Goal: Information Seeking & Learning: Learn about a topic

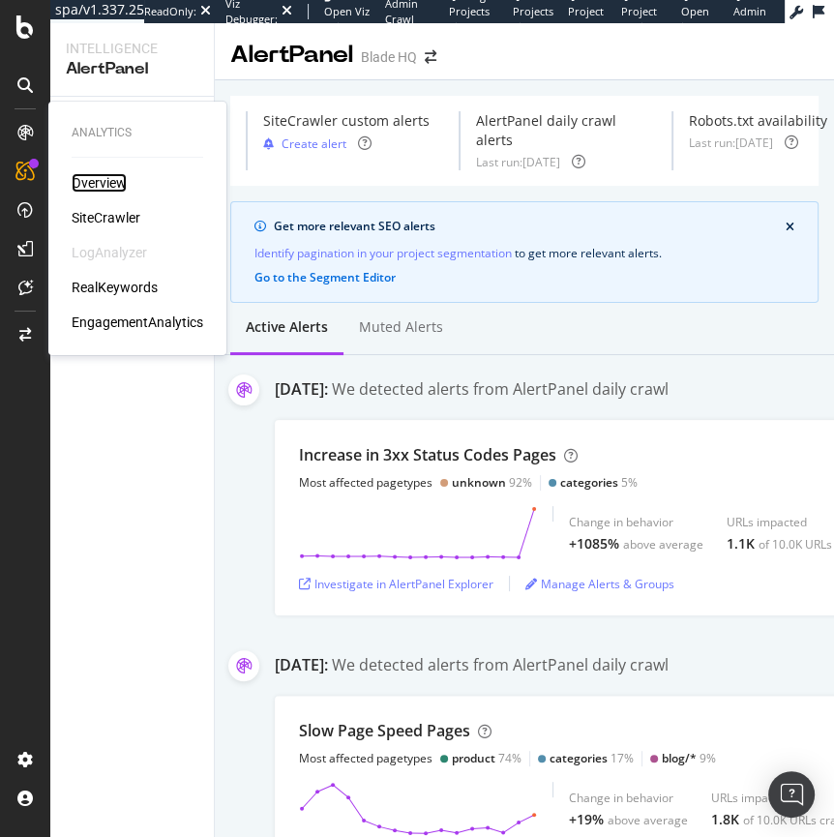
click at [90, 178] on div "Overview" at bounding box center [99, 182] width 55 height 19
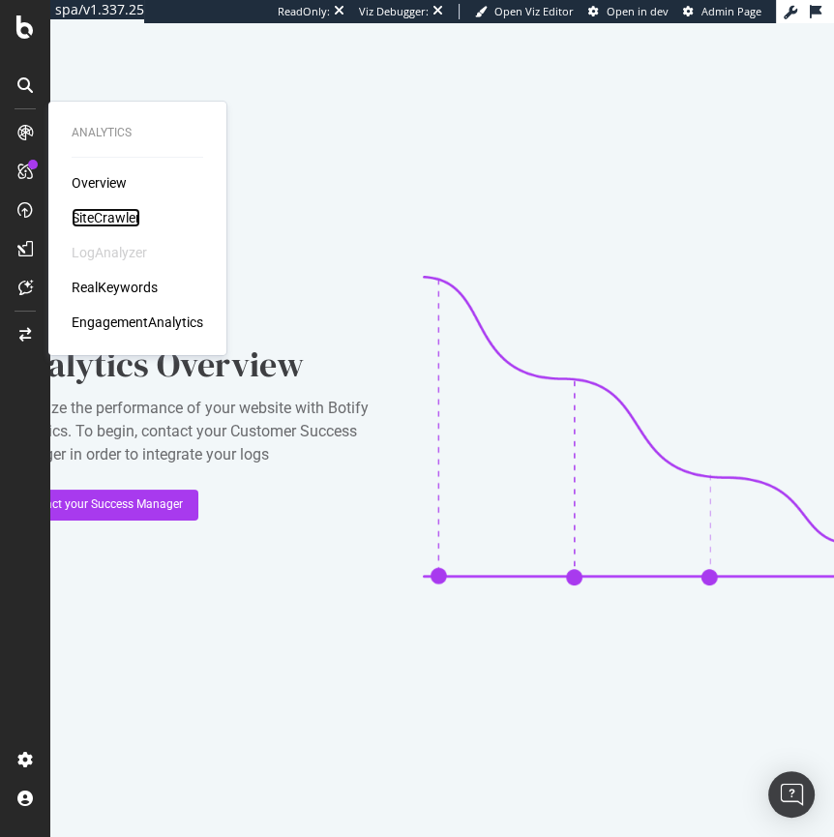
click at [110, 214] on div "SiteCrawler" at bounding box center [106, 217] width 69 height 19
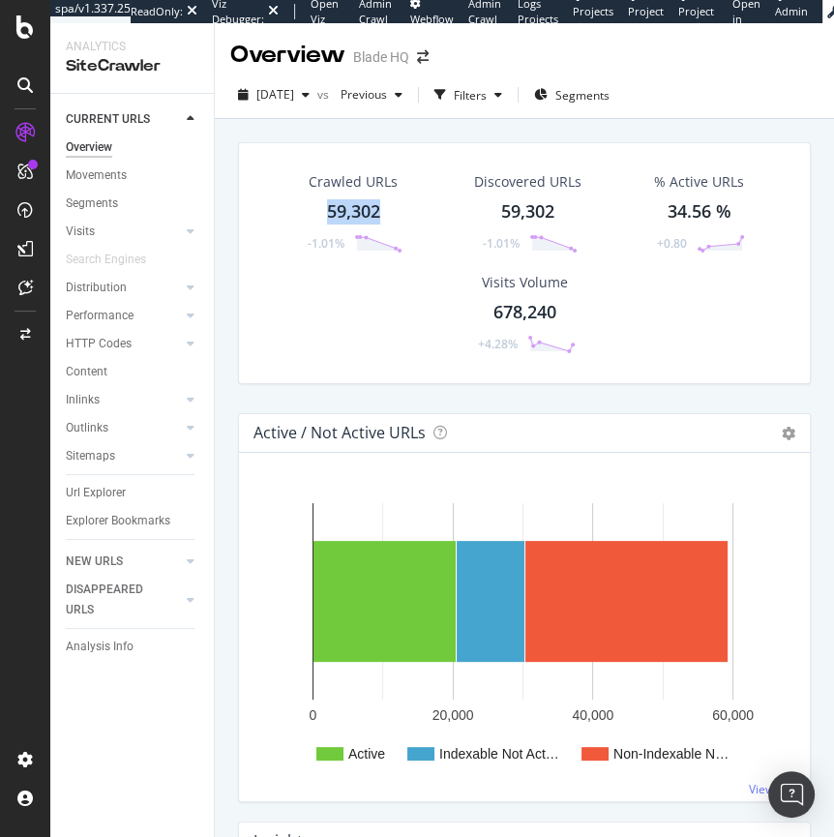
drag, startPoint x: 389, startPoint y: 217, endPoint x: 321, endPoint y: 215, distance: 67.8
click at [321, 215] on div "Crawled URLs 59,302 -1.01%" at bounding box center [352, 213] width 137 height 101
drag, startPoint x: 380, startPoint y: 214, endPoint x: 327, endPoint y: 214, distance: 53.2
click at [324, 213] on div "Crawled URLs 59,302 -1.01%" at bounding box center [352, 213] width 137 height 101
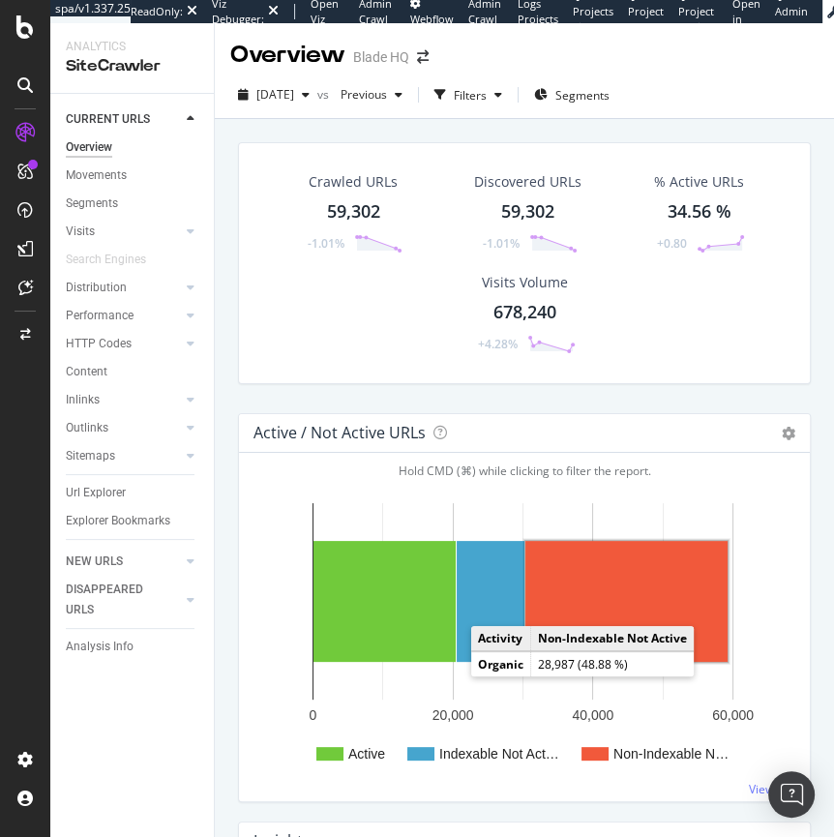
click at [593, 607] on rect "A chart." at bounding box center [626, 601] width 202 height 121
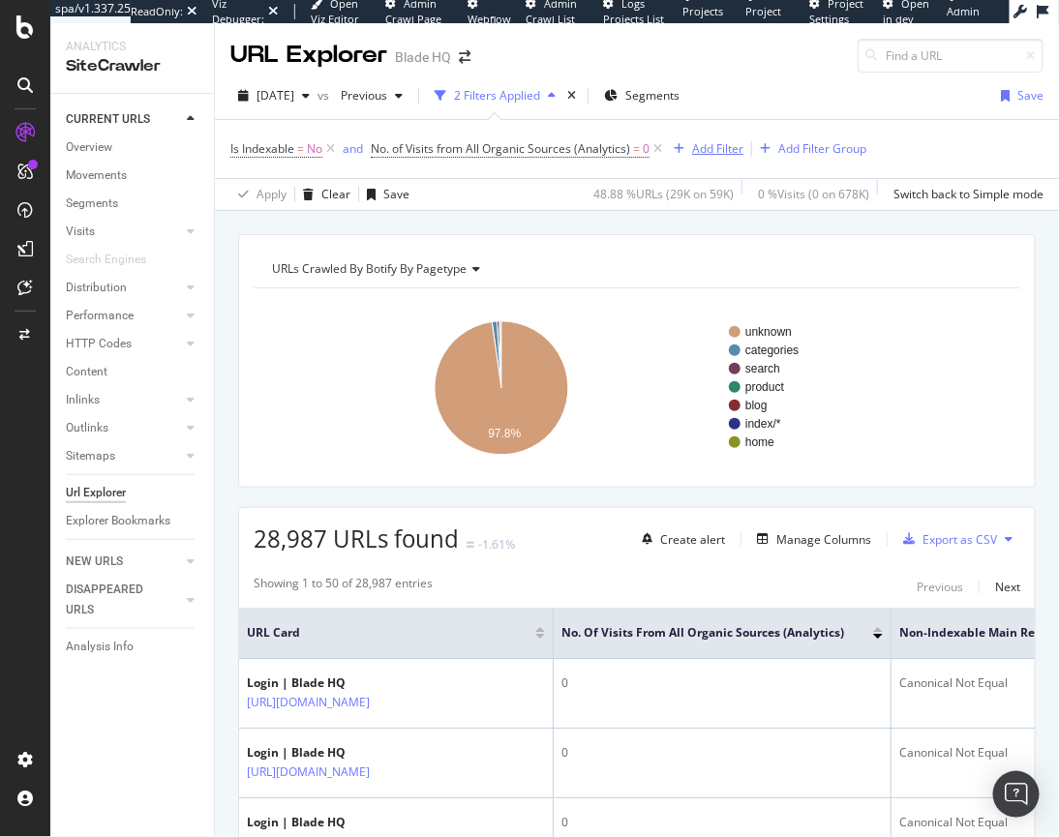
click at [708, 141] on div "Add Filter" at bounding box center [717, 148] width 51 height 16
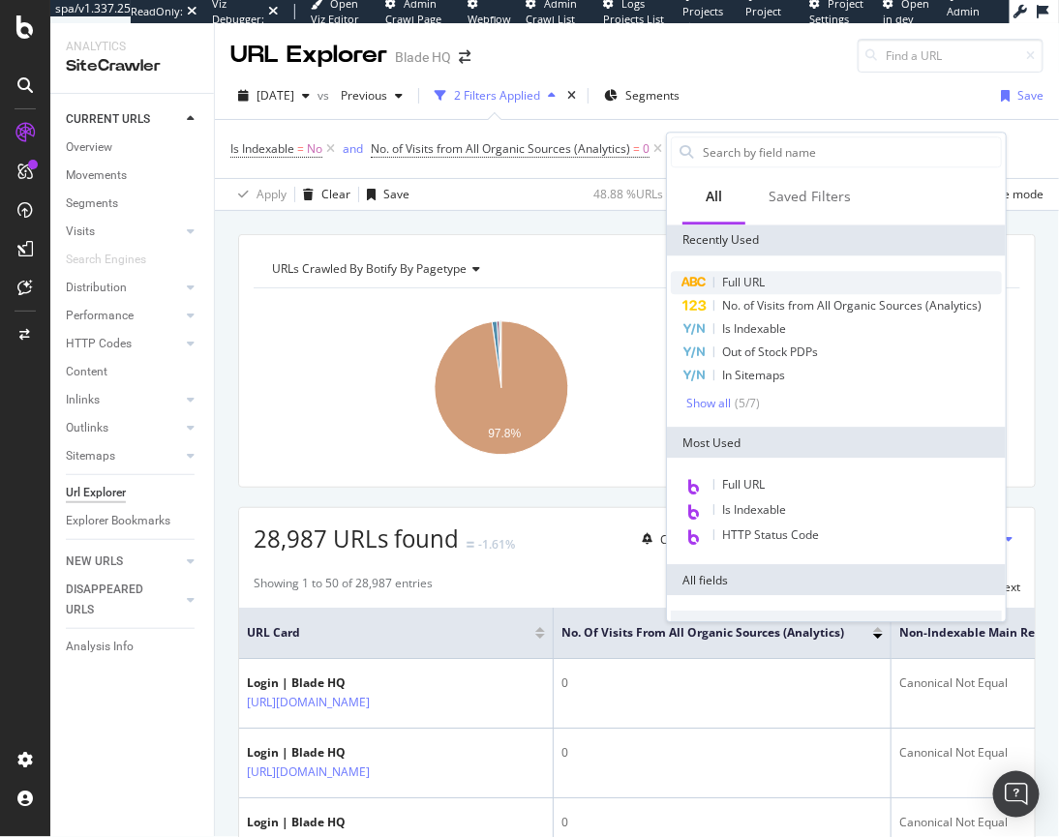
click at [783, 283] on div "Full URL" at bounding box center [836, 282] width 331 height 23
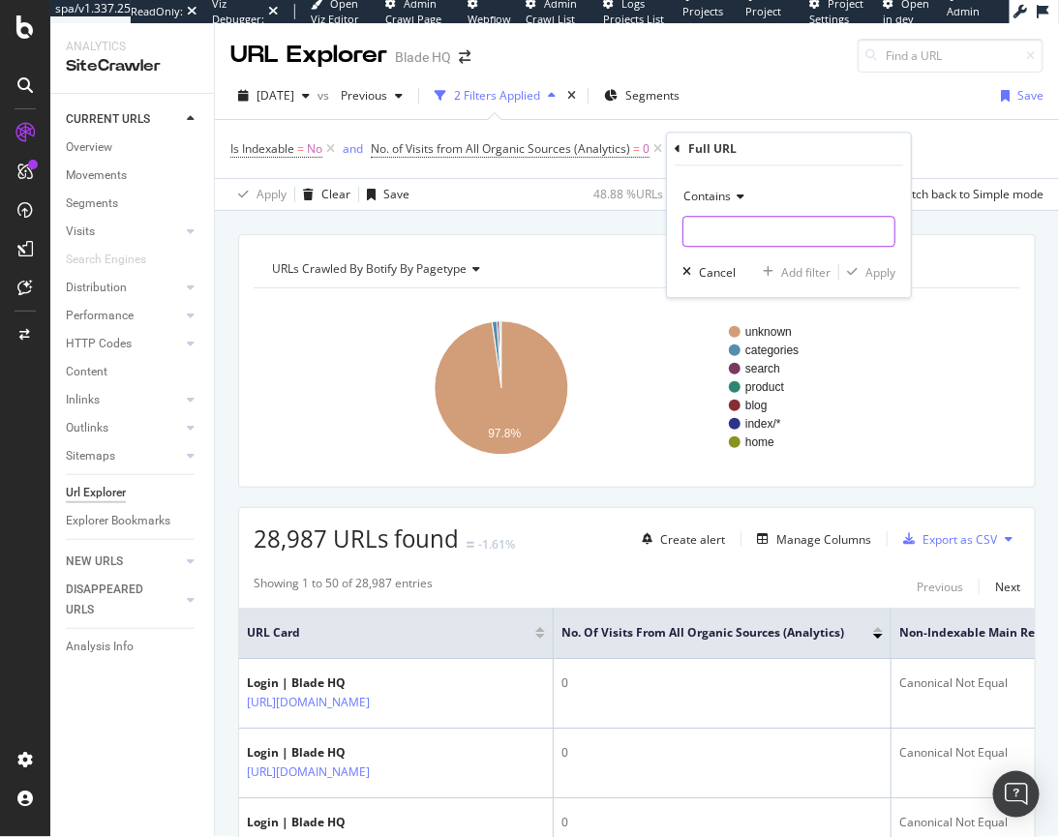
click at [712, 242] on input "text" at bounding box center [788, 232] width 211 height 31
type input "/login"
click at [833, 276] on div "Apply" at bounding box center [880, 272] width 30 height 16
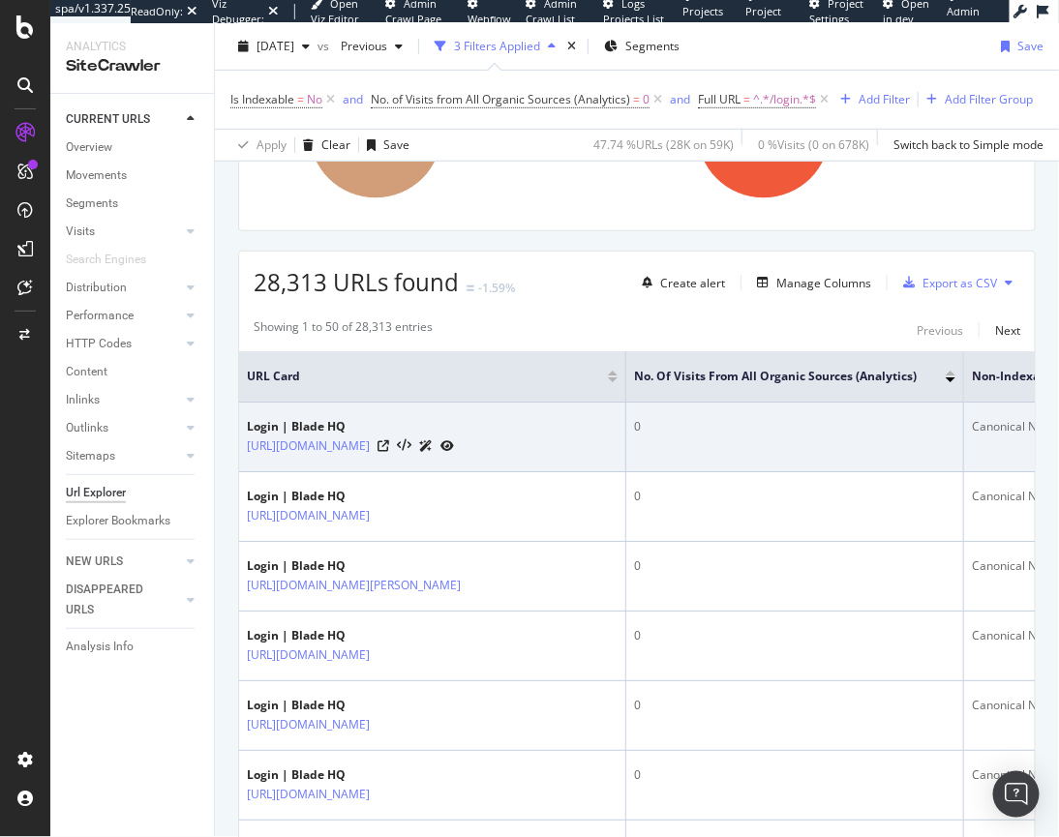
scroll to position [284, 0]
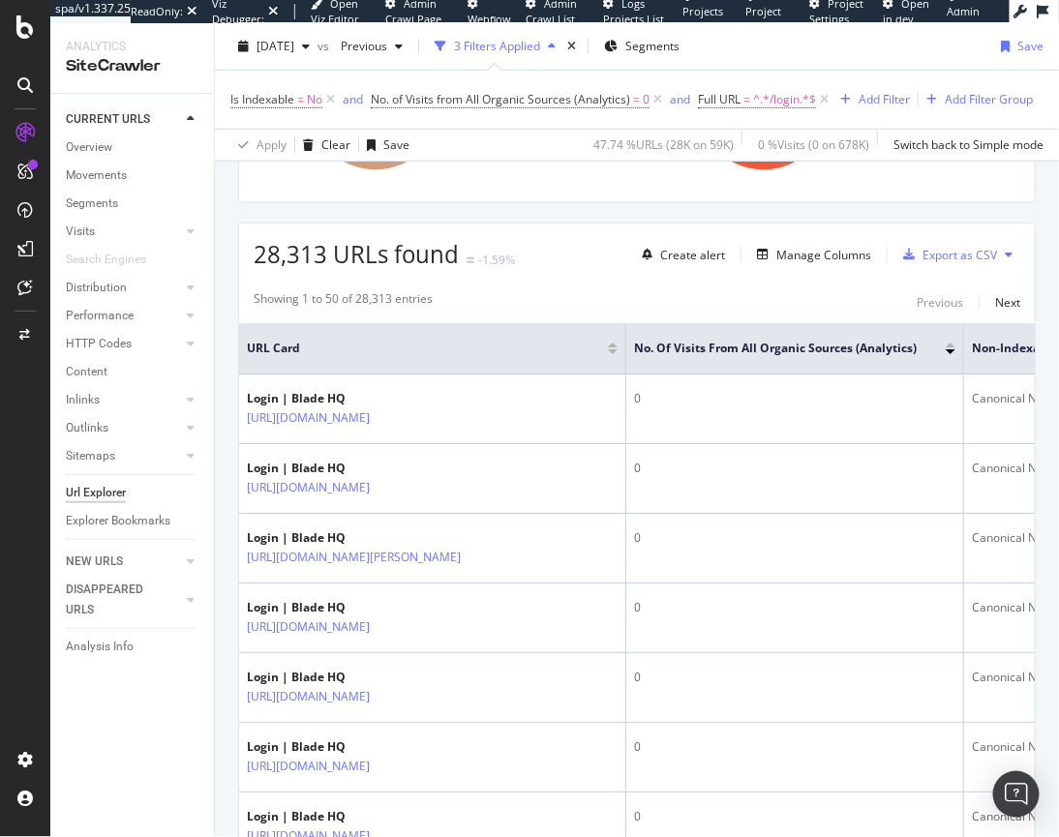
click at [267, 270] on span "28,313 URLs found" at bounding box center [356, 254] width 205 height 32
copy span "28,313"
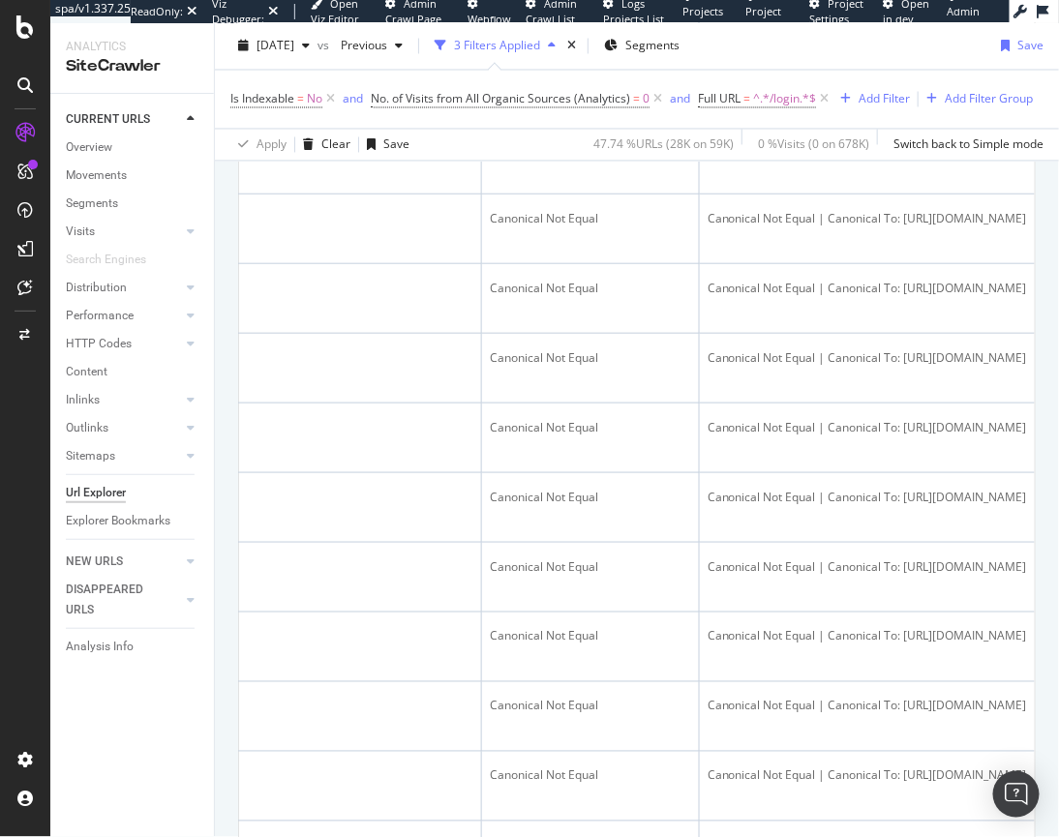
scroll to position [2901, 0]
drag, startPoint x: 853, startPoint y: 643, endPoint x: 1006, endPoint y: 643, distance: 152.9
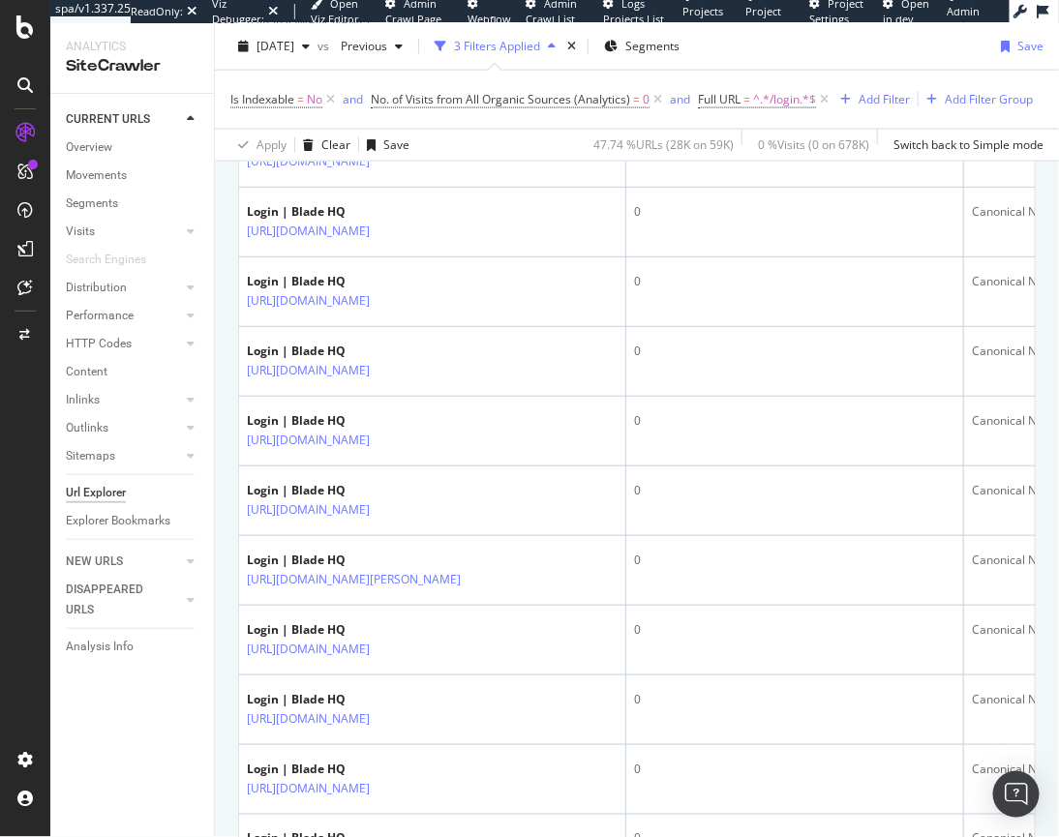
scroll to position [0, 0]
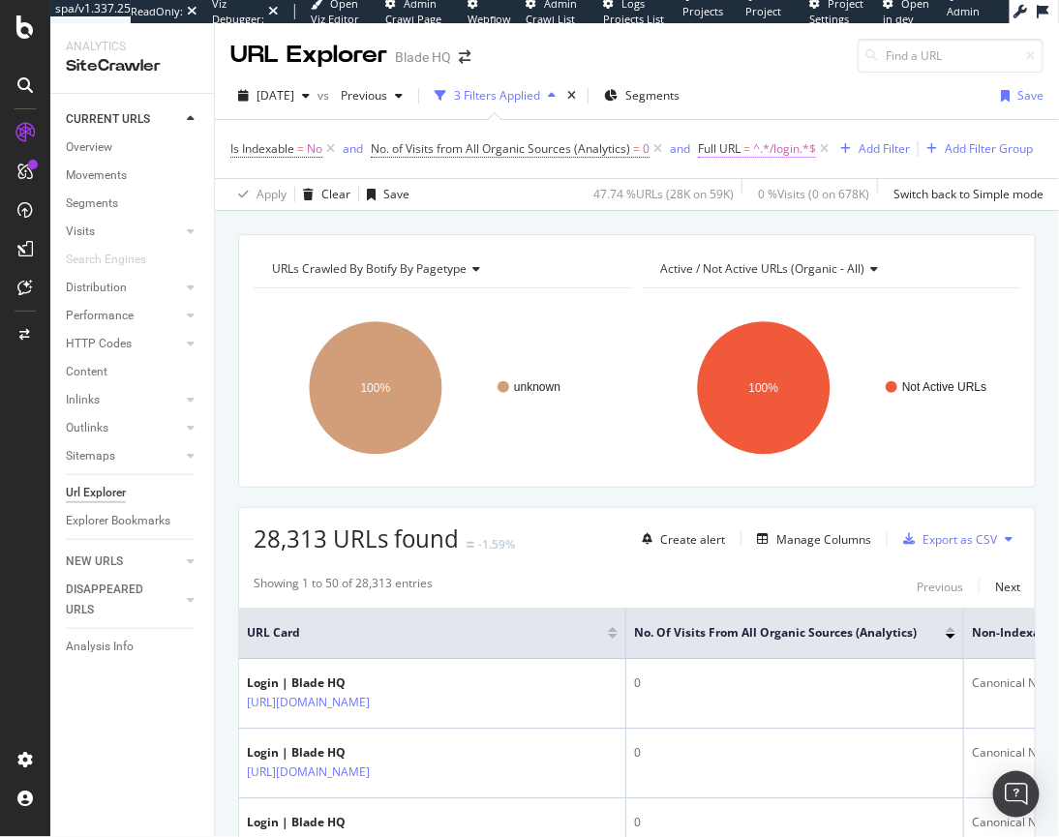
click at [760, 154] on span "^.*/login.*$" at bounding box center [784, 148] width 63 height 27
click at [754, 196] on span "Contains" at bounding box center [739, 194] width 47 height 16
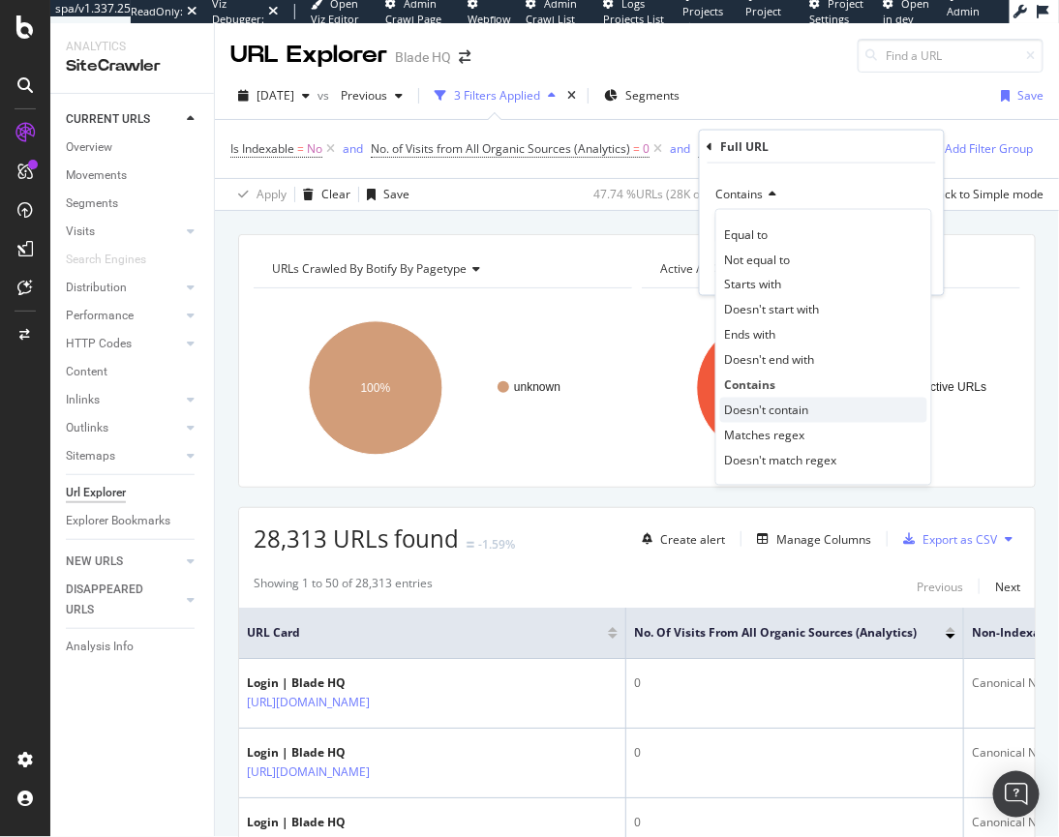
click at [769, 409] on span "Doesn't contain" at bounding box center [767, 410] width 84 height 16
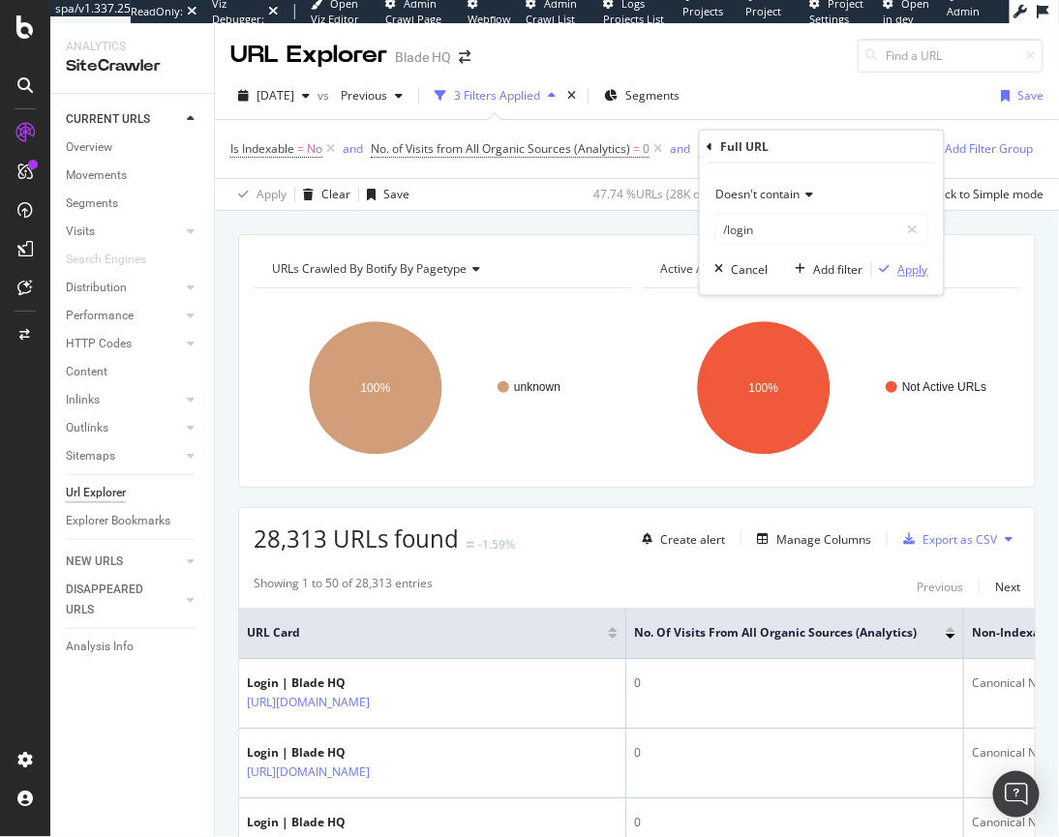
click at [833, 274] on div "Apply" at bounding box center [913, 269] width 30 height 16
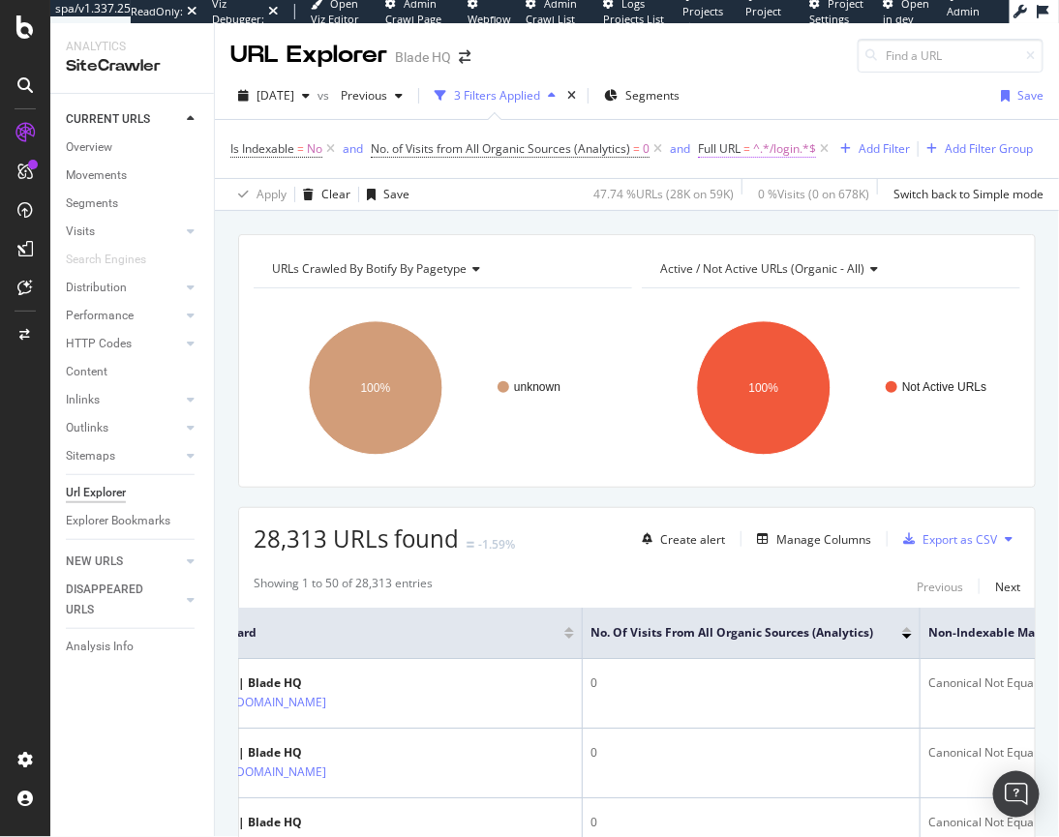
click at [800, 154] on span "^.*/login.*$" at bounding box center [784, 148] width 63 height 27
click at [770, 225] on input "/login" at bounding box center [807, 229] width 183 height 31
click at [779, 225] on input "/login" at bounding box center [807, 229] width 183 height 31
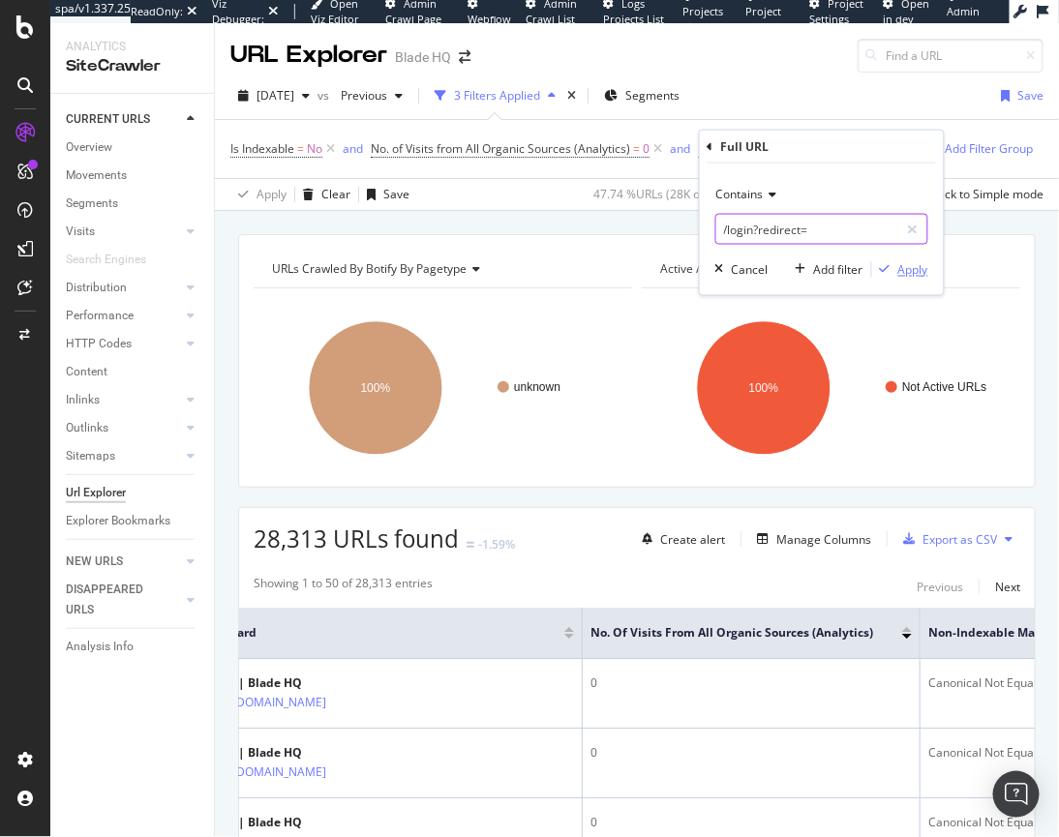
type input "/login?redirect="
click at [833, 262] on div "Apply" at bounding box center [913, 269] width 30 height 16
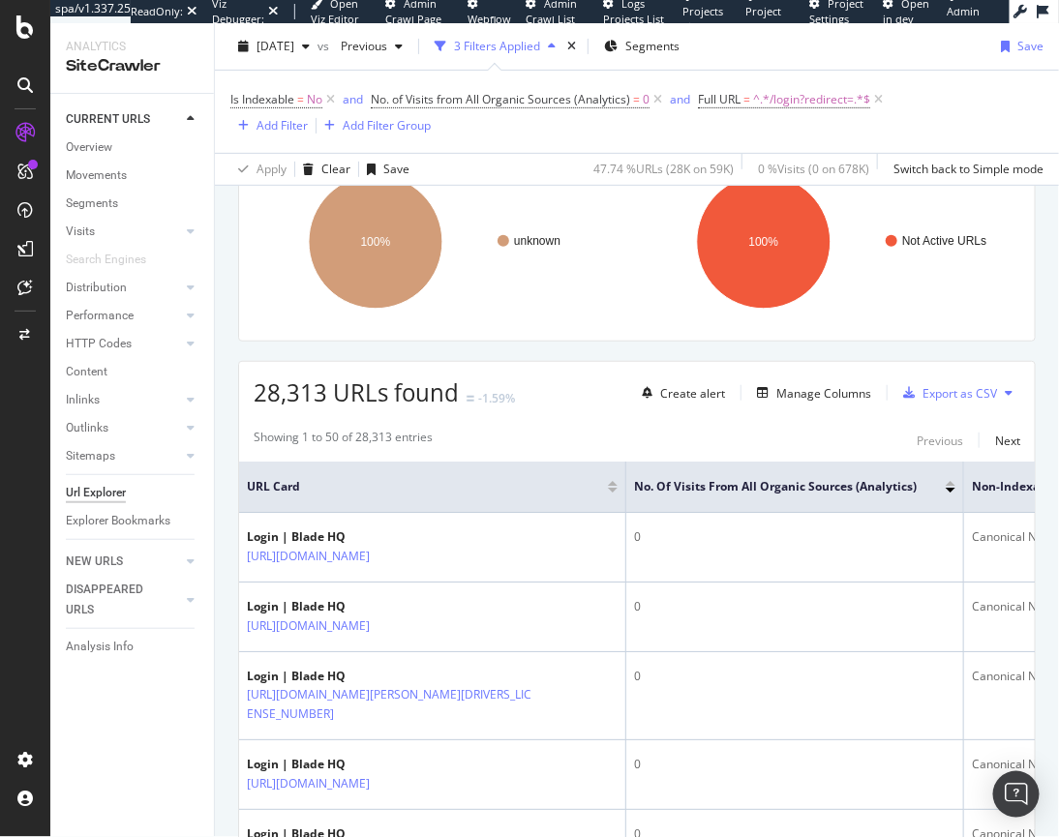
scroll to position [176, 0]
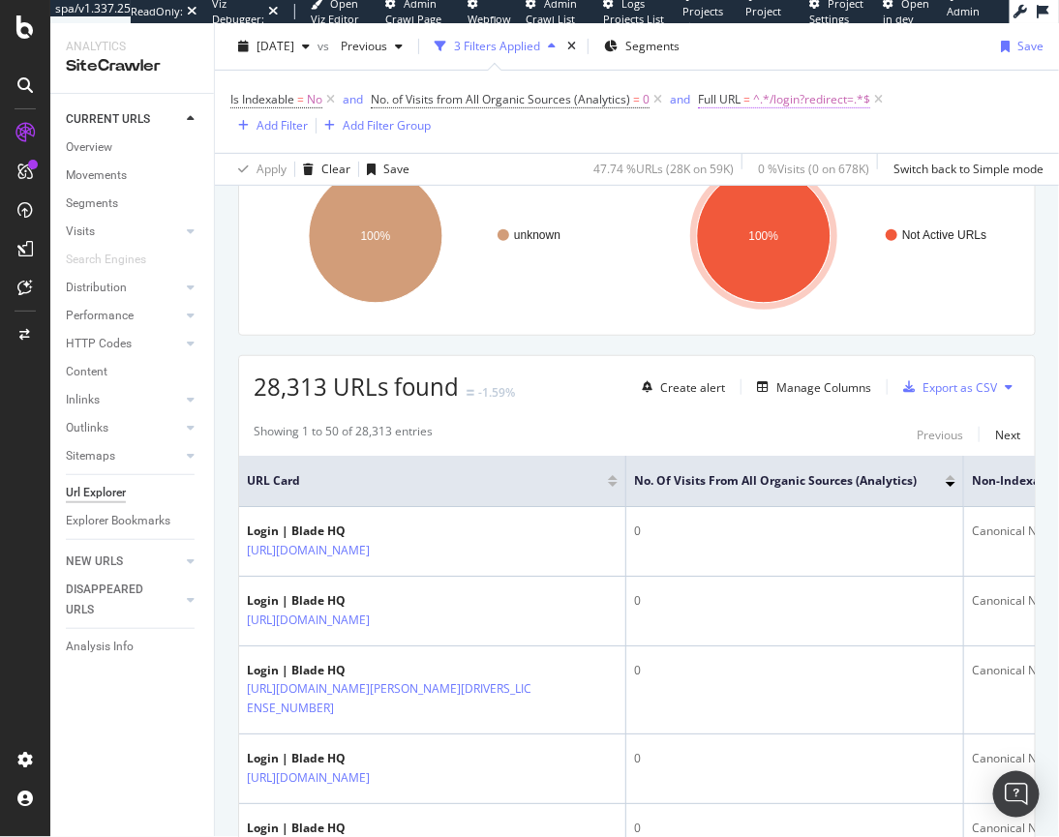
click at [812, 98] on span "^.*/login?redirect=.*$" at bounding box center [811, 99] width 117 height 27
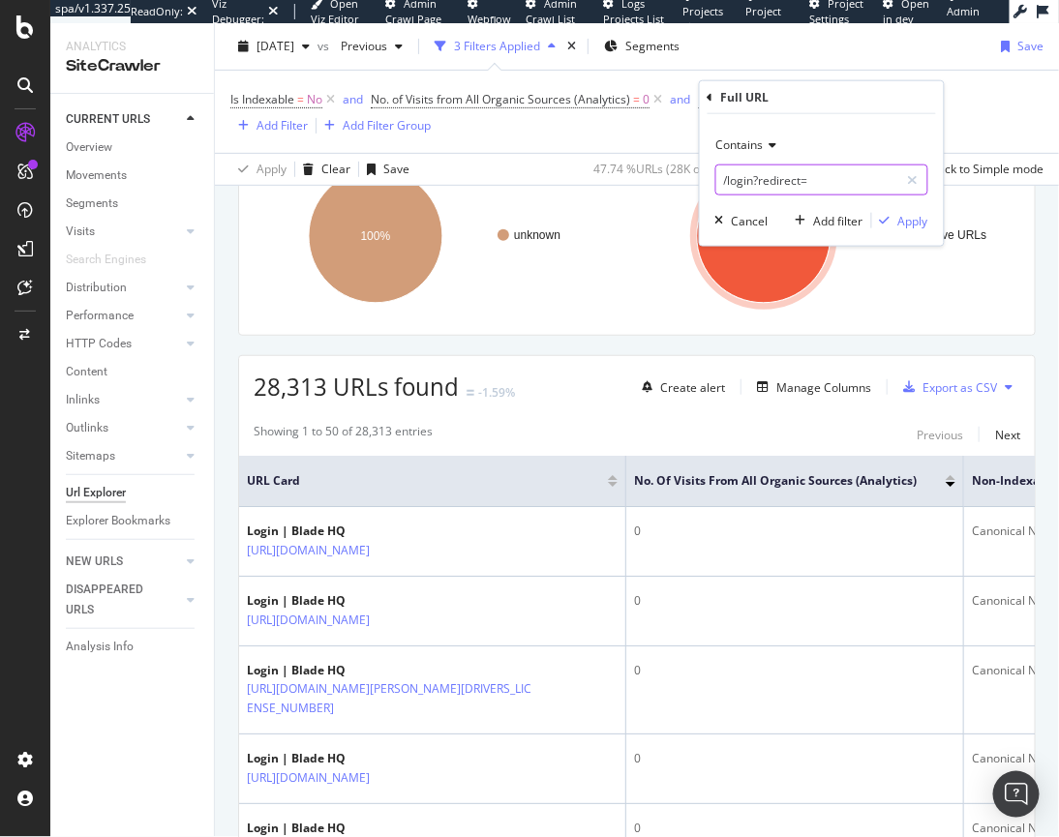
click at [830, 186] on input "/login?redirect=" at bounding box center [807, 180] width 183 height 31
drag, startPoint x: 829, startPoint y: 184, endPoint x: 720, endPoint y: 176, distance: 109.6
click at [720, 176] on input "/login?redirect=" at bounding box center [807, 180] width 183 height 31
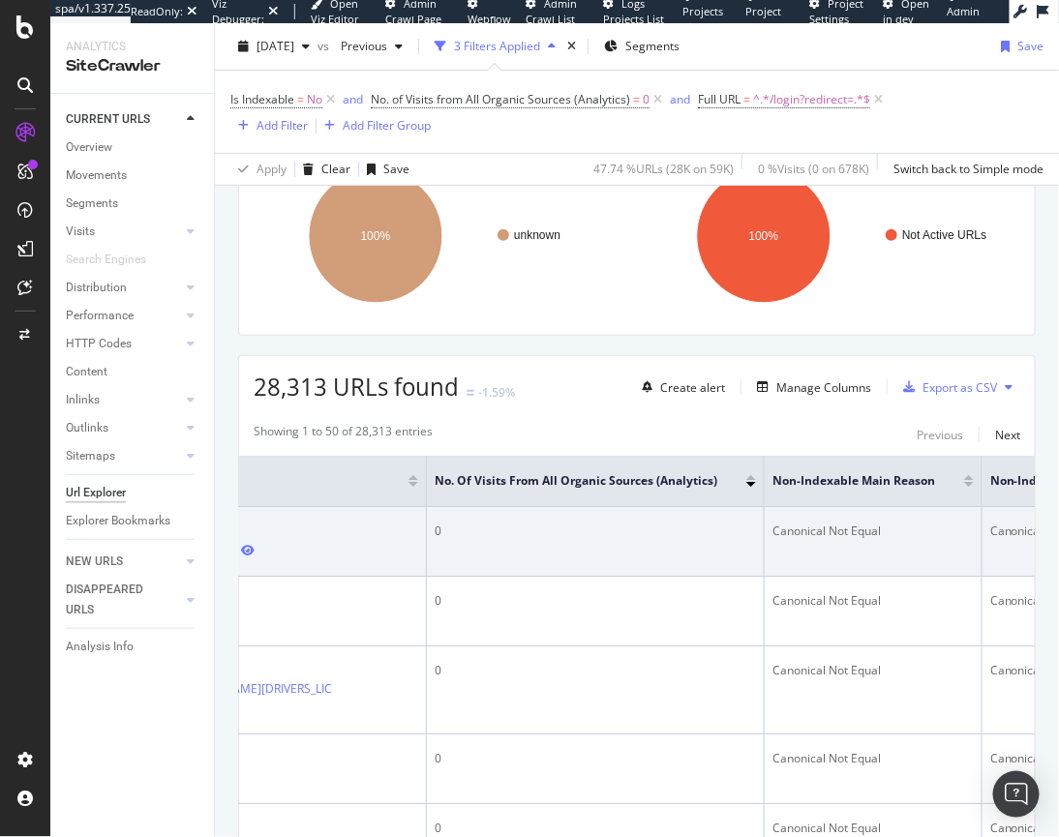
scroll to position [0, 0]
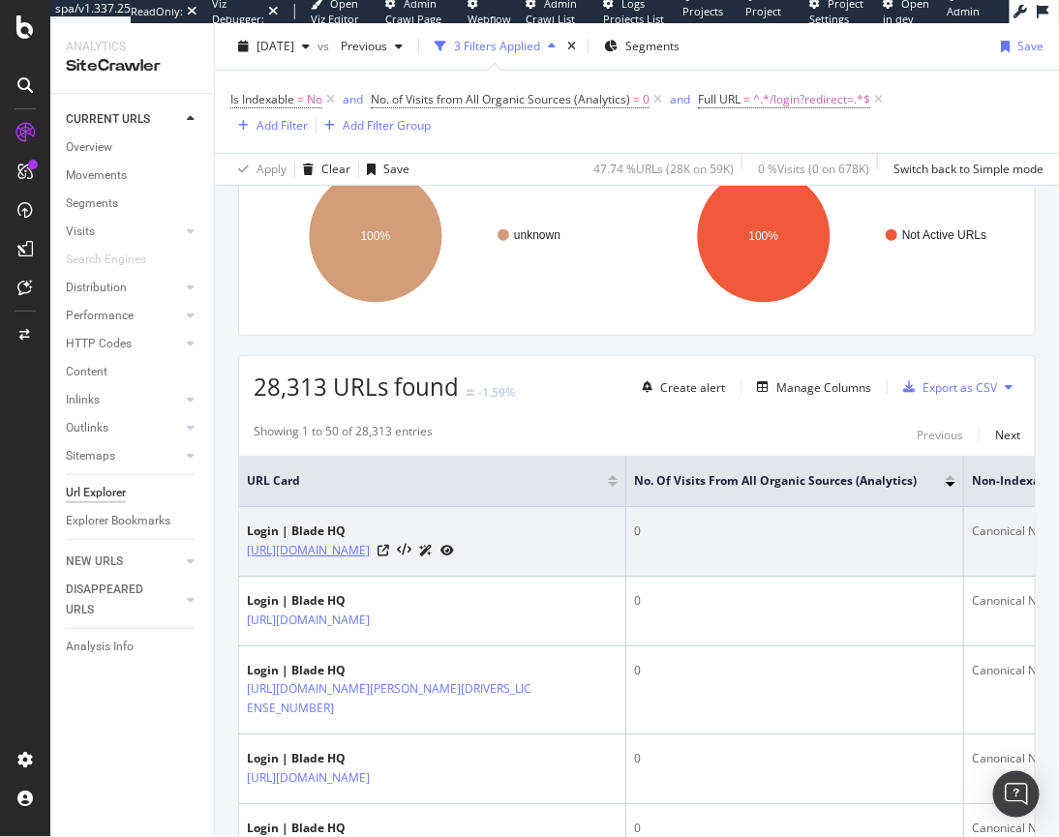
click at [340, 560] on link "https://www.bladehq.com/login?redirect=%2Fitem--Boker-History-Knife-Tool-Japane…" at bounding box center [308, 550] width 123 height 19
click at [389, 556] on icon at bounding box center [383, 551] width 12 height 12
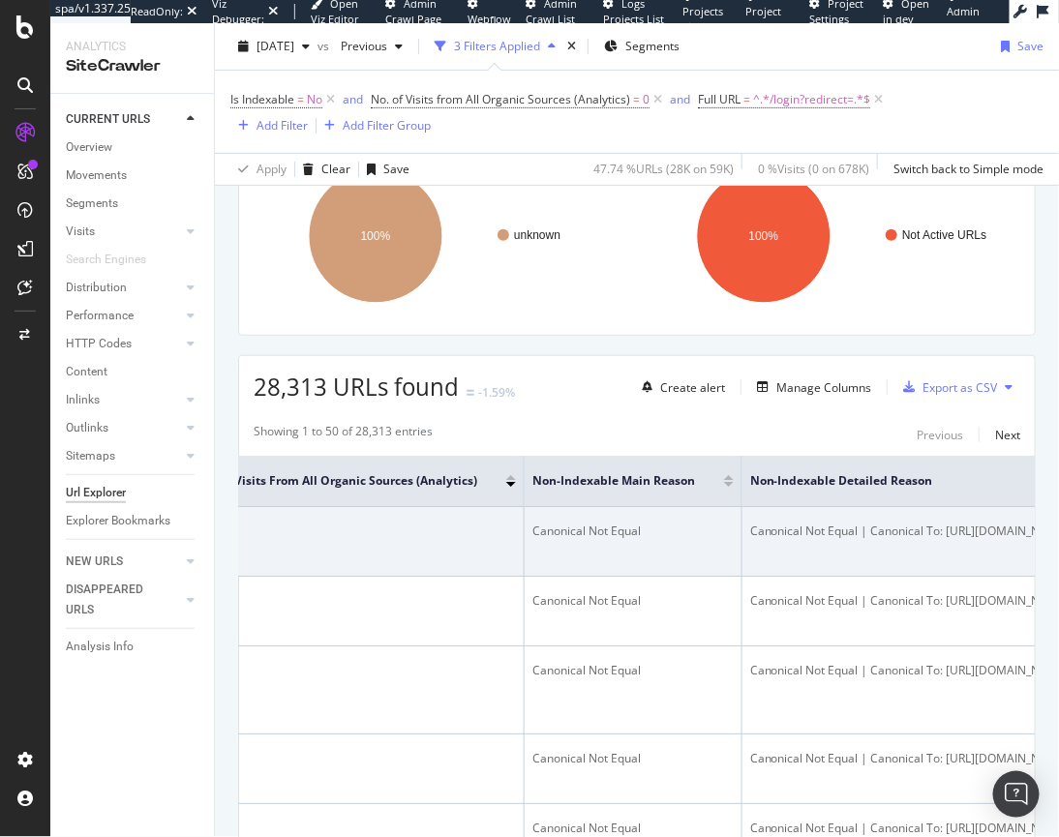
scroll to position [0, 542]
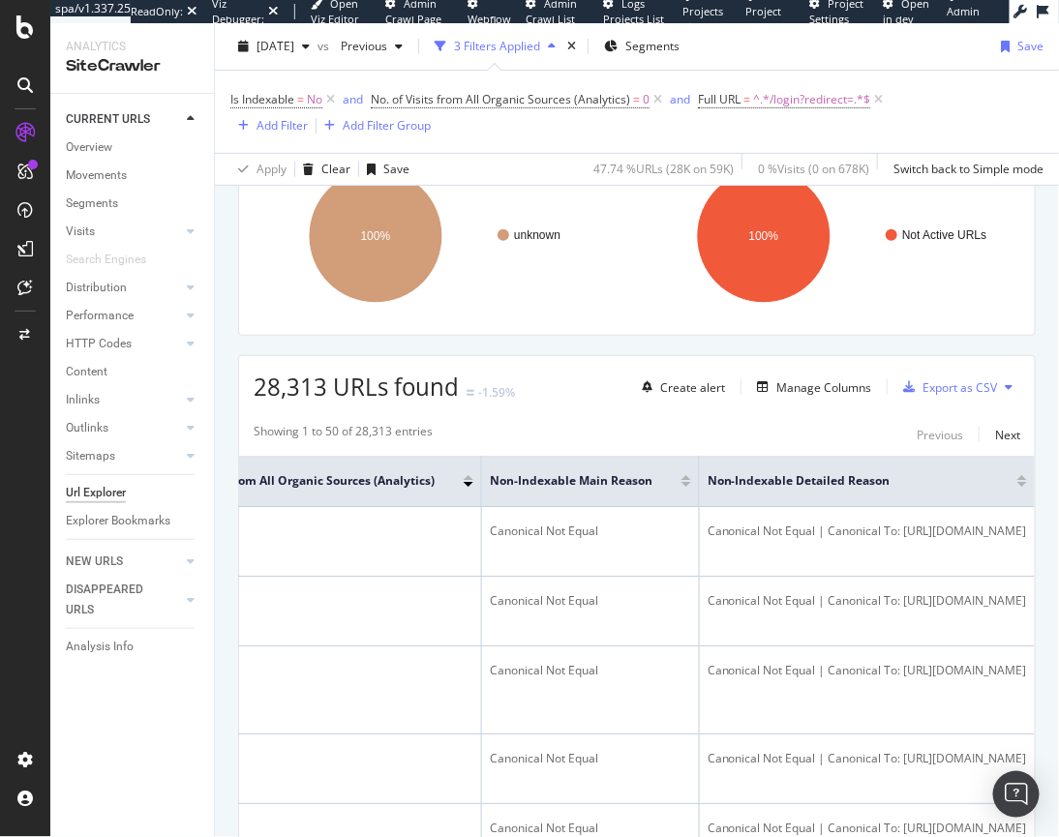
click at [833, 487] on div at bounding box center [1022, 484] width 10 height 5
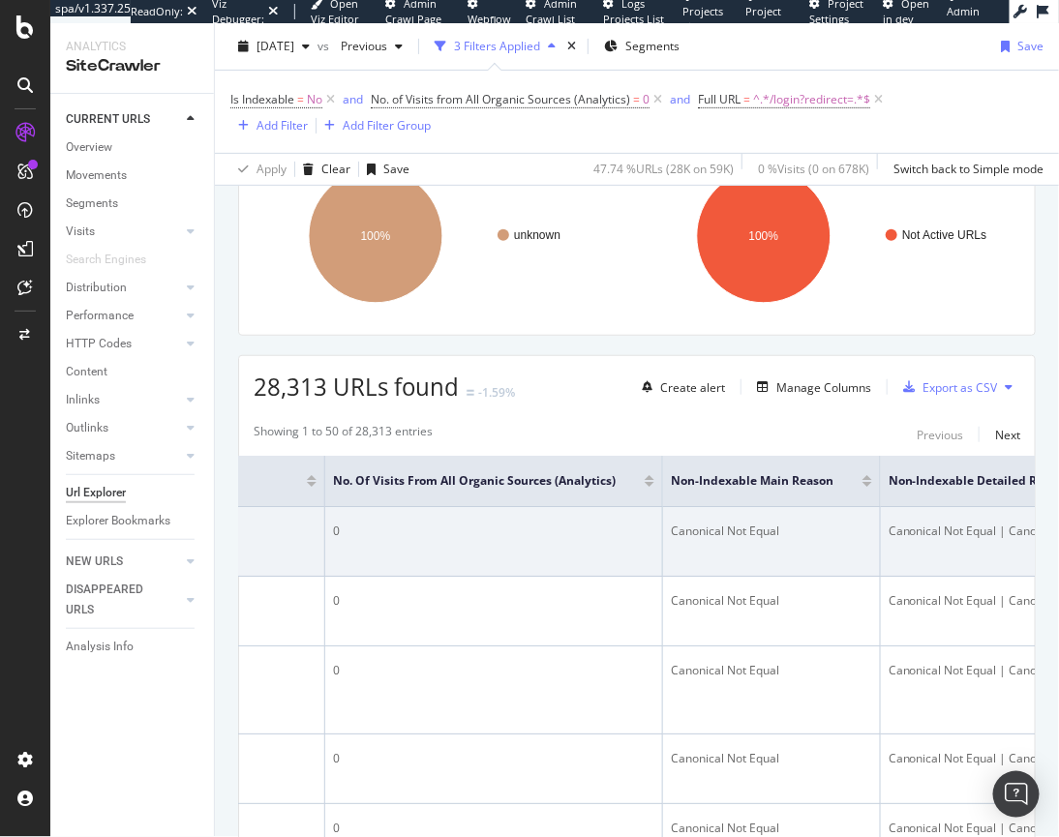
scroll to position [0, 542]
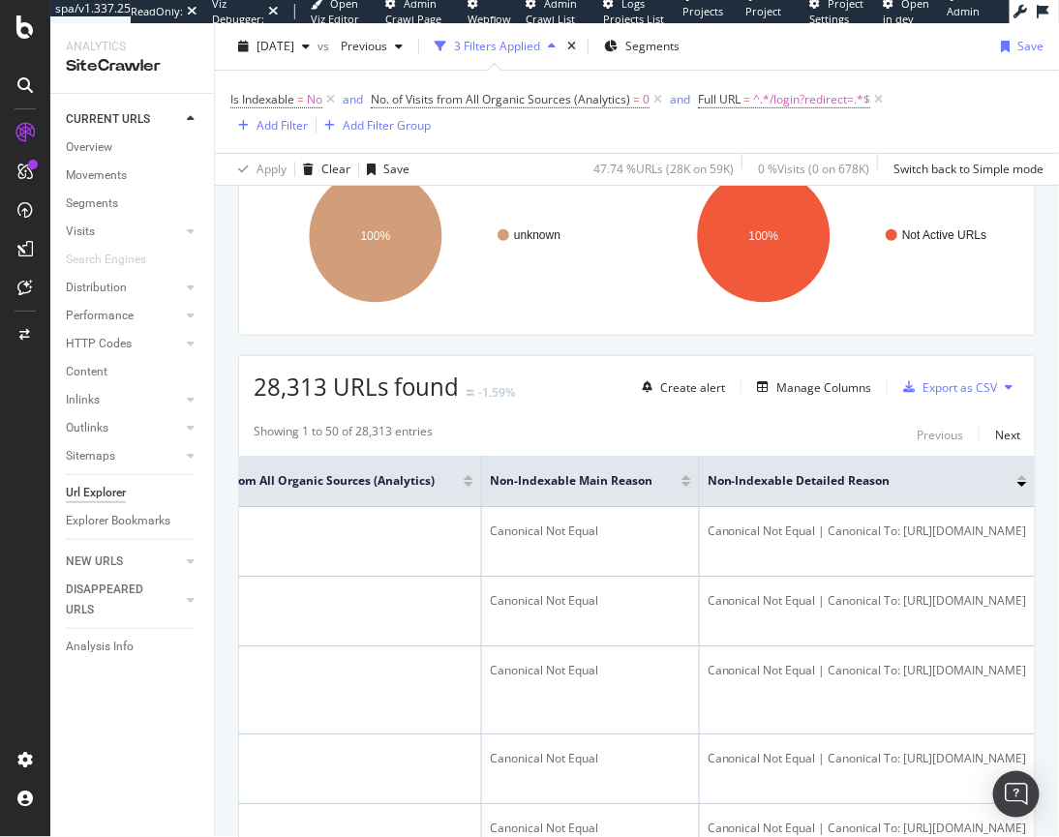
click at [833, 480] on div at bounding box center [1022, 477] width 10 height 5
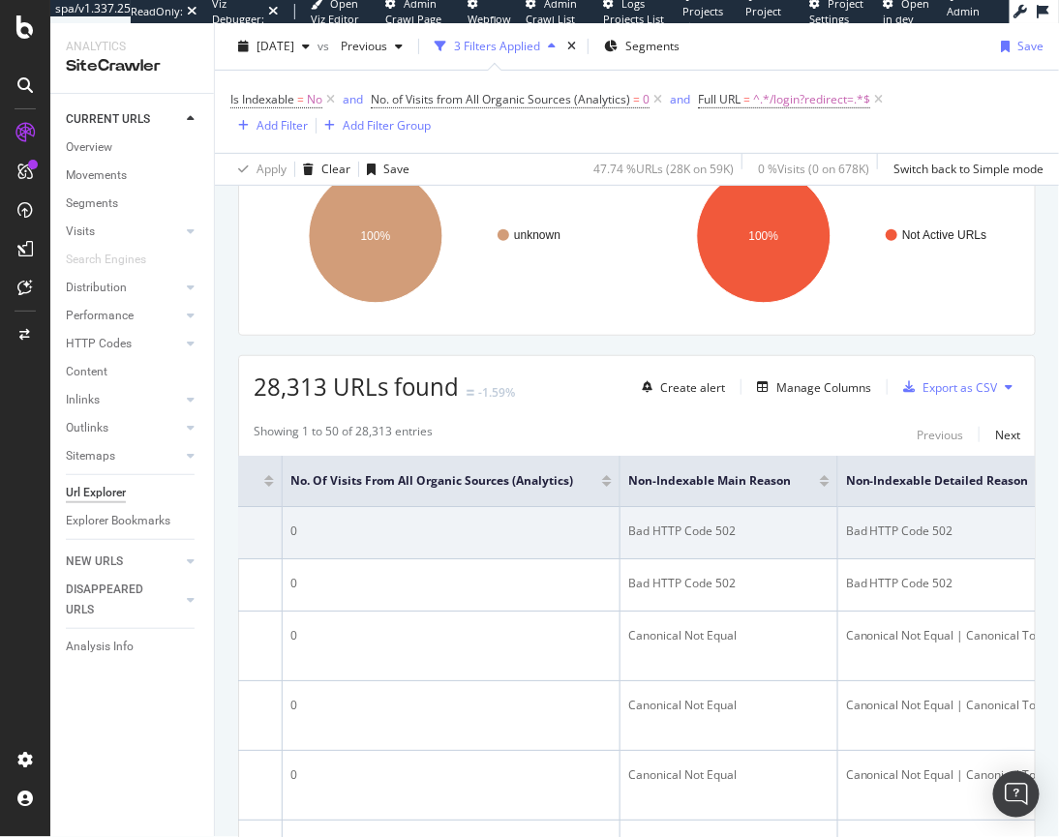
scroll to position [0, 542]
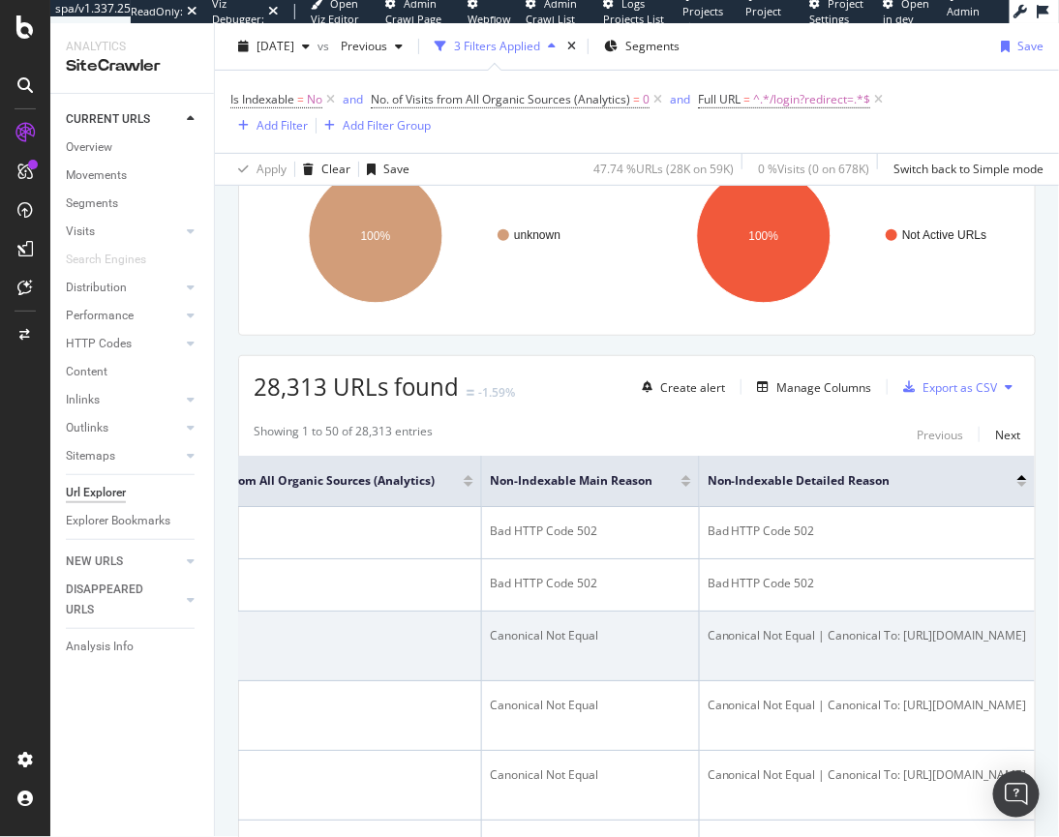
click at [833, 644] on div "Canonical Not Equal | Canonical To: https://www.bladehq.com/login" at bounding box center [866, 635] width 319 height 17
drag, startPoint x: 849, startPoint y: 683, endPoint x: 993, endPoint y: 692, distance: 144.4
click at [833, 644] on div "Canonical Not Equal | Canonical To: https://www.bladehq.com/login" at bounding box center [866, 635] width 319 height 17
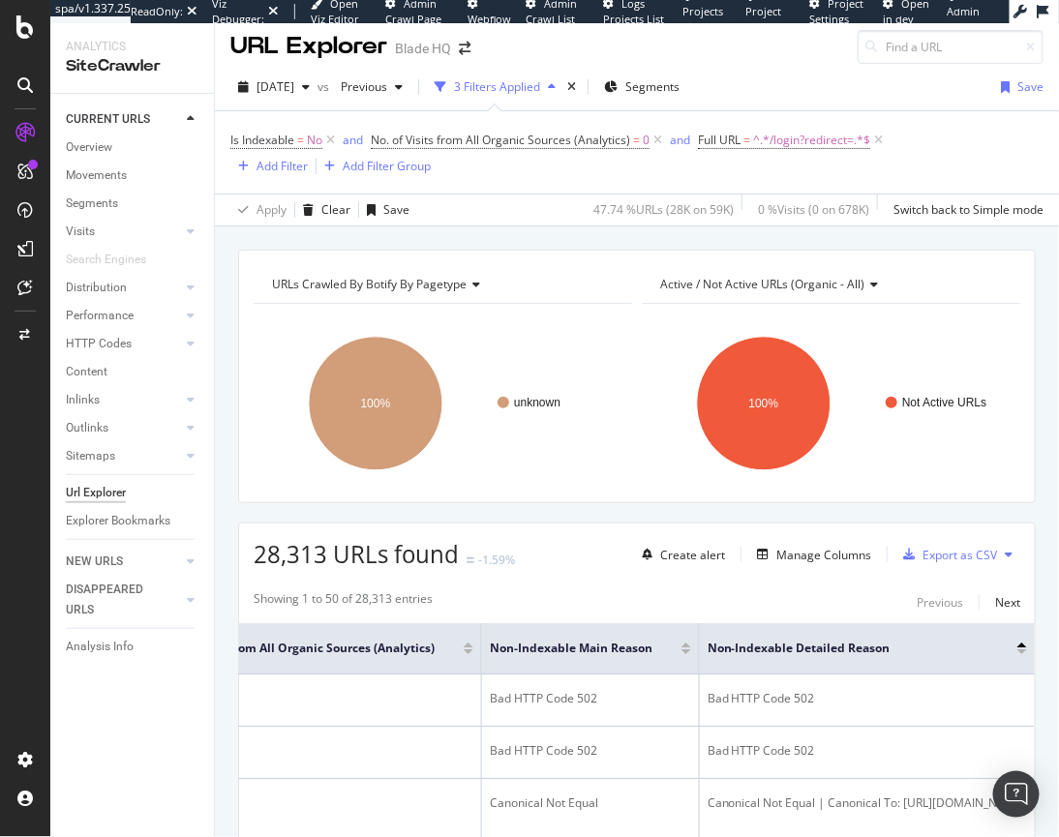
scroll to position [0, 0]
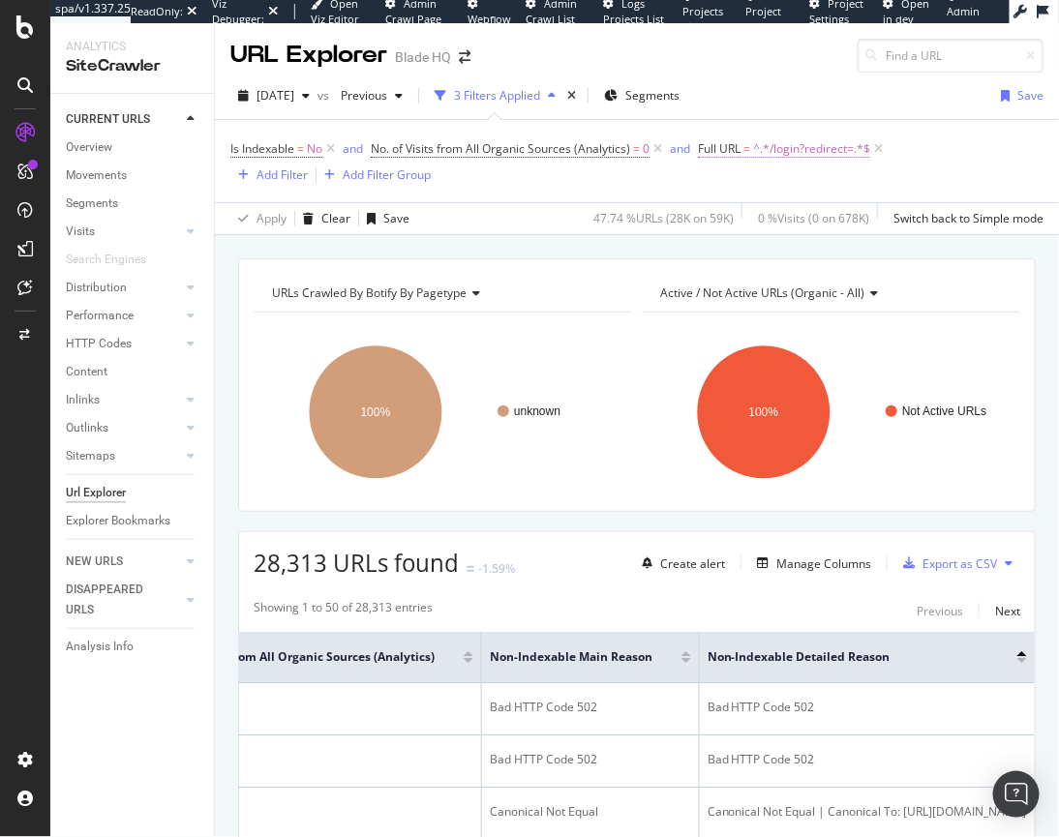
click at [764, 150] on span "^.*/login?redirect=.*$" at bounding box center [811, 148] width 117 height 27
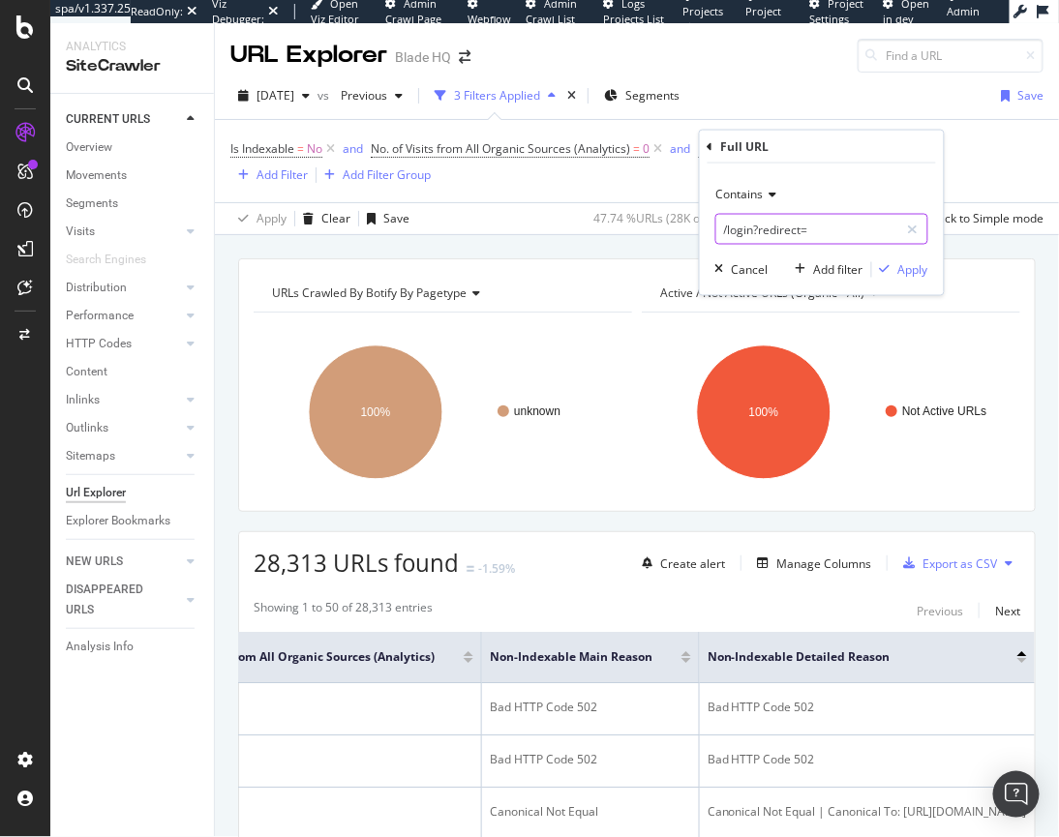
click at [782, 222] on input "/login?redirect=" at bounding box center [807, 229] width 183 height 31
paste input "Disallow: /search"
drag, startPoint x: 775, startPoint y: 232, endPoint x: 707, endPoint y: 219, distance: 69.1
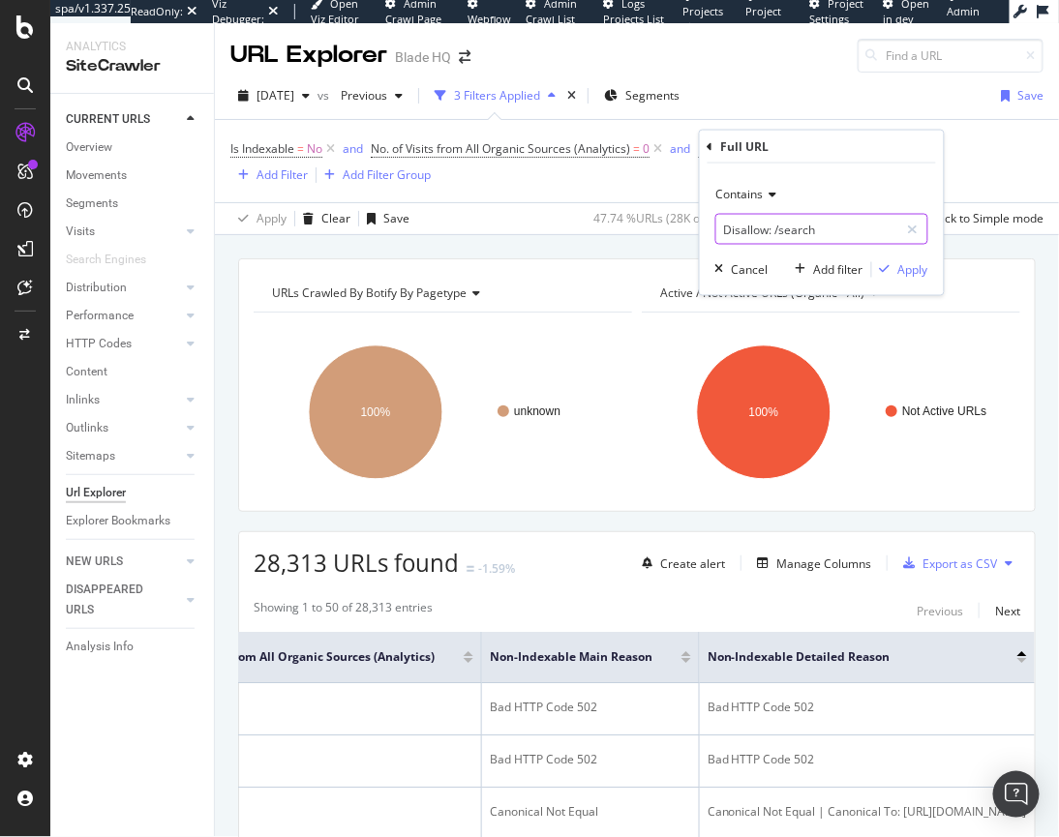
click at [707, 219] on div "Contains Disallow: /search Cancel Add filter Apply" at bounding box center [822, 230] width 244 height 132
type input "bladehq.com/search"
click at [833, 275] on div "Apply" at bounding box center [913, 269] width 30 height 16
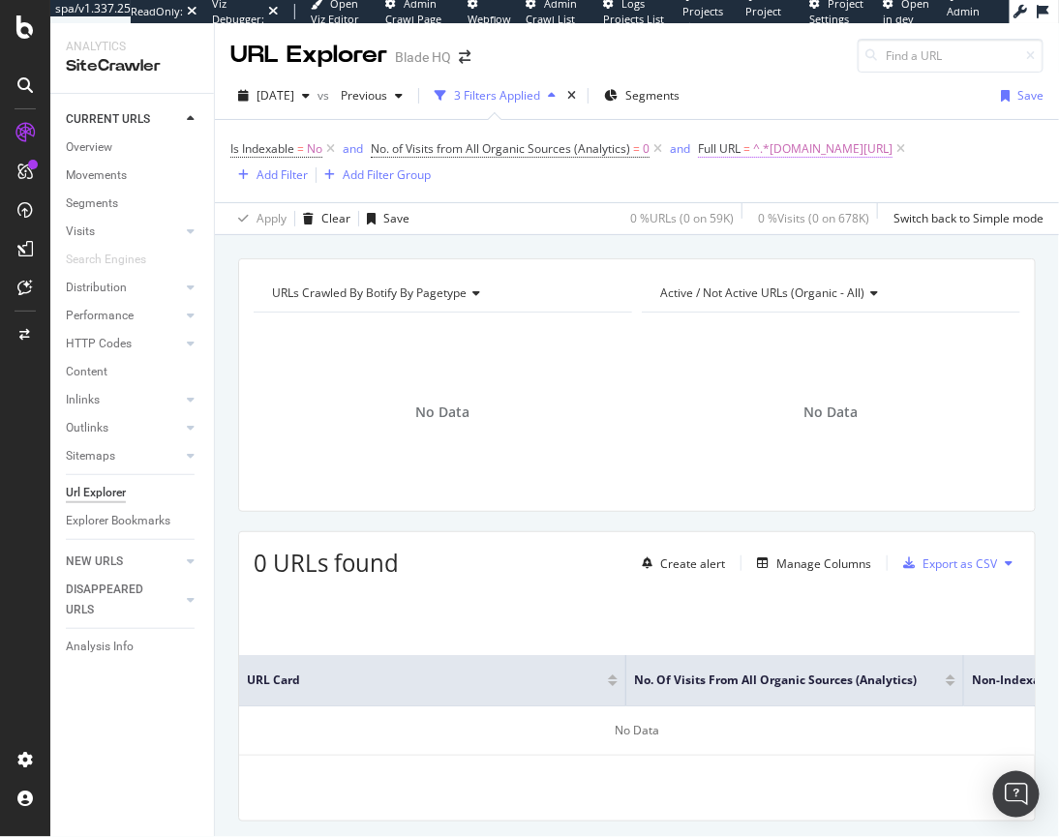
click at [782, 151] on span "^.*bladehq.com/search.*$" at bounding box center [822, 148] width 139 height 27
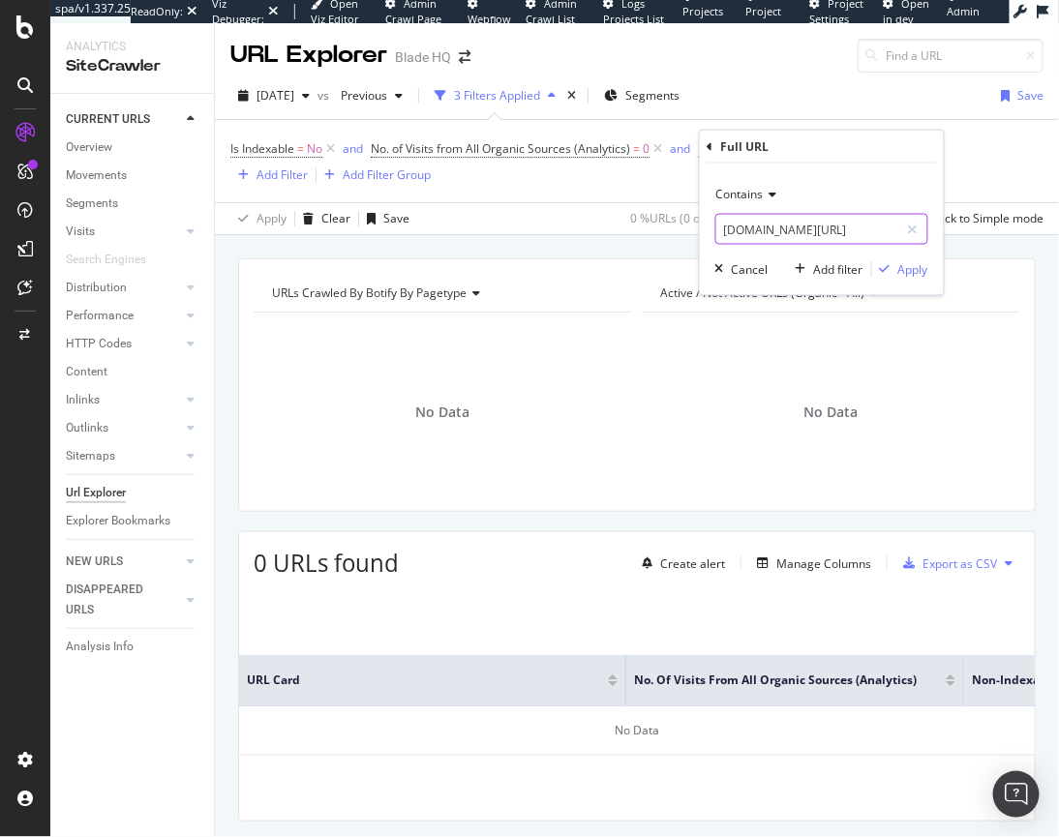
click at [782, 229] on input "bladehq.com/search" at bounding box center [807, 229] width 183 height 31
click at [782, 228] on input "bladehq.com/search" at bounding box center [807, 229] width 183 height 31
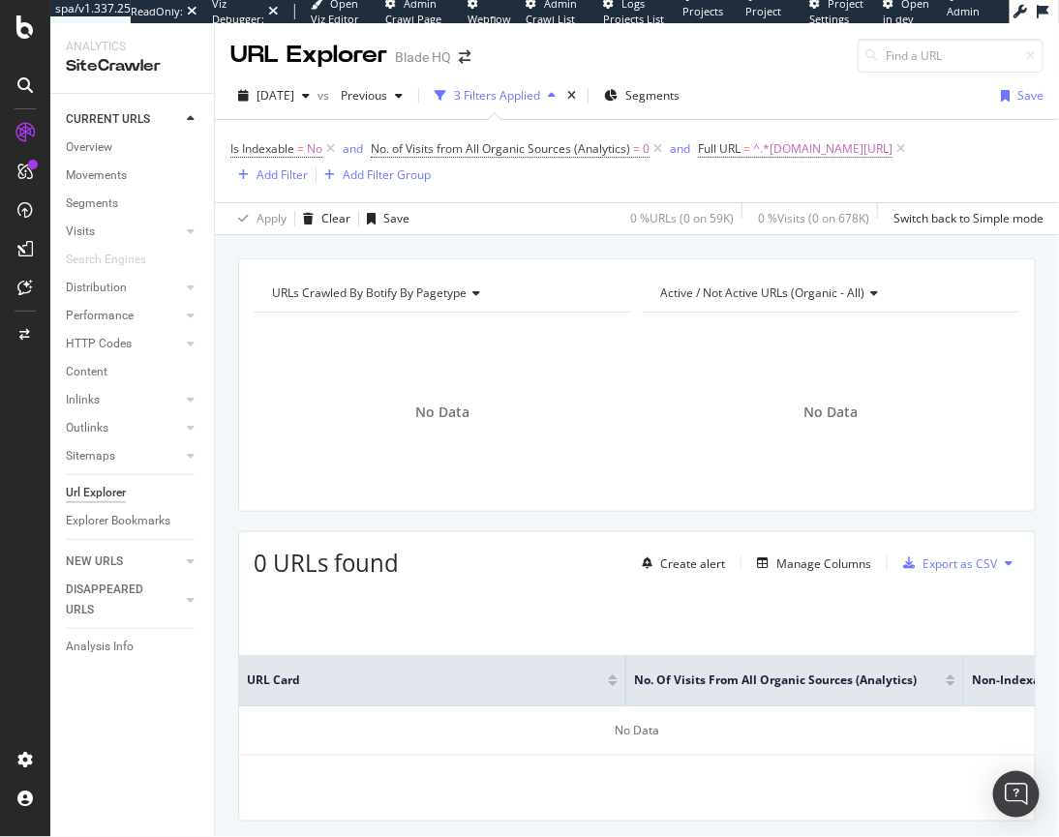
click at [525, 195] on div "Is Indexable = No and No. of Visits from All Organic Sources (Analytics) = 0 an…" at bounding box center [636, 161] width 813 height 82
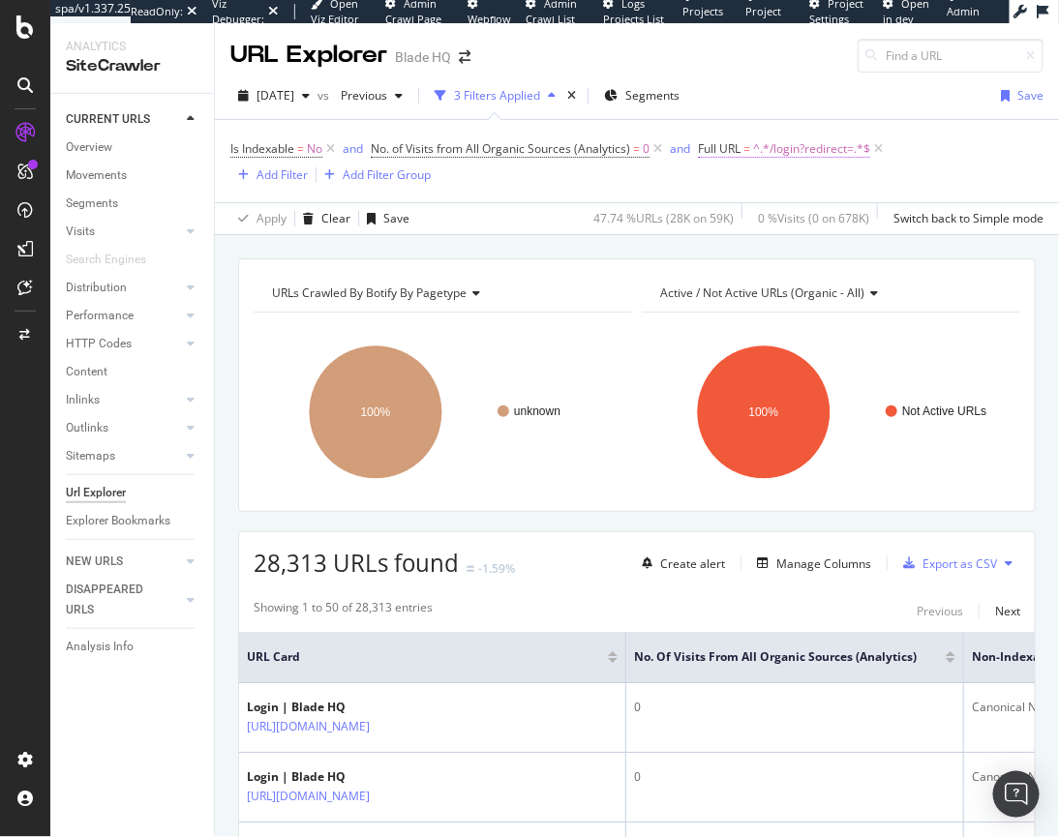
click at [821, 148] on span "^.*/login?redirect=.*$" at bounding box center [811, 148] width 117 height 27
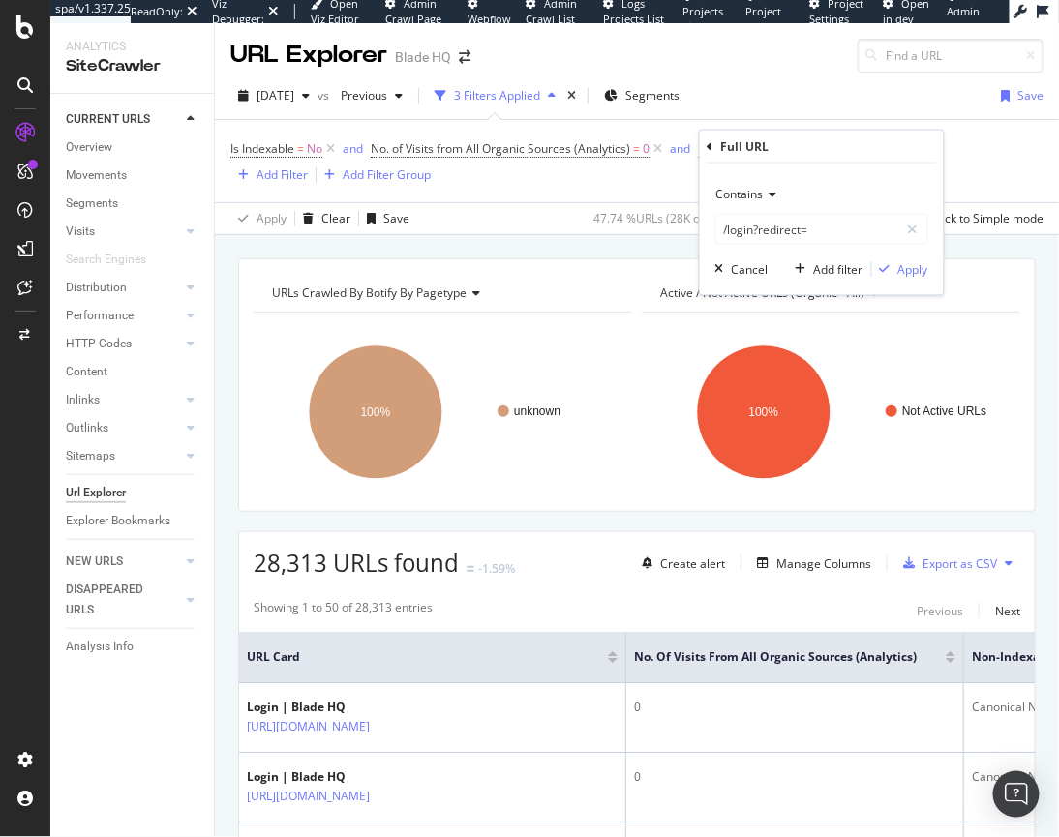
click at [759, 185] on div "Contains" at bounding box center [821, 194] width 213 height 31
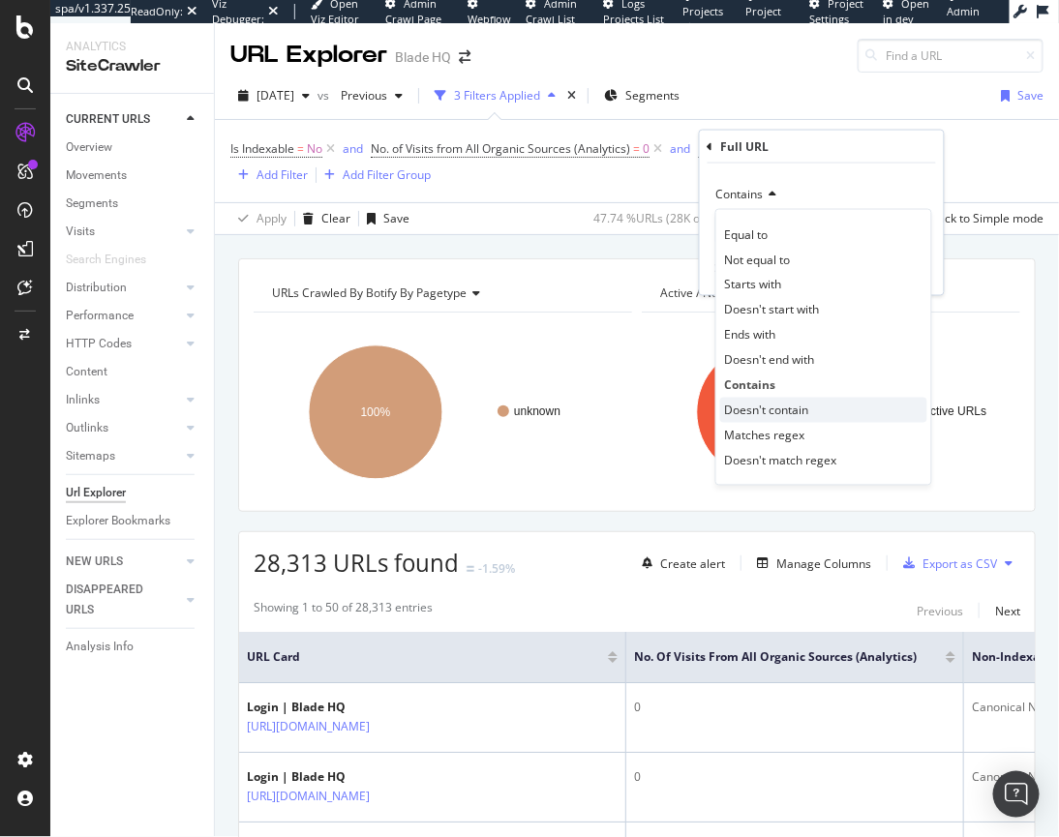
click at [757, 416] on span "Doesn't contain" at bounding box center [767, 410] width 84 height 16
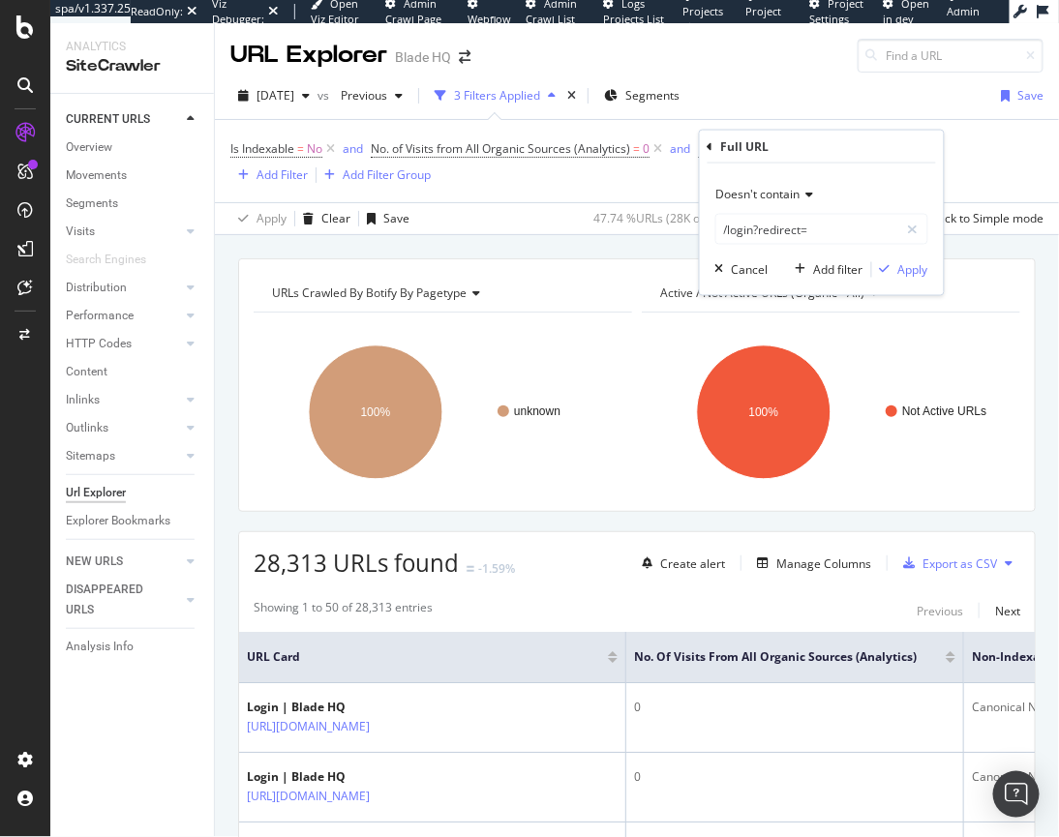
click at [833, 280] on div "Doesn't contain /login?redirect= Cancel Add filter Apply" at bounding box center [822, 230] width 244 height 132
click at [833, 274] on div "Apply" at bounding box center [913, 269] width 30 height 16
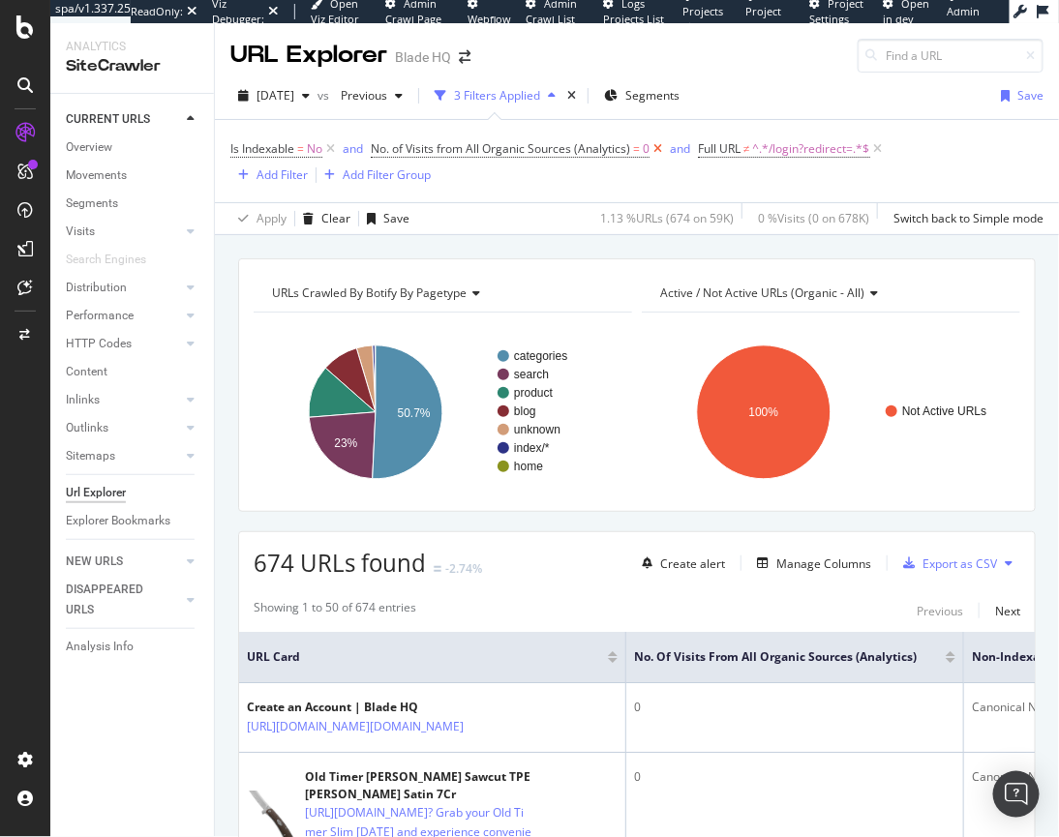
click at [655, 149] on icon at bounding box center [657, 148] width 16 height 19
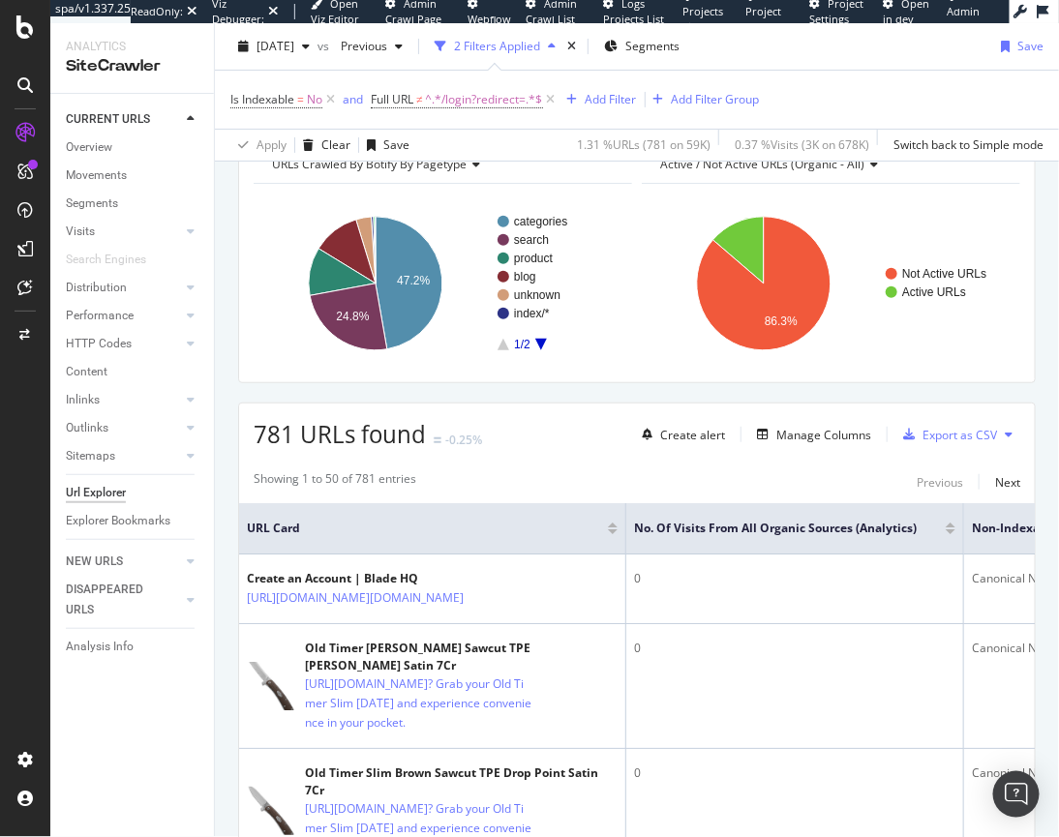
scroll to position [106, 0]
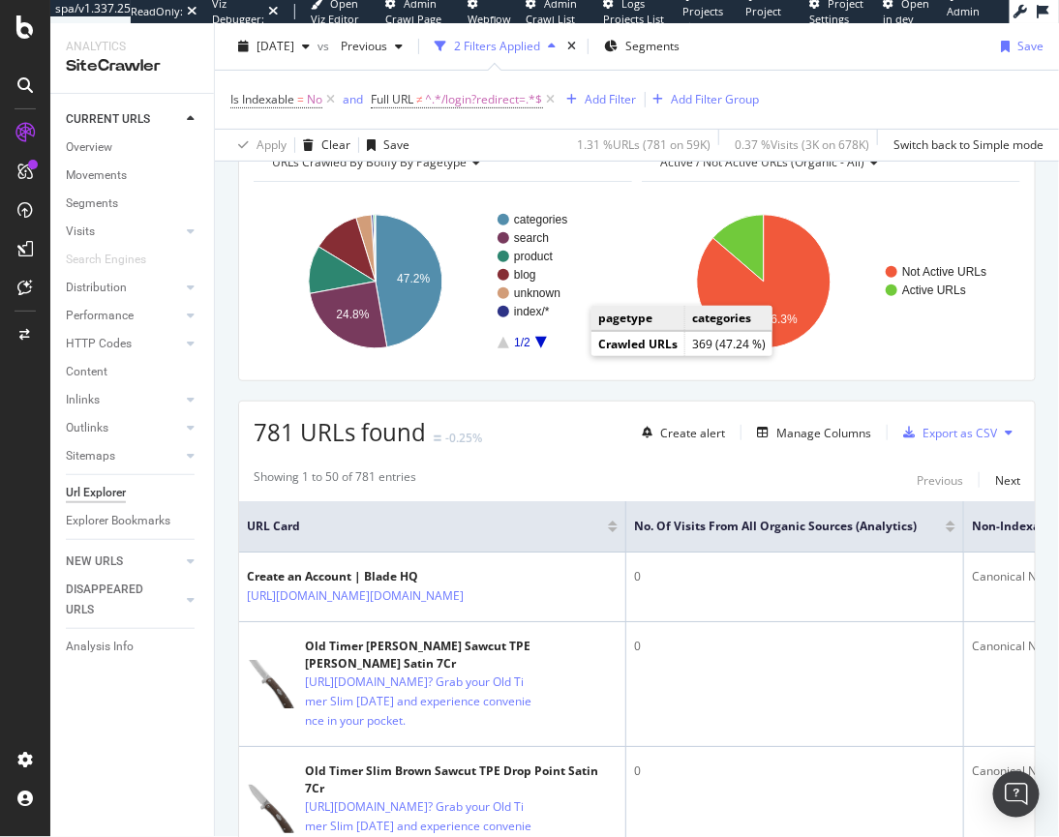
click at [613, 532] on div at bounding box center [613, 529] width 10 height 5
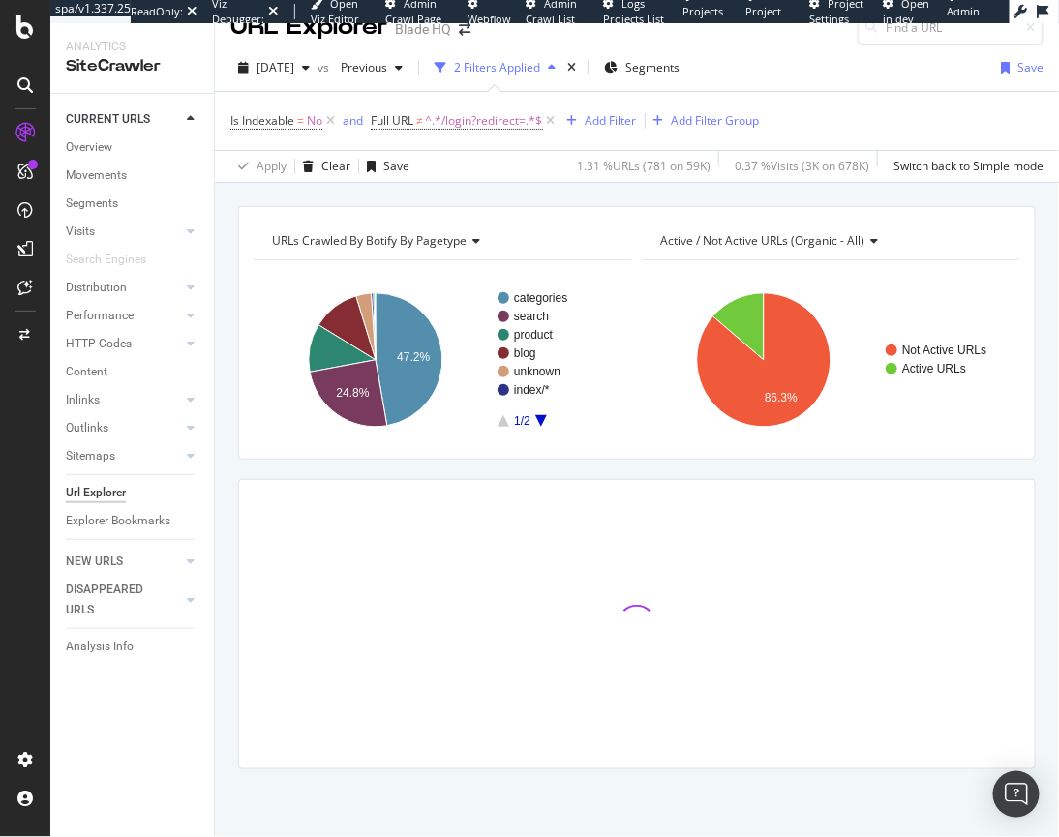
scroll to position [27, 0]
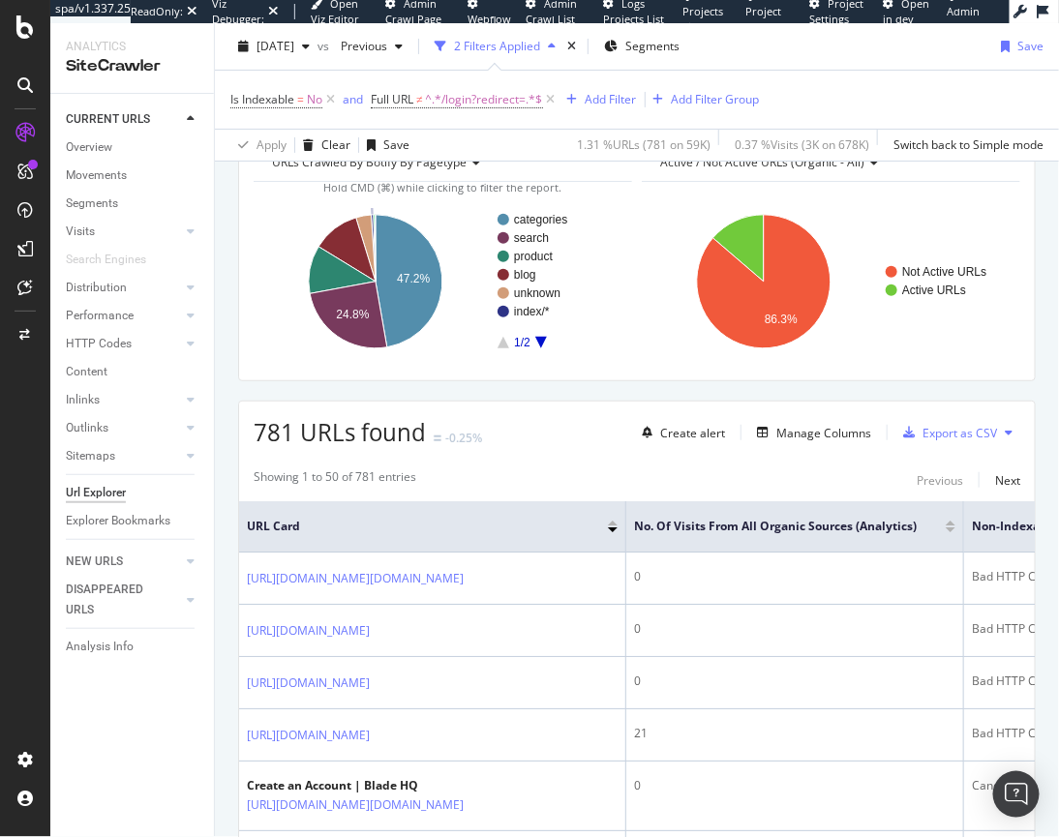
click at [522, 315] on text "index/*" at bounding box center [532, 312] width 36 height 14
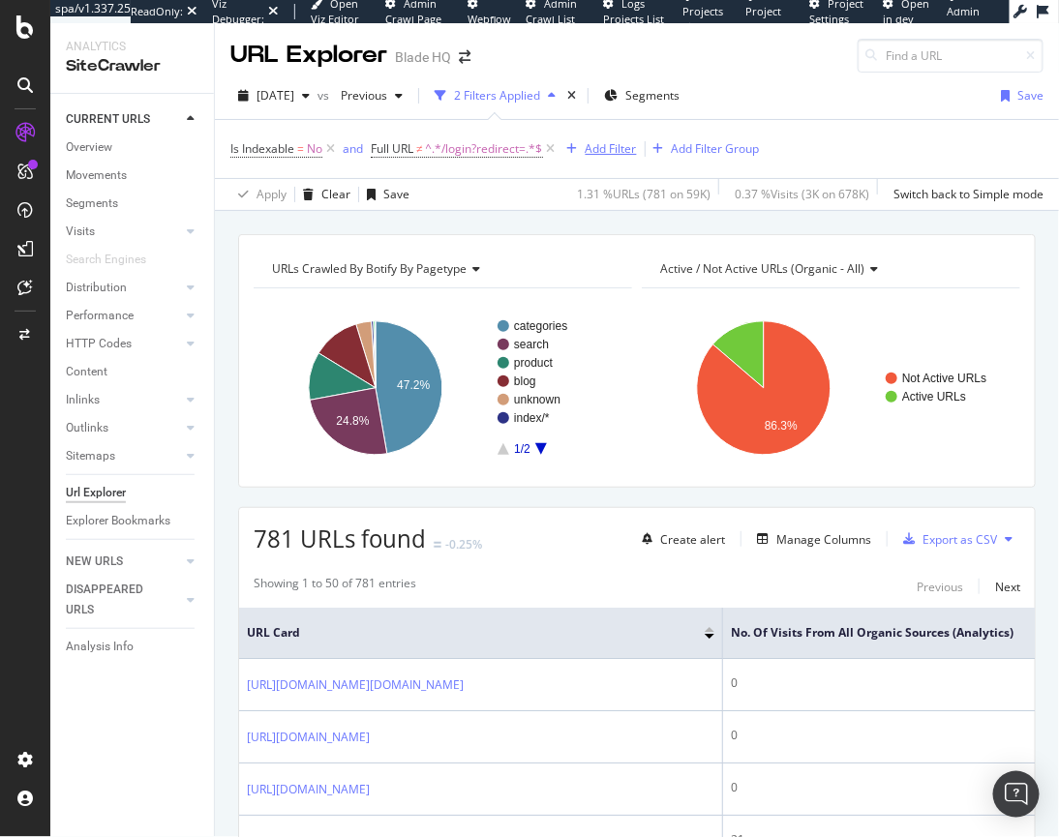
click at [613, 145] on div "Add Filter" at bounding box center [610, 148] width 51 height 16
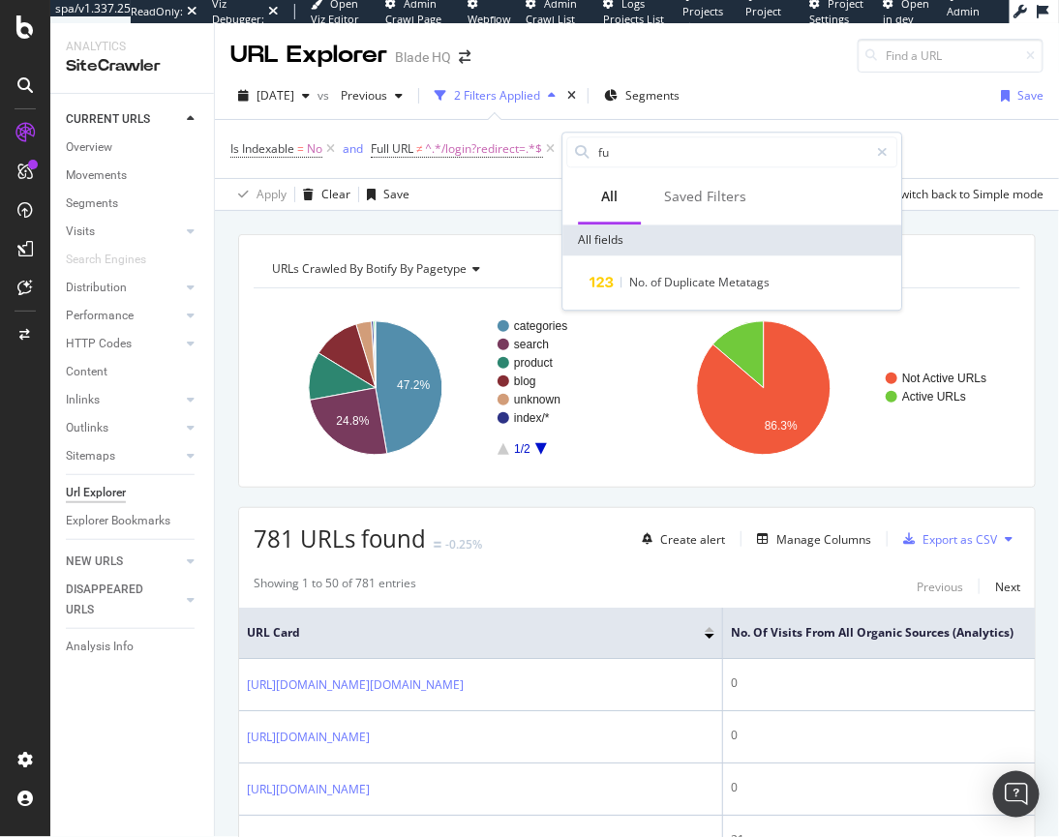
type input "f"
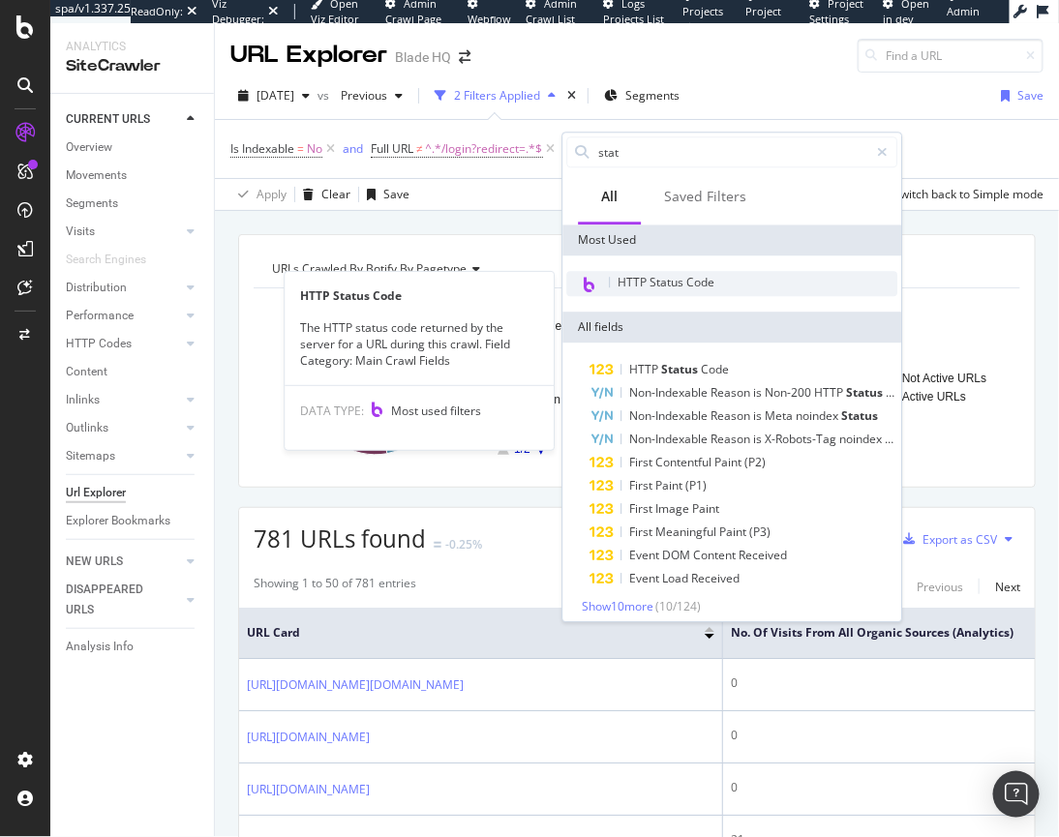
type input "stat"
click at [703, 287] on span "HTTP Status Code" at bounding box center [665, 282] width 97 height 16
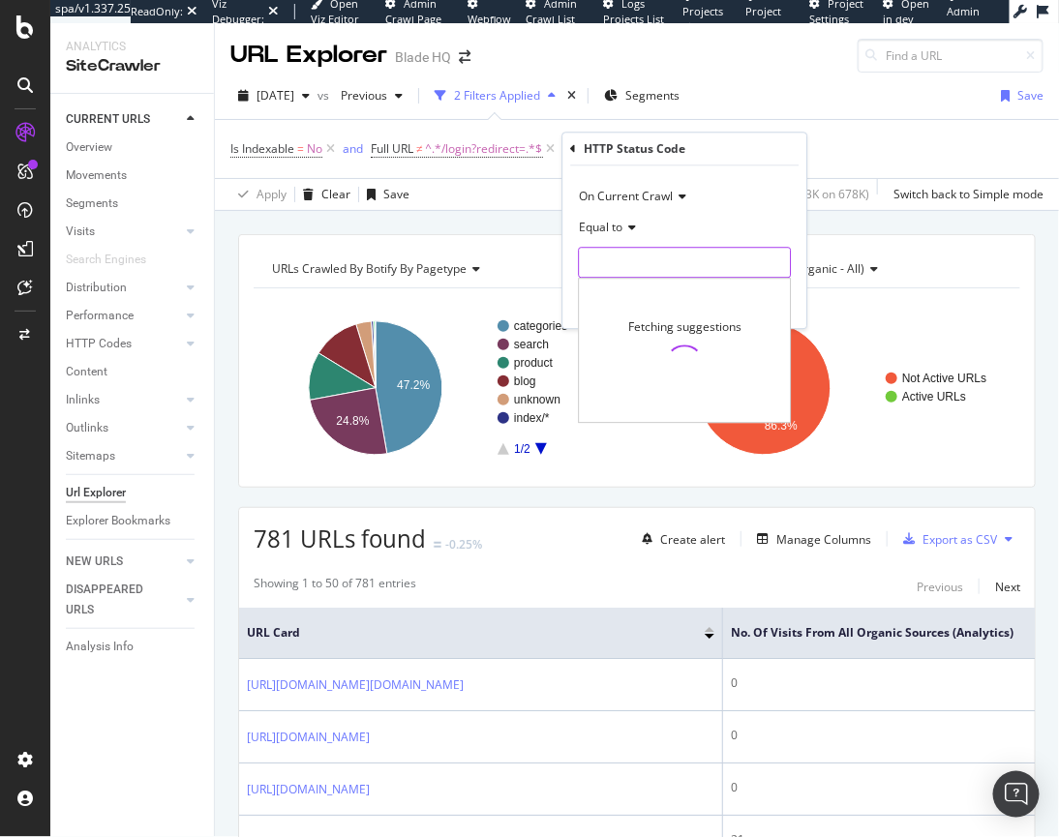
click at [641, 274] on input "number" at bounding box center [684, 263] width 213 height 31
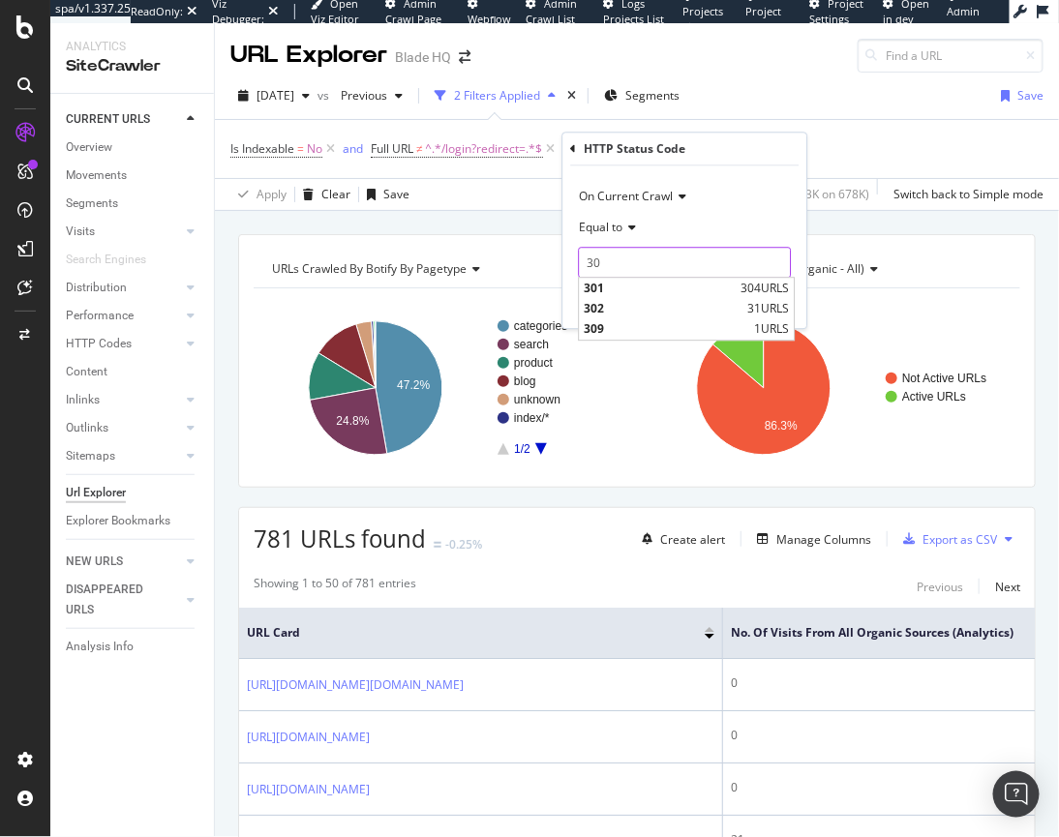
type input "3"
type input "200"
click at [635, 287] on span "200" at bounding box center [650, 289] width 135 height 16
click at [781, 305] on div "Apply" at bounding box center [776, 303] width 30 height 16
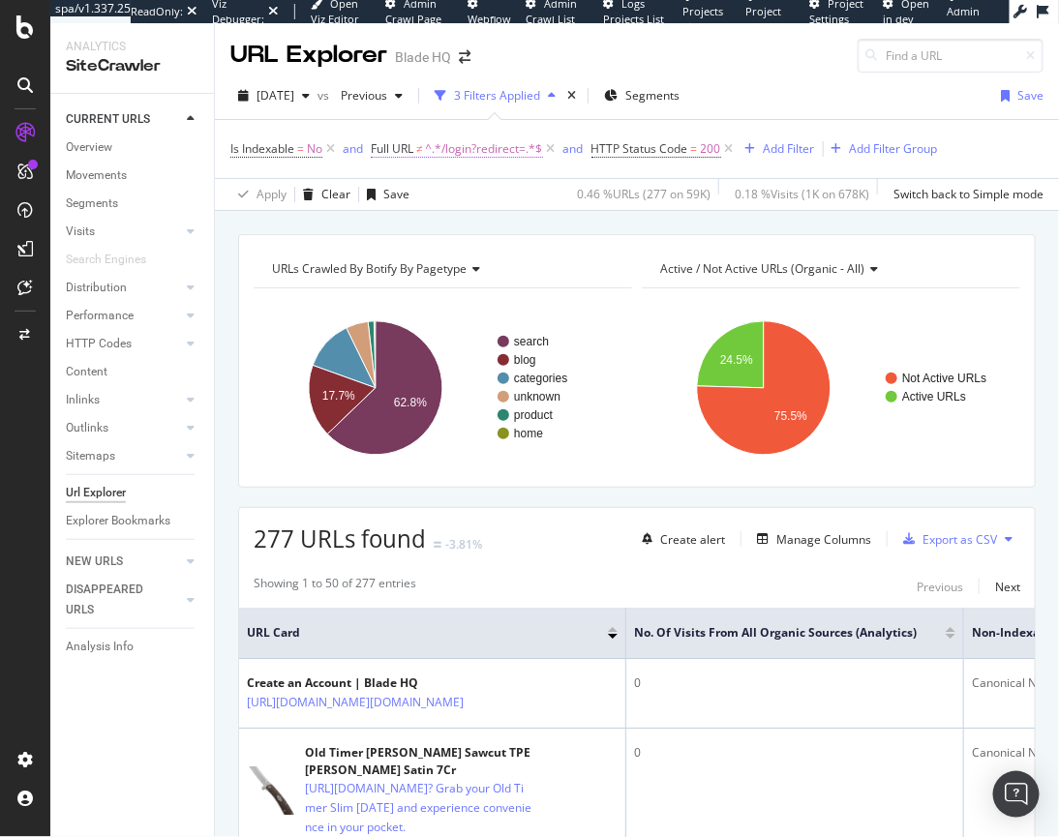
click at [479, 149] on span "^.*/login?redirect=.*$" at bounding box center [484, 148] width 117 height 27
click at [461, 194] on span "Doesn't contain" at bounding box center [432, 194] width 84 height 16
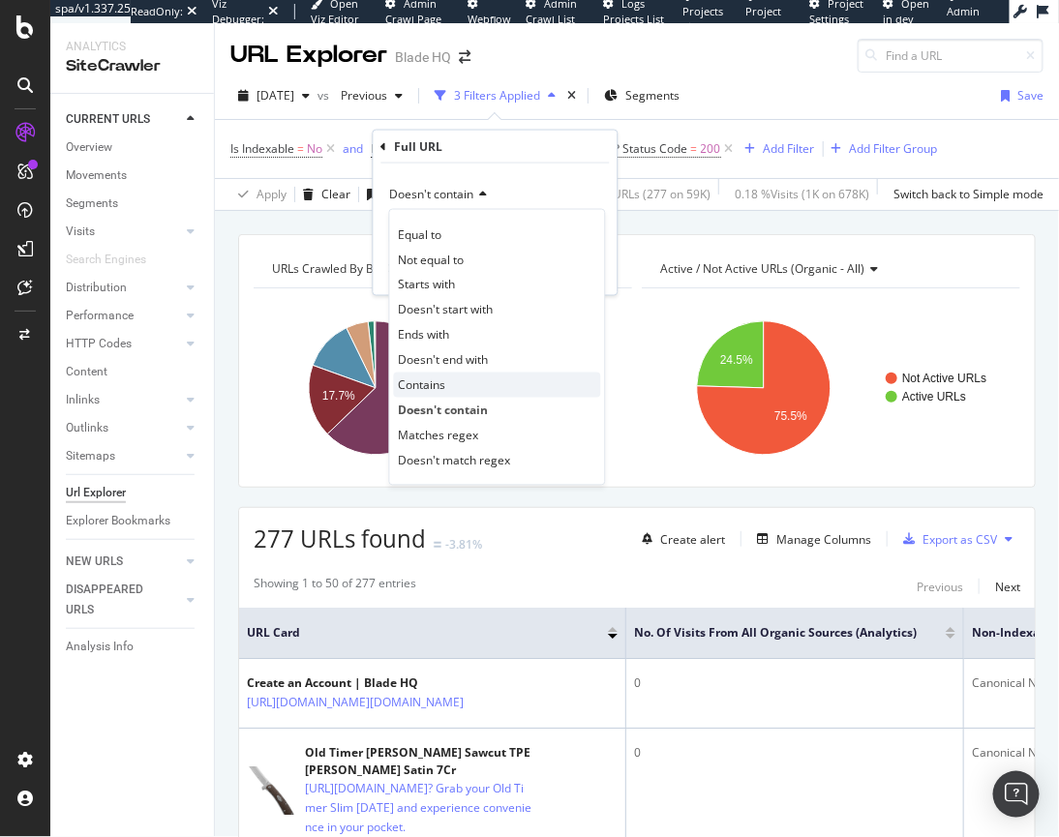
click at [445, 389] on div "Contains" at bounding box center [497, 385] width 207 height 25
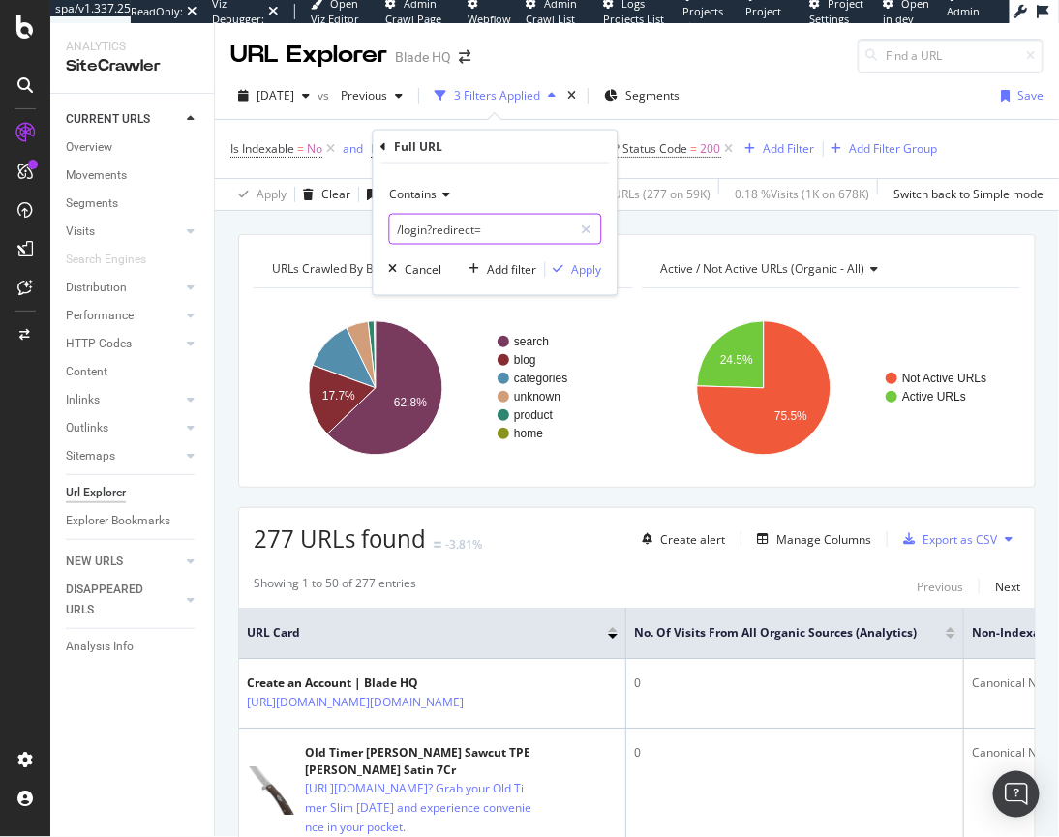
click at [448, 232] on input "/login?redirect=" at bounding box center [481, 229] width 183 height 31
type input "search"
click at [568, 269] on div "button" at bounding box center [559, 270] width 26 height 12
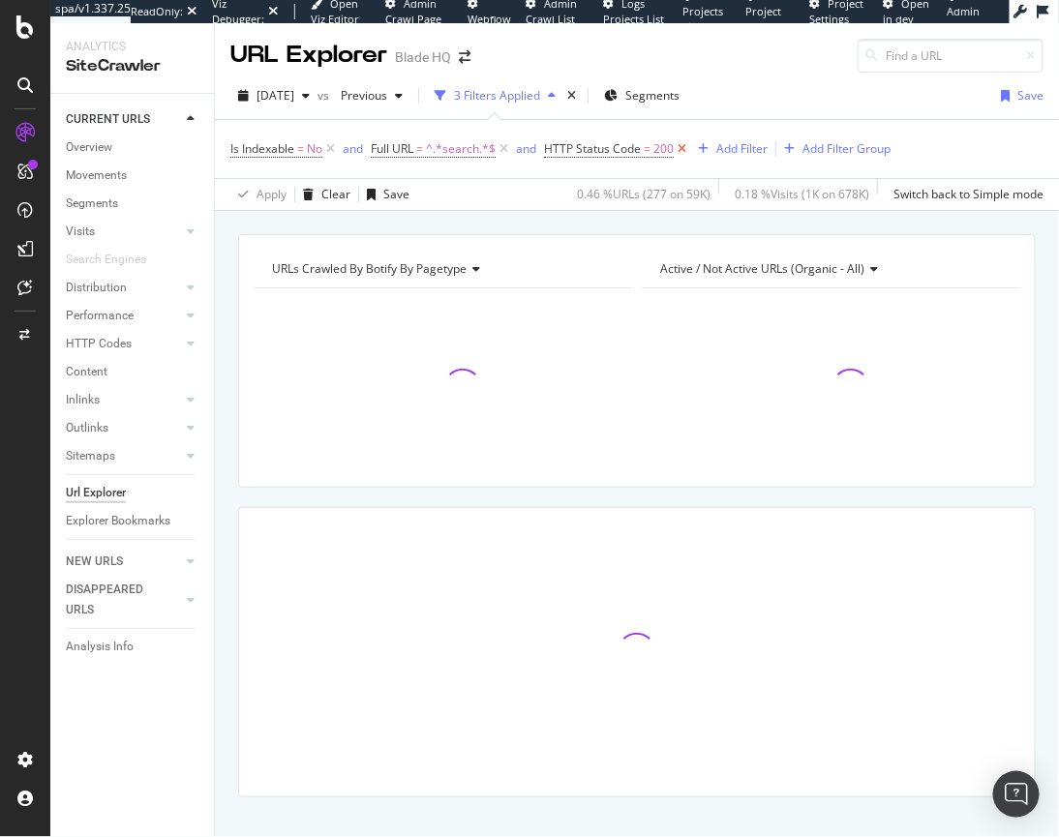
click at [684, 147] on icon at bounding box center [681, 148] width 16 height 19
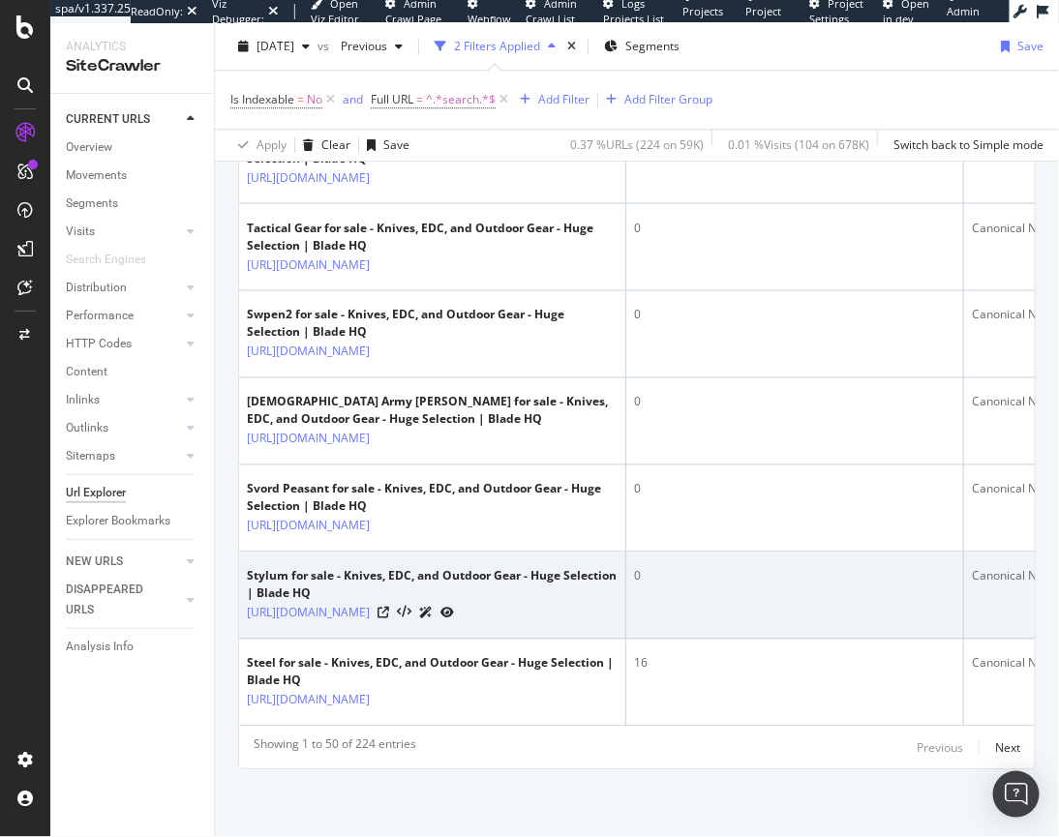
scroll to position [3865, 0]
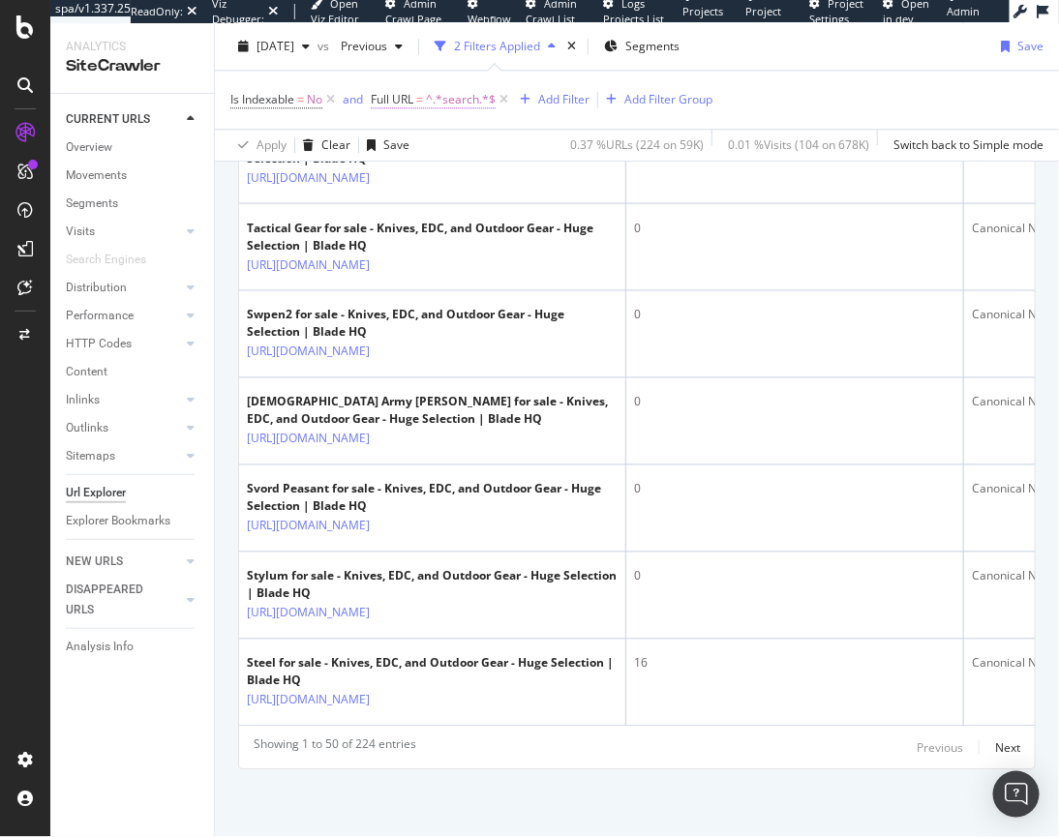
click at [449, 102] on span "^.*search.*$" at bounding box center [461, 99] width 70 height 27
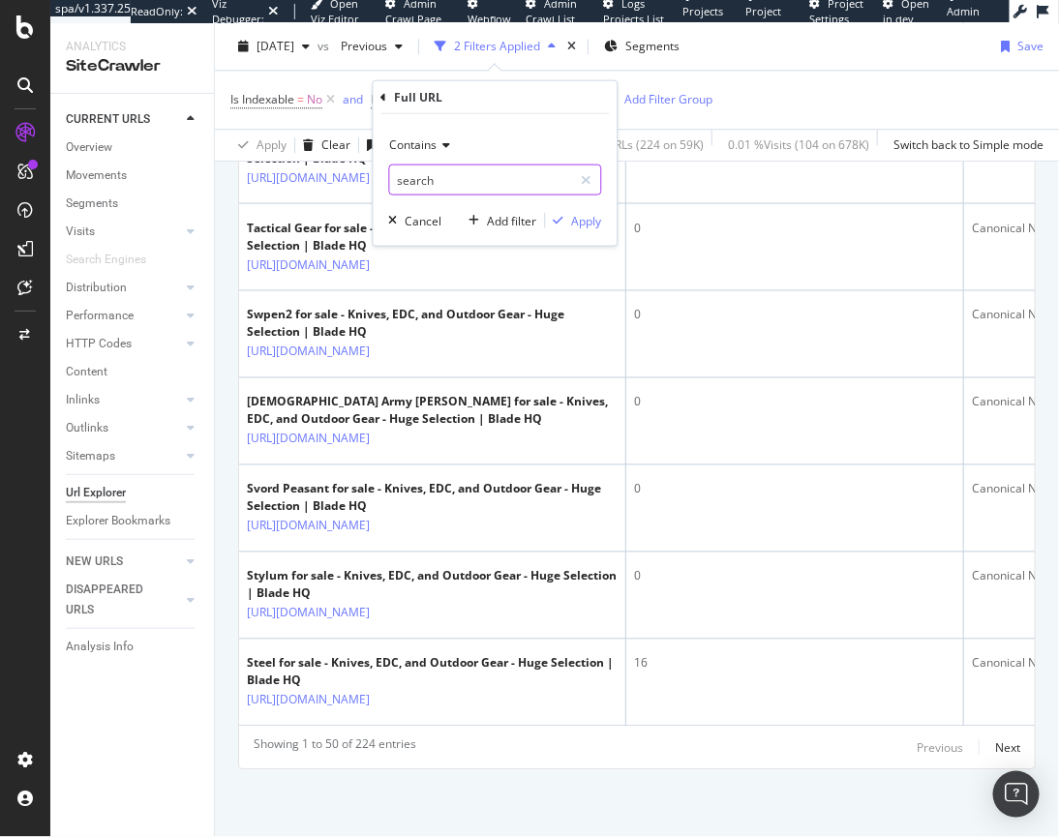
click at [397, 184] on input "search" at bounding box center [481, 180] width 183 height 31
click at [394, 182] on input "search" at bounding box center [481, 180] width 183 height 31
type input ".com/?search"
click at [599, 218] on div "Apply" at bounding box center [587, 220] width 30 height 16
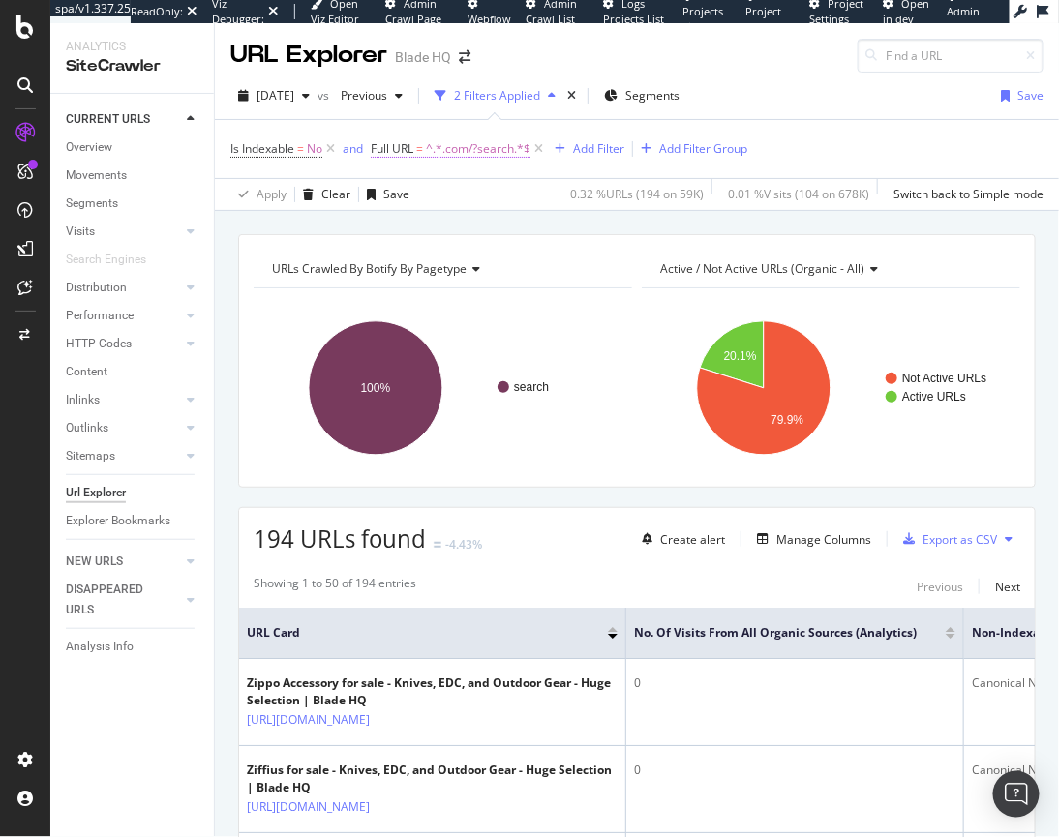
click at [457, 147] on span "^.*.com/?search.*$" at bounding box center [478, 148] width 105 height 27
click at [430, 226] on input ".com/?search" at bounding box center [481, 229] width 183 height 31
type input ".com/search"
click at [576, 269] on div "Apply" at bounding box center [587, 269] width 30 height 16
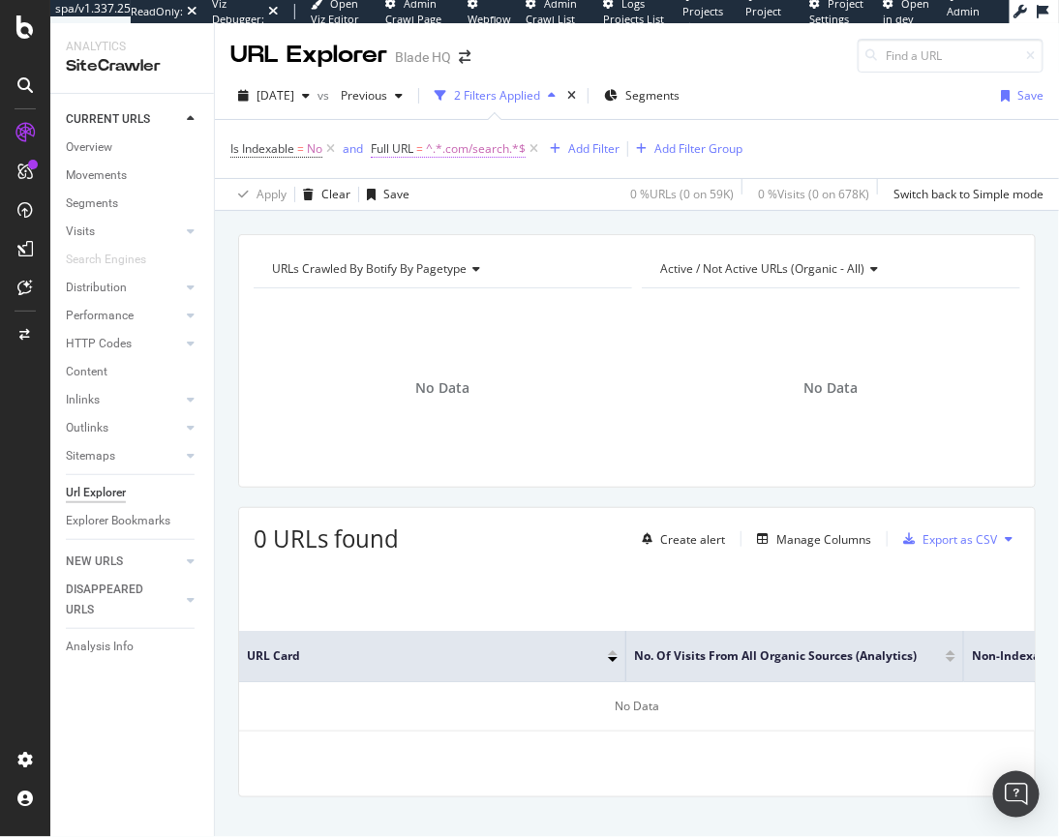
click at [482, 151] on span "^.*.com/search.*$" at bounding box center [476, 148] width 100 height 27
click at [440, 223] on input ".com/search" at bounding box center [481, 229] width 183 height 31
click at [443, 234] on input ".com/search" at bounding box center [481, 229] width 183 height 31
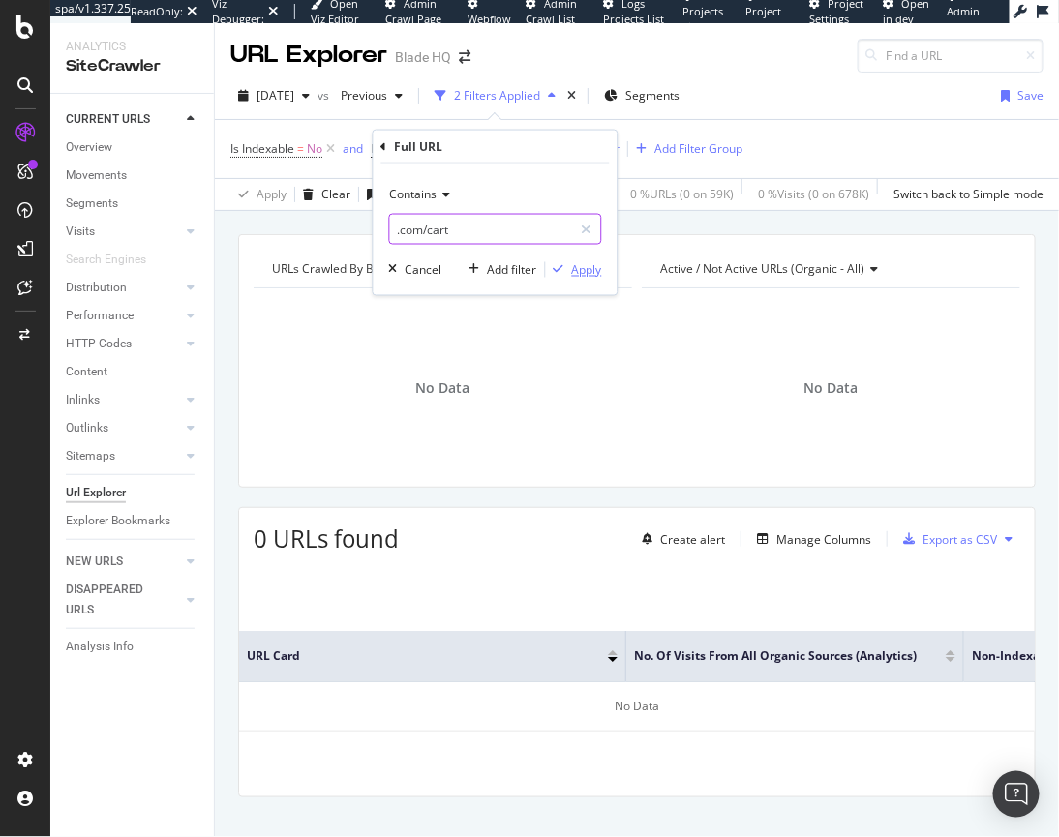
type input ".com/cart"
click at [588, 272] on div "Apply" at bounding box center [587, 269] width 30 height 16
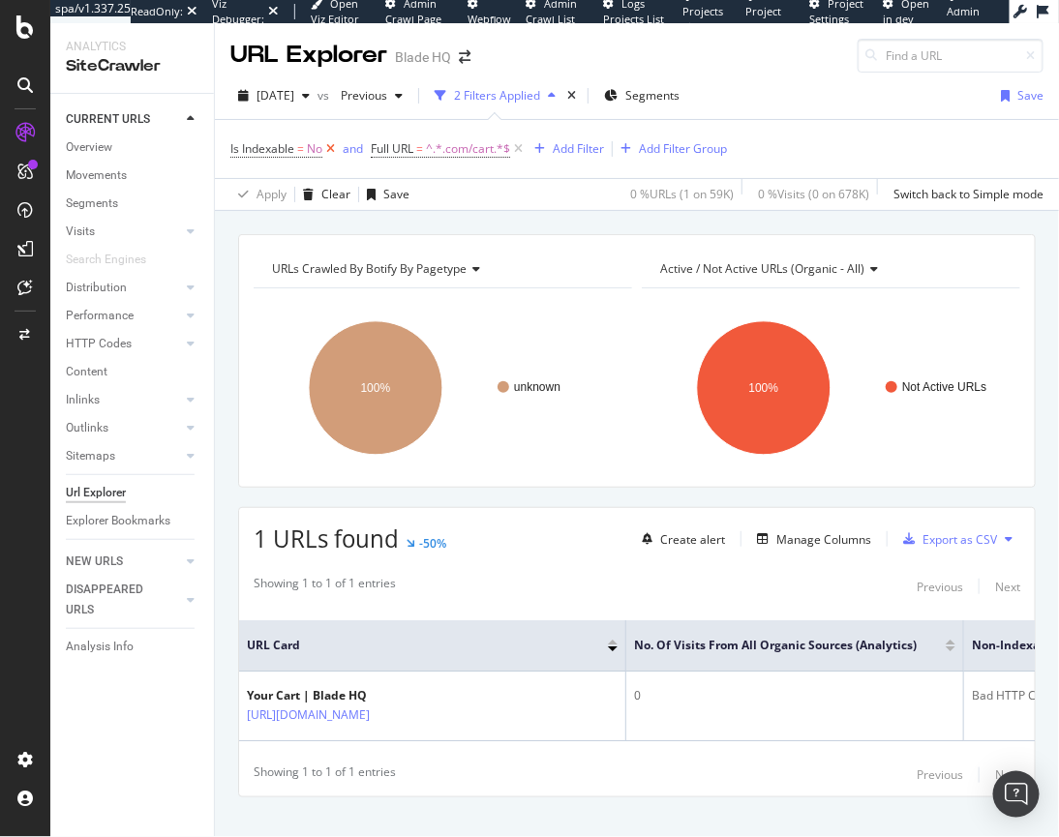
click at [328, 148] on icon at bounding box center [330, 148] width 16 height 19
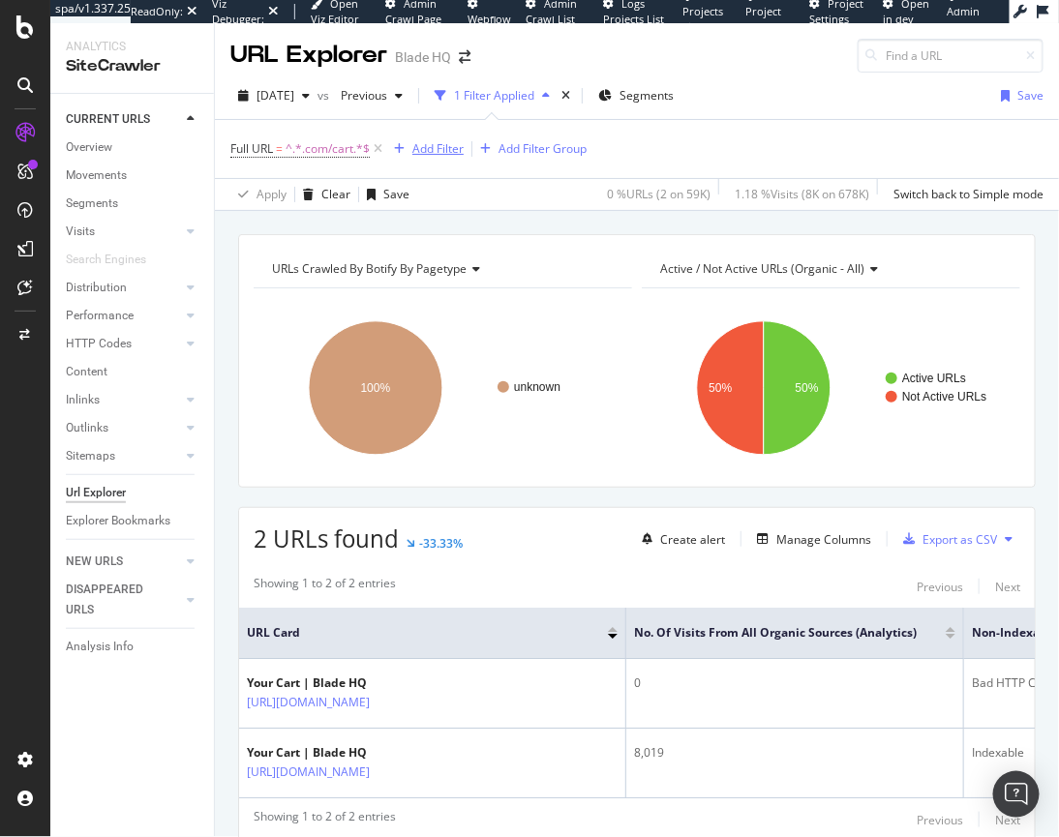
click at [407, 148] on div "button" at bounding box center [399, 149] width 26 height 12
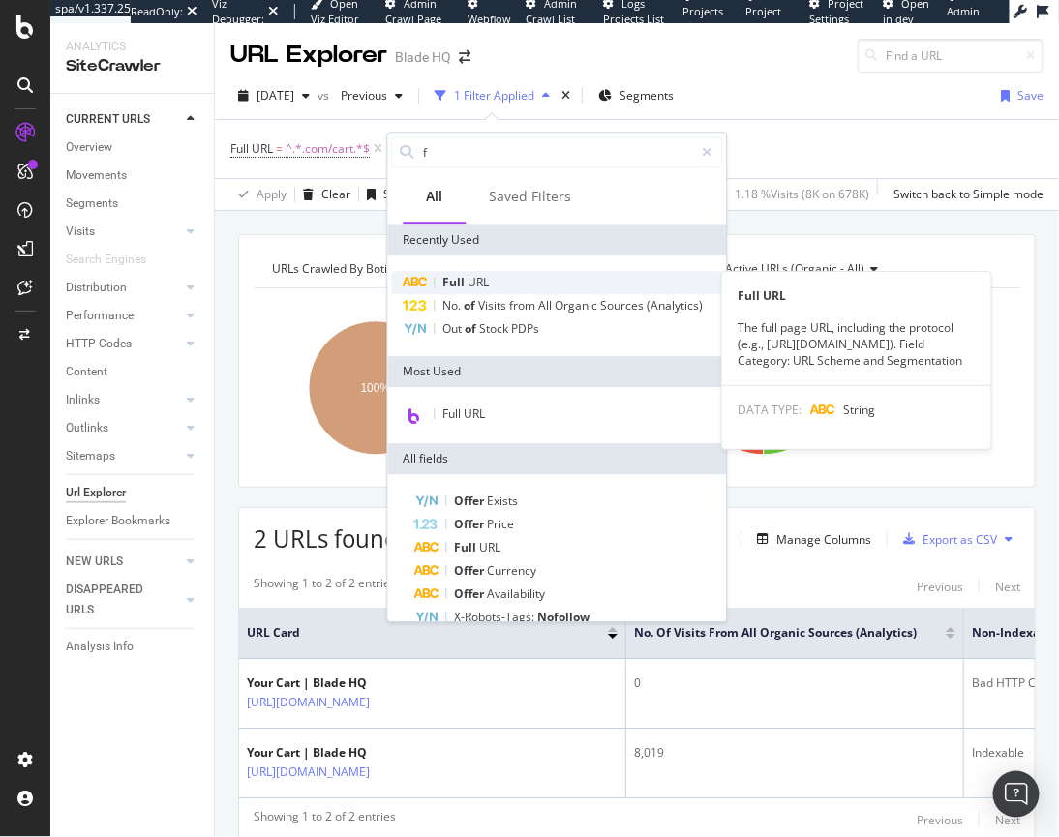
type input "f"
click at [473, 279] on span "URL" at bounding box center [478, 282] width 21 height 16
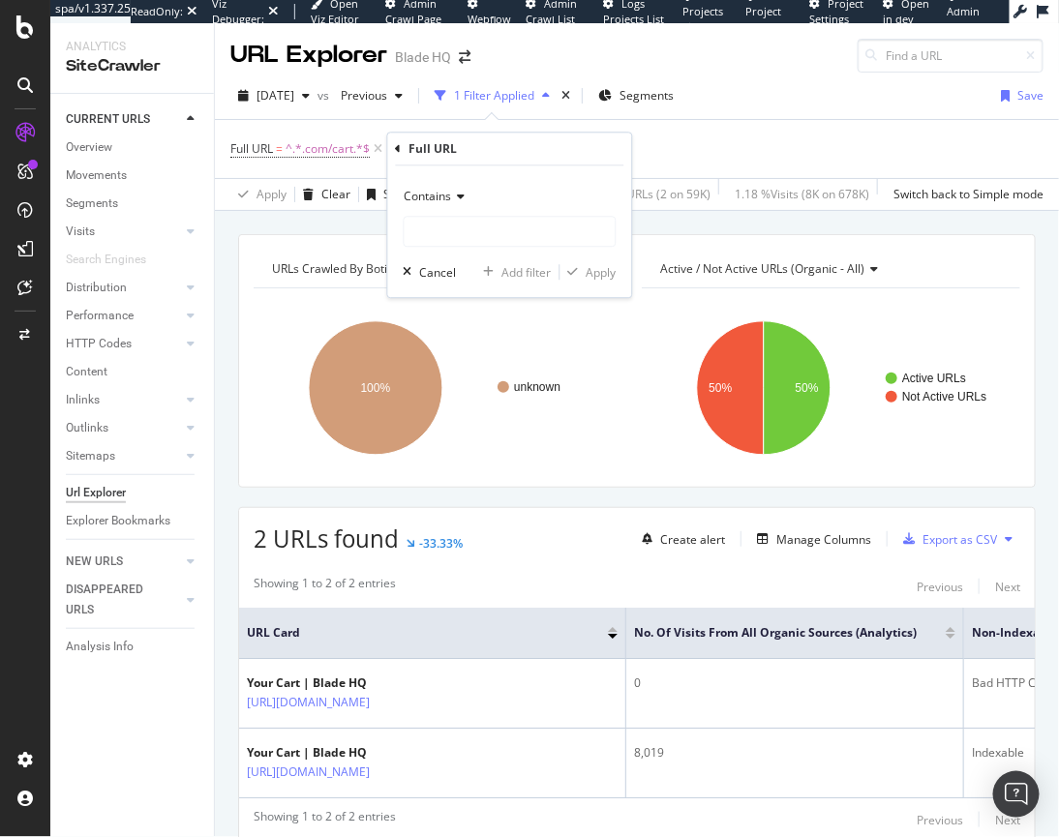
click at [435, 193] on span "Contains" at bounding box center [427, 197] width 47 height 16
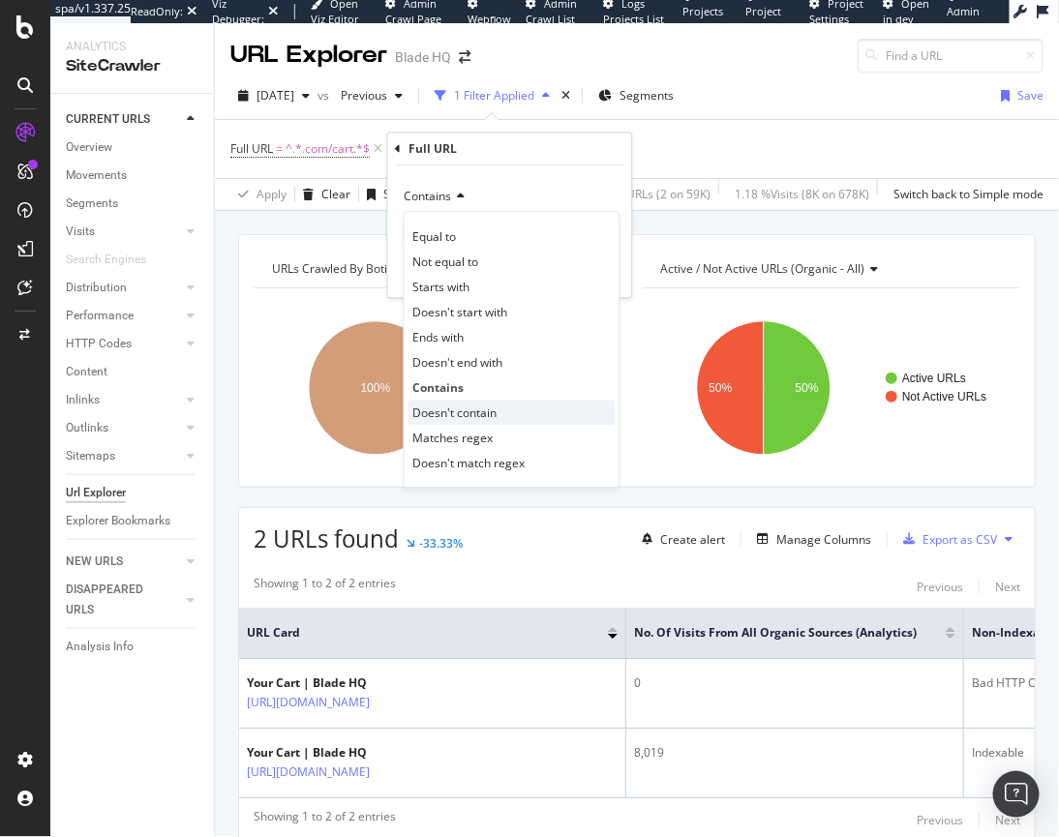
click at [453, 404] on span "Doesn't contain" at bounding box center [455, 412] width 84 height 16
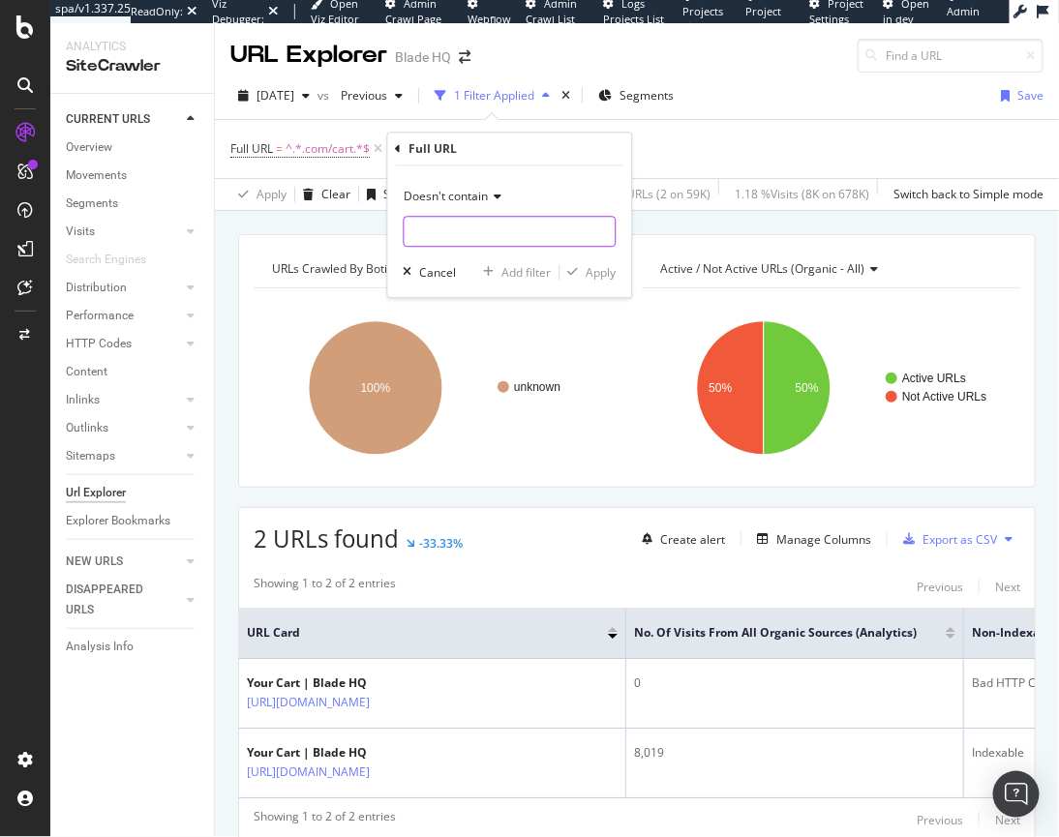
click at [443, 235] on input "text" at bounding box center [509, 232] width 211 height 31
type input "/?search"
click at [605, 275] on div "Apply" at bounding box center [601, 272] width 30 height 16
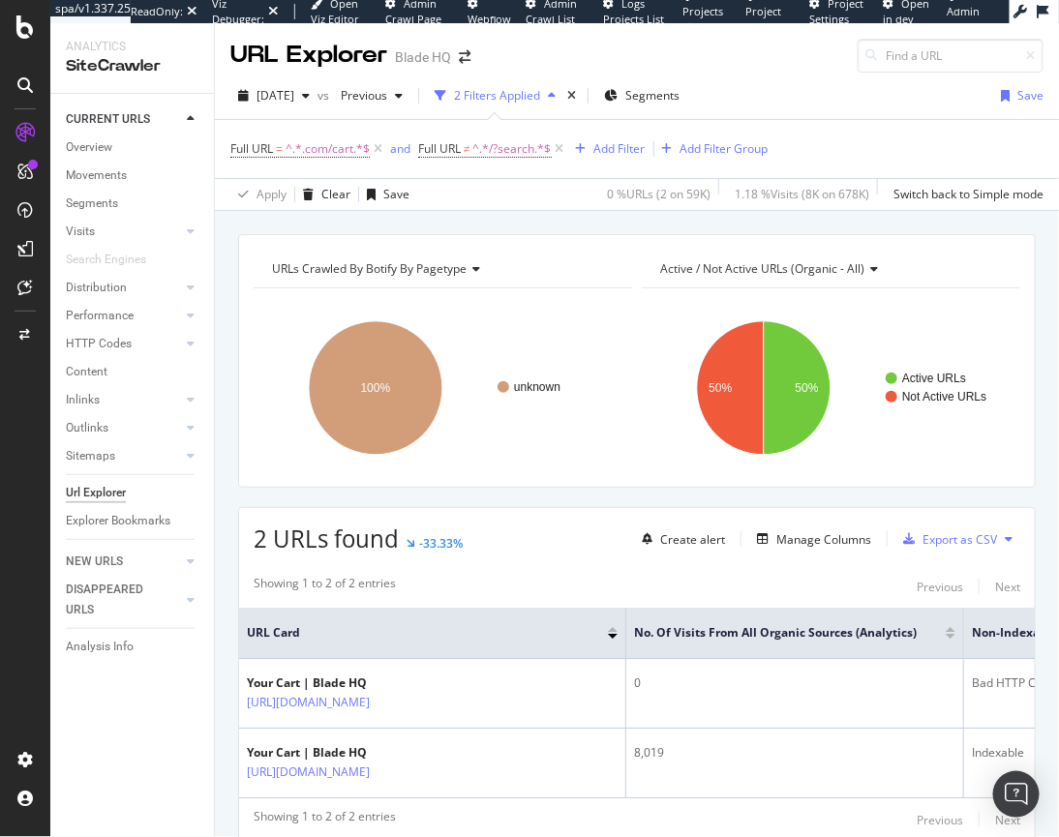
scroll to position [3, 0]
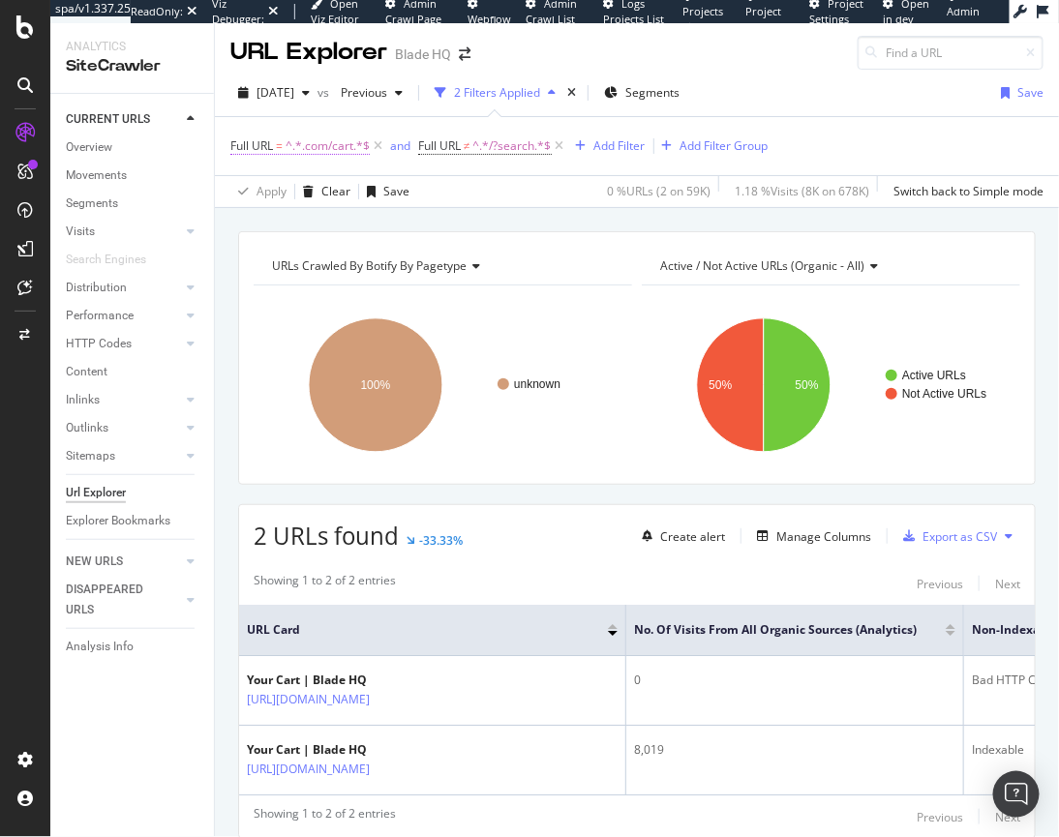
click at [239, 143] on span "Full URL" at bounding box center [251, 145] width 43 height 16
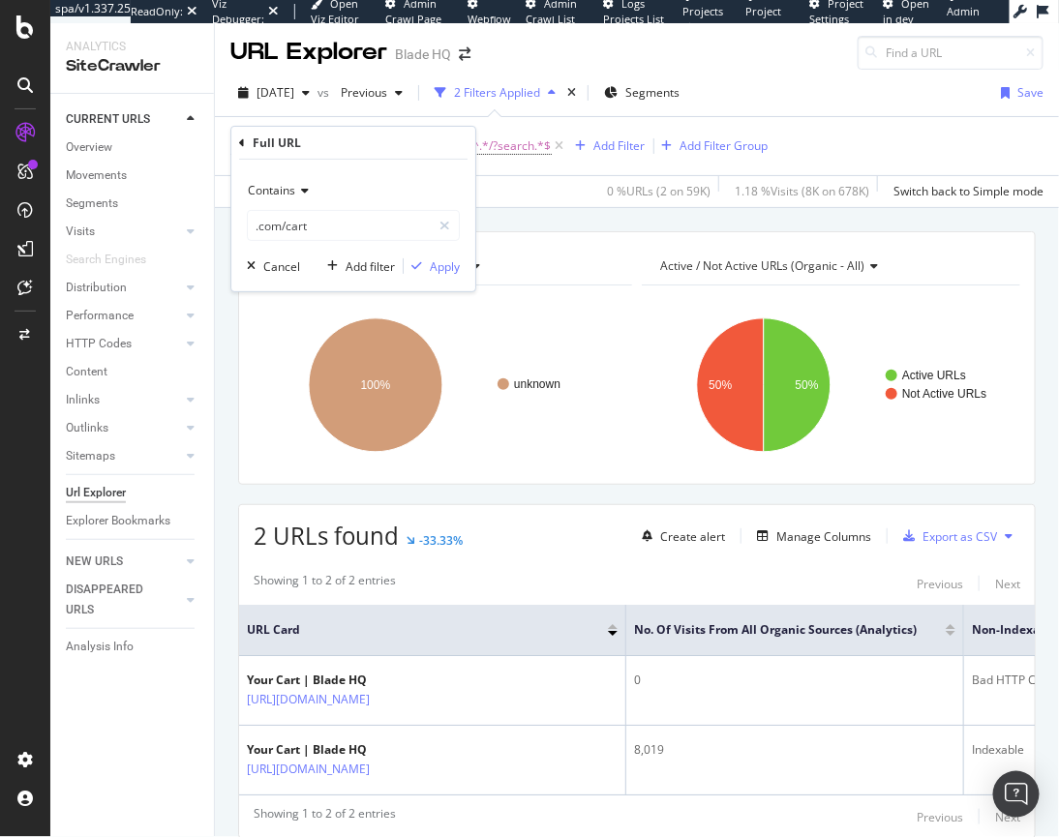
click at [511, 176] on div "Apply Clear Save 0 % URLs ( 2 on 59K ) 1.18 % Visits ( 8K on 678K ) Switch back…" at bounding box center [637, 191] width 844 height 32
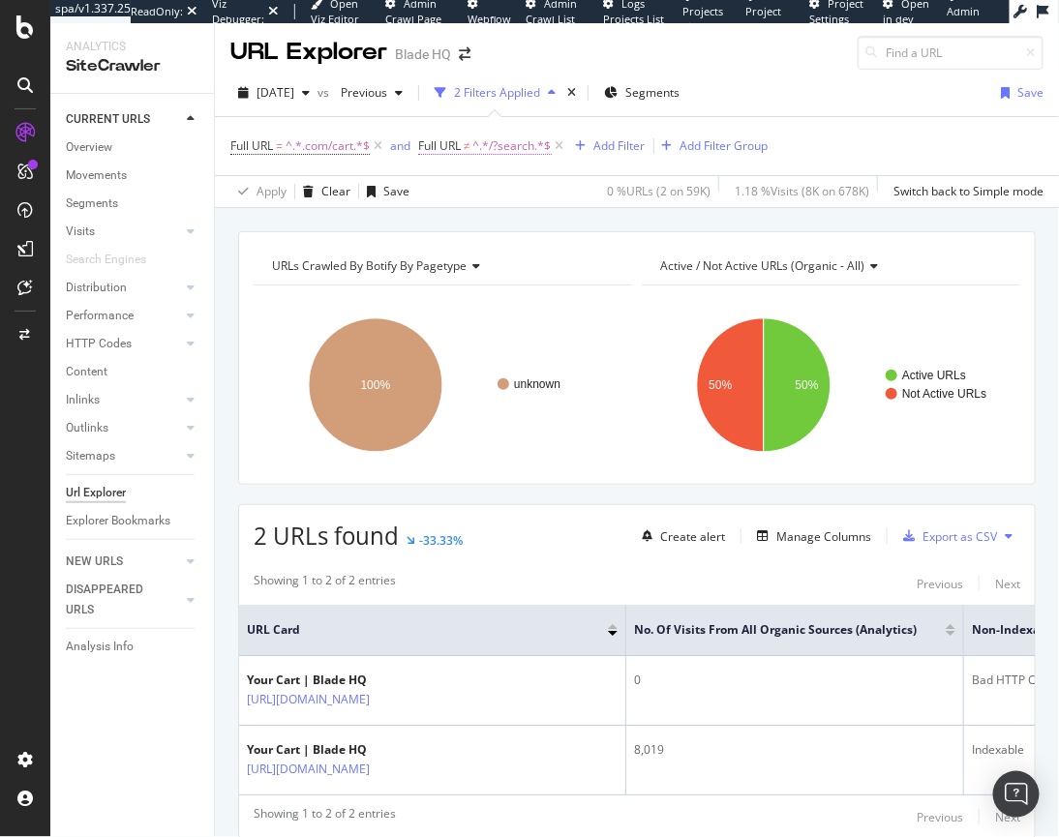
click at [457, 150] on span "Full URL" at bounding box center [439, 145] width 43 height 16
click at [304, 149] on span "^.*.com/cart.*$" at bounding box center [327, 146] width 84 height 27
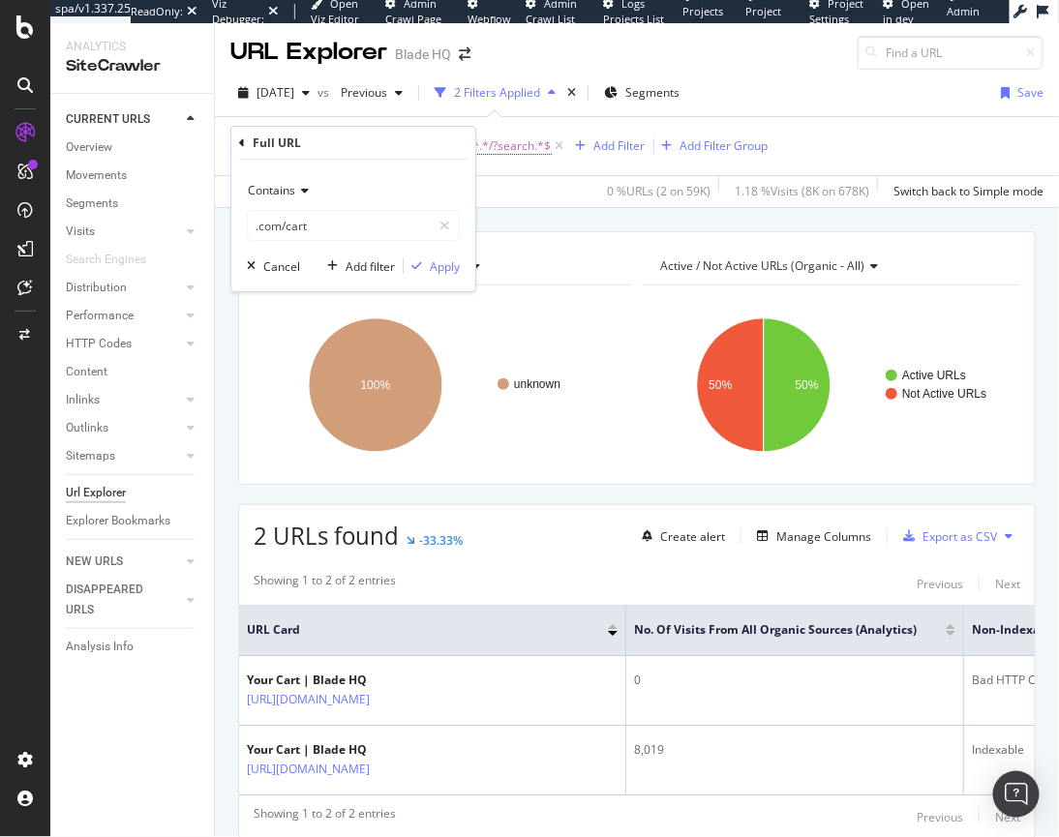
click at [282, 189] on span "Contains" at bounding box center [271, 190] width 47 height 16
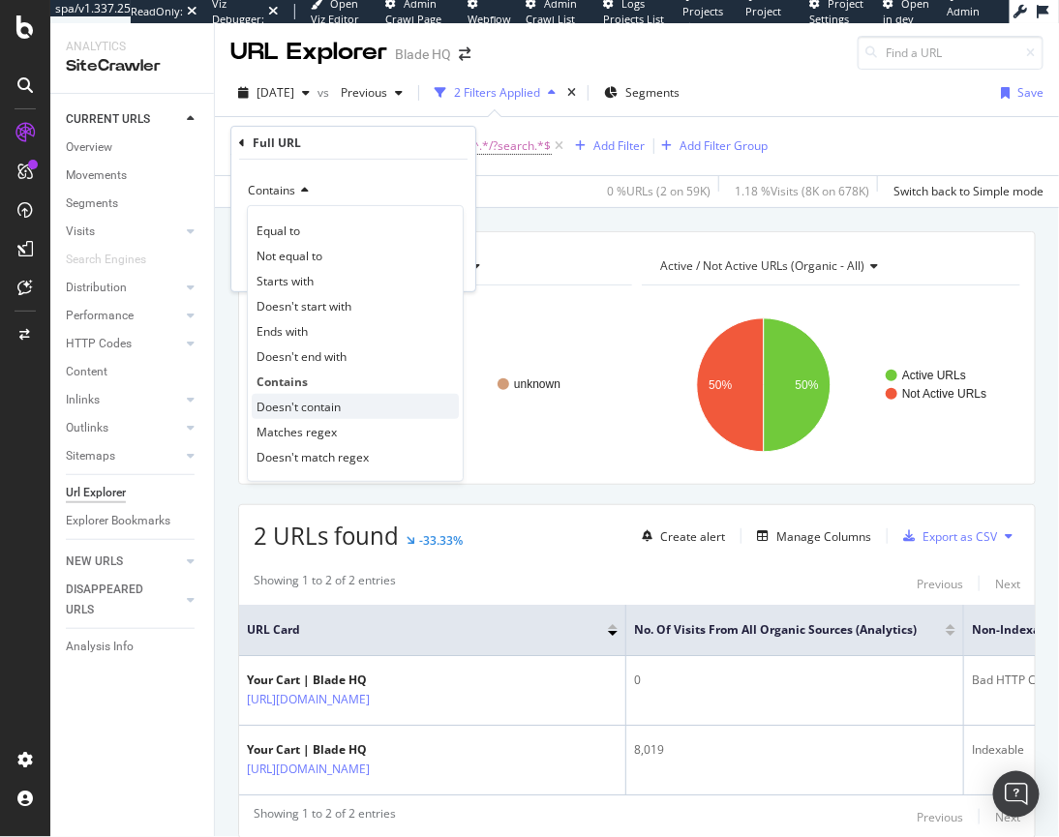
click at [308, 403] on span "Doesn't contain" at bounding box center [298, 407] width 84 height 16
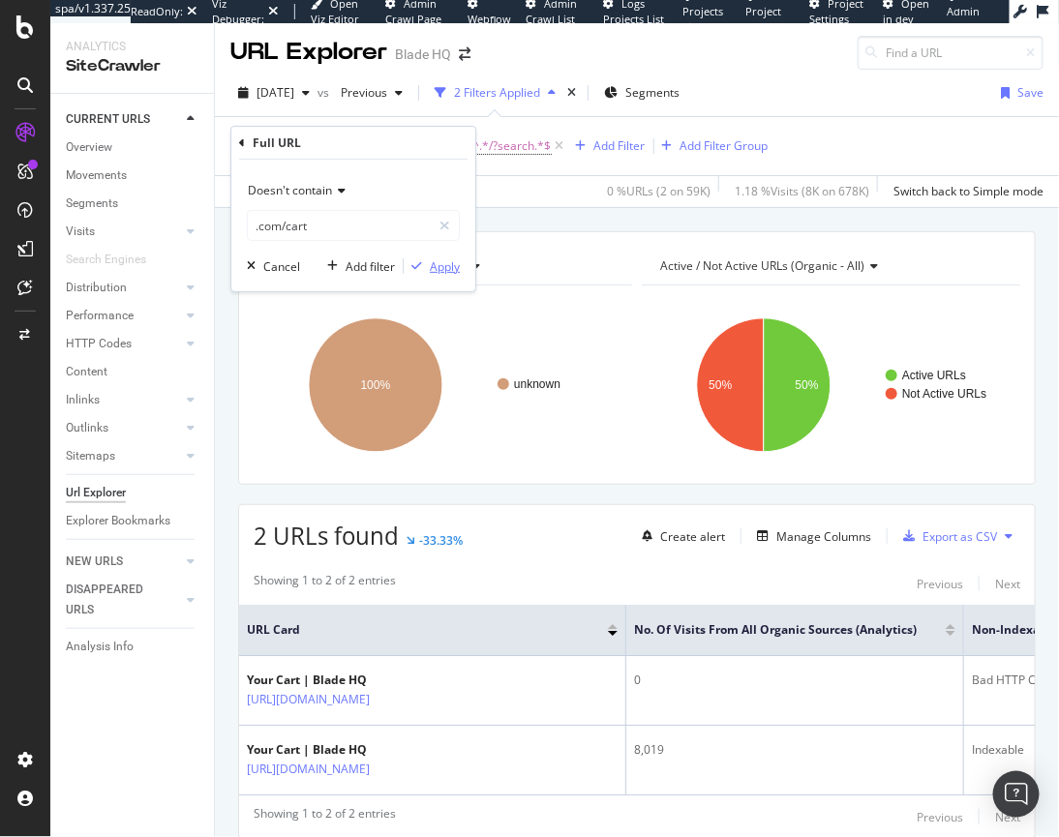
click at [443, 272] on div "Apply" at bounding box center [445, 266] width 30 height 16
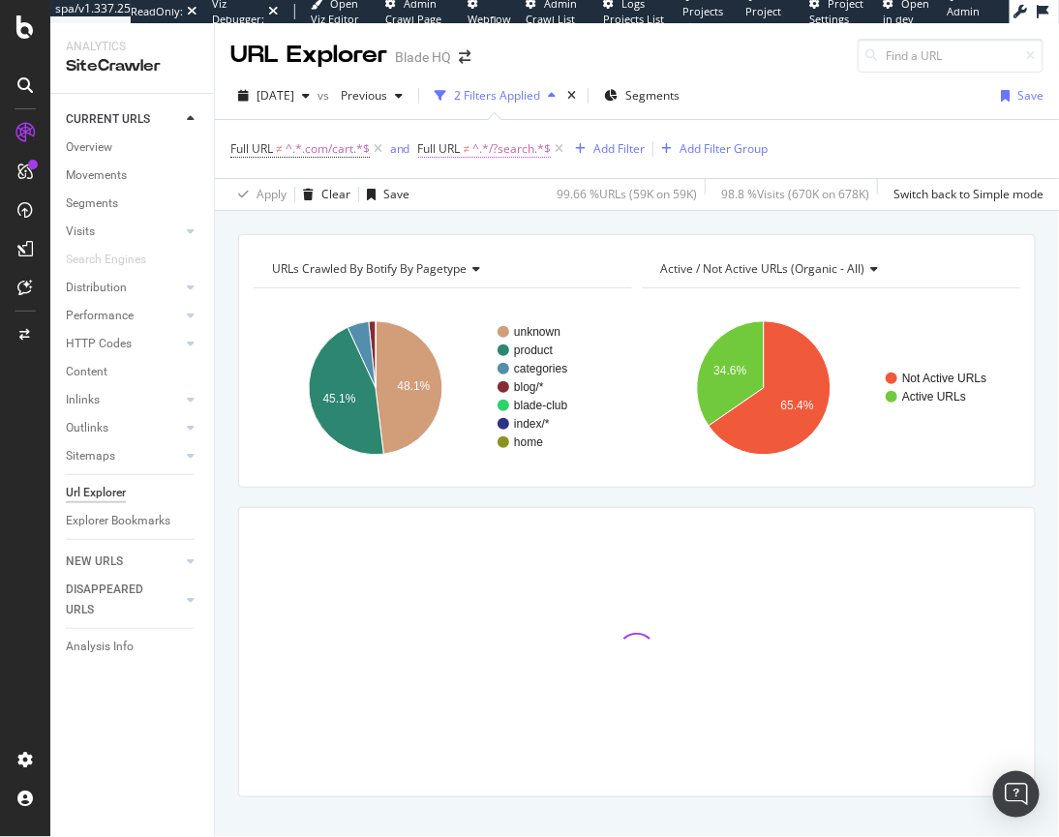
click at [493, 155] on span "^.*/?search.*$" at bounding box center [511, 148] width 78 height 27
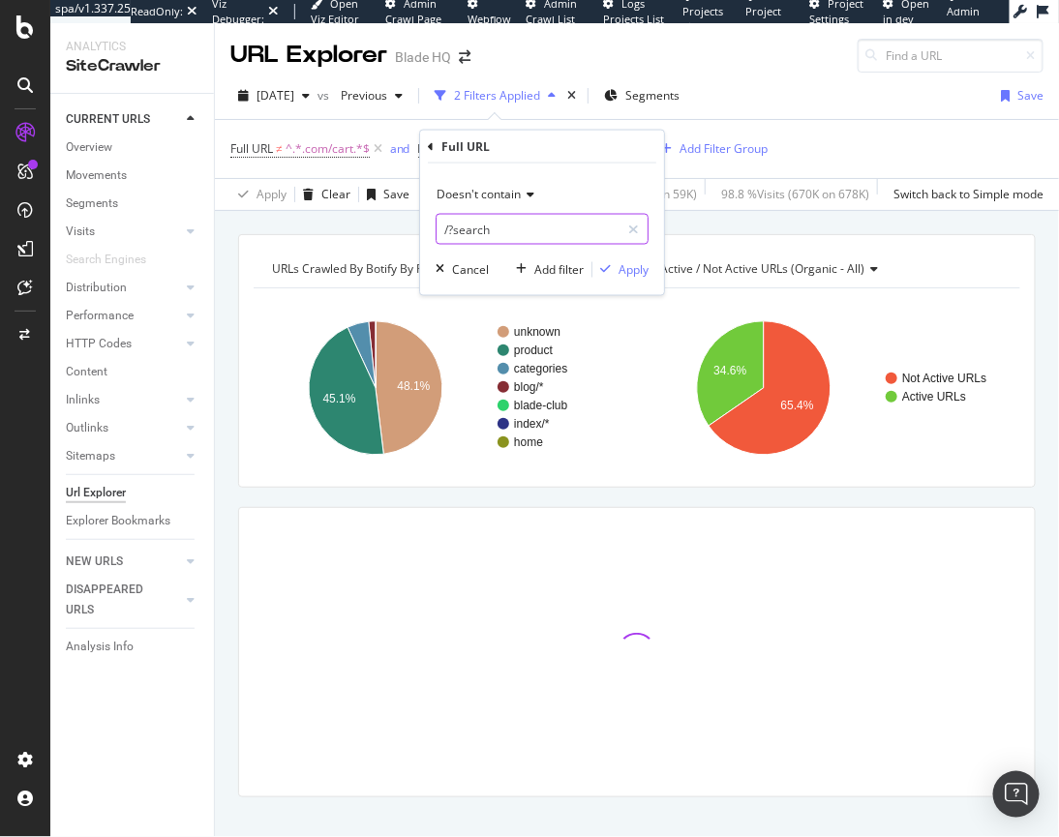
click at [442, 234] on input "/?search" at bounding box center [527, 229] width 183 height 31
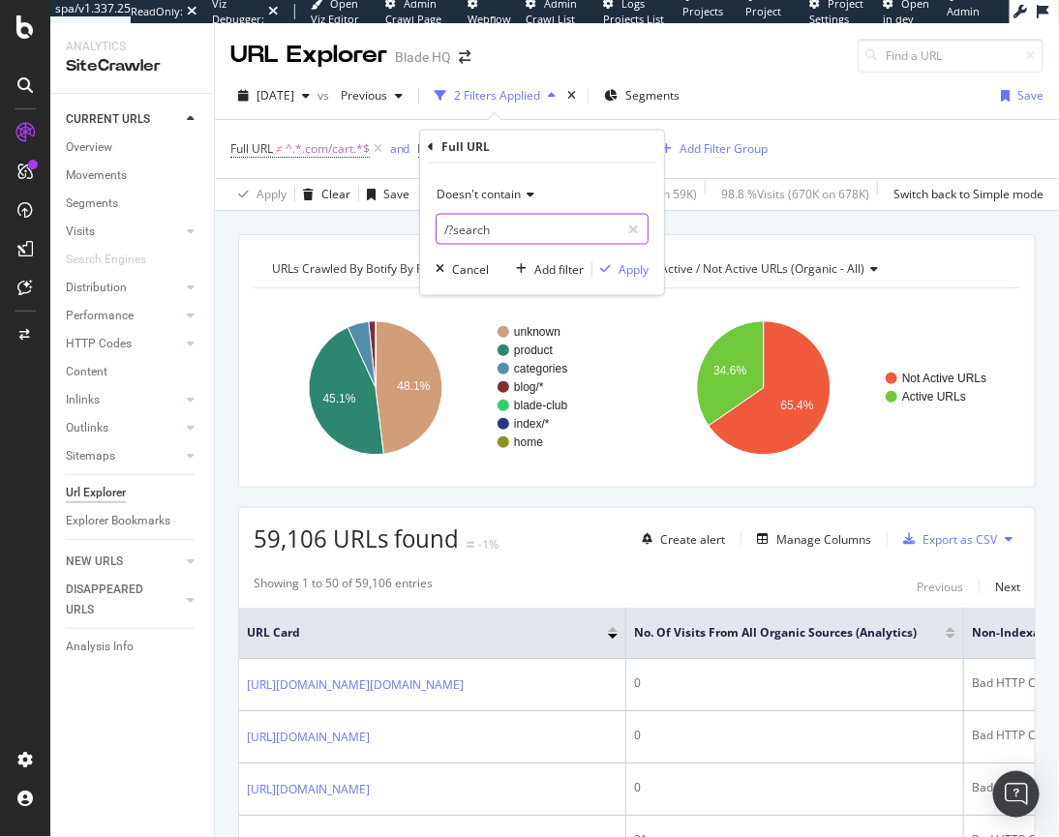
click at [443, 233] on input "/?search" at bounding box center [527, 229] width 183 height 31
type input ".com/?search"
click at [640, 276] on div "Apply" at bounding box center [633, 269] width 30 height 16
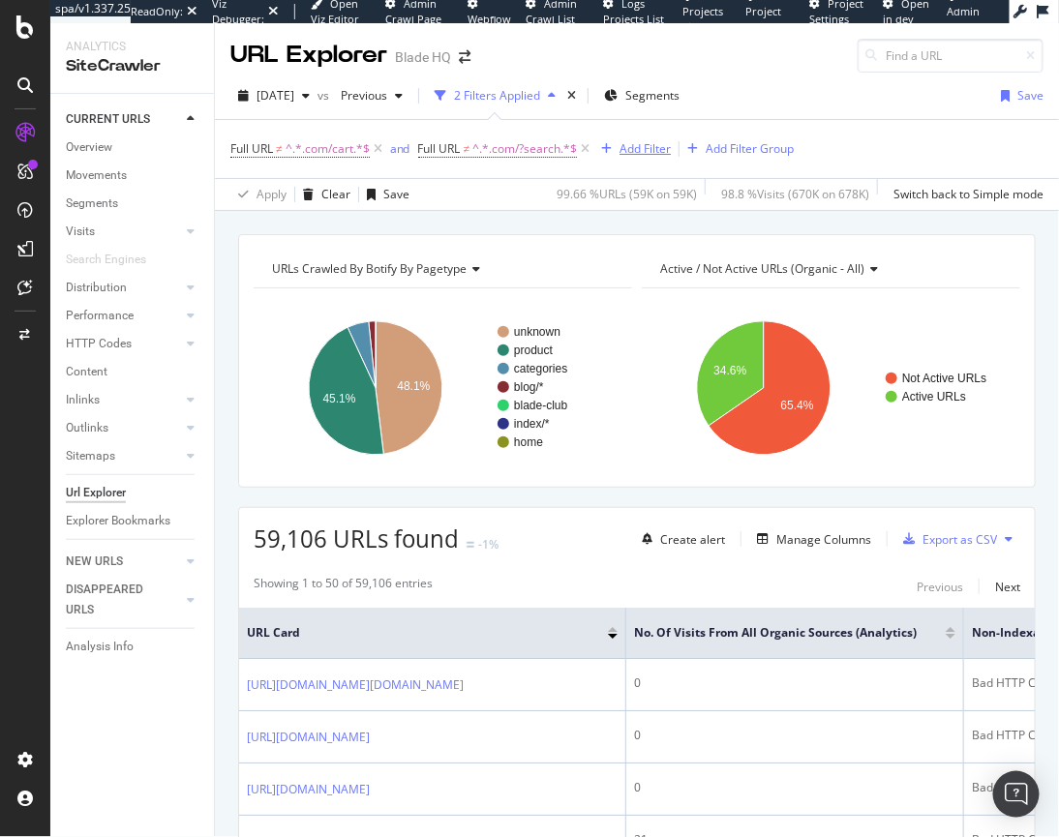
click at [625, 142] on div "Add Filter" at bounding box center [644, 148] width 51 height 16
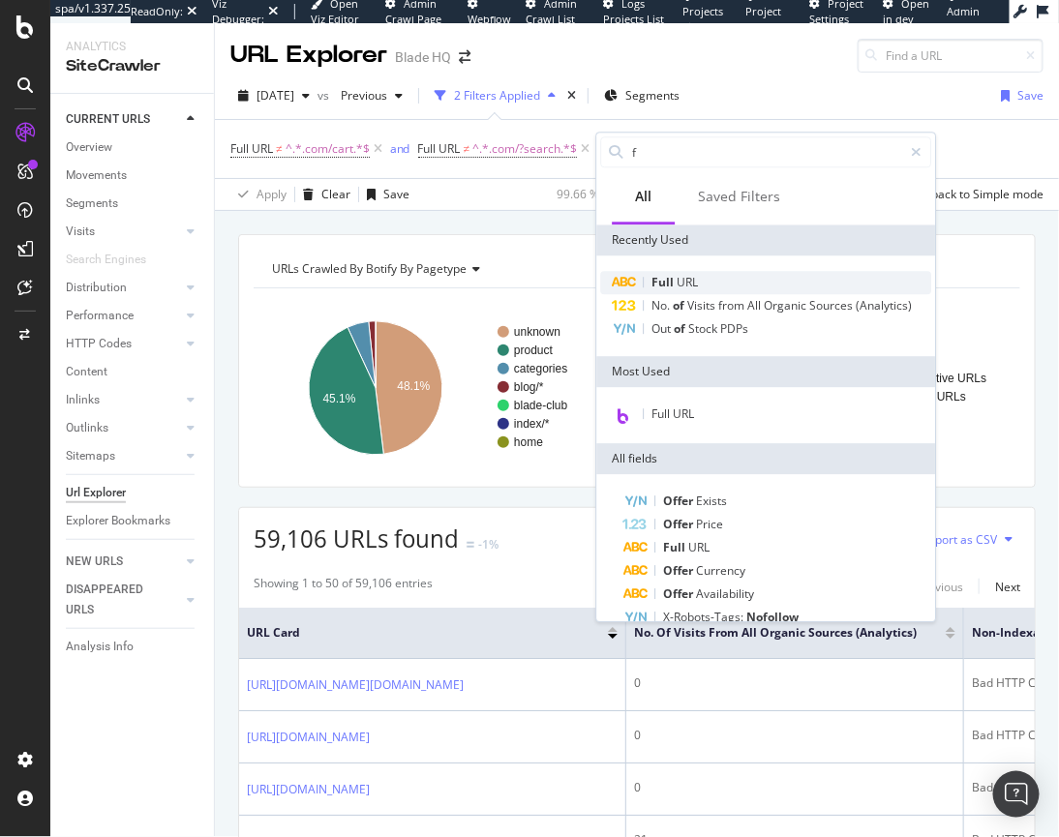
click at [673, 287] on span "Full" at bounding box center [663, 282] width 25 height 16
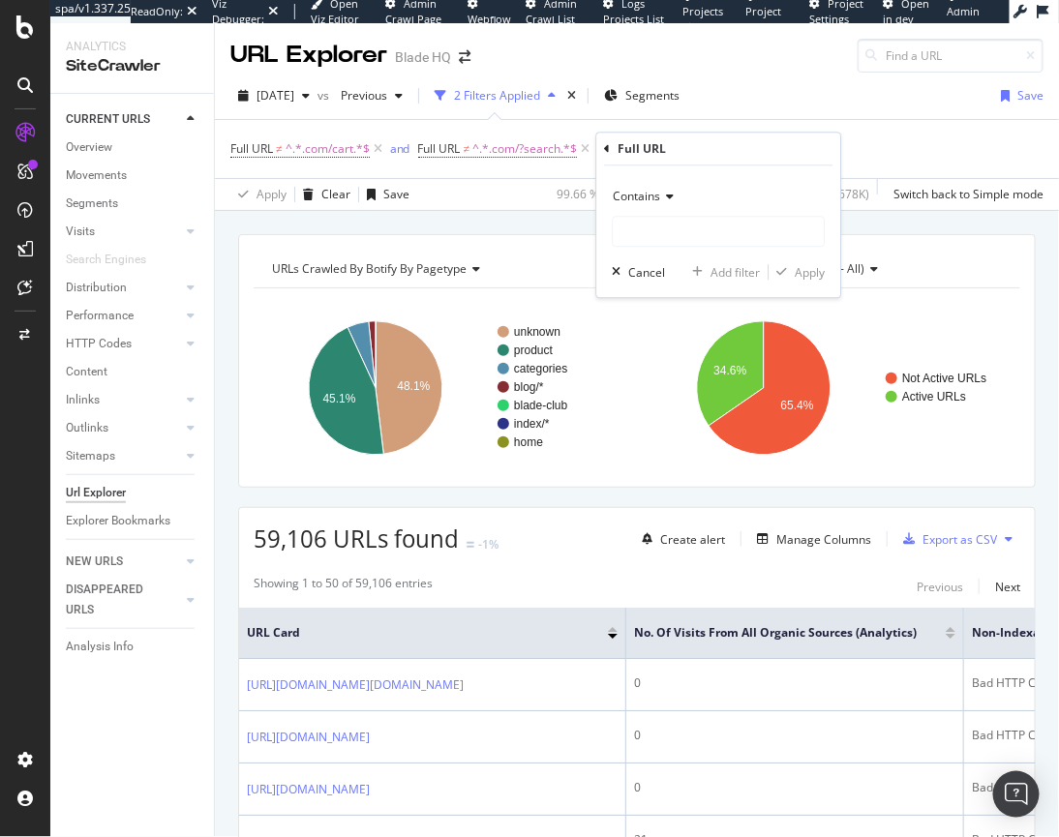
click at [669, 194] on icon at bounding box center [667, 198] width 14 height 12
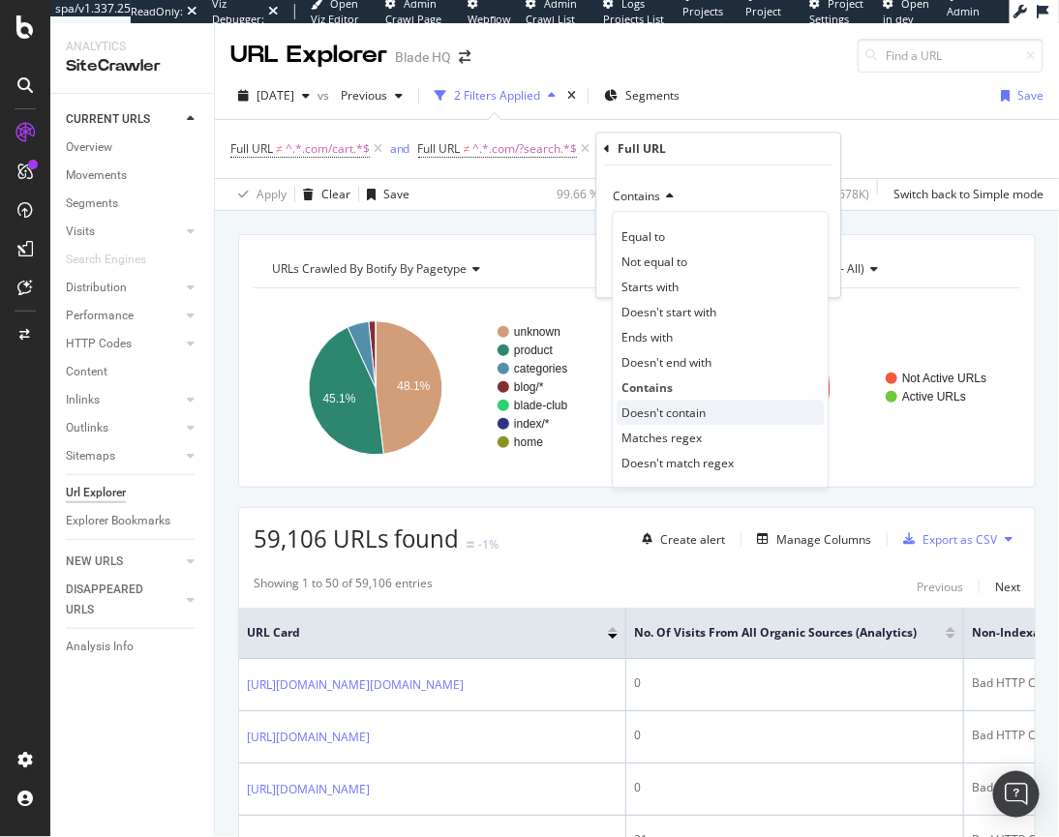
click at [652, 410] on span "Doesn't contain" at bounding box center [663, 412] width 84 height 16
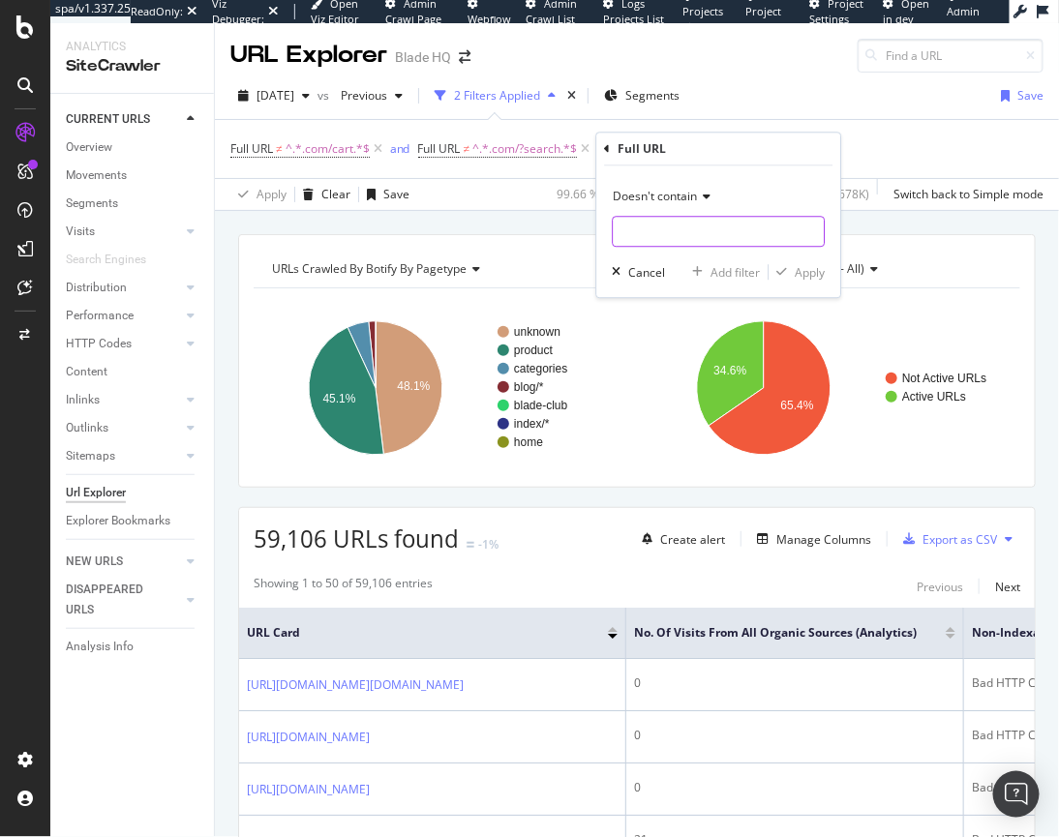
click at [653, 222] on input "text" at bounding box center [718, 232] width 211 height 31
type input ".com/login?redirect="
click at [822, 271] on div "Apply" at bounding box center [809, 272] width 30 height 16
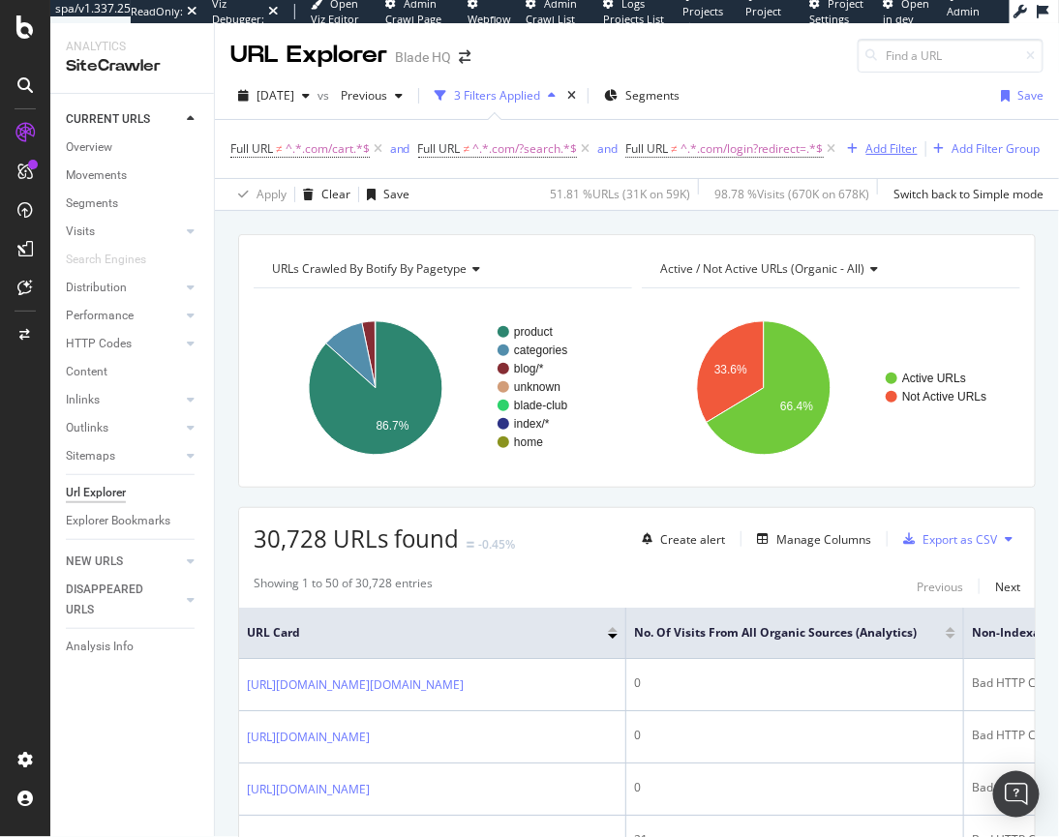
click at [833, 157] on div "Add Filter" at bounding box center [891, 148] width 51 height 16
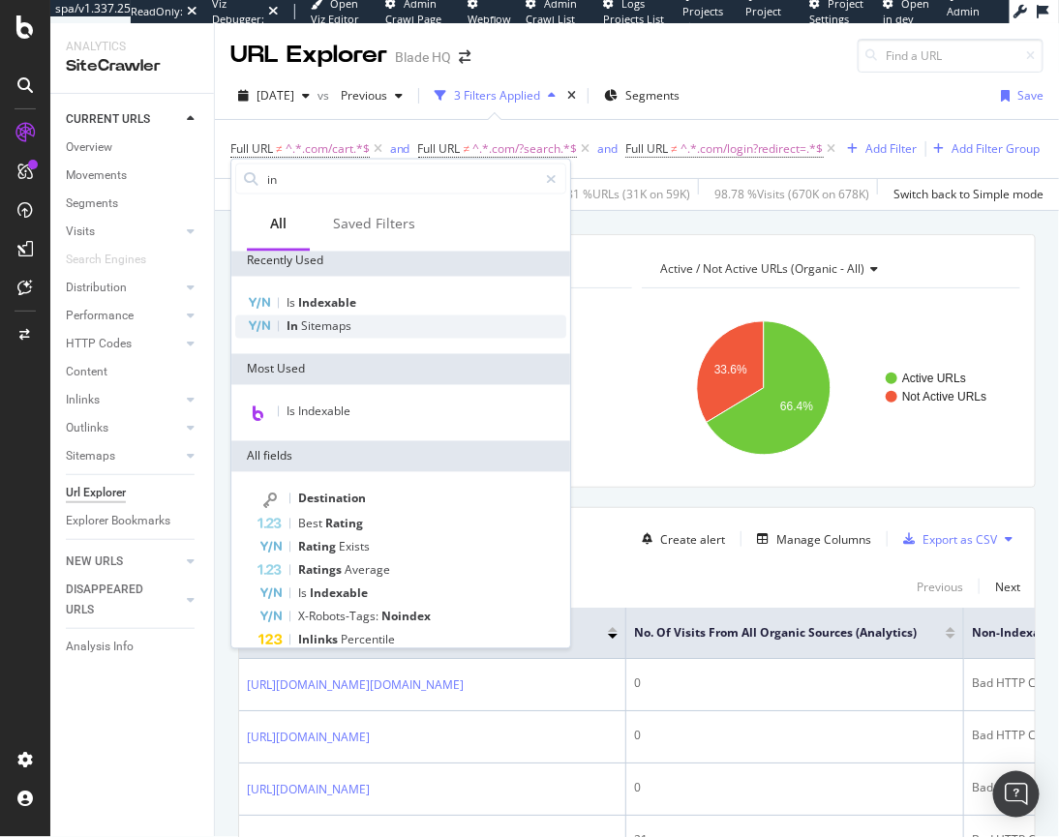
scroll to position [15, 0]
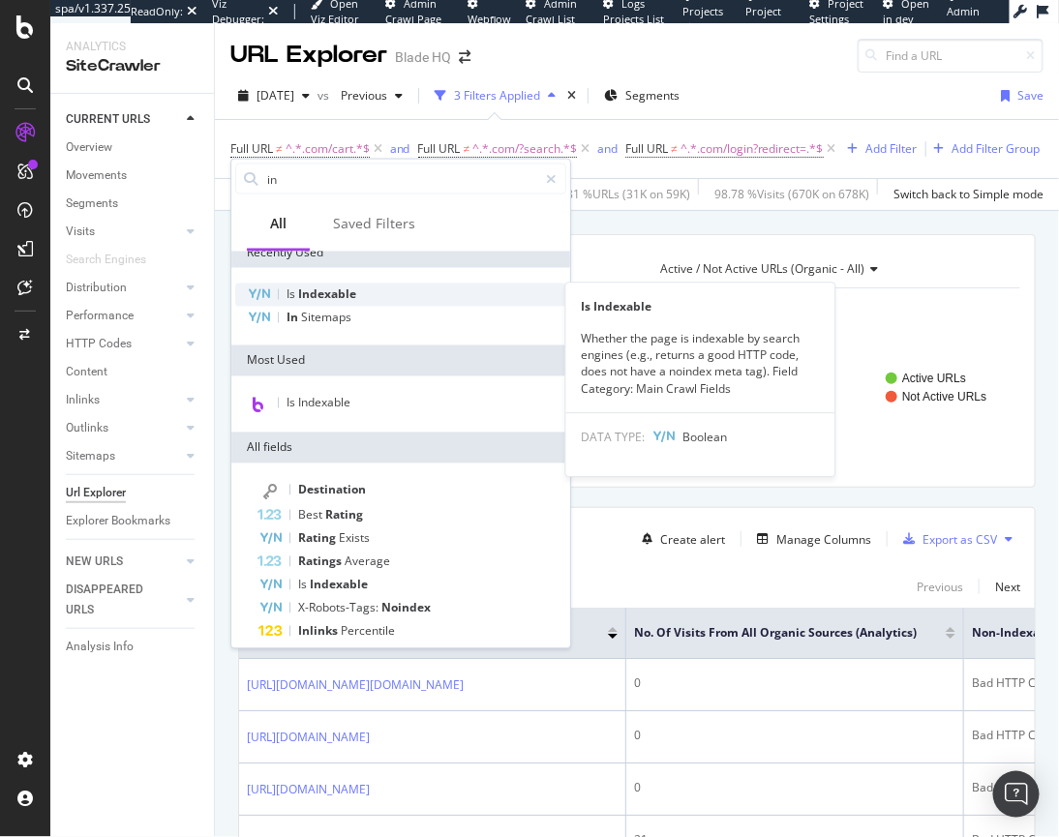
type input "in"
click at [327, 289] on span "Indexable" at bounding box center [327, 294] width 58 height 16
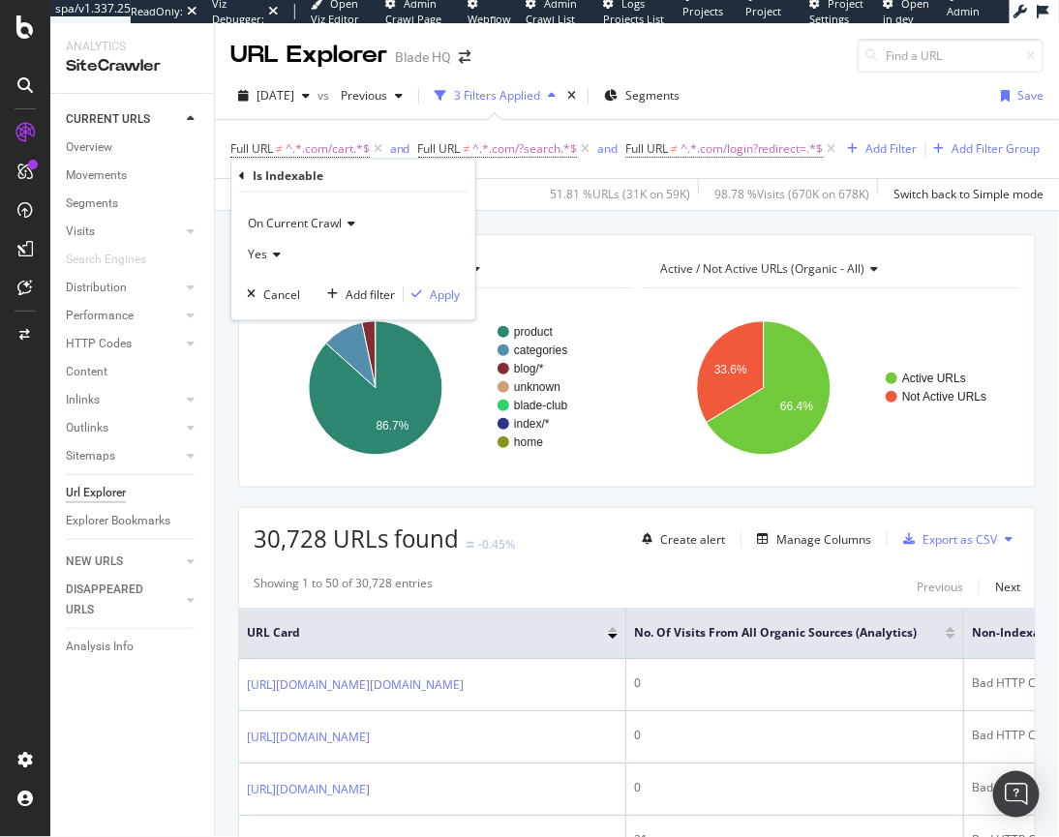
click at [268, 253] on icon at bounding box center [274, 255] width 14 height 12
click at [259, 316] on span "No" at bounding box center [263, 319] width 15 height 16
click at [449, 300] on div "Apply" at bounding box center [445, 294] width 30 height 16
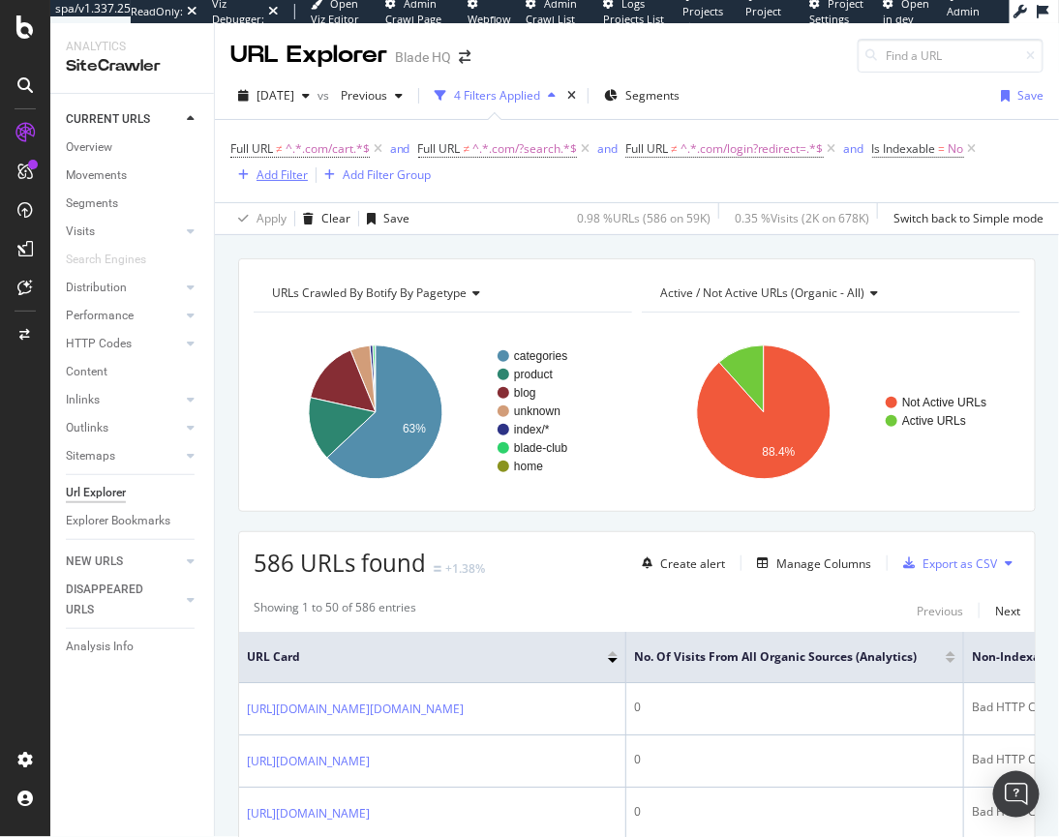
click at [269, 176] on div "Add Filter" at bounding box center [281, 174] width 51 height 16
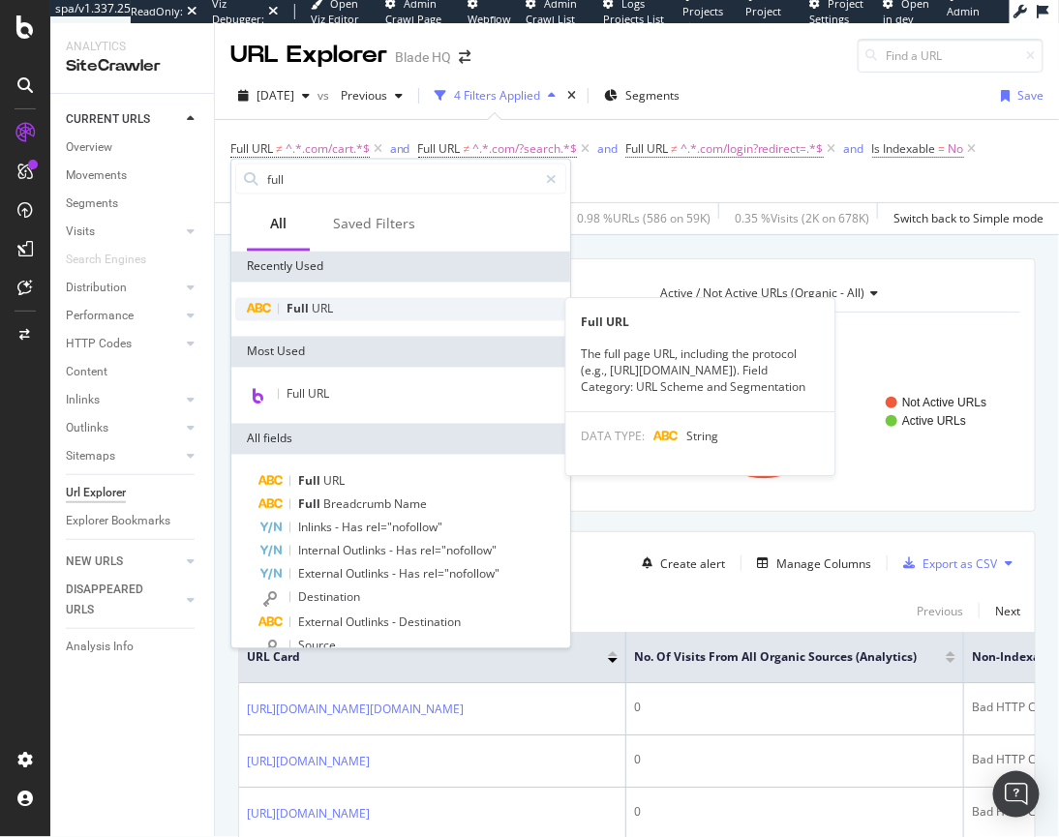
type input "full"
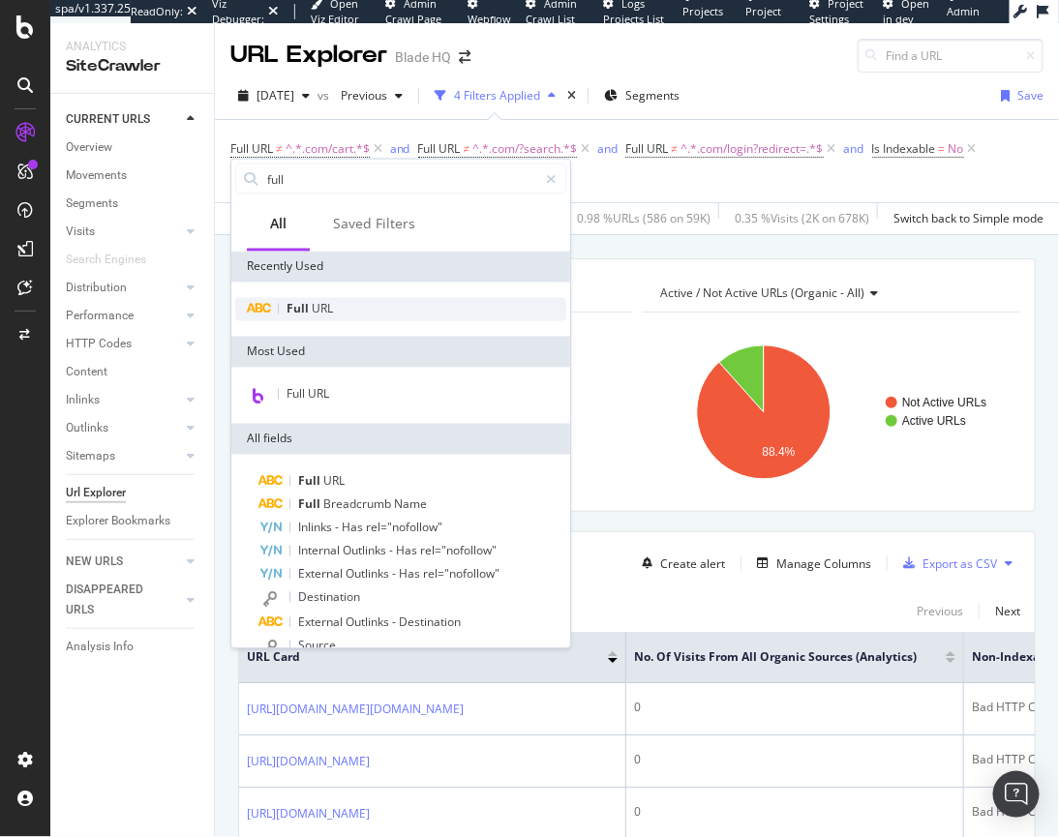
click at [332, 305] on div "Full URL" at bounding box center [400, 309] width 331 height 23
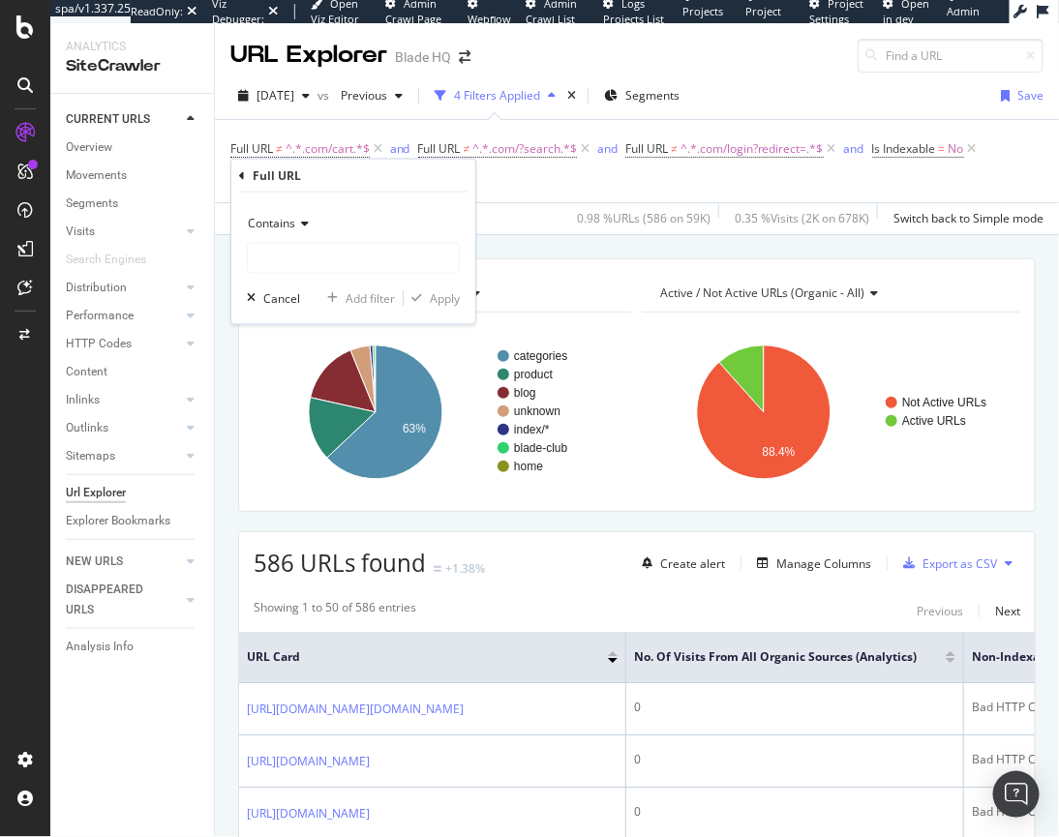
click at [276, 230] on span "Contains" at bounding box center [271, 223] width 47 height 16
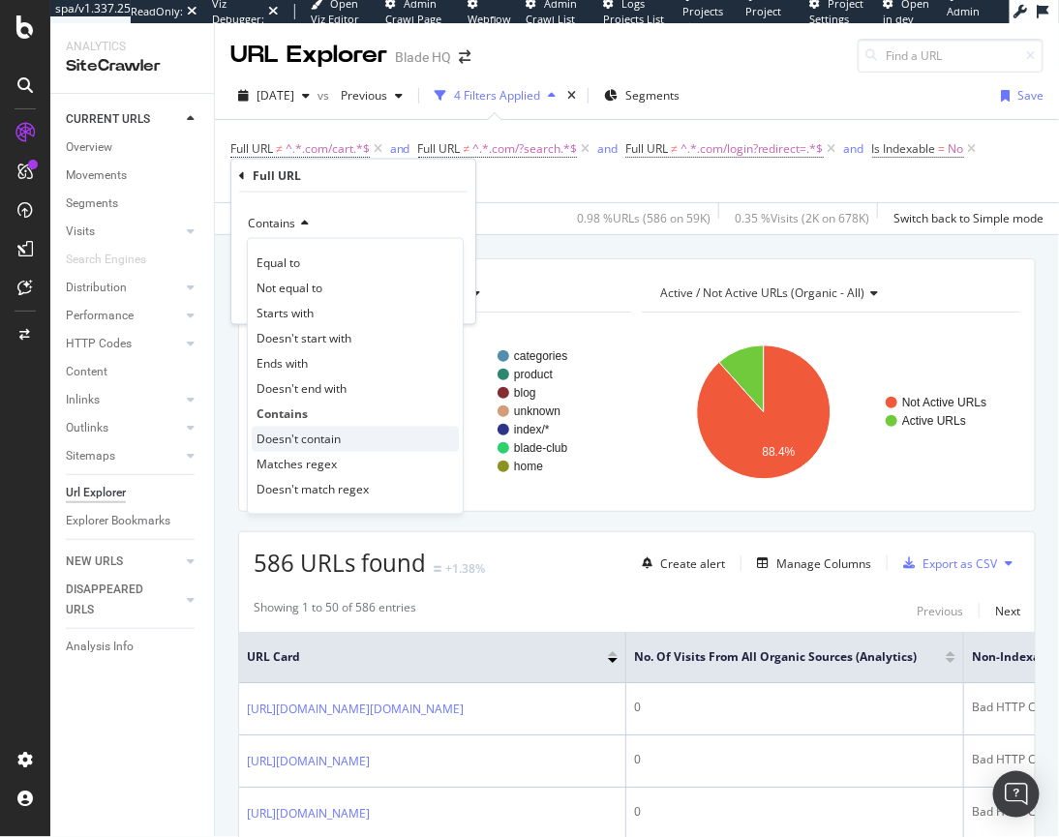
click at [313, 434] on span "Doesn't contain" at bounding box center [298, 439] width 84 height 16
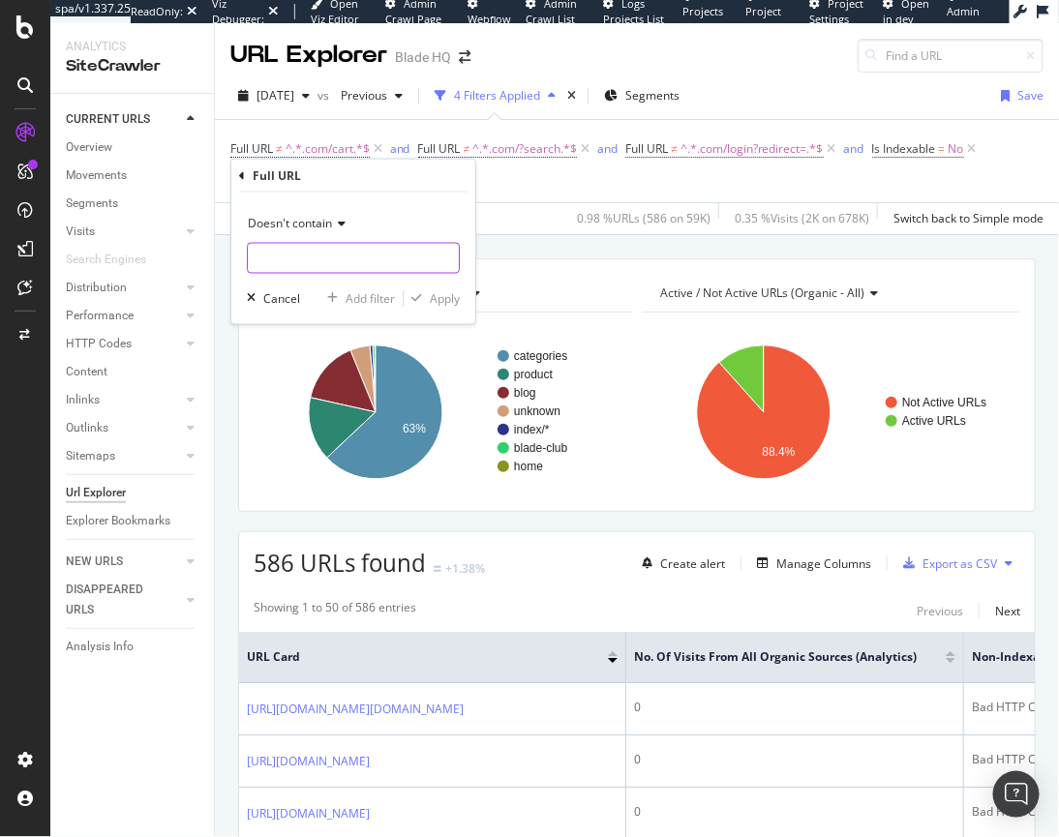
click at [294, 262] on input "text" at bounding box center [353, 258] width 211 height 31
type input "/item"
click at [445, 303] on div "Apply" at bounding box center [445, 298] width 30 height 16
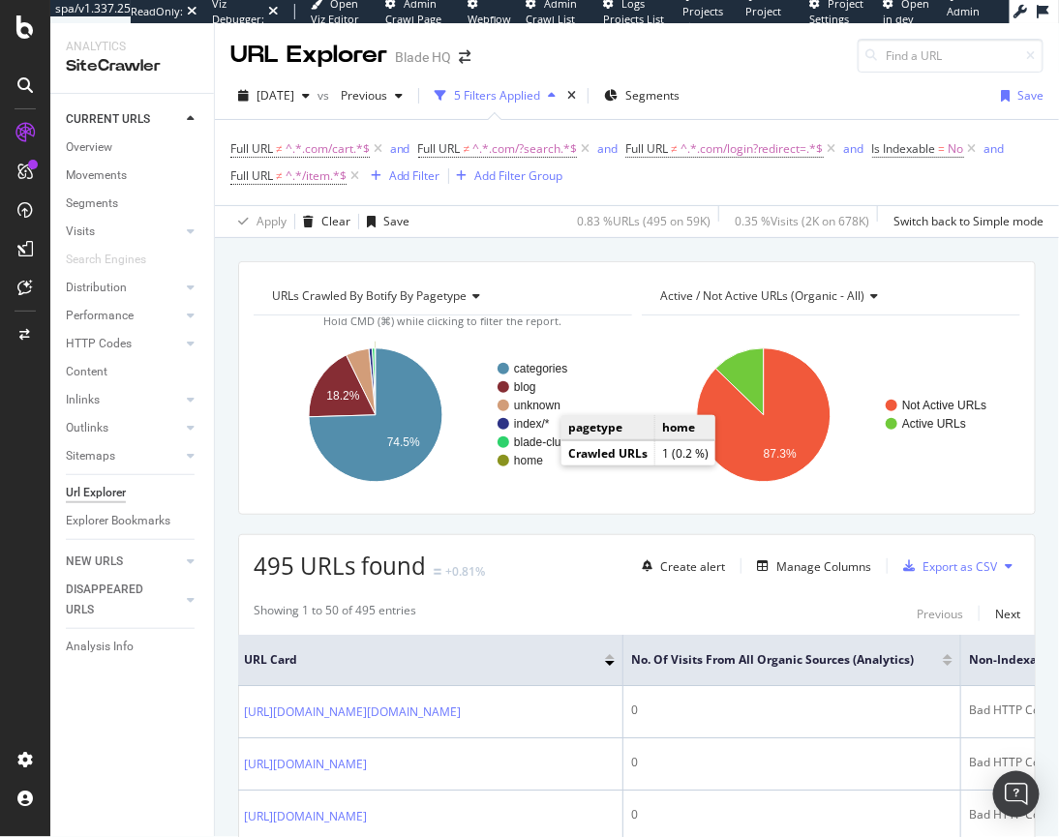
click at [532, 463] on text "home" at bounding box center [528, 461] width 29 height 14
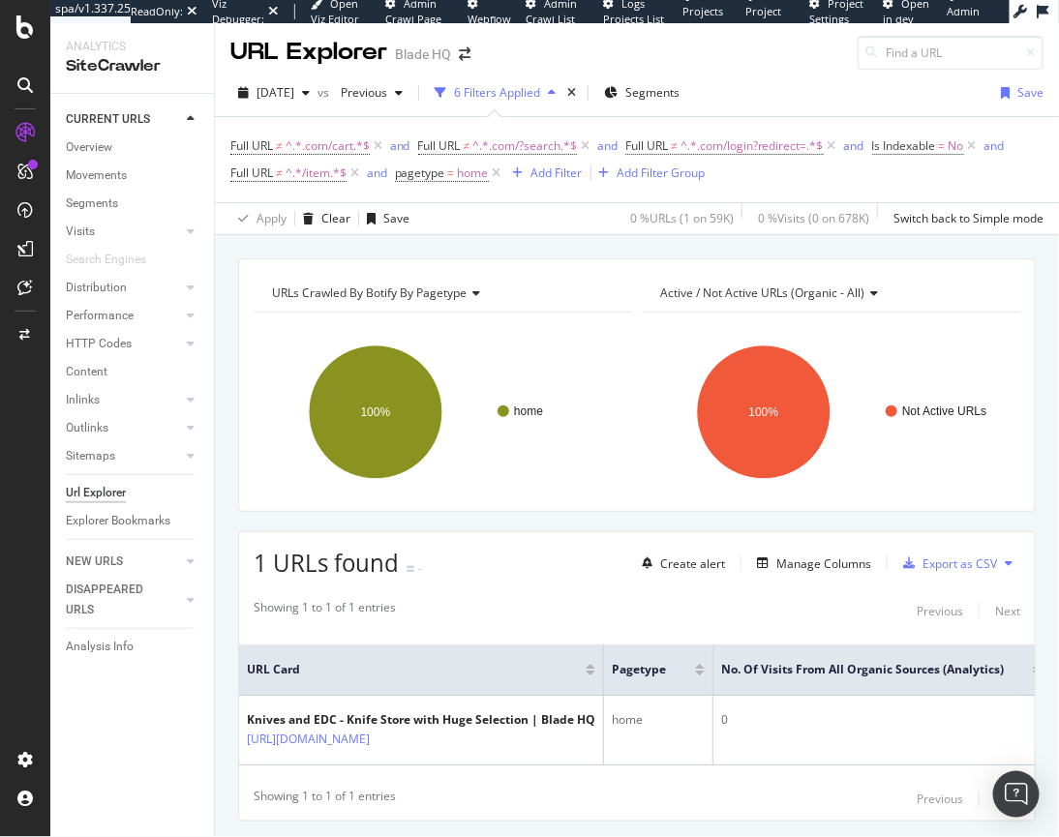
scroll to position [3, 0]
click at [500, 176] on icon at bounding box center [497, 173] width 16 height 19
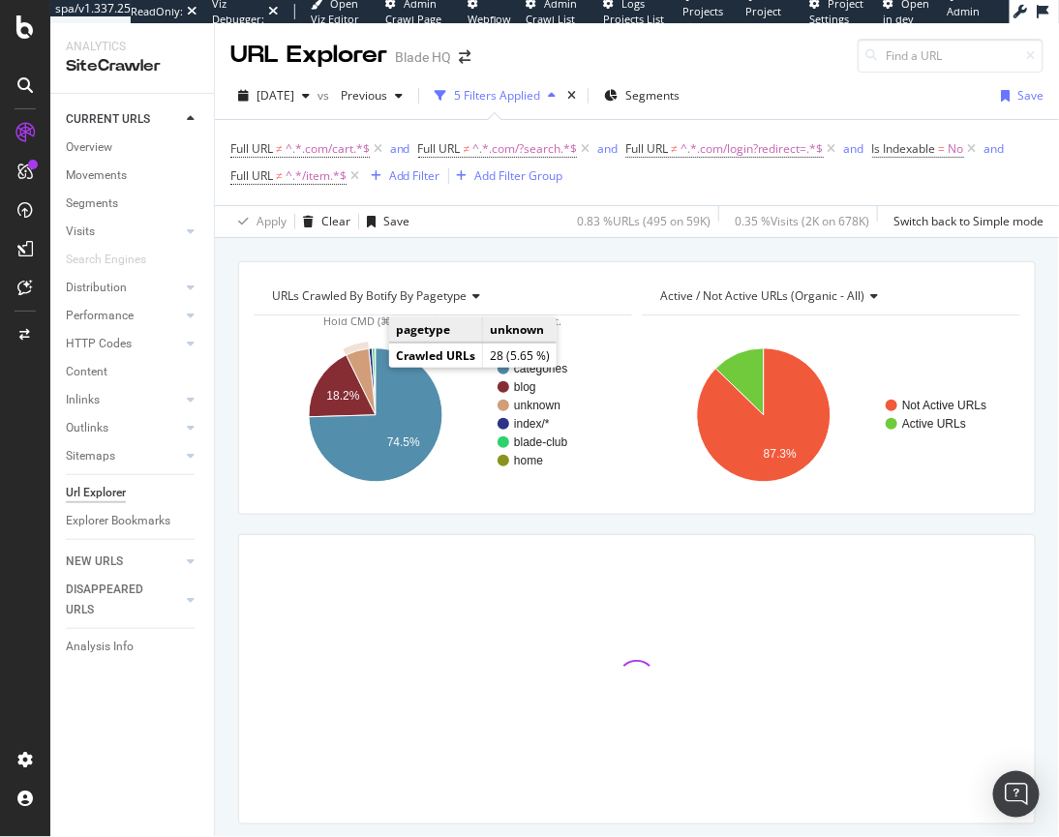
click at [364, 369] on icon "A chart." at bounding box center [360, 381] width 29 height 67
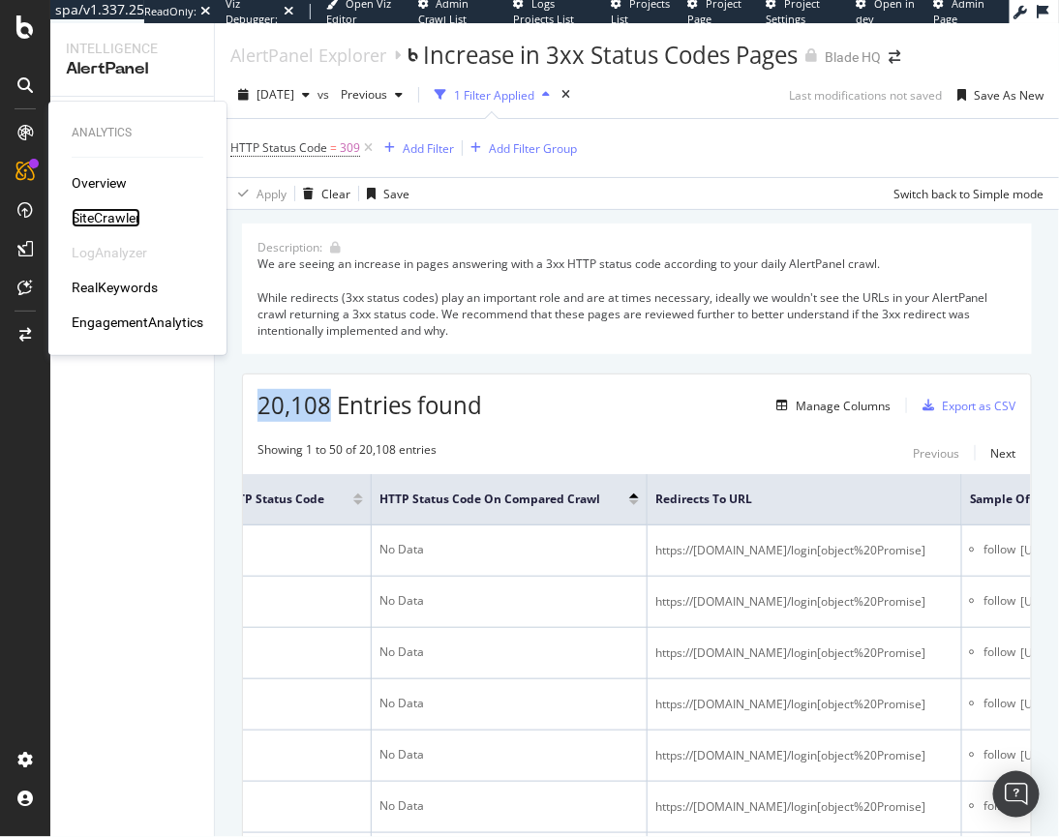
click at [106, 209] on div "SiteCrawler" at bounding box center [106, 217] width 69 height 19
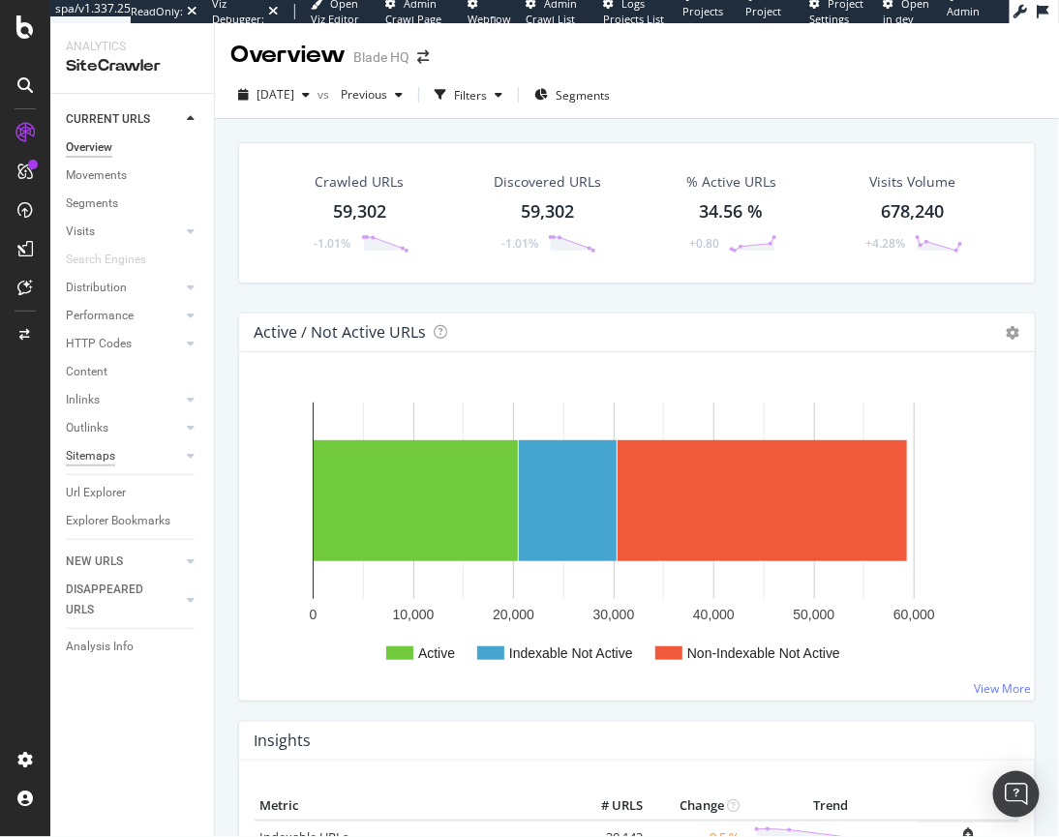
click at [98, 462] on div "Sitemaps" at bounding box center [90, 456] width 49 height 20
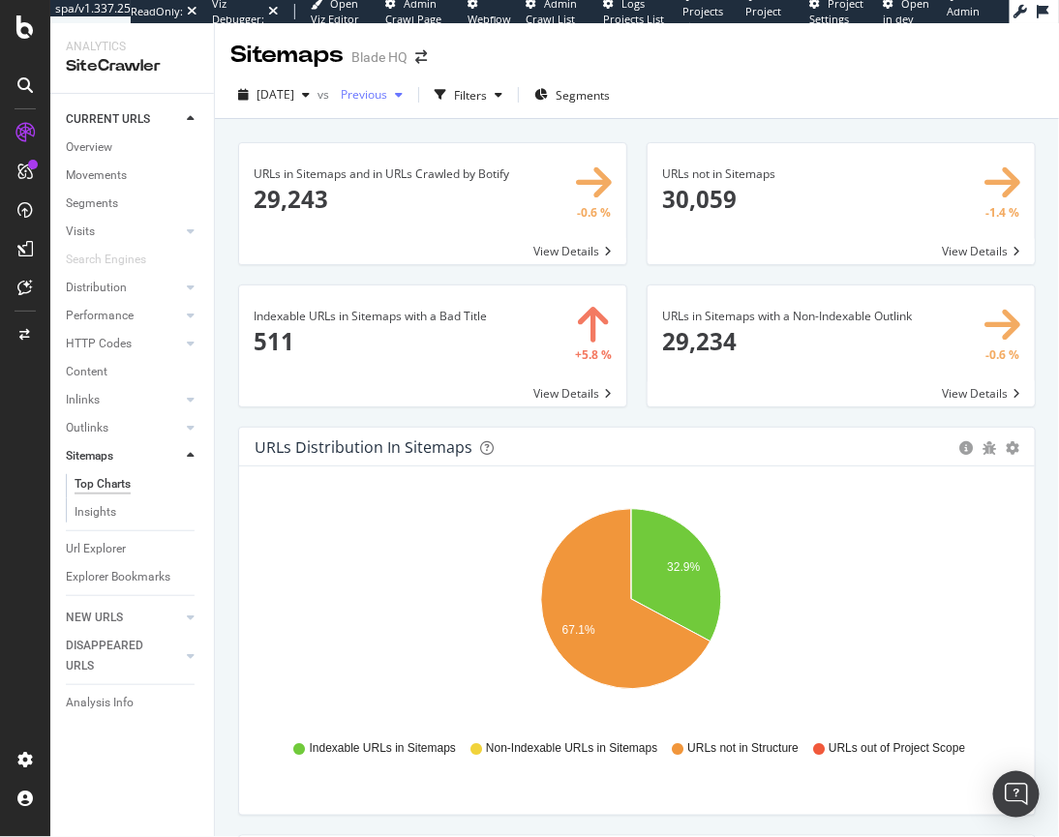
click at [387, 99] on span "Previous" at bounding box center [360, 94] width 54 height 16
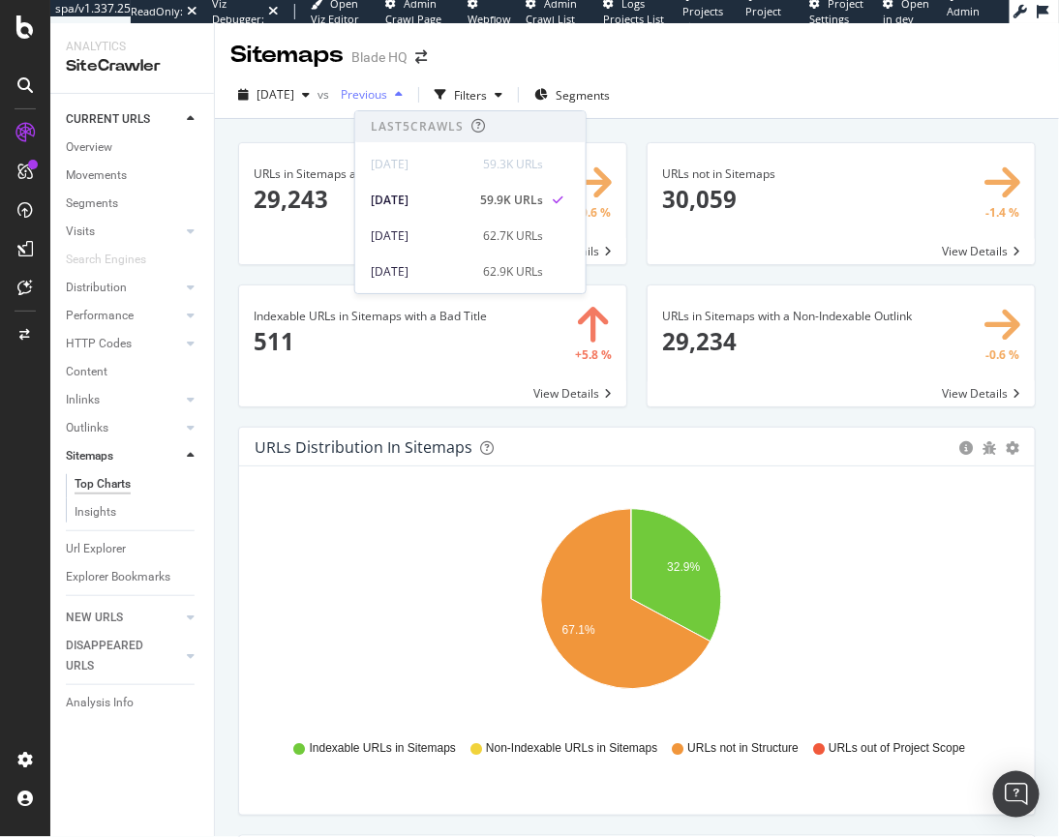
click at [387, 97] on span "Previous" at bounding box center [360, 94] width 54 height 16
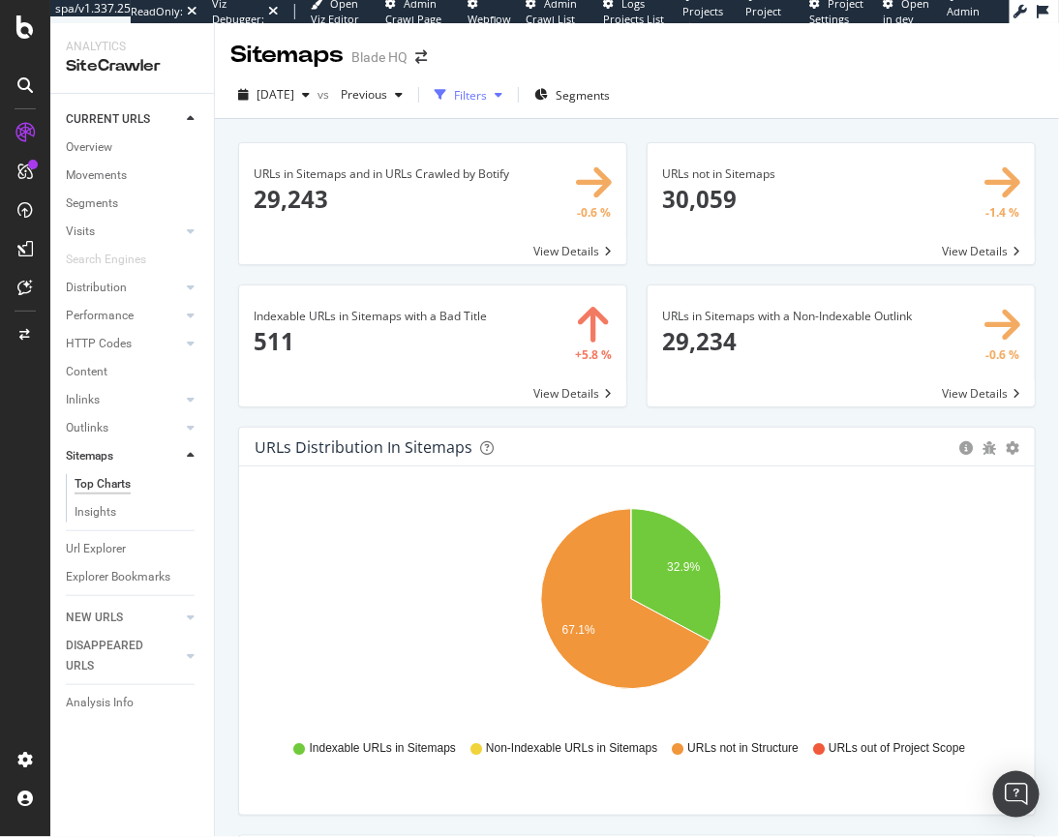
click at [502, 93] on icon "button" at bounding box center [498, 95] width 8 height 12
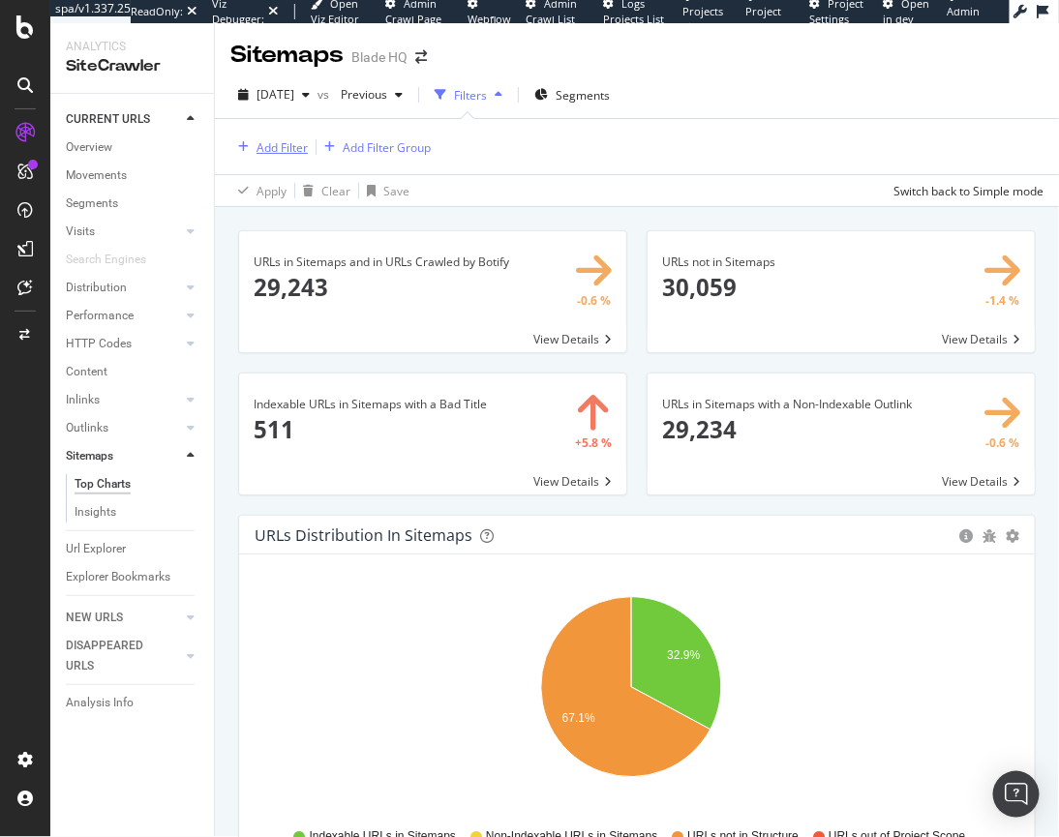
click at [283, 147] on div "Add Filter" at bounding box center [281, 147] width 51 height 16
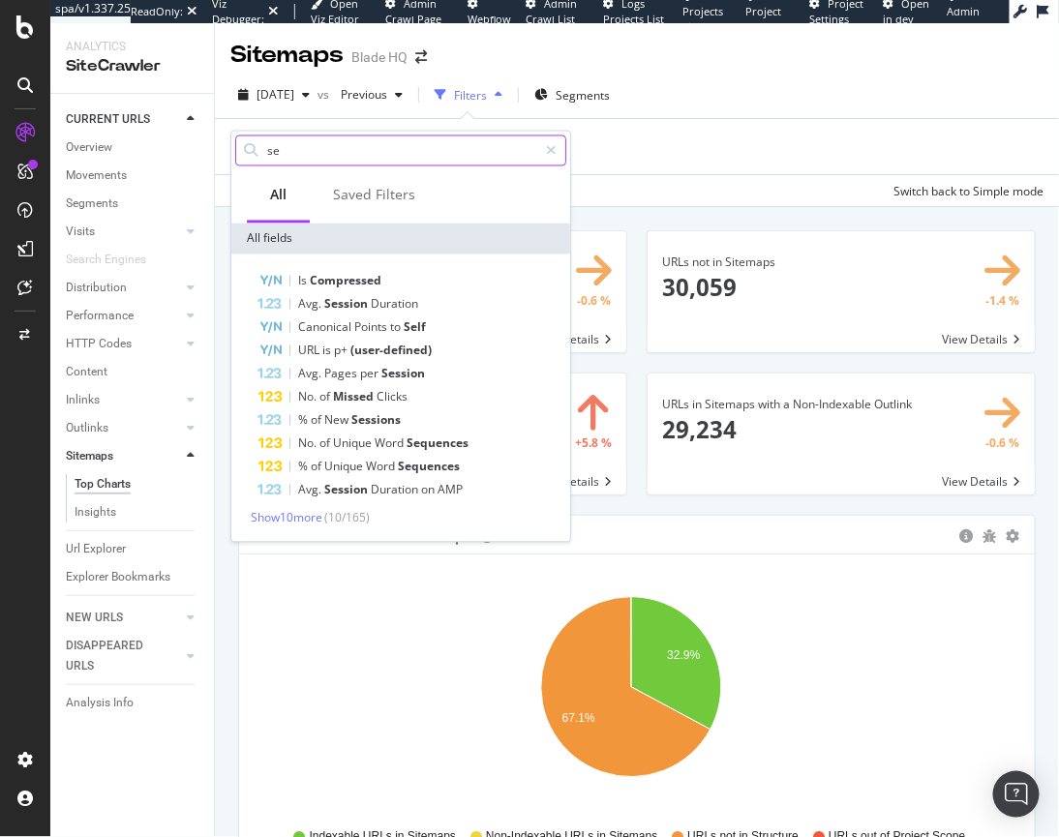
type input "s"
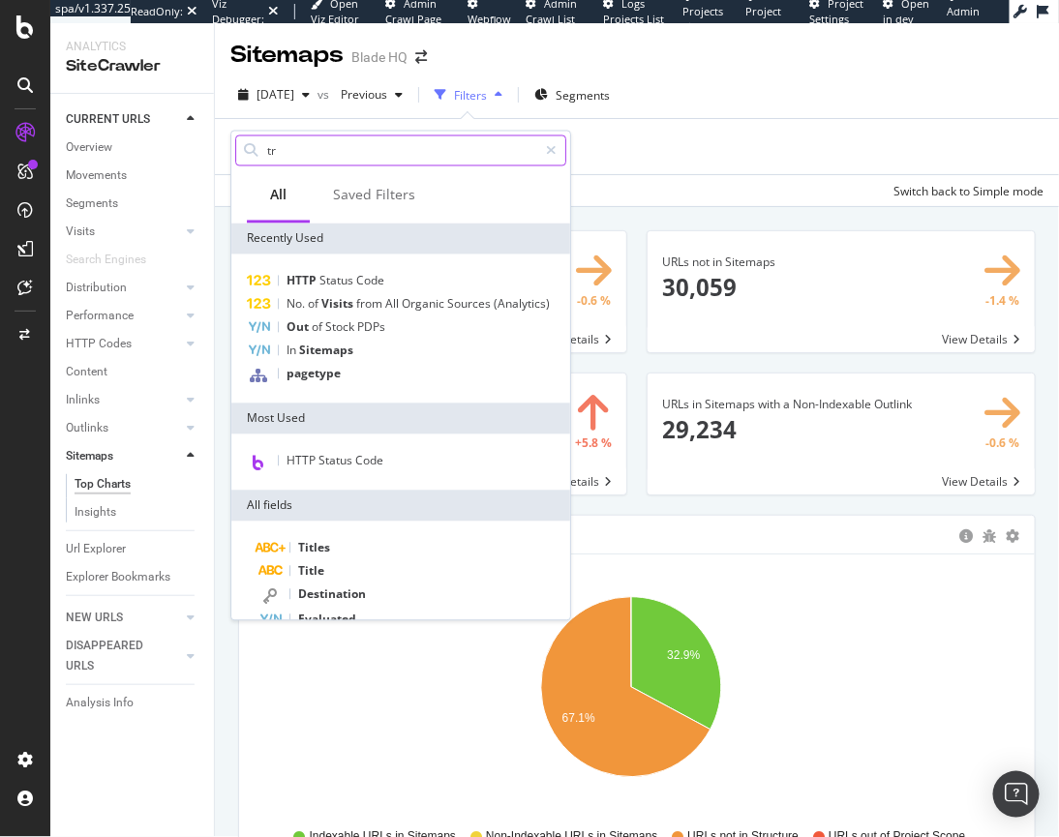
type input "t"
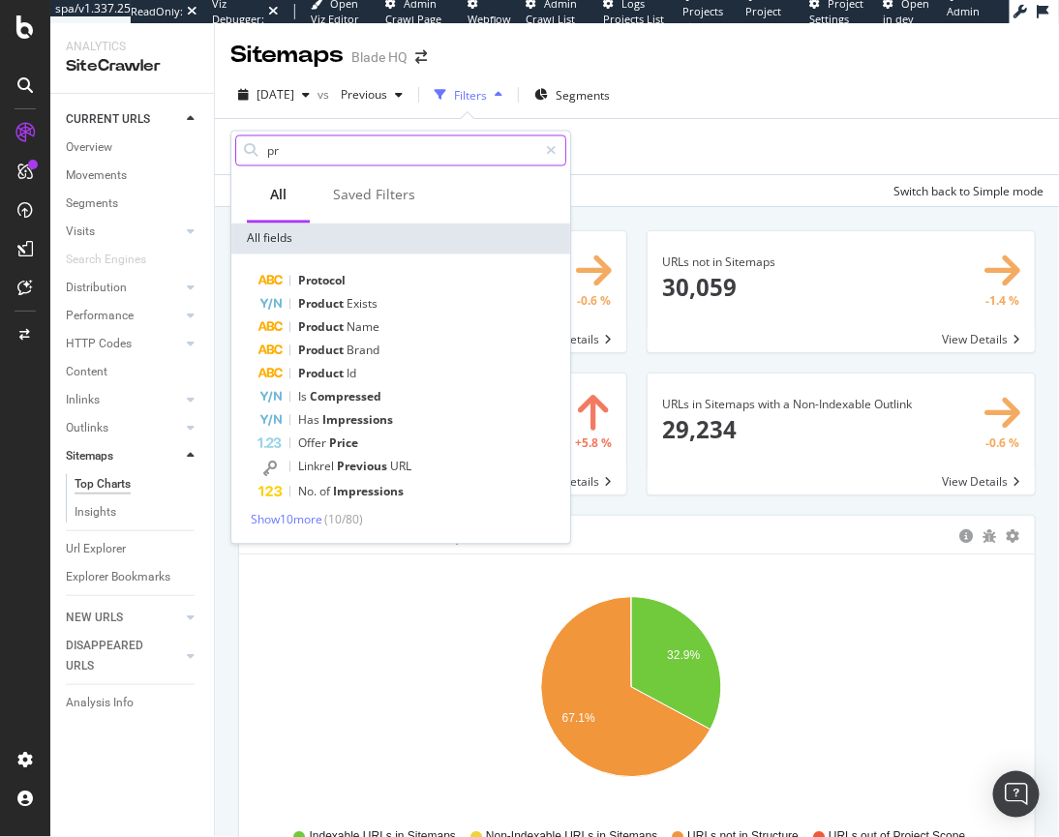
type input "p"
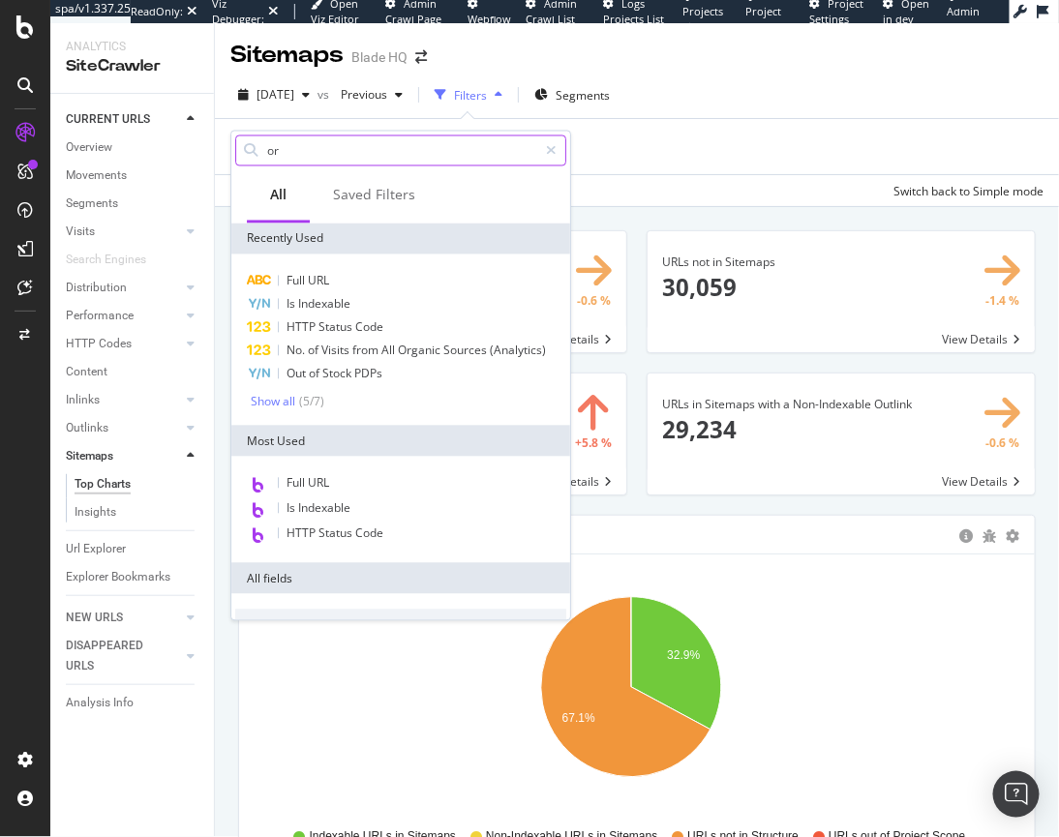
type input "o"
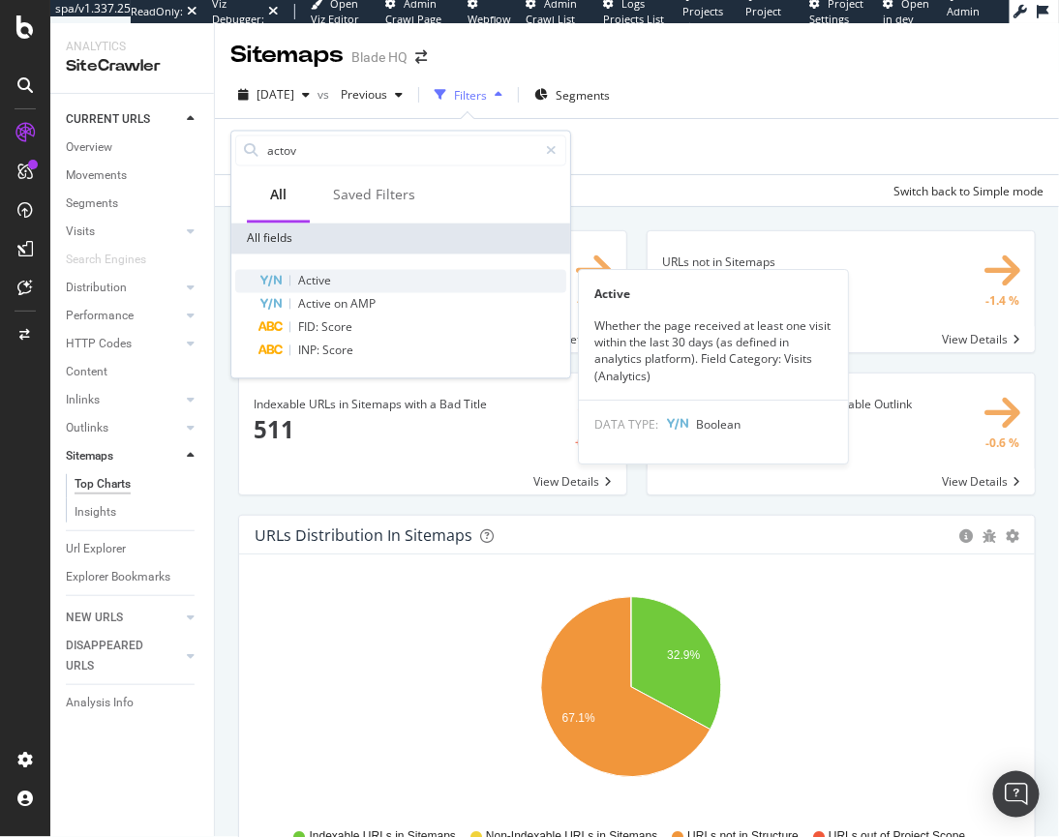
type input "actov"
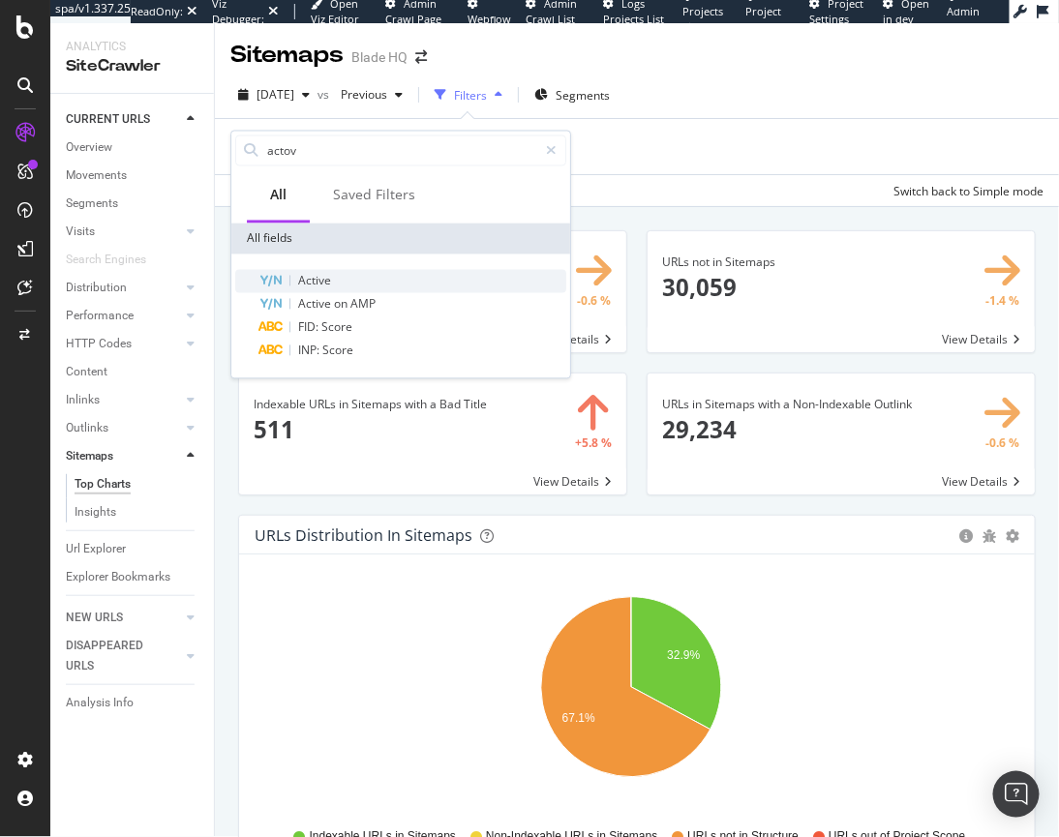
click at [307, 284] on span "Active" at bounding box center [314, 281] width 33 height 16
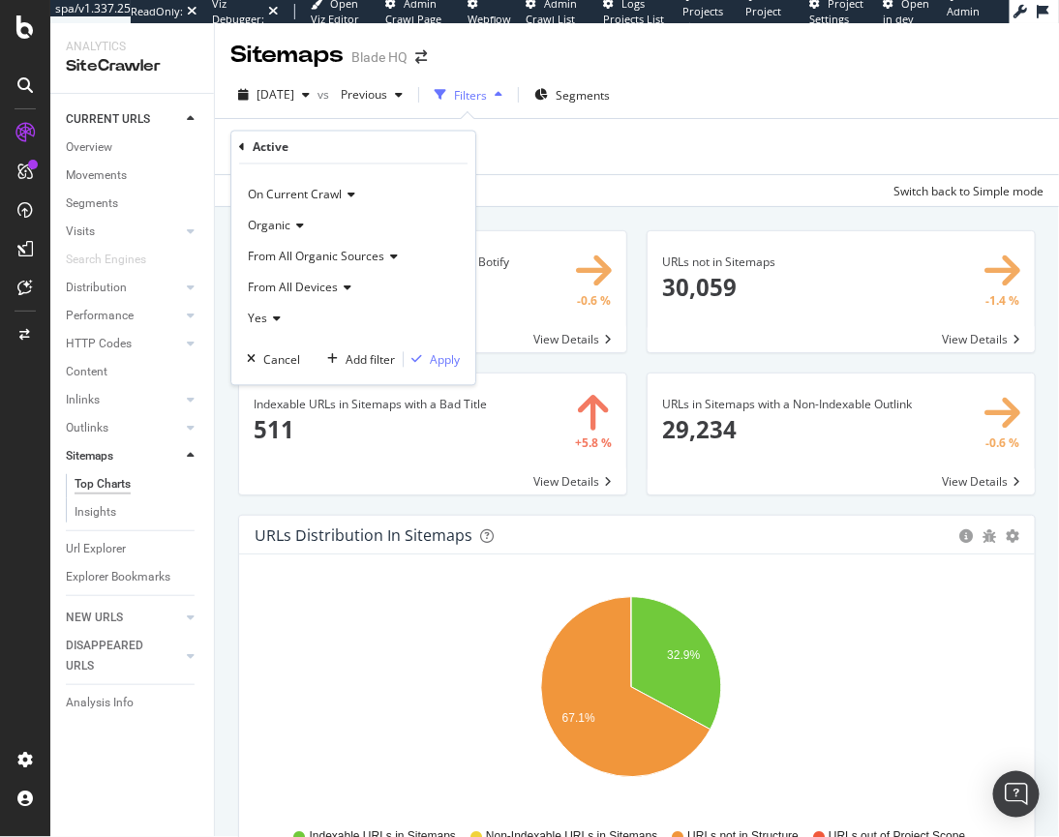
click at [272, 320] on icon at bounding box center [274, 320] width 14 height 12
click at [262, 376] on span "No" at bounding box center [263, 383] width 15 height 16
click at [445, 363] on div "Apply" at bounding box center [445, 359] width 30 height 16
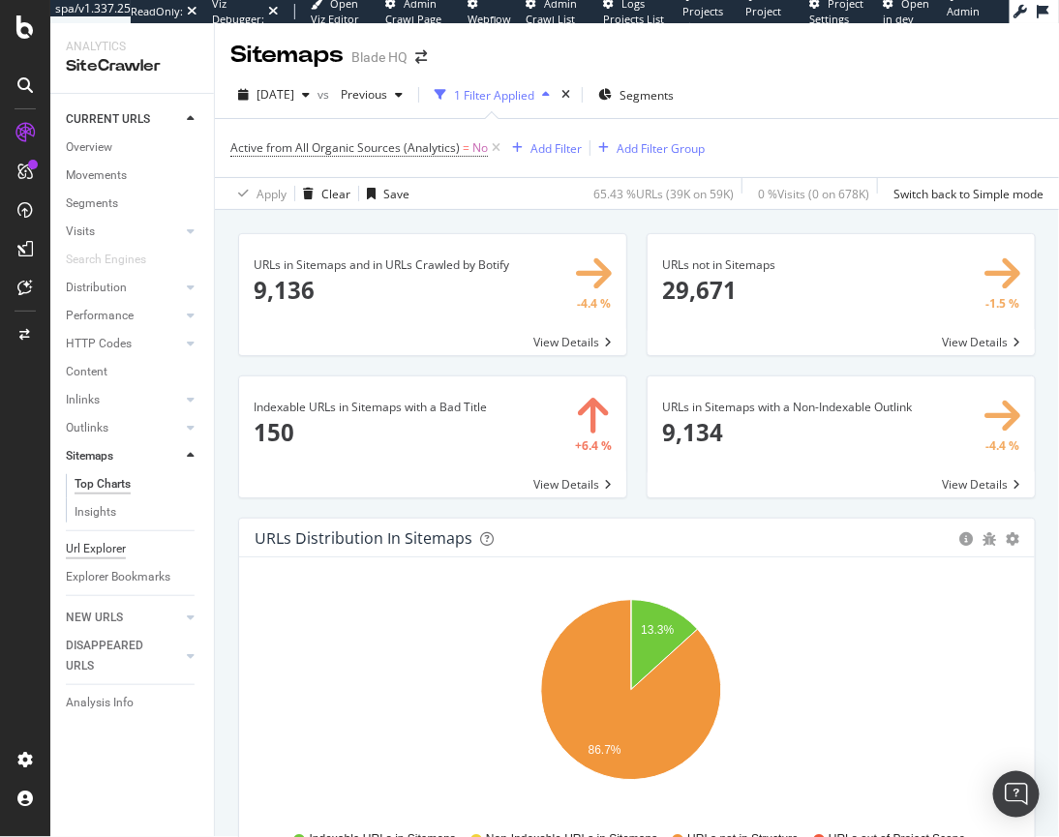
click at [109, 553] on div "Url Explorer" at bounding box center [96, 549] width 60 height 20
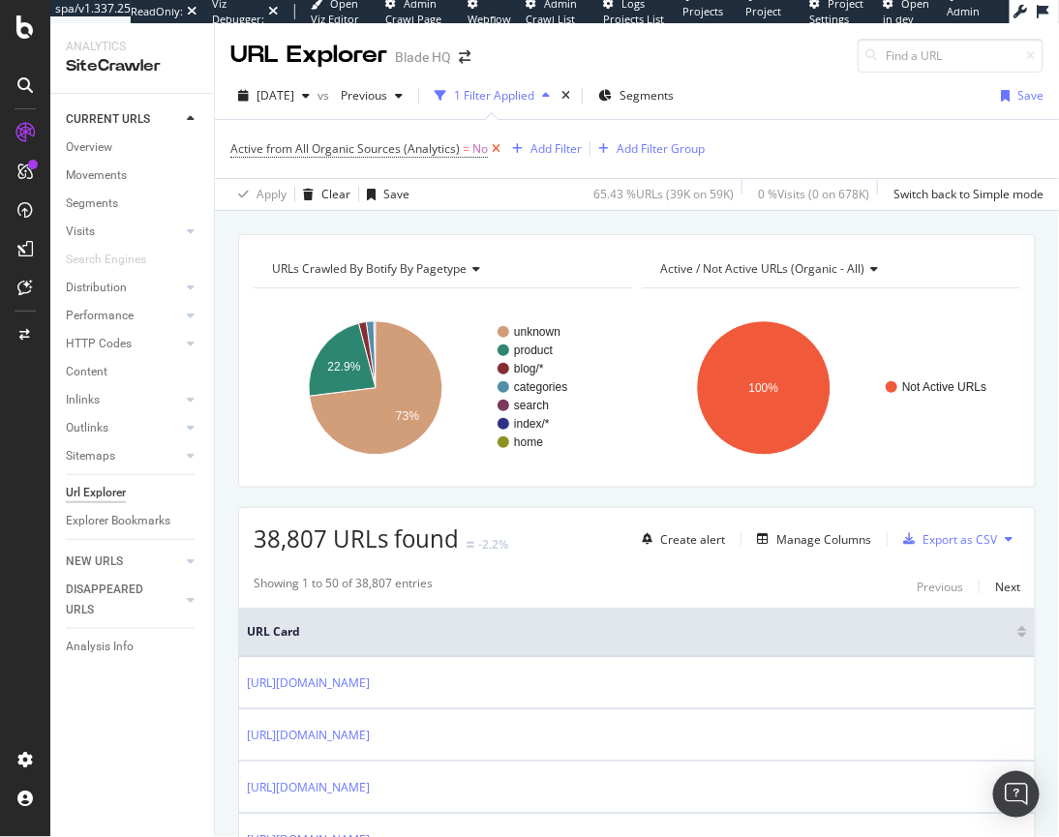
click at [494, 150] on icon at bounding box center [496, 148] width 16 height 19
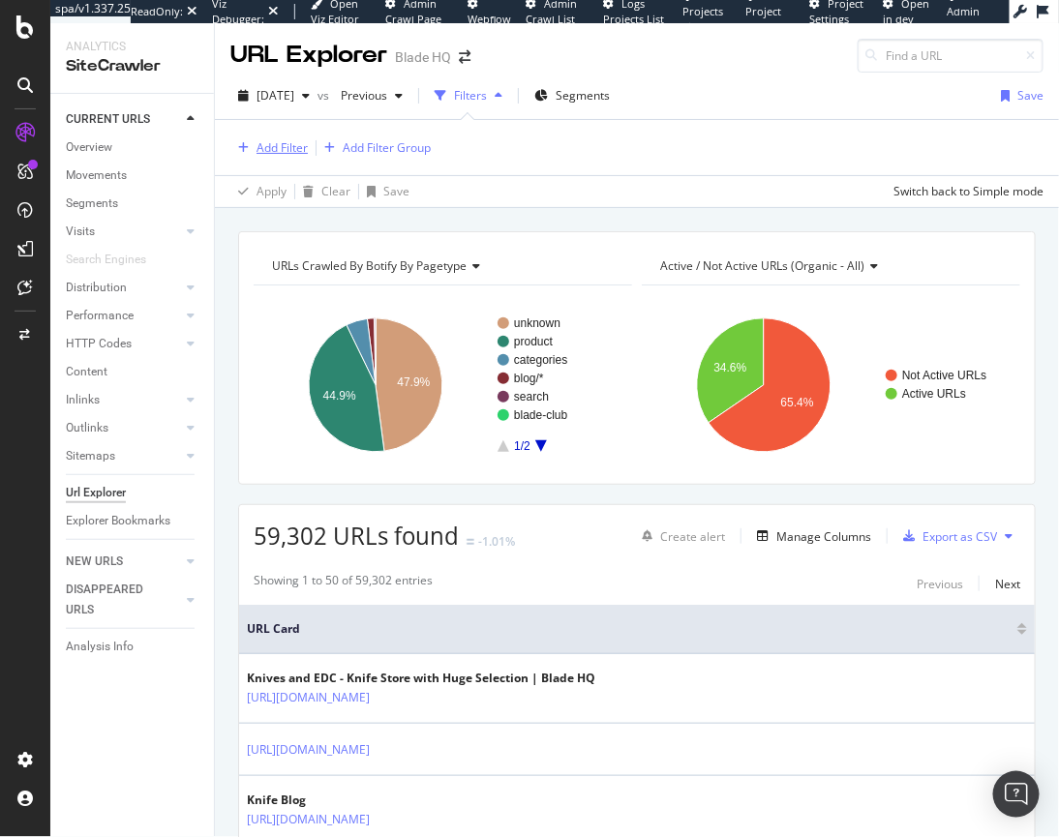
click at [291, 146] on div "Add Filter" at bounding box center [281, 147] width 51 height 16
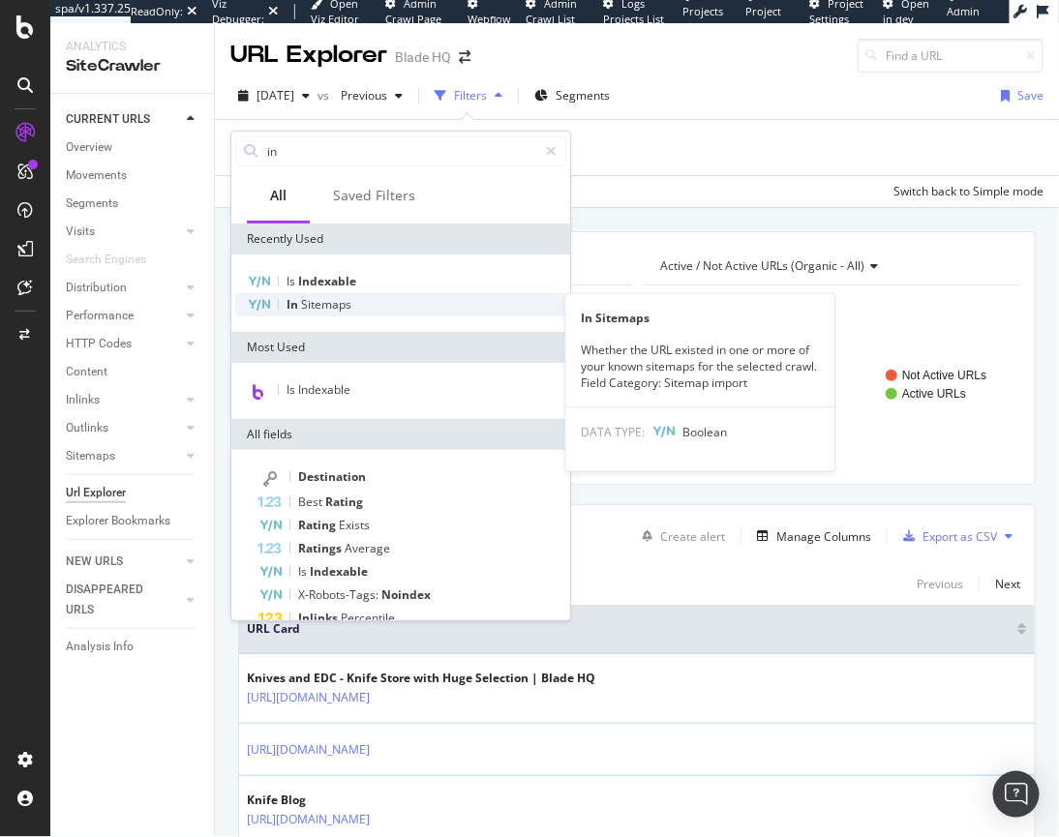
type input "in"
click at [323, 301] on span "Sitemaps" at bounding box center [326, 304] width 50 height 16
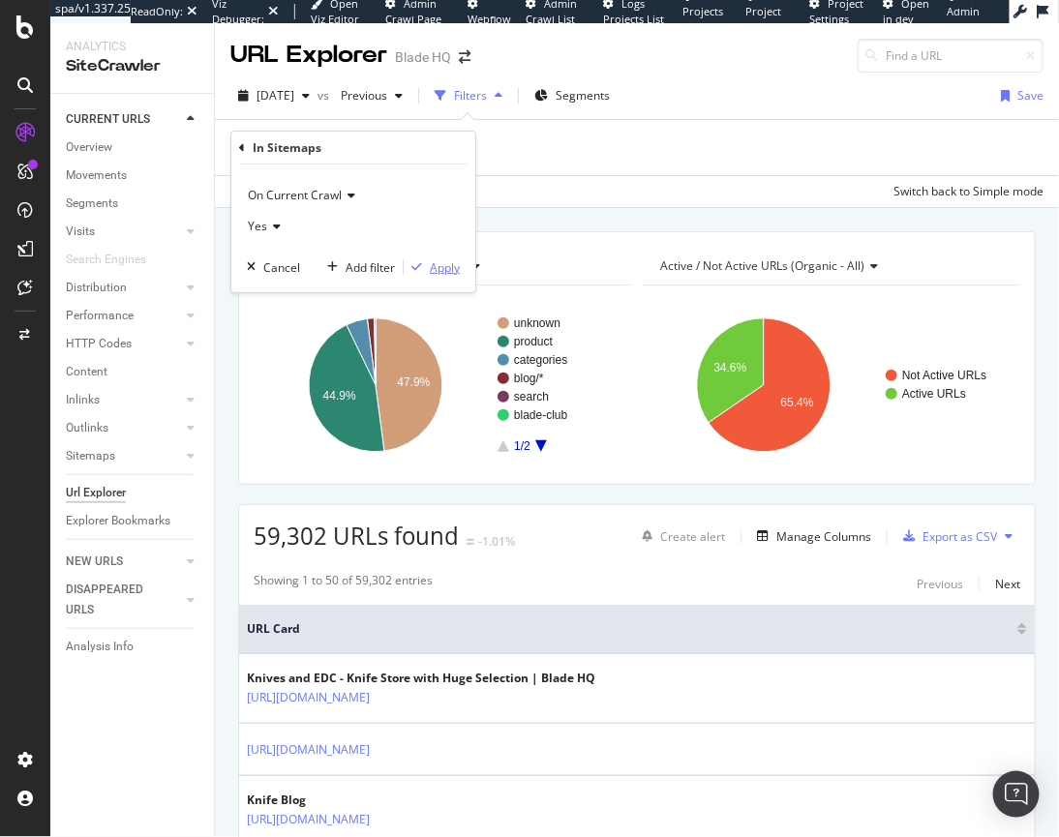
click at [446, 272] on div "Apply" at bounding box center [445, 267] width 30 height 16
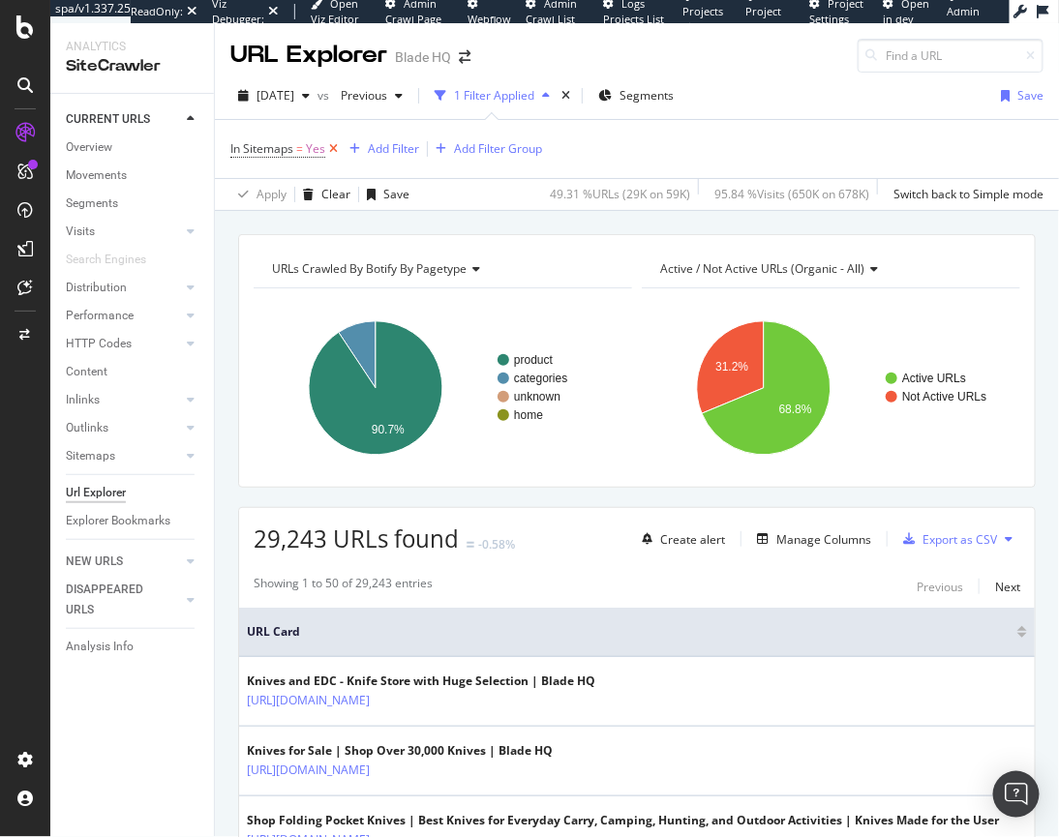
click at [333, 147] on icon at bounding box center [333, 148] width 16 height 19
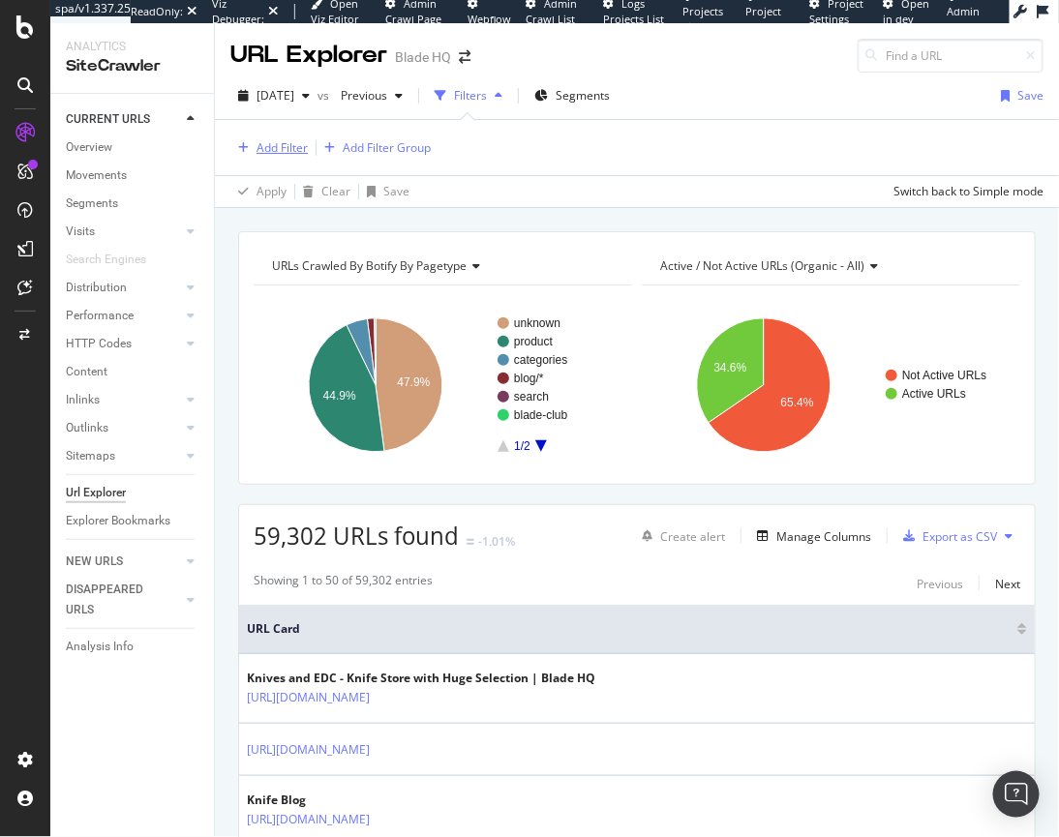
click at [260, 151] on div "Add Filter" at bounding box center [281, 147] width 51 height 16
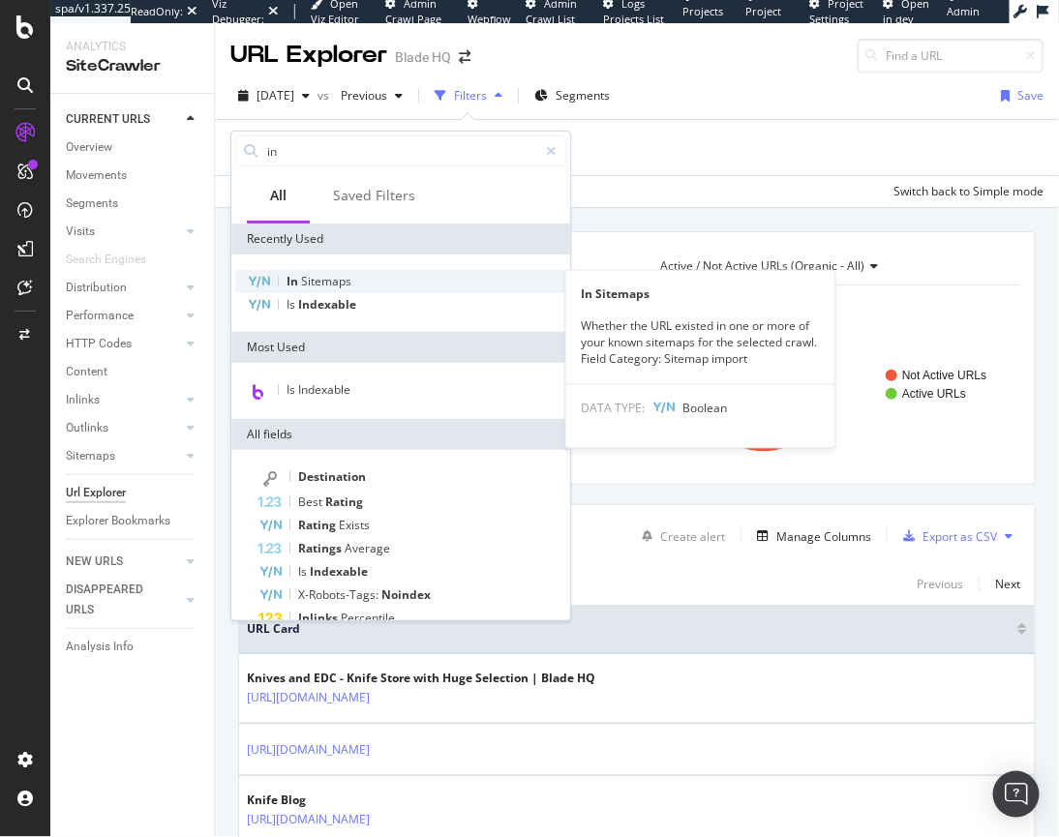
click at [326, 276] on span "Sitemaps" at bounding box center [326, 281] width 50 height 16
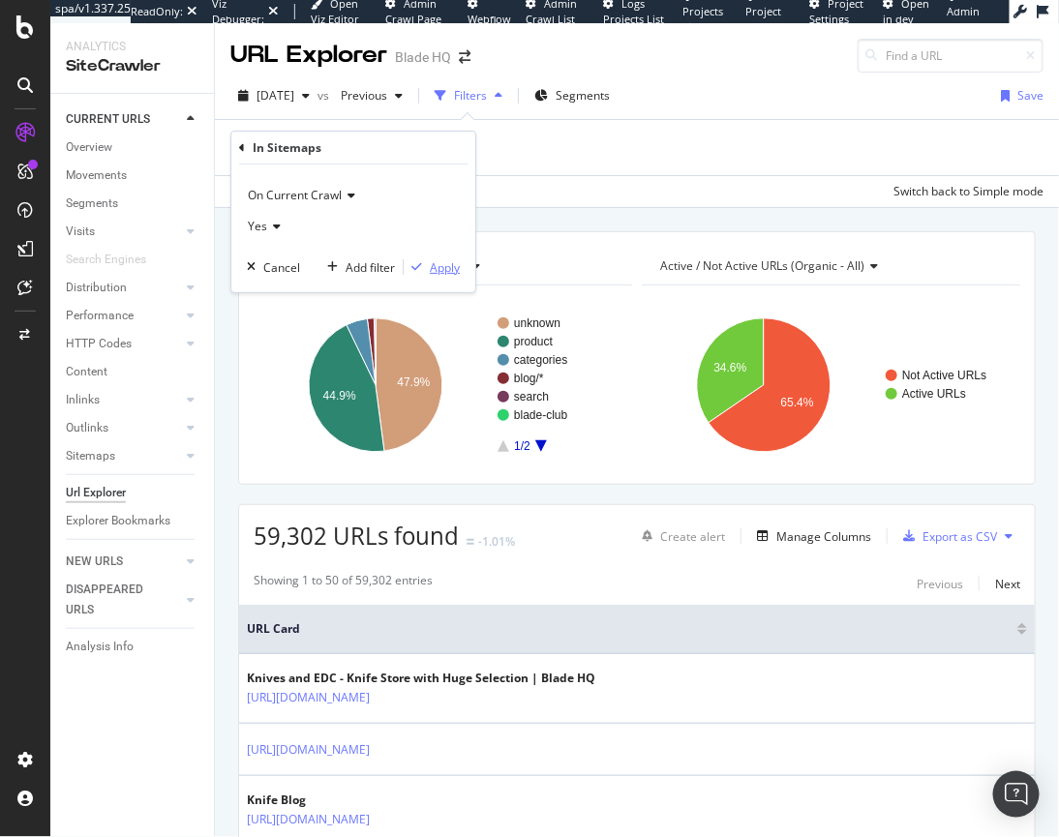
click at [449, 265] on div "Apply" at bounding box center [445, 267] width 30 height 16
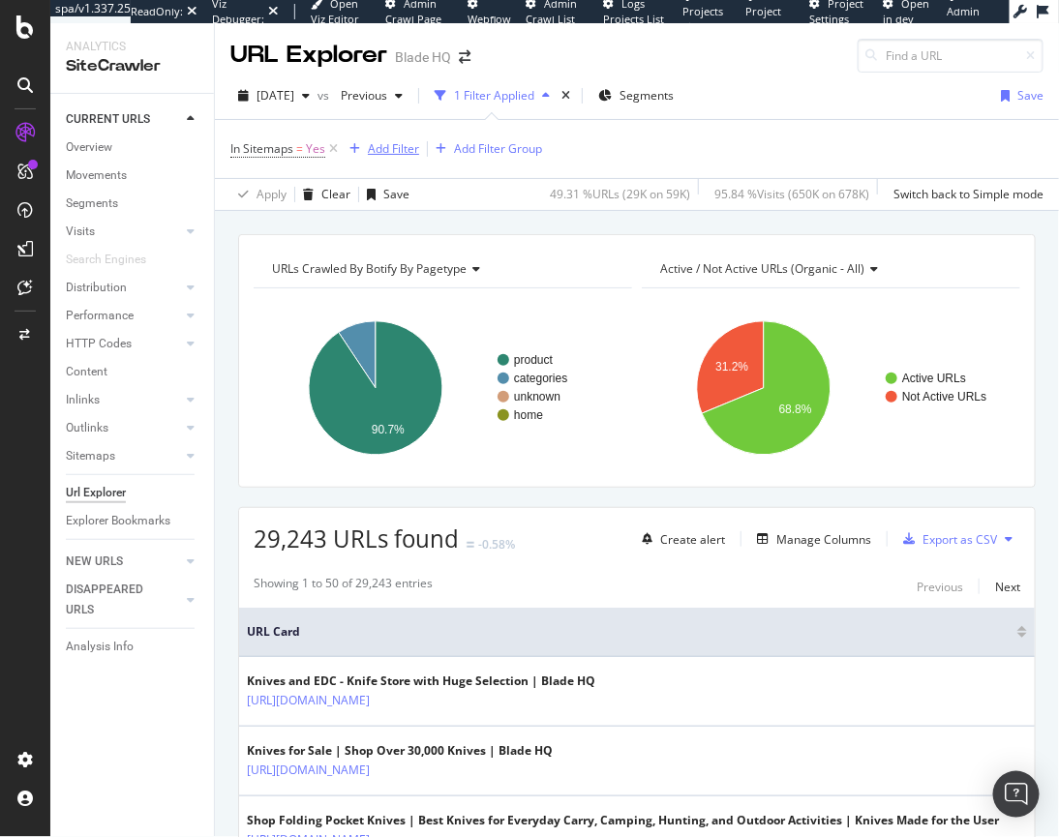
click at [394, 143] on div "Add Filter" at bounding box center [393, 148] width 51 height 16
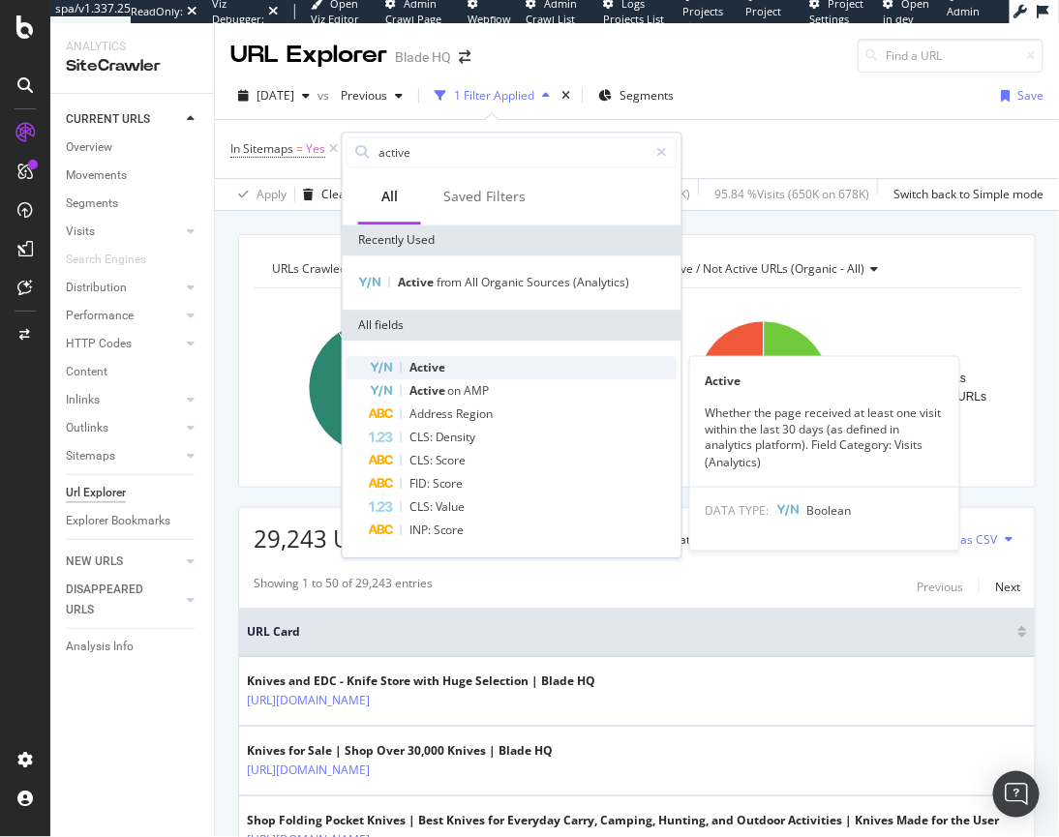
type input "active"
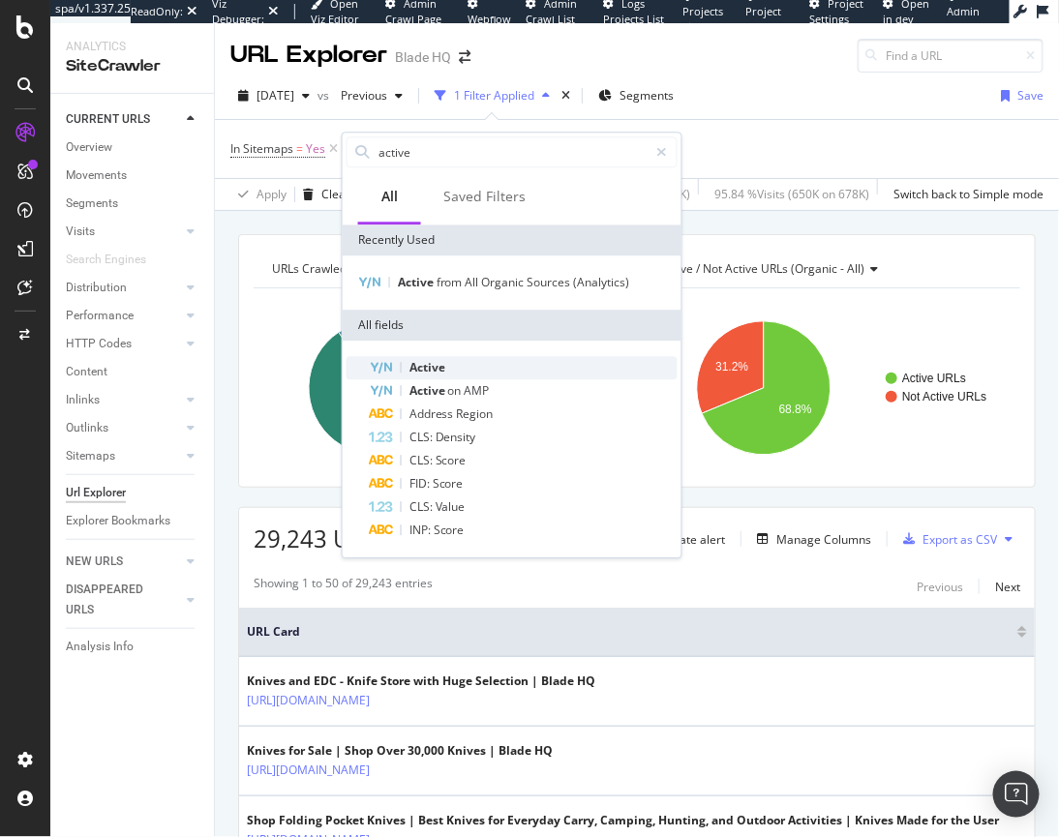
click at [433, 363] on span "Active" at bounding box center [427, 367] width 36 height 16
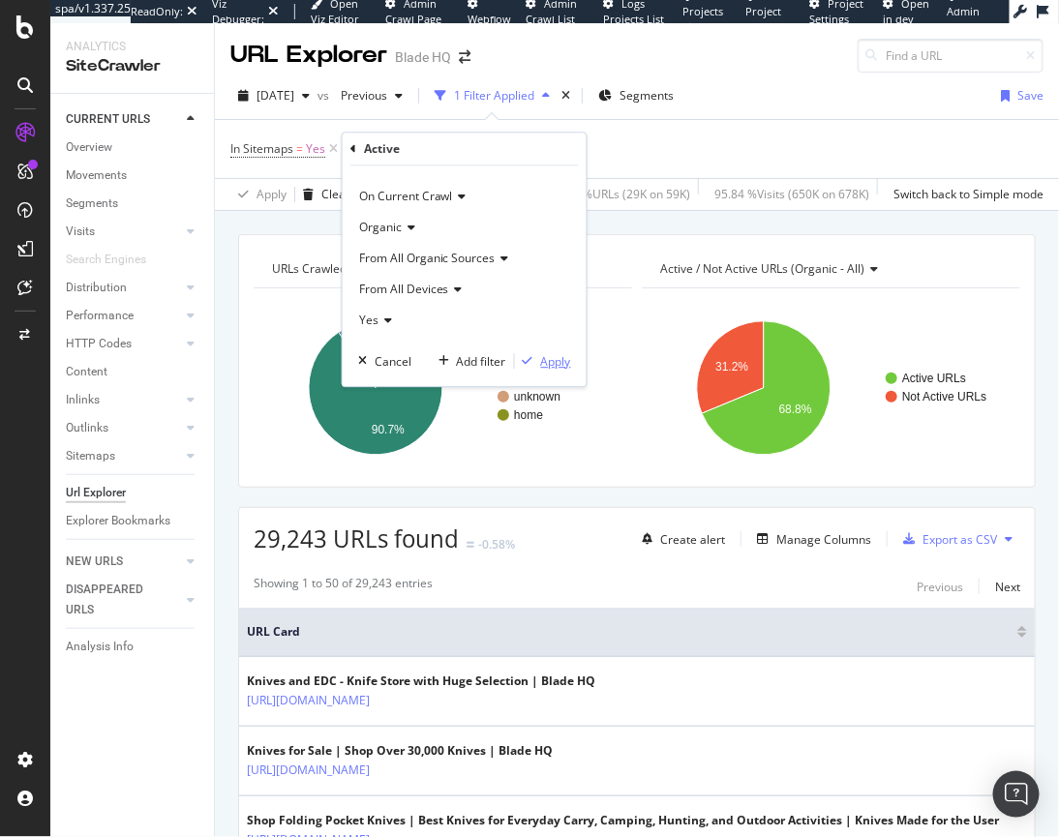
click at [562, 366] on div "Apply" at bounding box center [556, 361] width 30 height 16
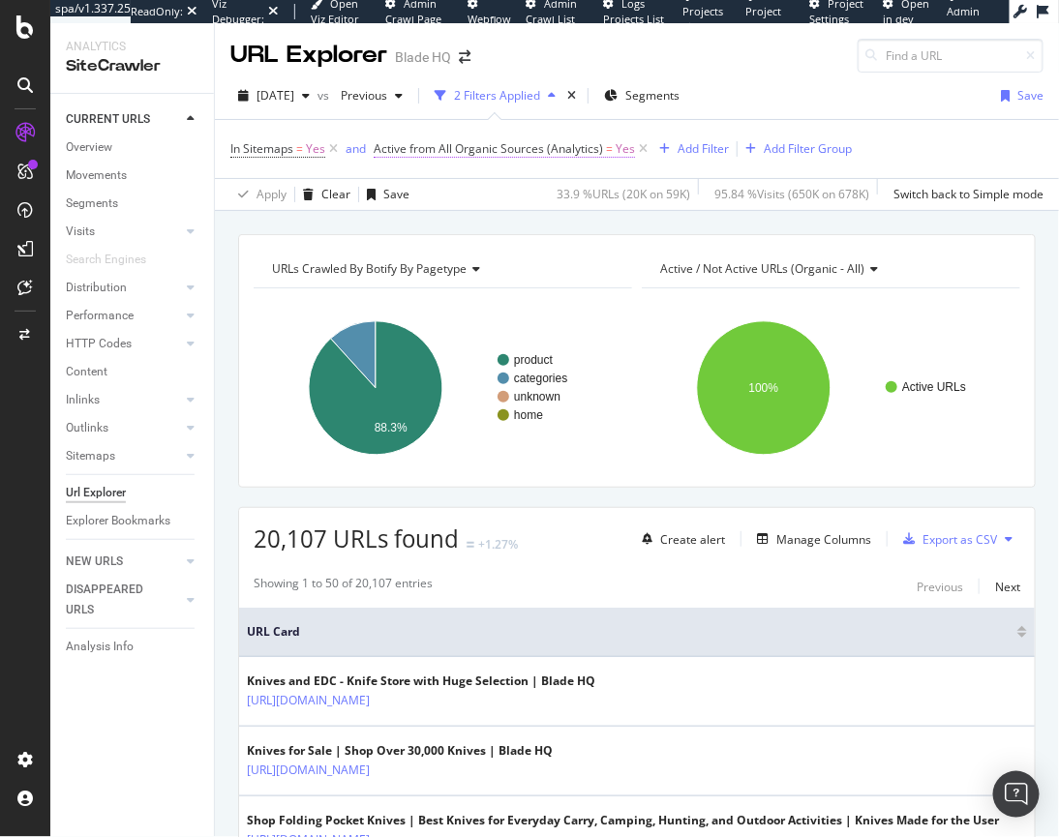
click at [522, 146] on span "Active from All Organic Sources (Analytics)" at bounding box center [488, 148] width 229 height 16
click at [571, 549] on div "20,107 URLs found +1.27% Create alert Manage Columns Export as CSV" at bounding box center [636, 531] width 795 height 47
click at [501, 156] on span "Active from All Organic Sources (Analytics)" at bounding box center [488, 148] width 229 height 16
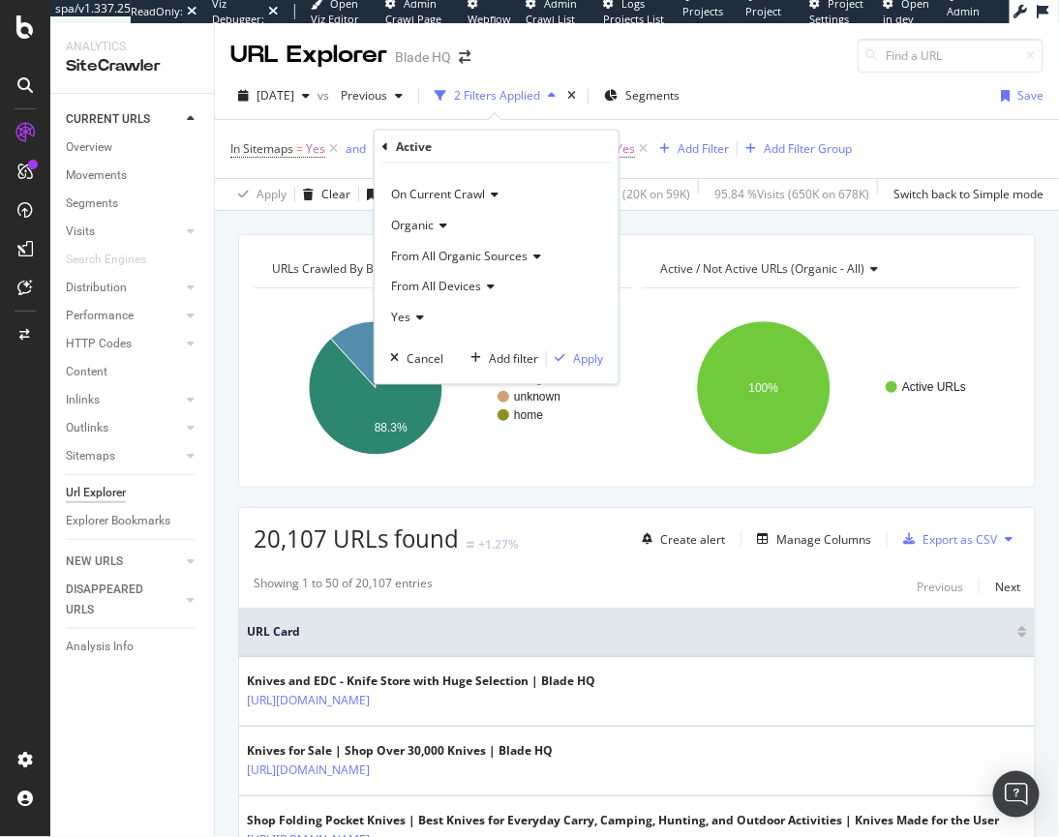
click at [453, 259] on span "From All Organic Sources" at bounding box center [459, 256] width 136 height 16
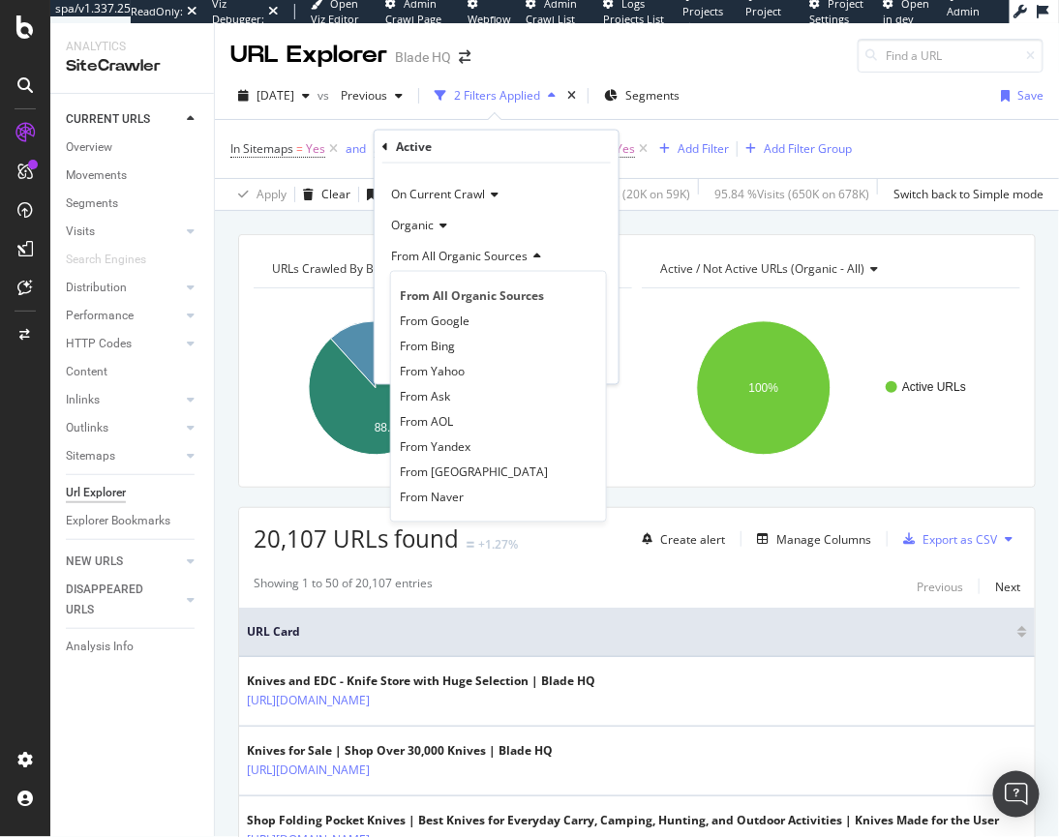
click at [453, 259] on span "From All Organic Sources" at bounding box center [459, 256] width 136 height 16
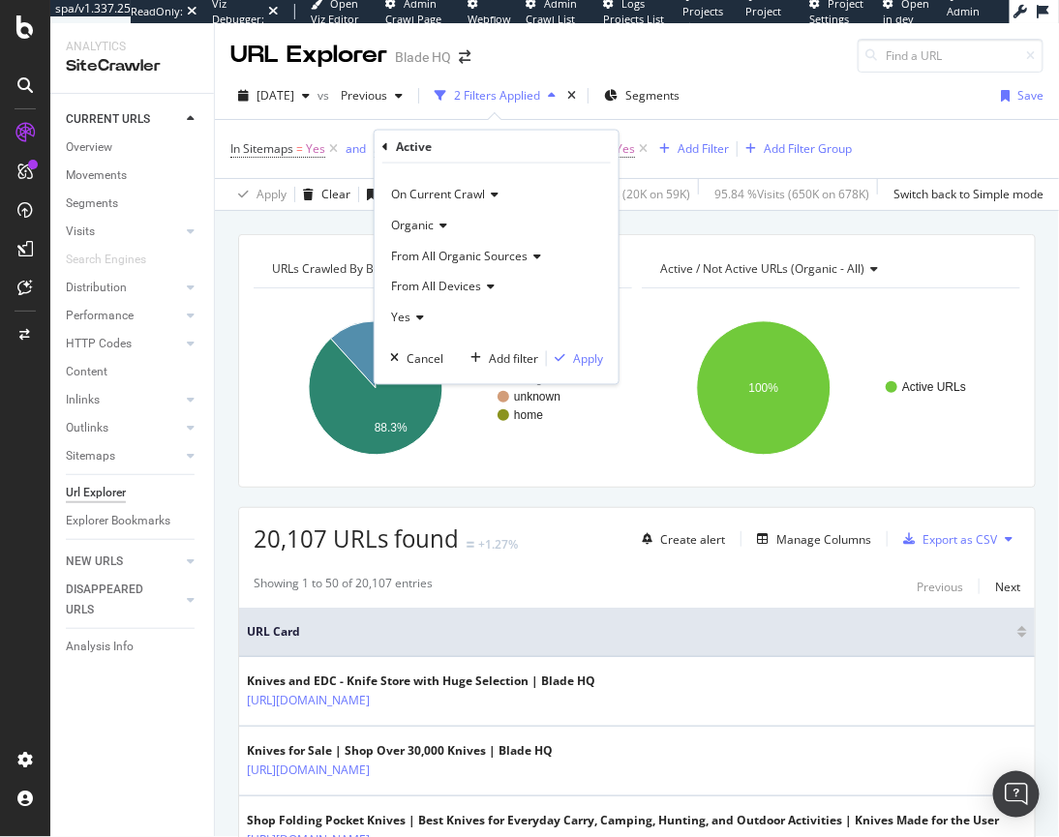
click at [435, 227] on icon at bounding box center [441, 226] width 14 height 12
click at [533, 226] on div "Organic" at bounding box center [496, 225] width 213 height 31
click at [425, 253] on span "From All Organic Sources" at bounding box center [459, 256] width 136 height 16
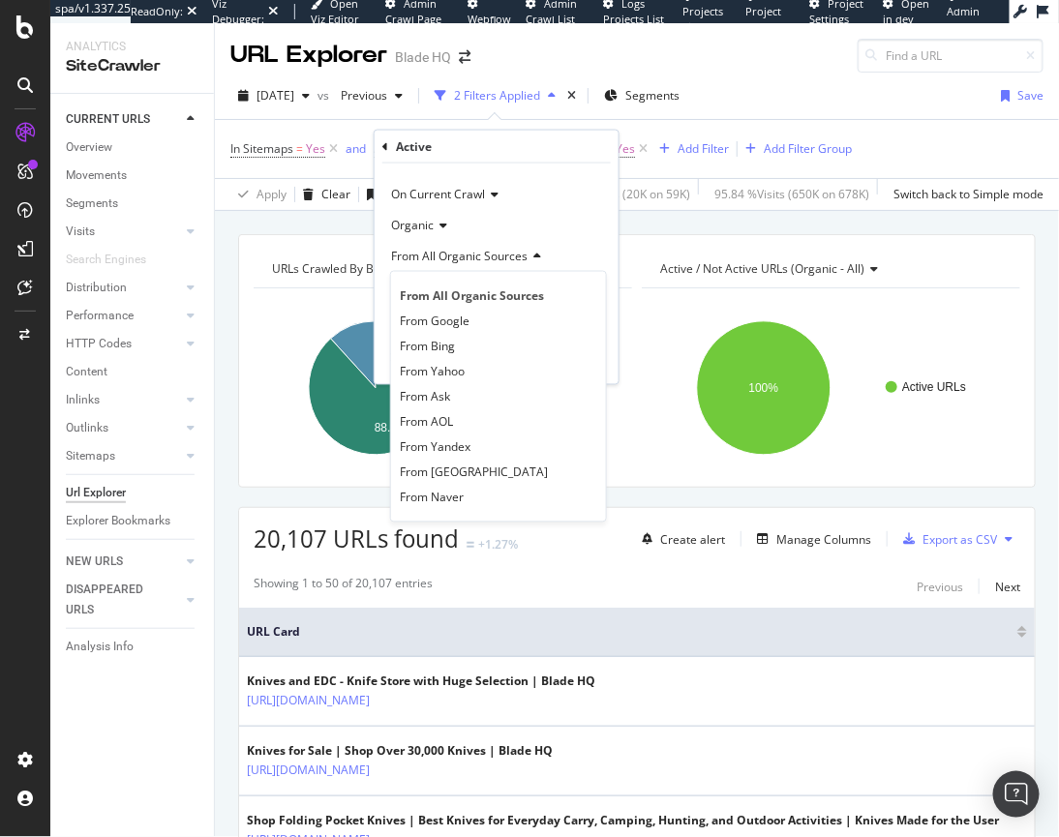
click at [425, 252] on span "From All Organic Sources" at bounding box center [459, 256] width 136 height 16
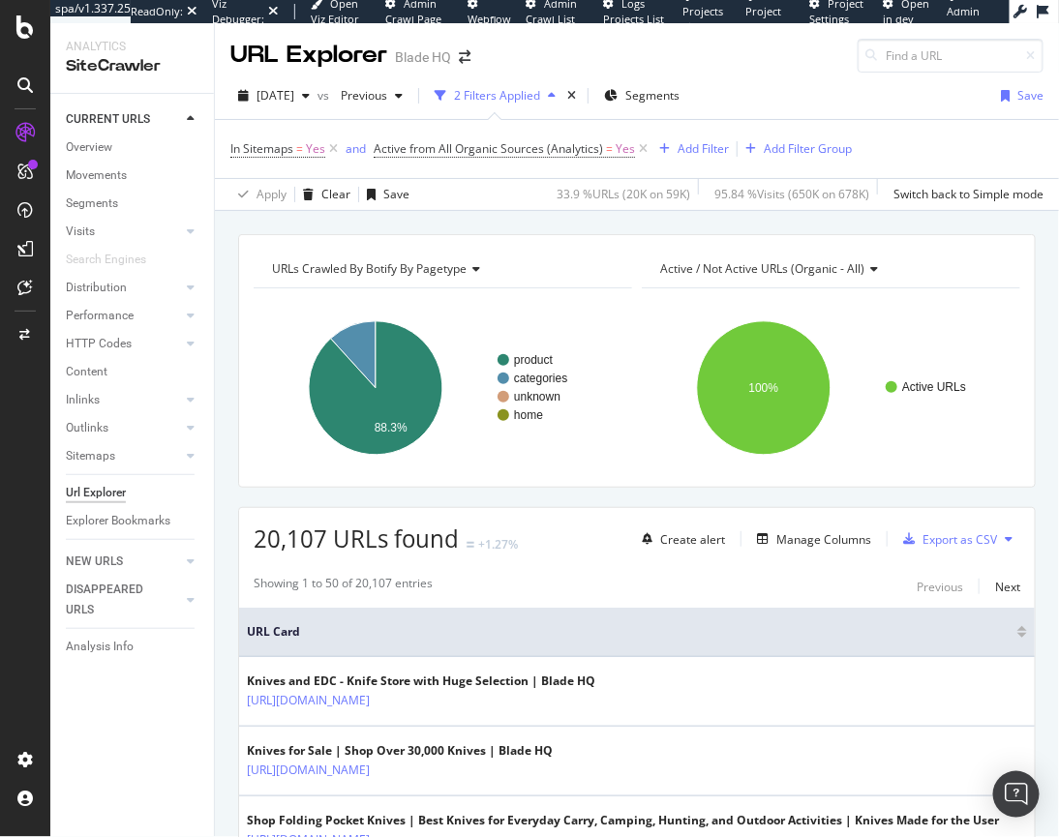
click at [581, 124] on div "In Sitemaps = Yes and Active from All Organic Sources (Analytics) = Yes Add Fil…" at bounding box center [636, 149] width 813 height 58
click at [641, 150] on icon at bounding box center [643, 148] width 16 height 19
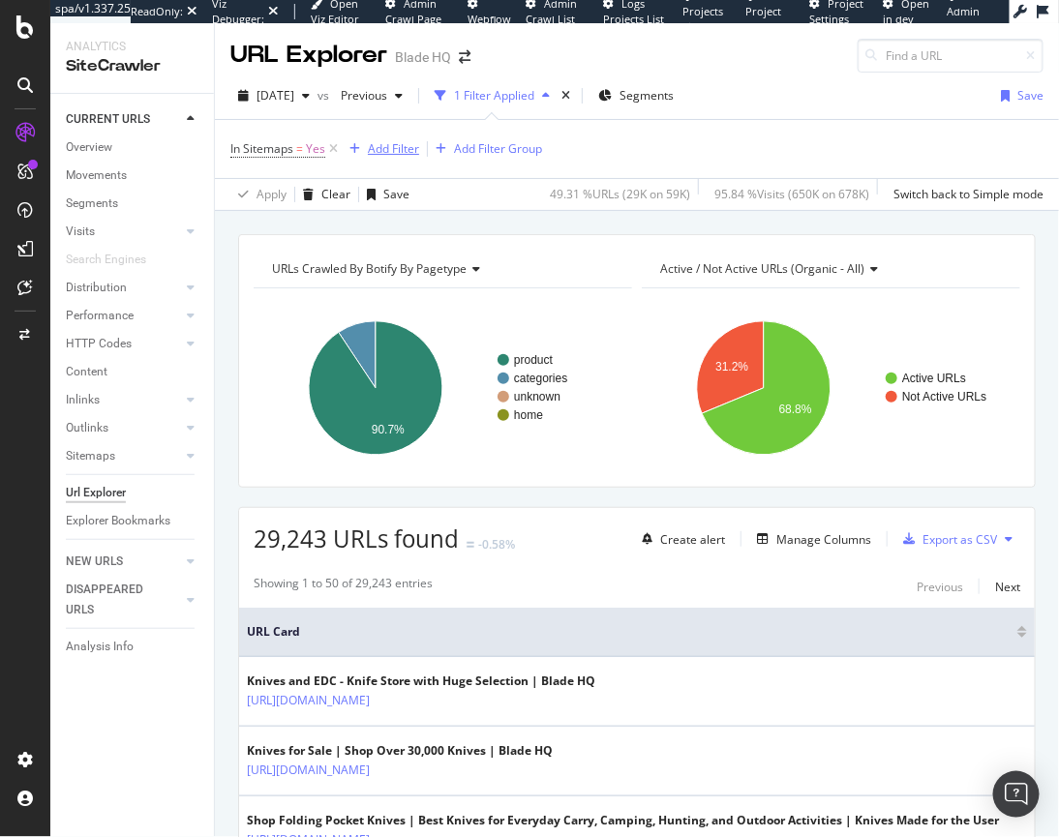
click at [382, 152] on div "Add Filter" at bounding box center [393, 148] width 51 height 16
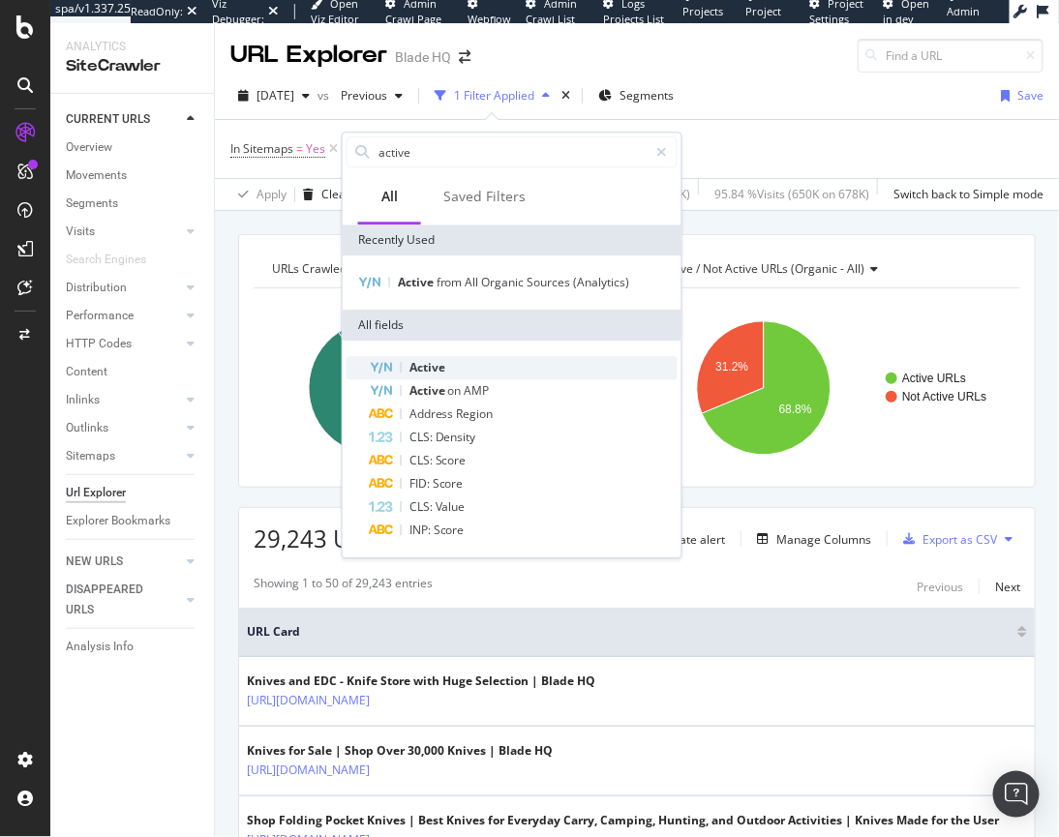
click at [426, 363] on span "Active" at bounding box center [427, 367] width 36 height 16
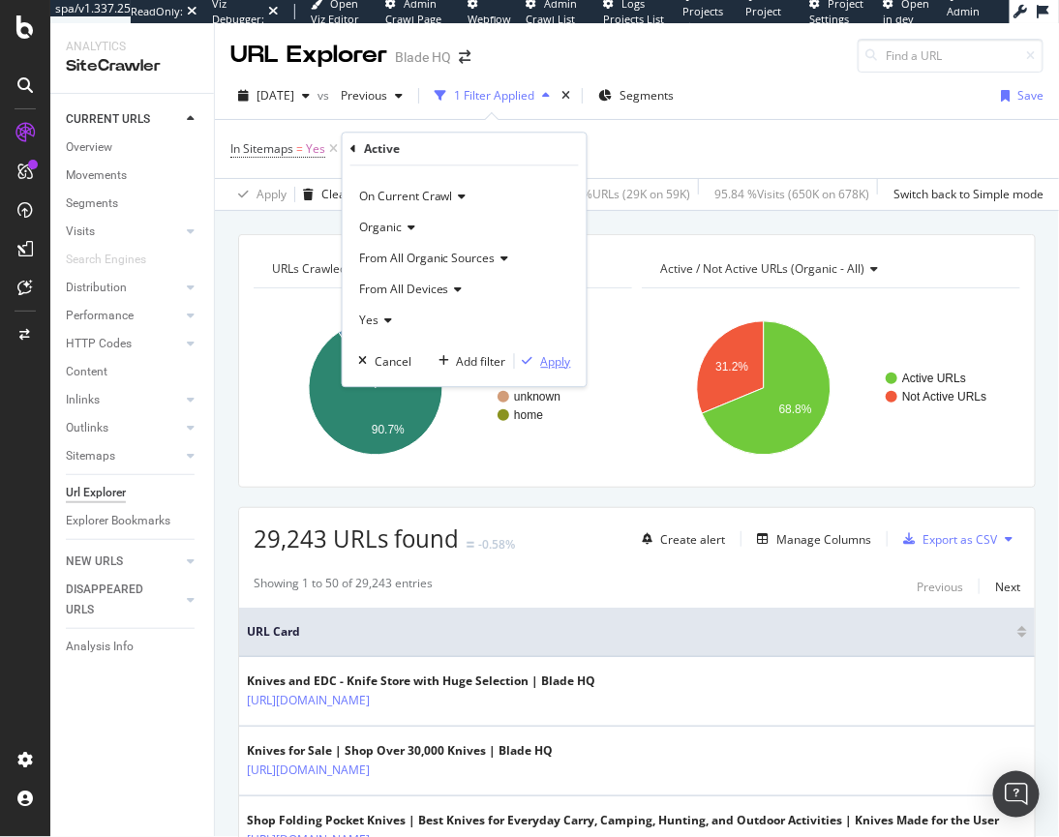
click at [557, 363] on div "Apply" at bounding box center [556, 361] width 30 height 16
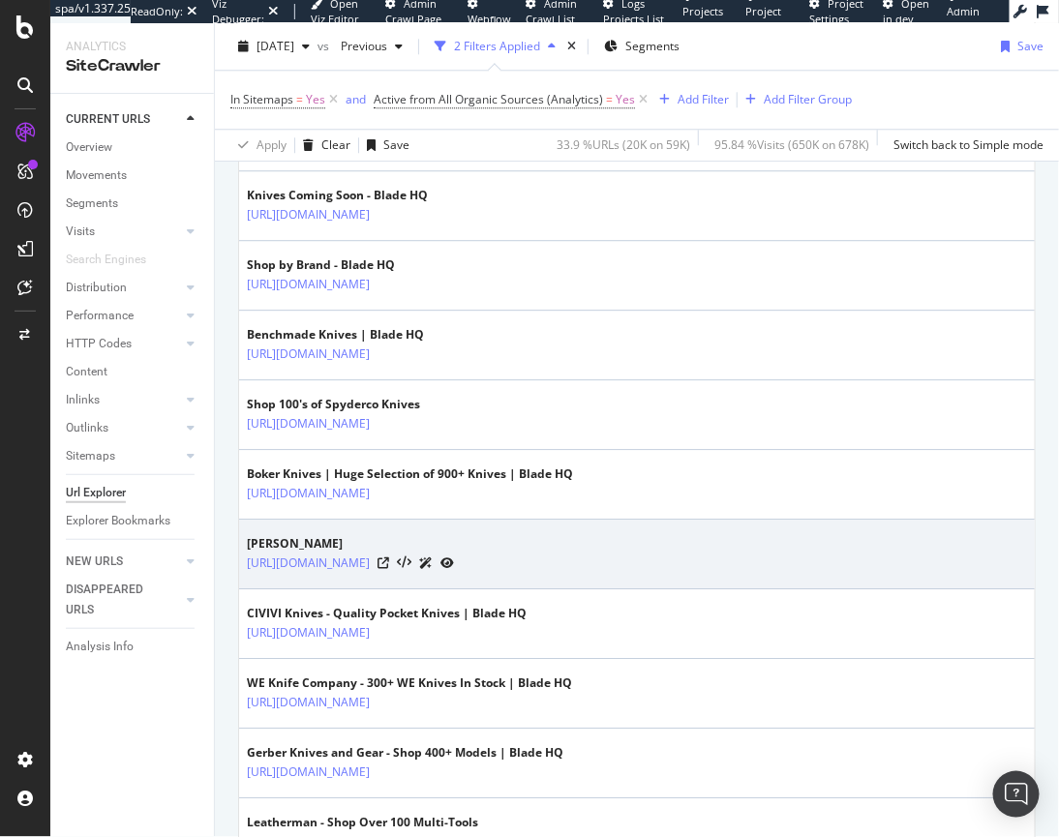
scroll to position [3409, 0]
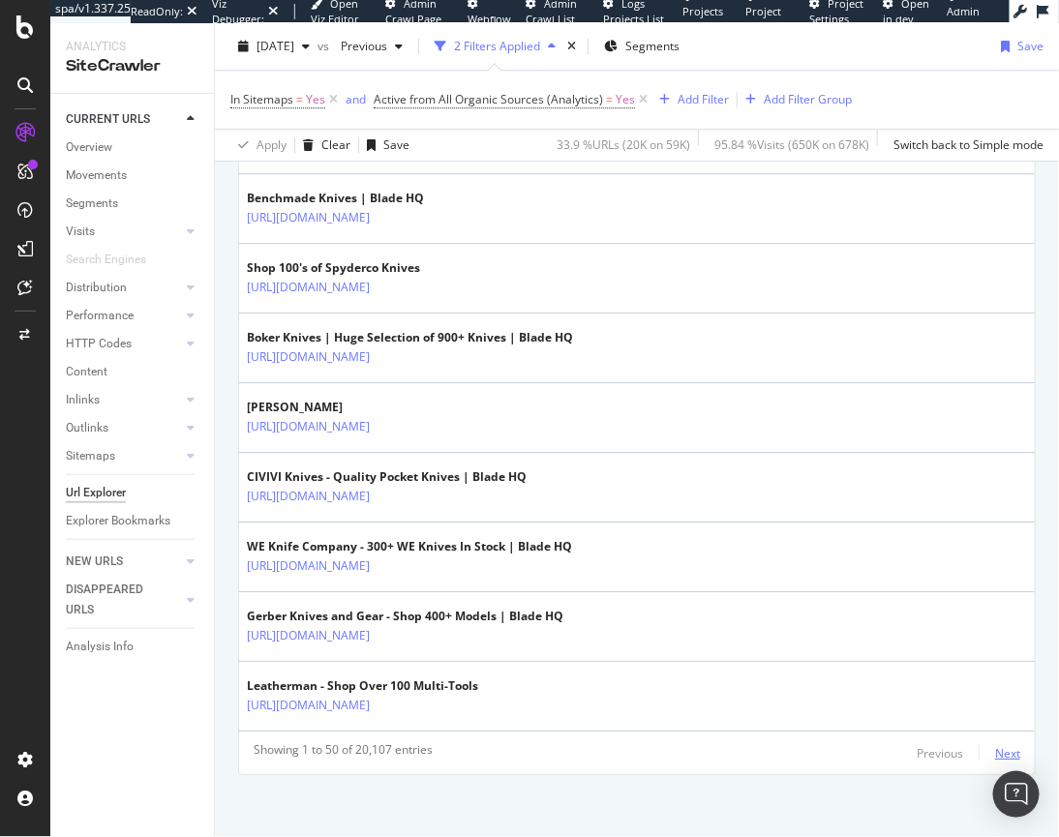
click at [833, 746] on div "Next" at bounding box center [1007, 753] width 25 height 16
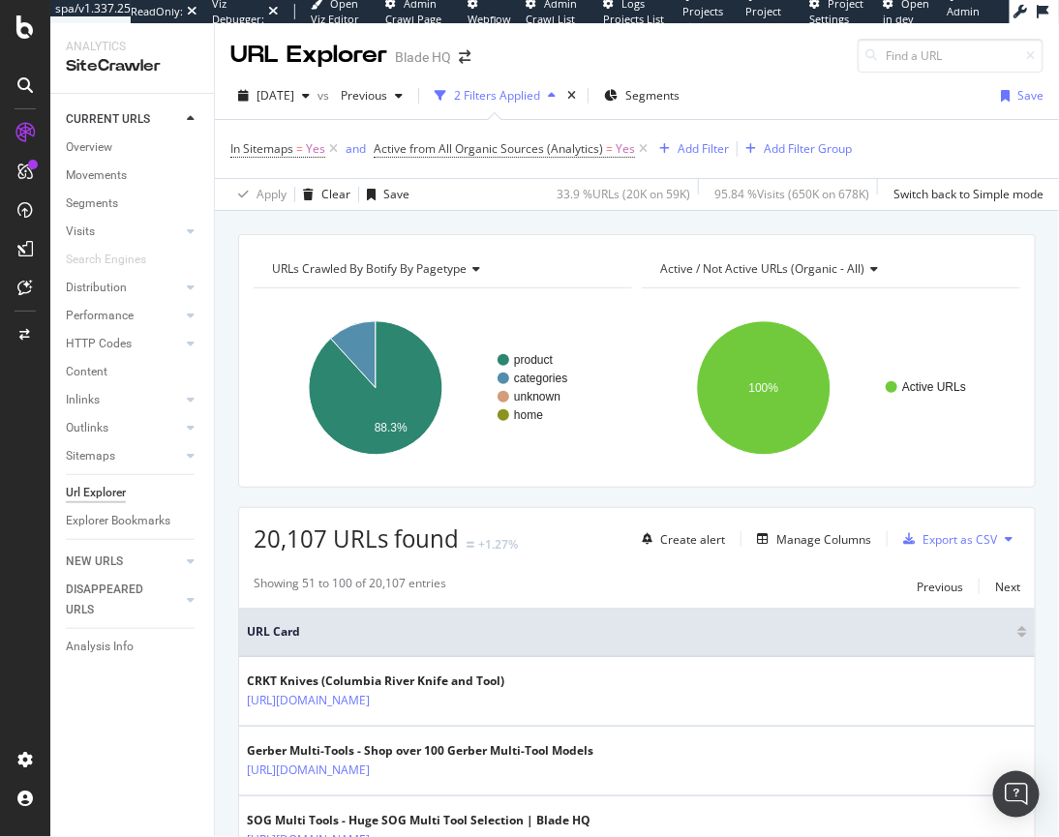
scroll to position [0, 0]
click at [339, 148] on icon at bounding box center [333, 148] width 16 height 19
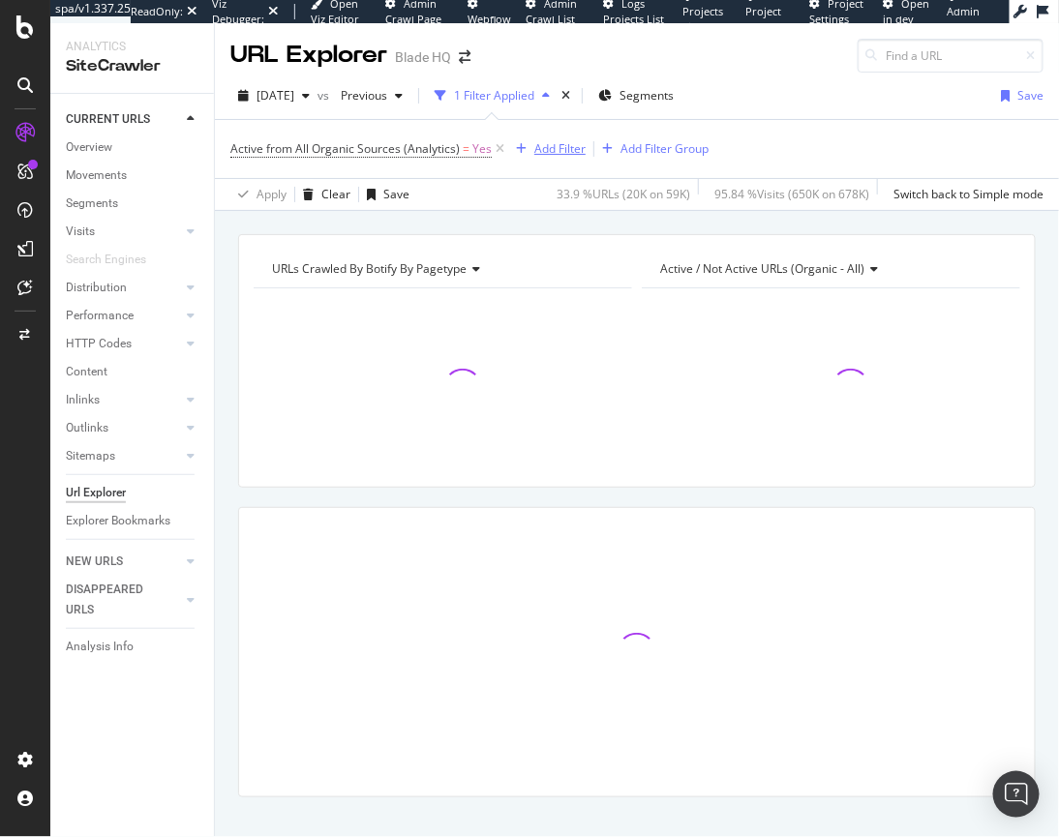
click at [551, 147] on div "Add Filter" at bounding box center [559, 148] width 51 height 16
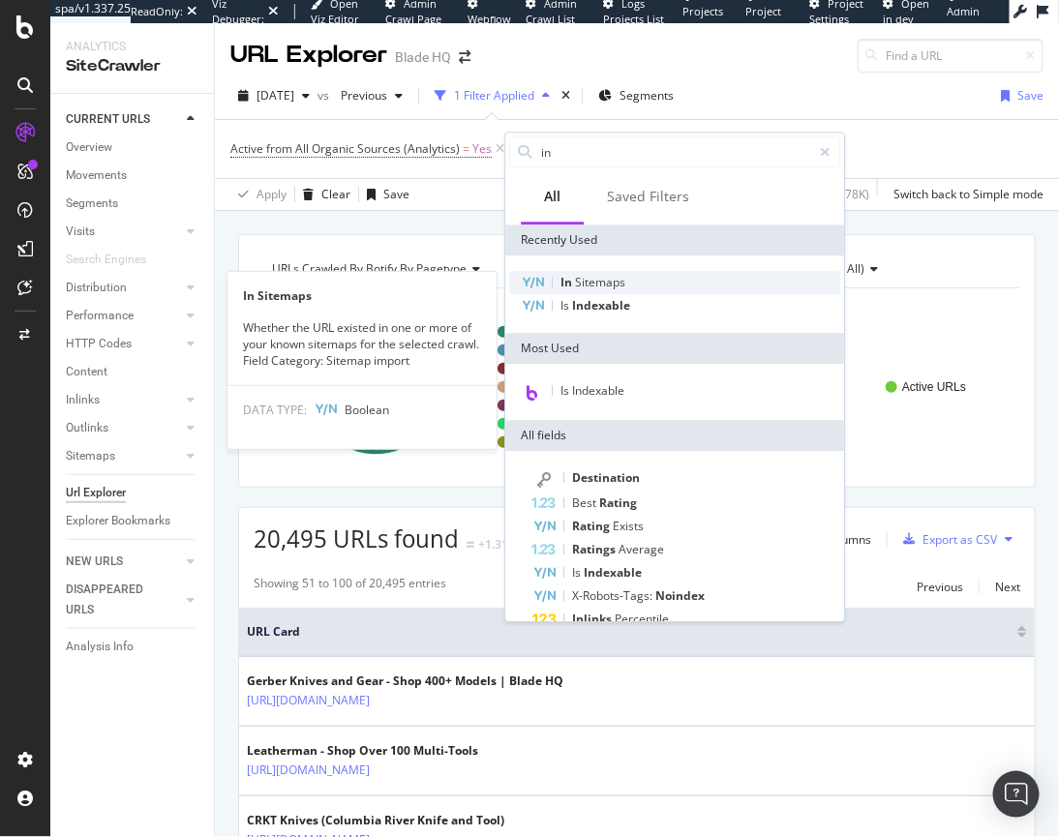
type input "in"
click at [586, 276] on span "Sitemaps" at bounding box center [600, 282] width 50 height 16
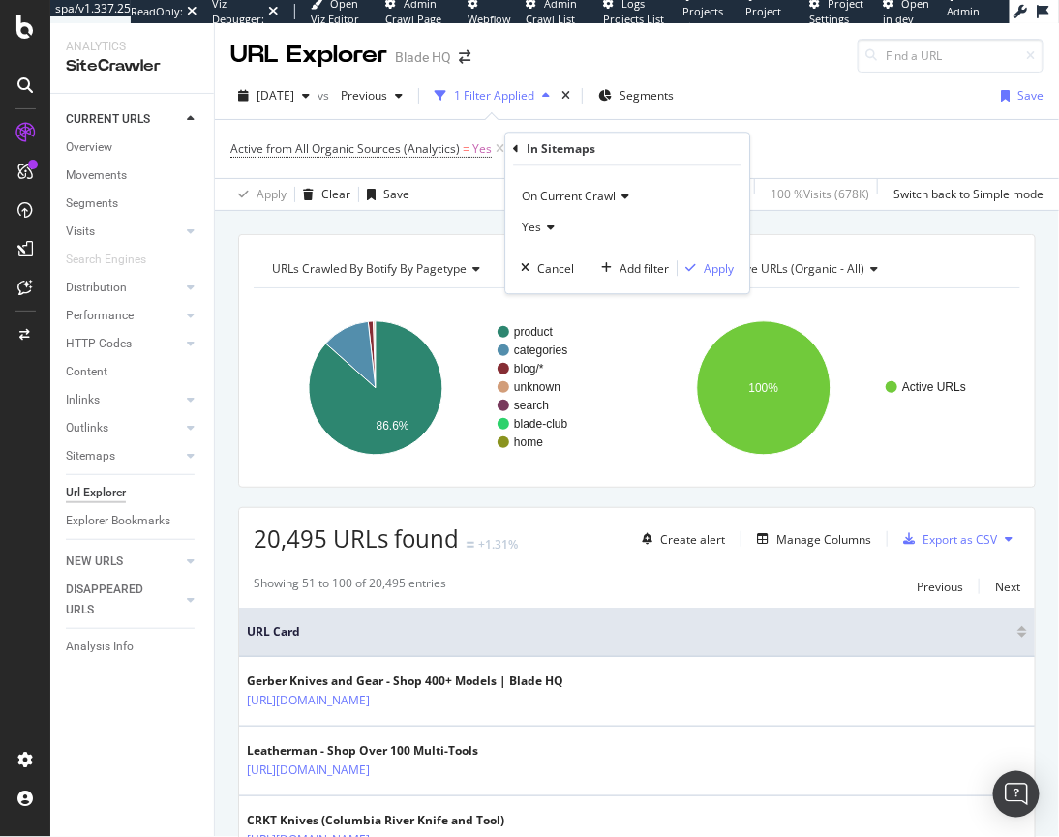
click at [535, 230] on span "Yes" at bounding box center [531, 228] width 19 height 16
click at [532, 298] on span "No" at bounding box center [537, 292] width 15 height 16
click at [704, 268] on div "Apply" at bounding box center [718, 268] width 30 height 16
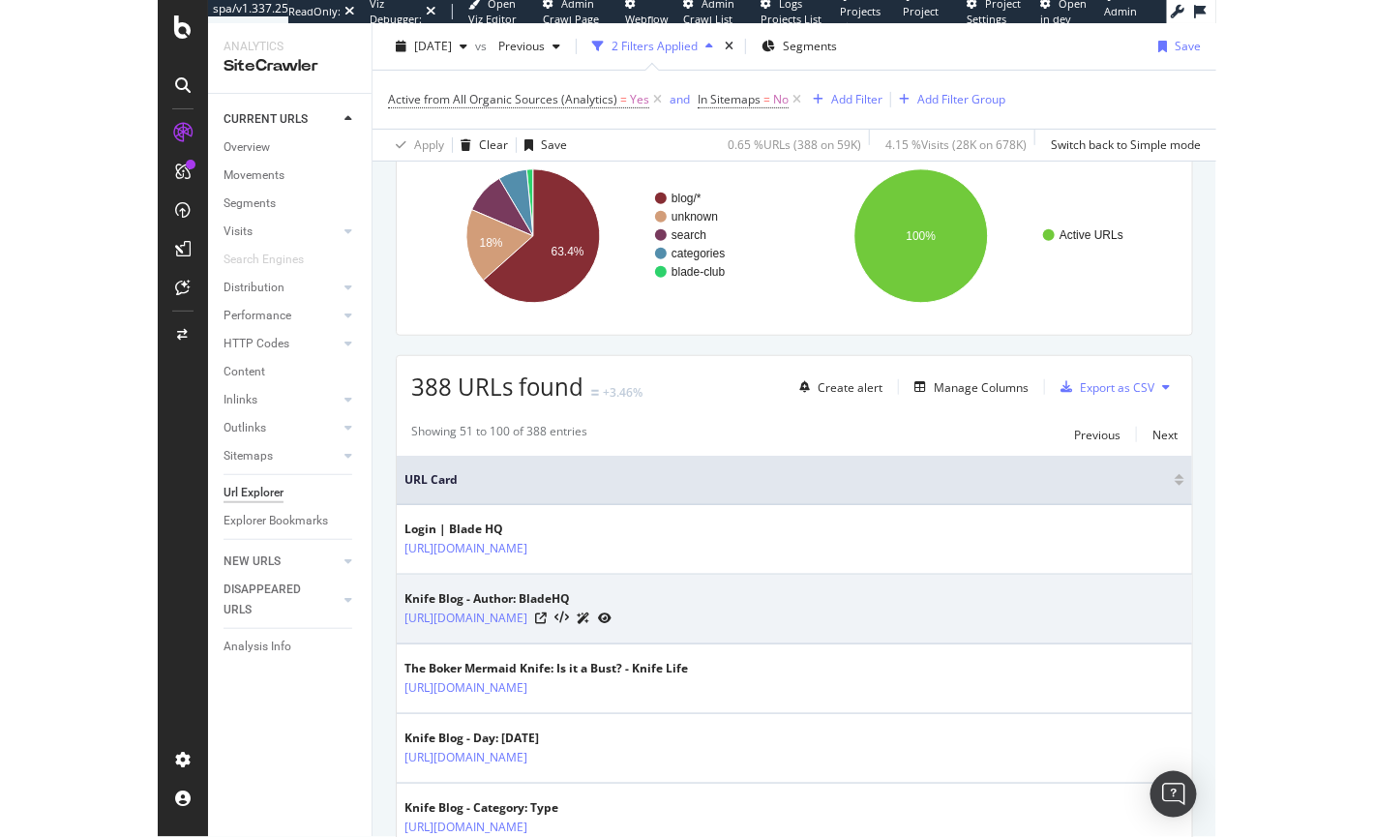
scroll to position [227, 0]
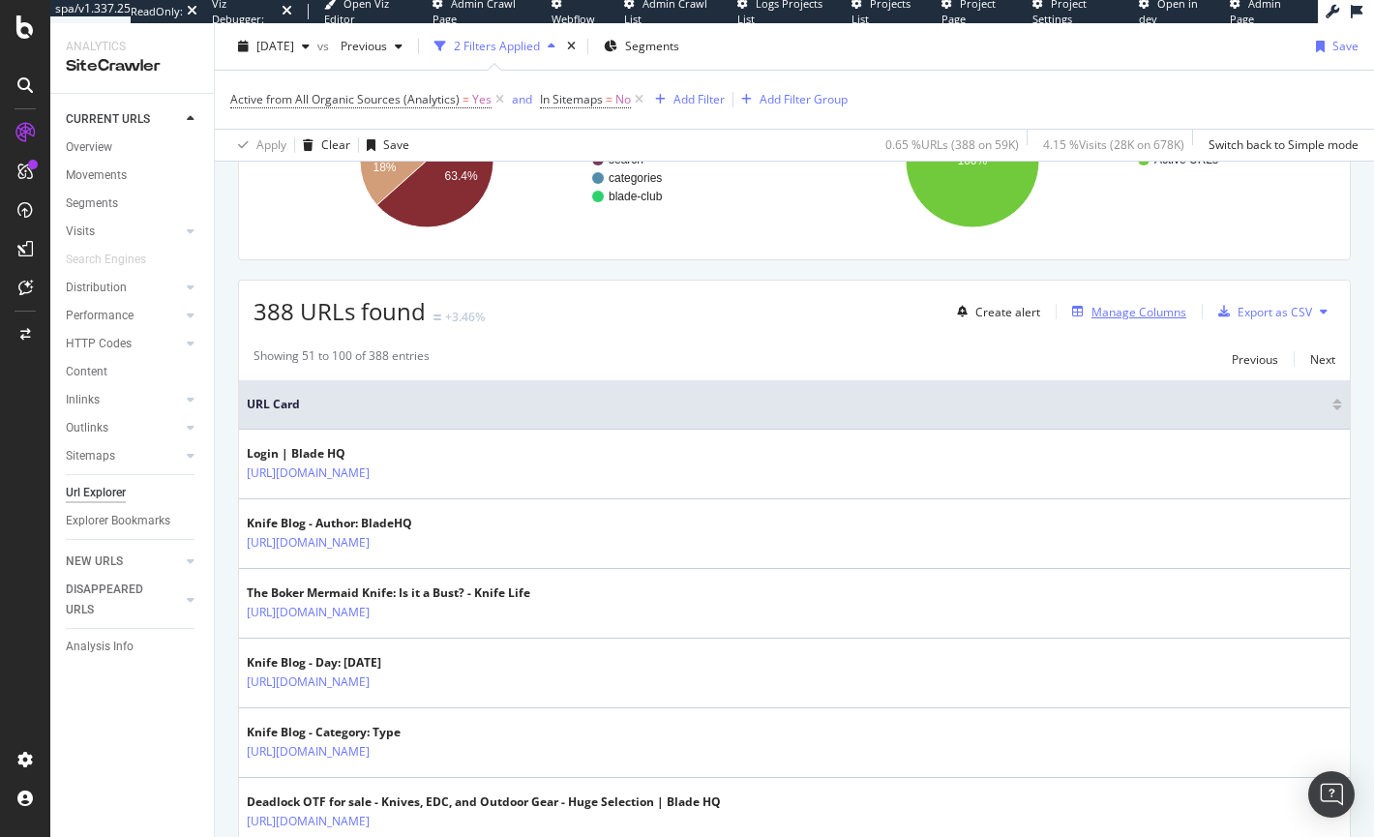
click at [833, 313] on div "Manage Columns" at bounding box center [1139, 312] width 95 height 16
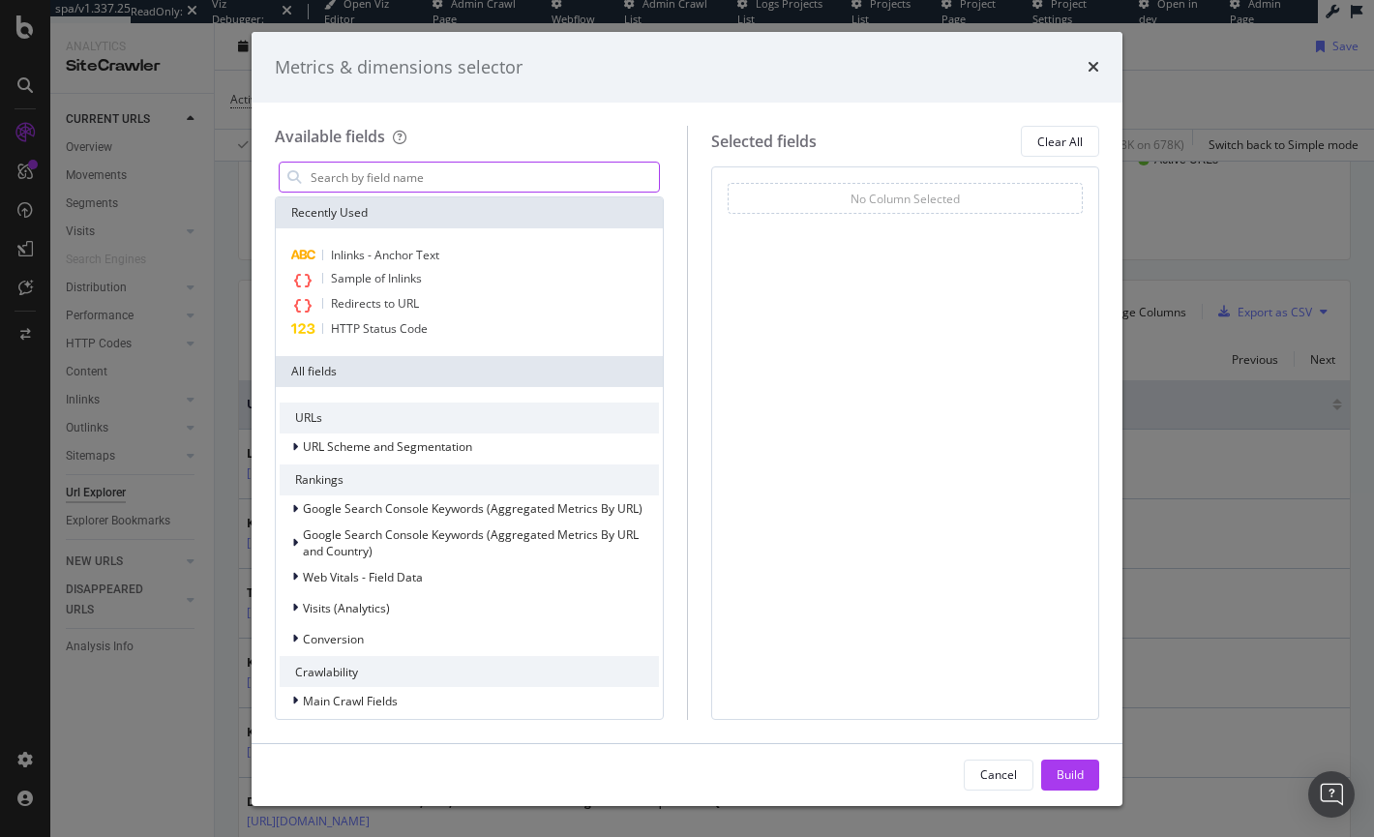
click at [460, 183] on input "modal" at bounding box center [484, 177] width 350 height 29
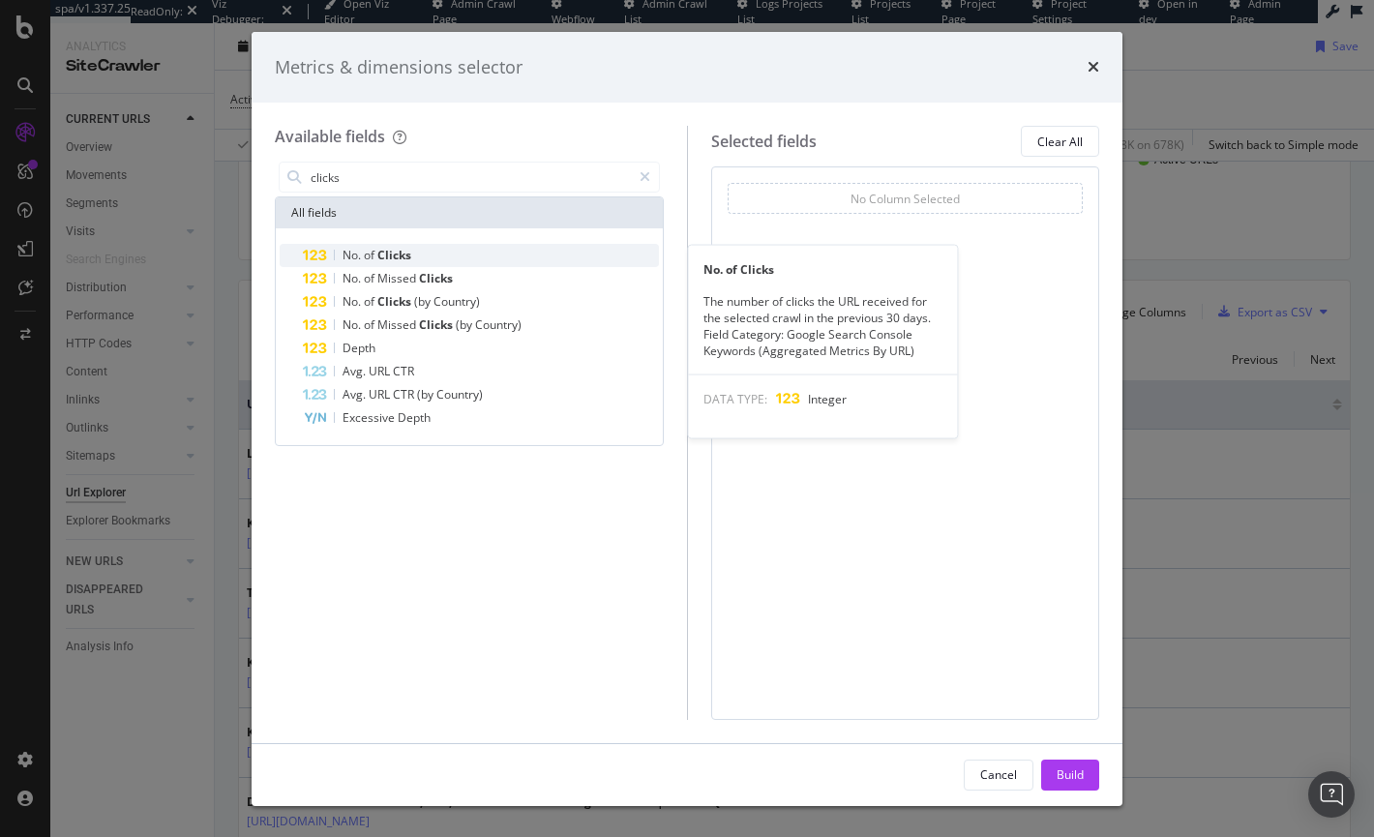
type input "clicks"
click at [346, 253] on span "No." at bounding box center [353, 255] width 21 height 16
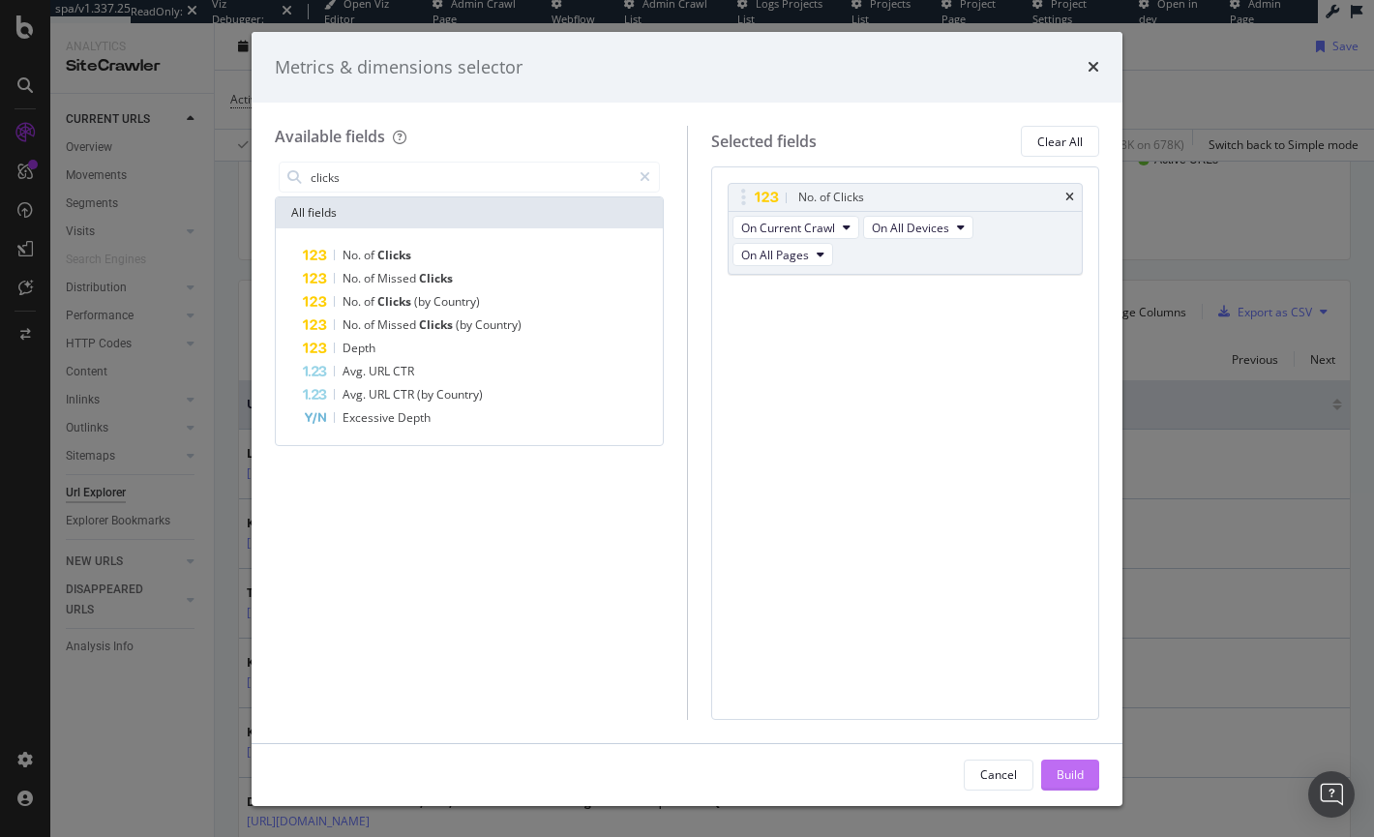
click at [833, 767] on div "Build" at bounding box center [1070, 774] width 27 height 16
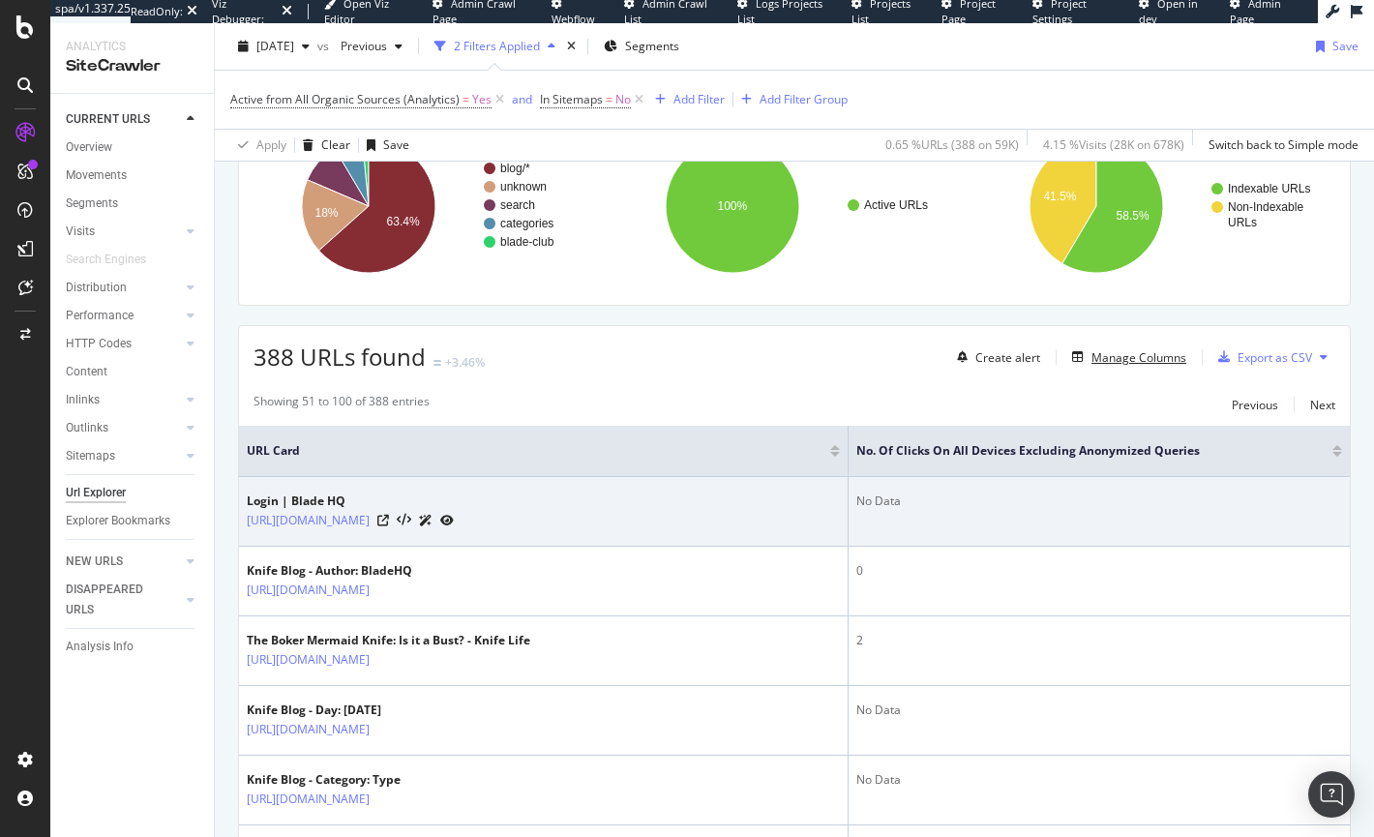
scroll to position [180, 0]
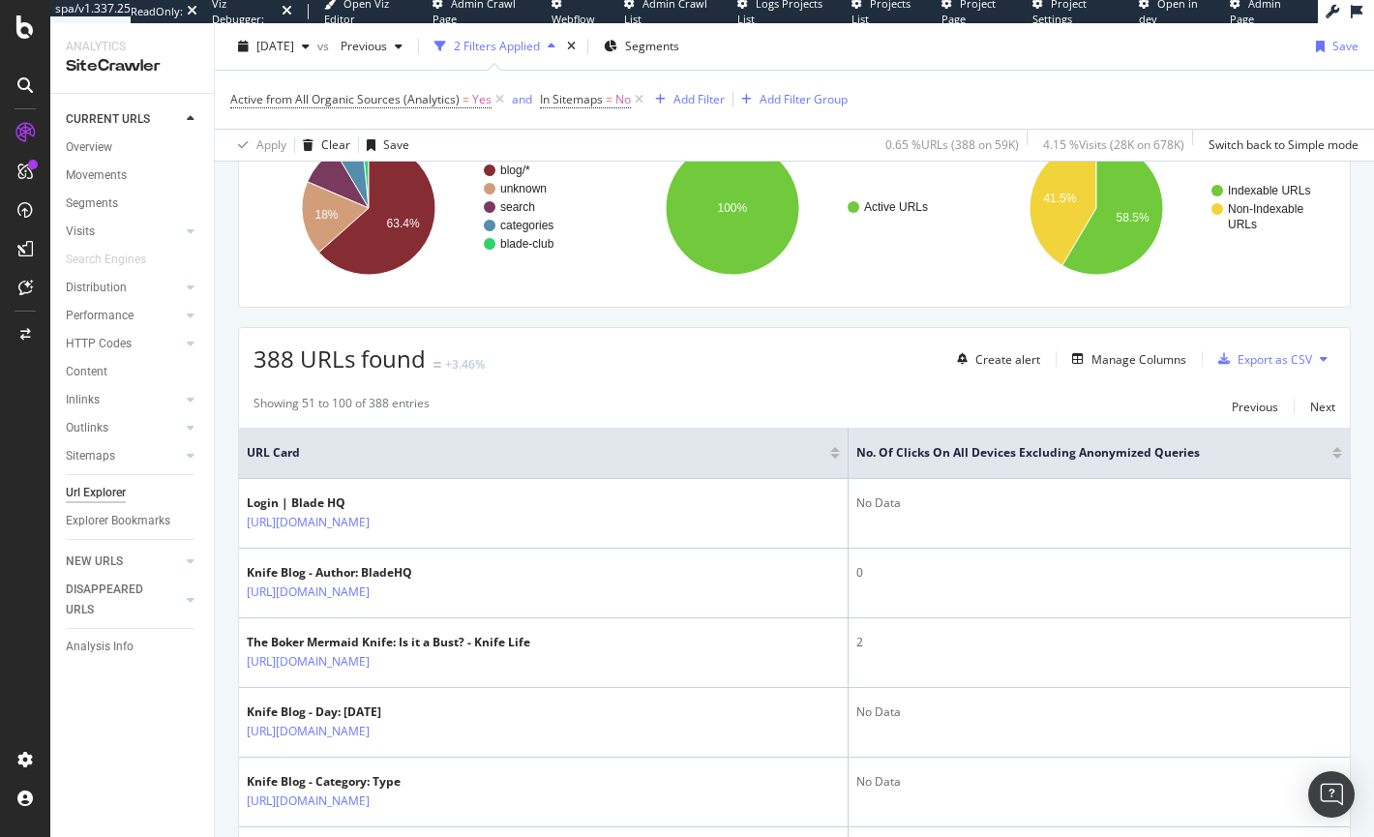
click at [833, 454] on div at bounding box center [1337, 456] width 10 height 5
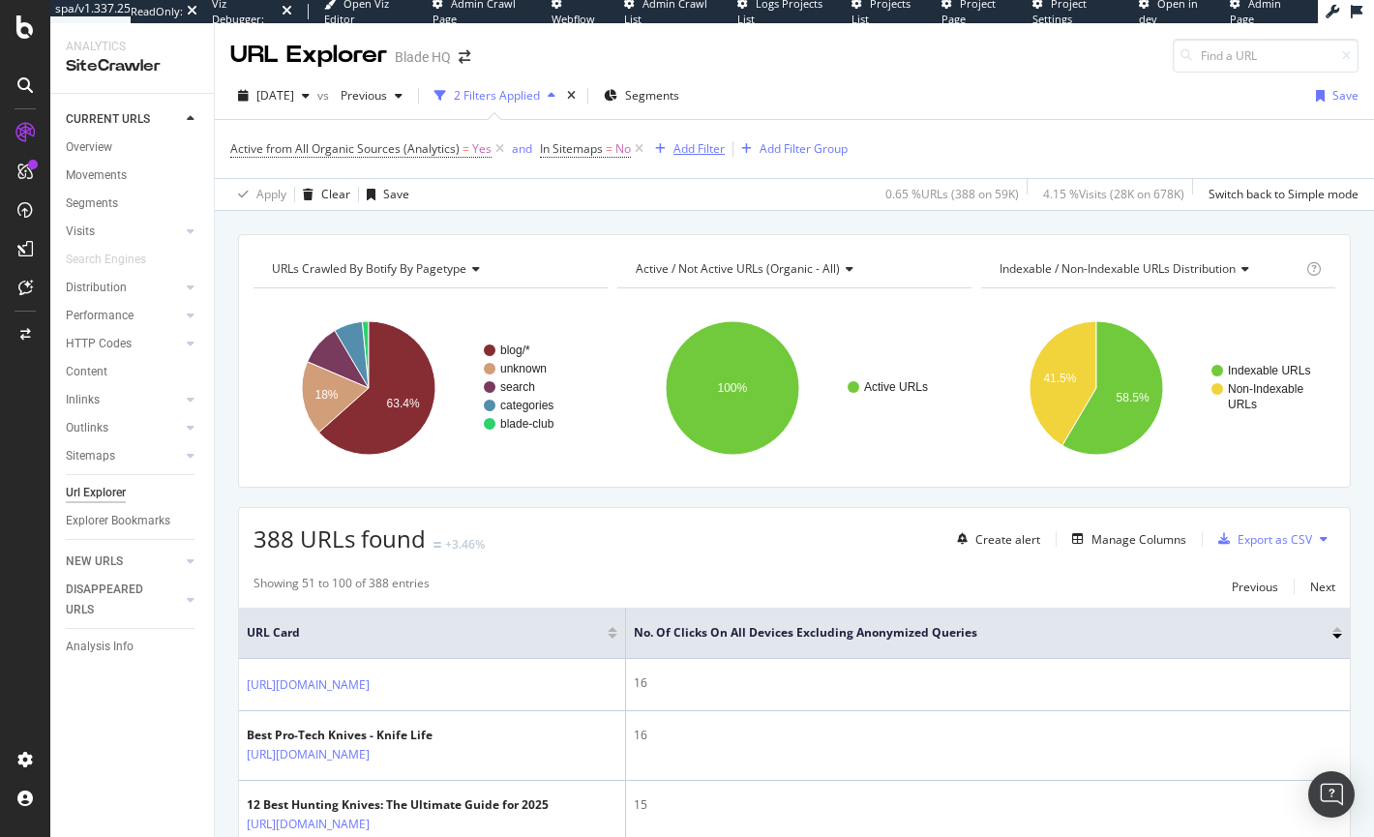
click at [709, 148] on div "Add Filter" at bounding box center [698, 148] width 51 height 16
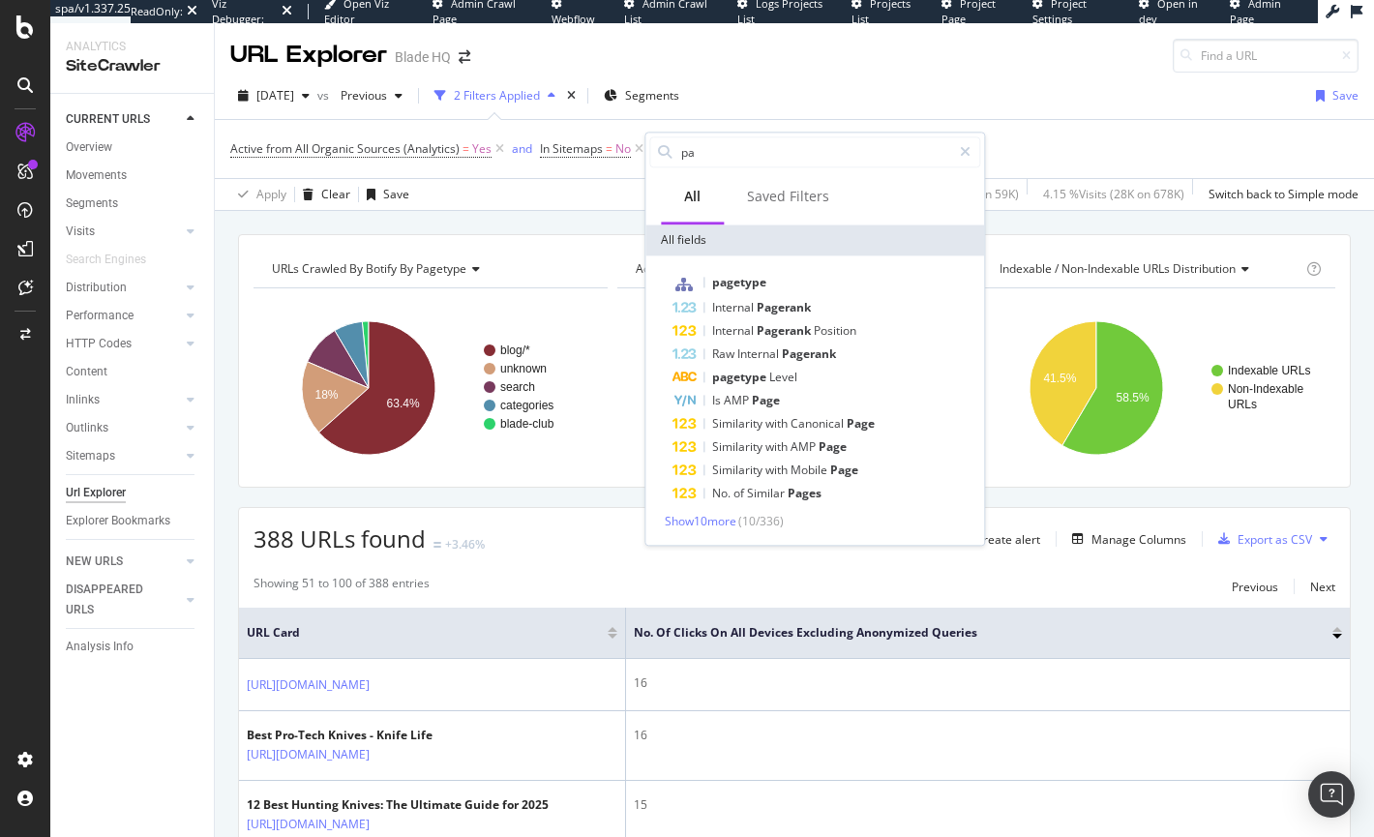
type input "p"
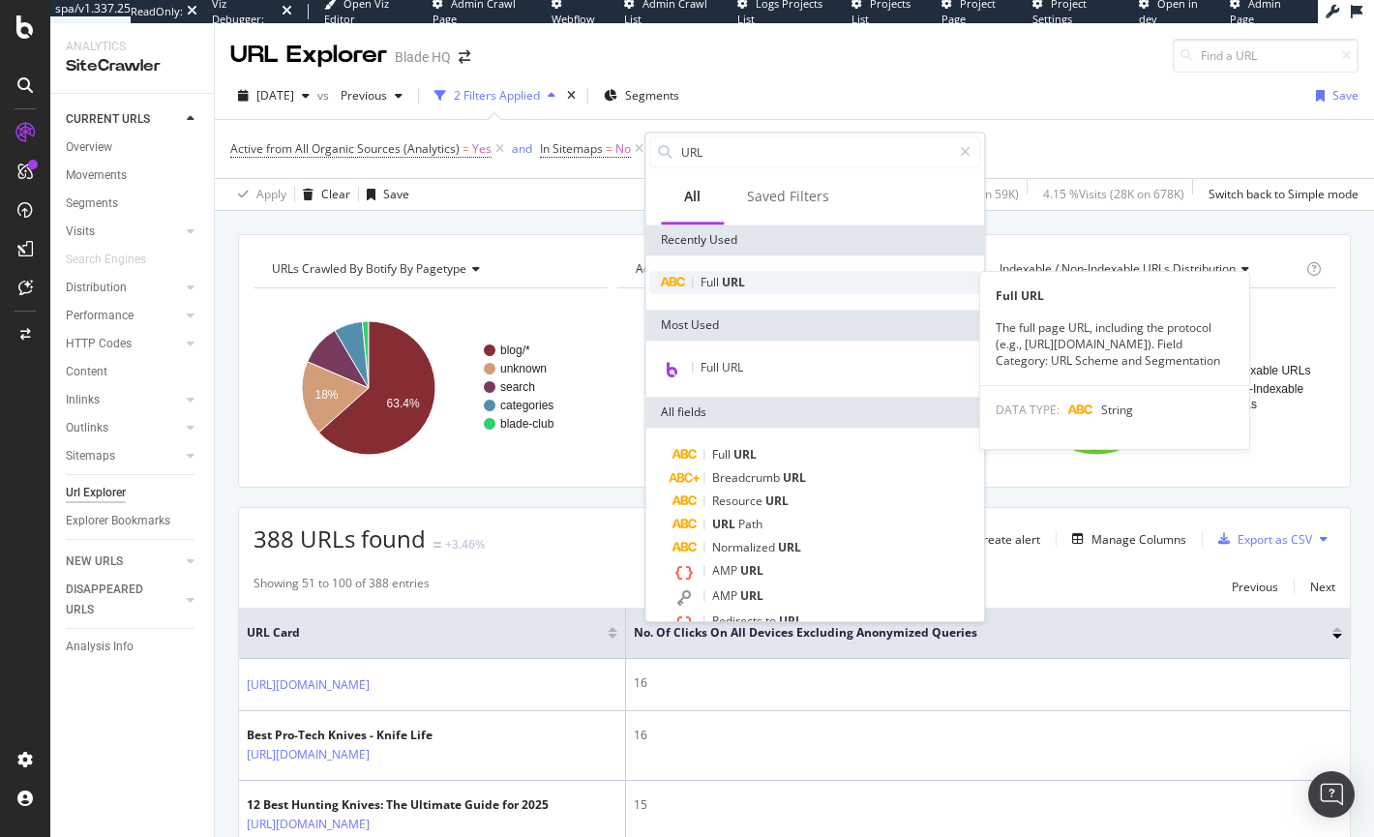
type input "URL"
click at [677, 276] on div "Full URL" at bounding box center [814, 282] width 331 height 23
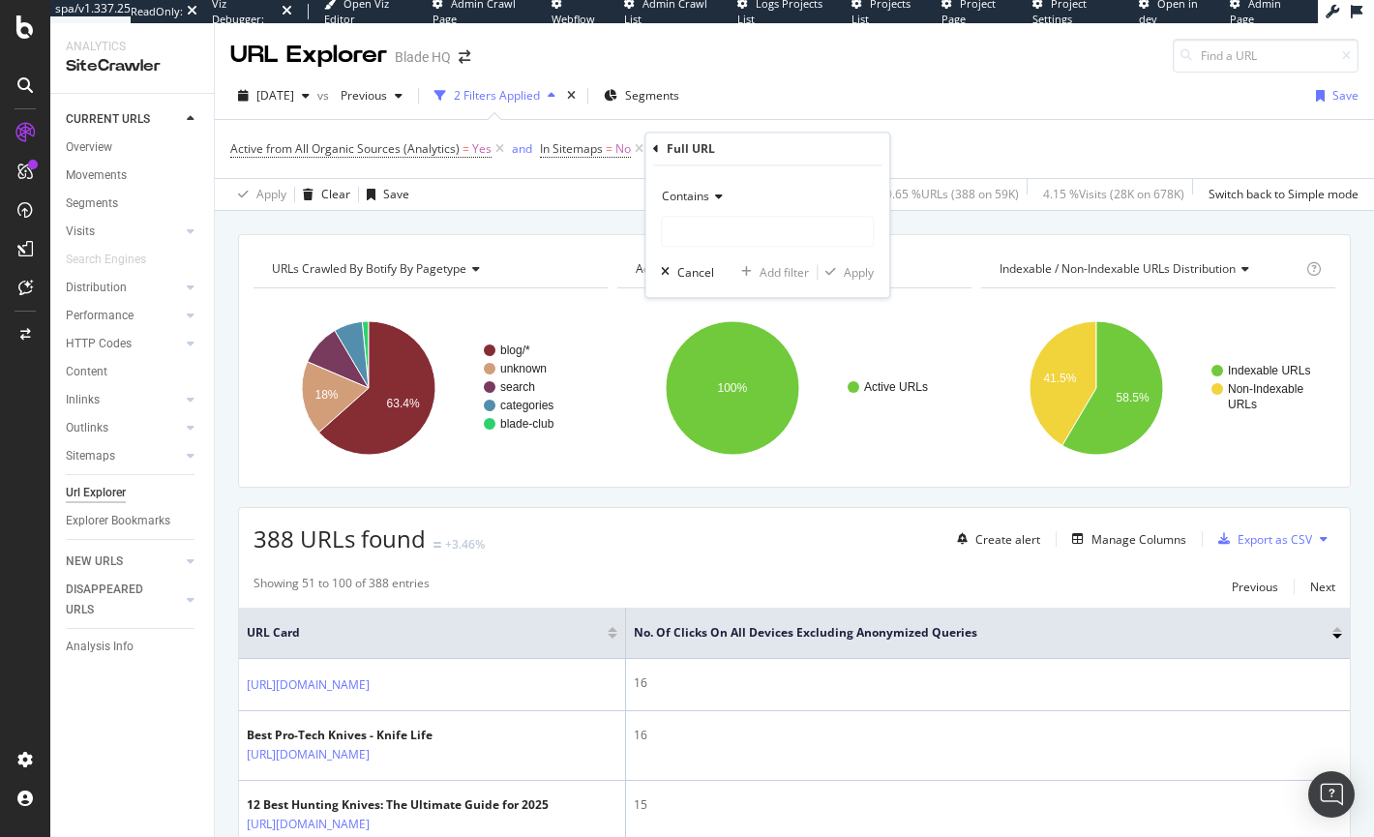
click at [686, 199] on span "Contains" at bounding box center [685, 197] width 47 height 16
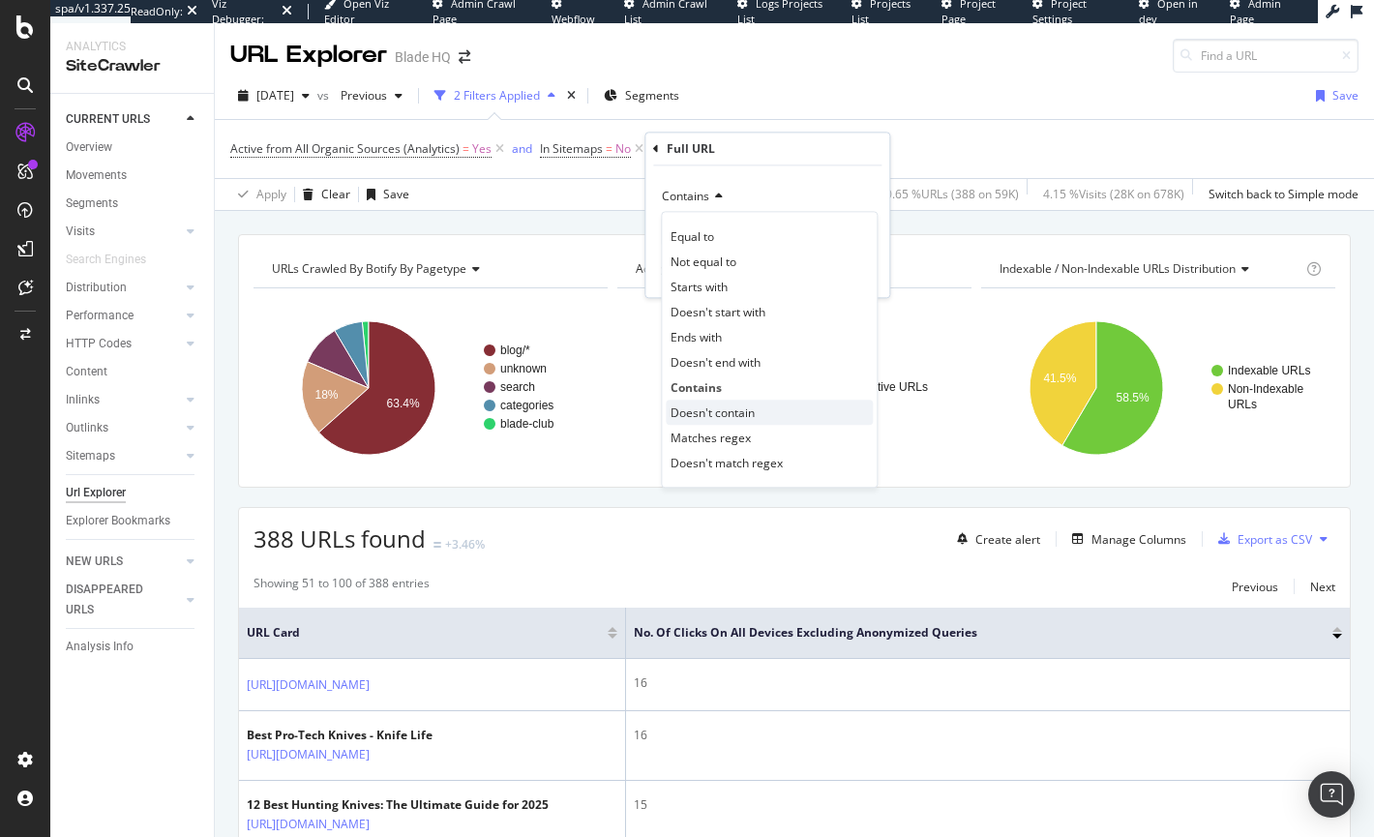
click at [722, 419] on span "Doesn't contain" at bounding box center [713, 412] width 84 height 16
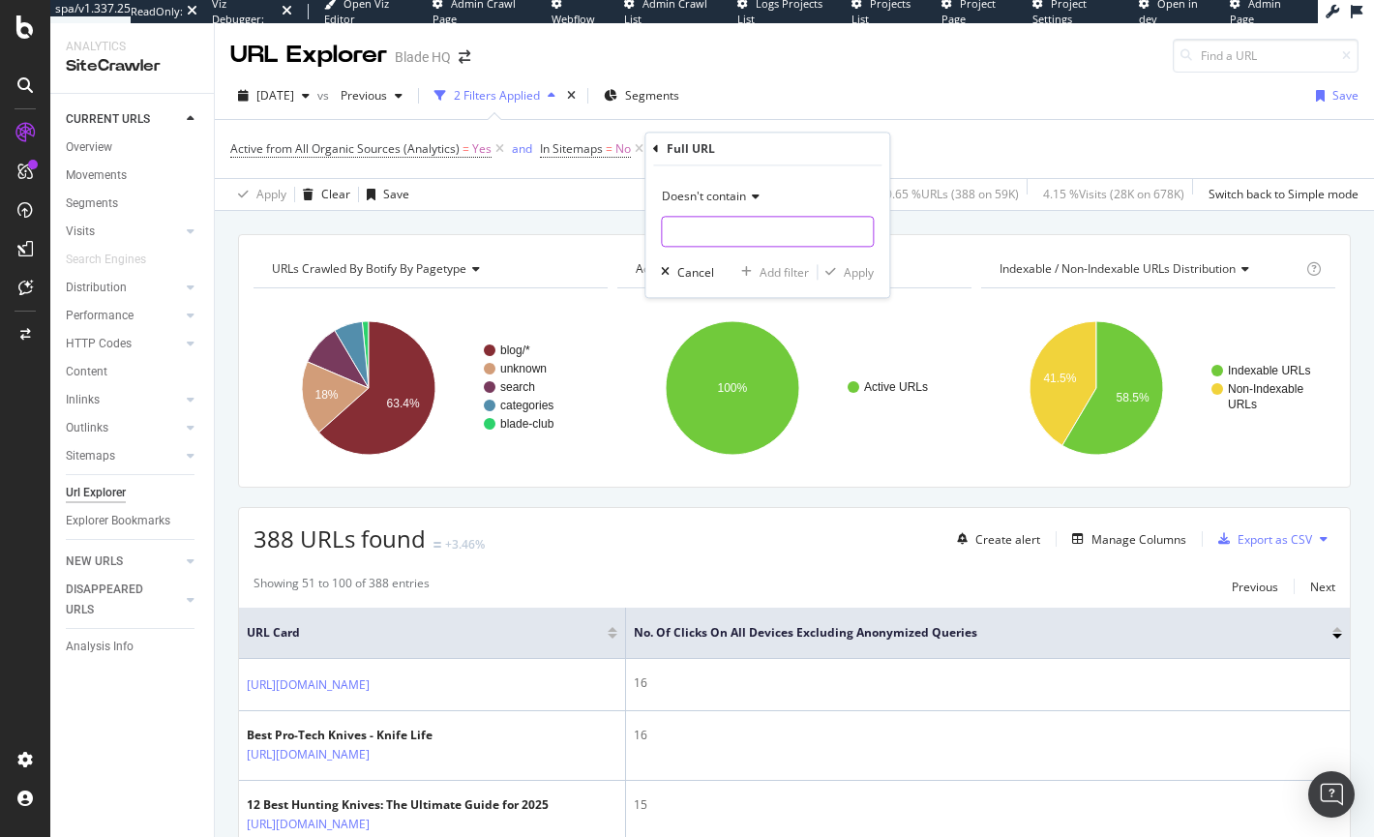
click at [692, 231] on input "text" at bounding box center [767, 232] width 211 height 31
type input "/blog"
click at [833, 264] on div "Apply" at bounding box center [859, 272] width 30 height 16
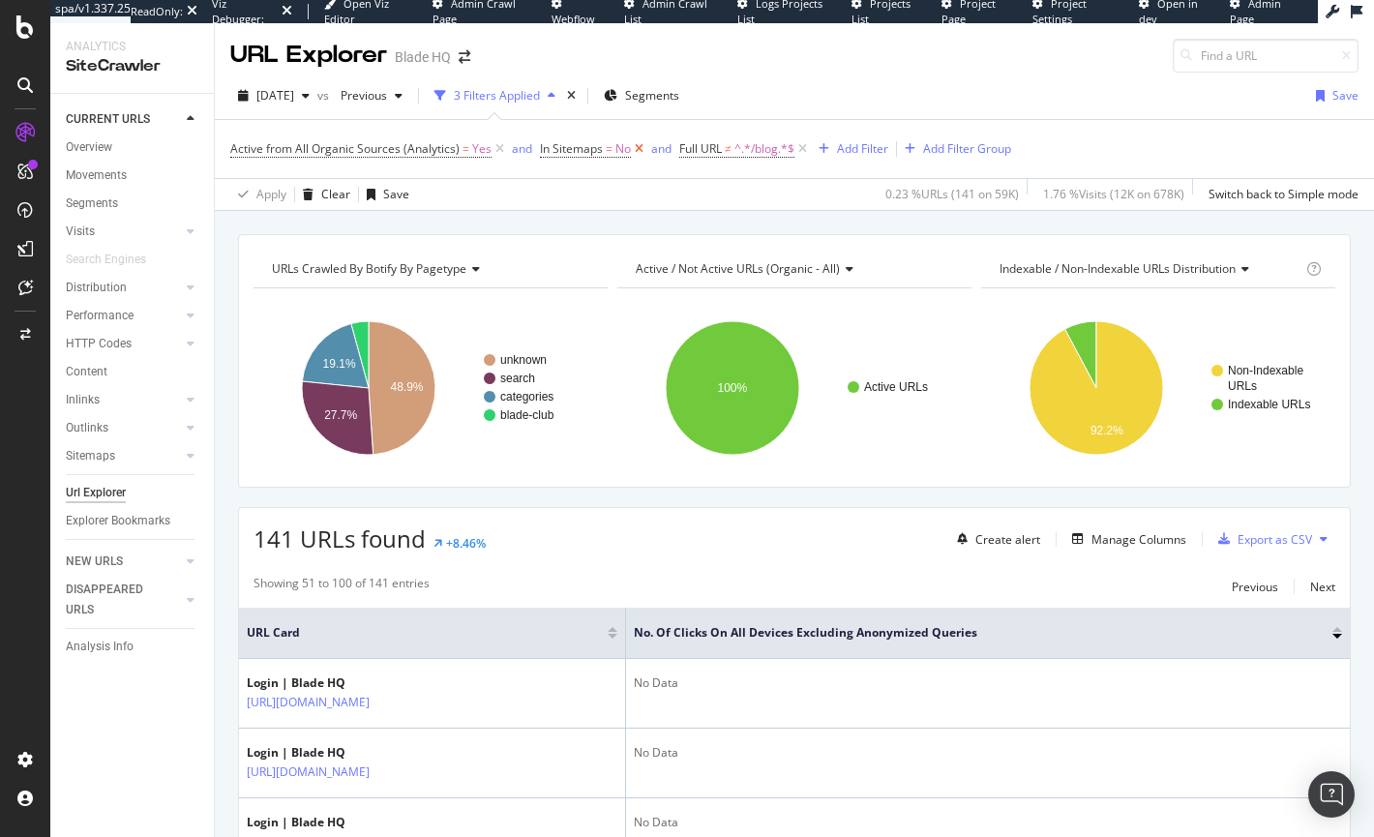
click at [634, 147] on icon at bounding box center [639, 148] width 16 height 19
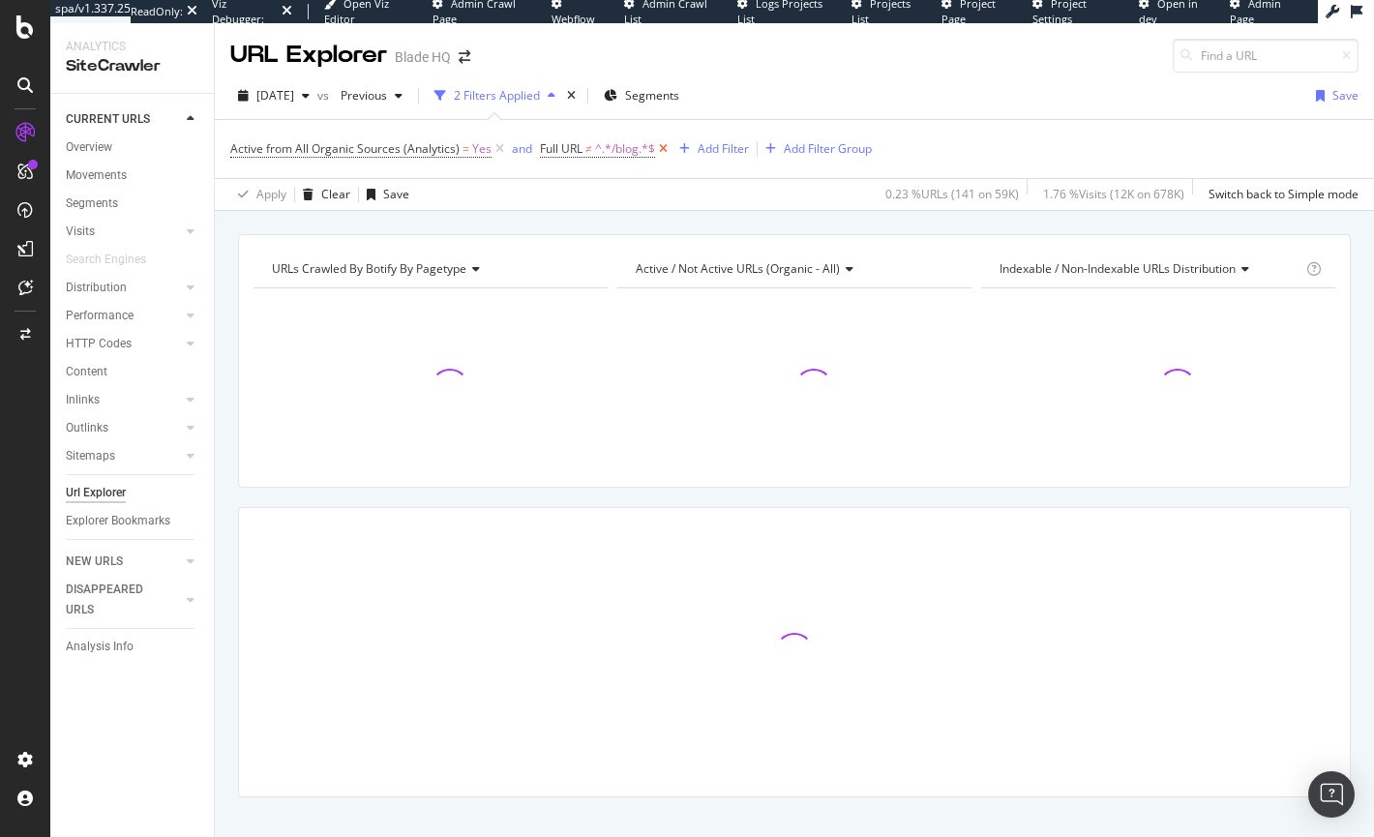
click at [656, 148] on icon at bounding box center [663, 148] width 16 height 19
click at [545, 152] on div "Add Filter" at bounding box center [559, 148] width 51 height 16
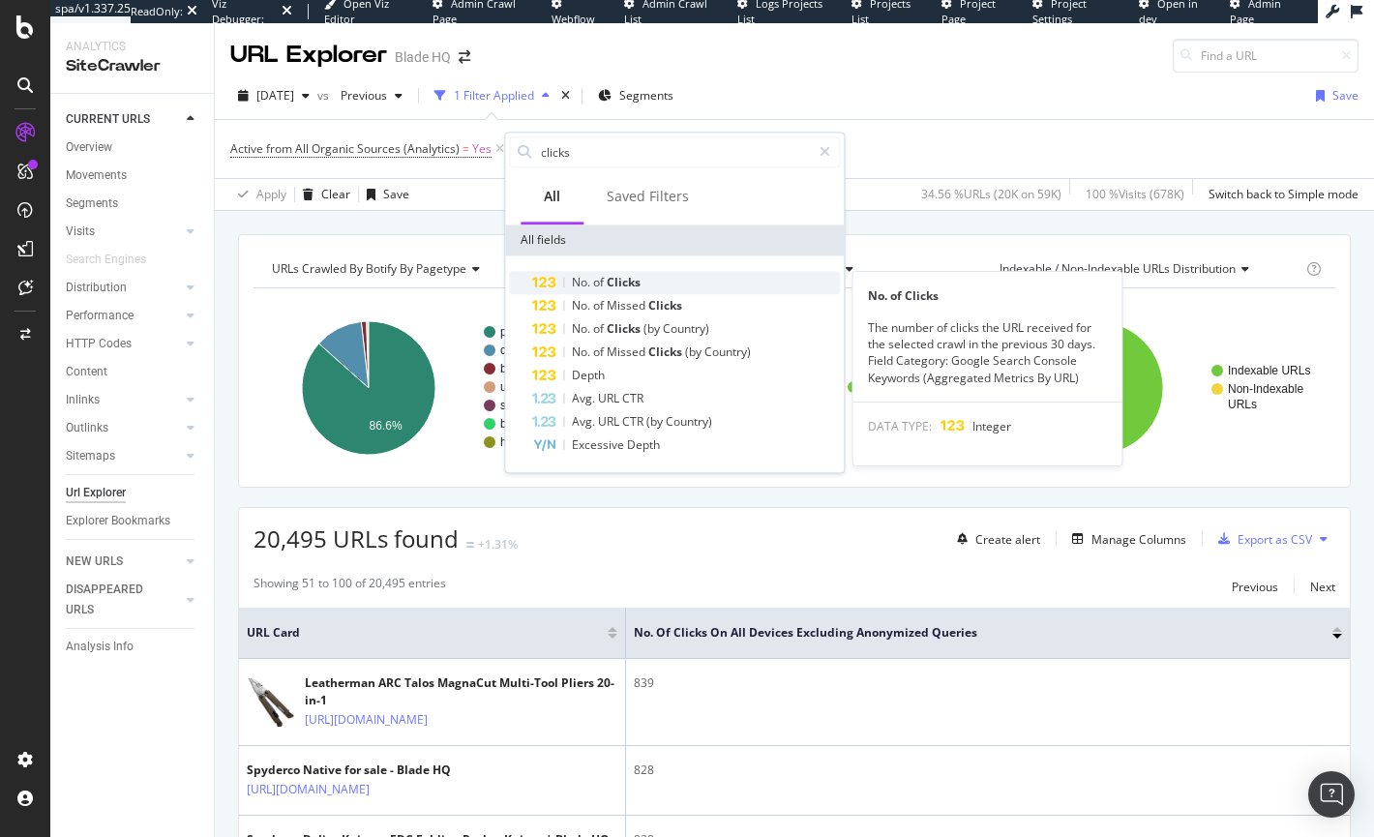
type input "clicks"
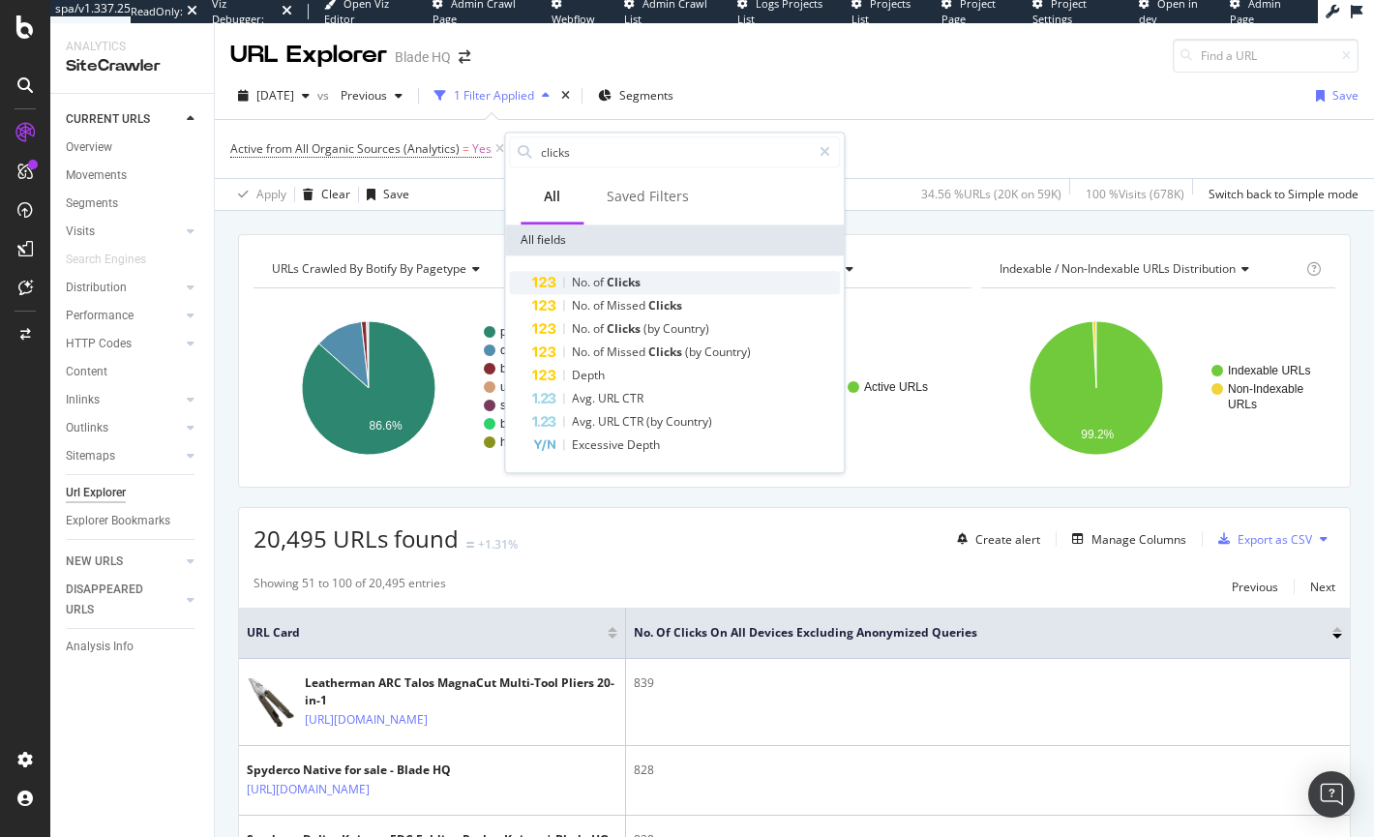
click at [626, 275] on span "Clicks" at bounding box center [624, 282] width 34 height 16
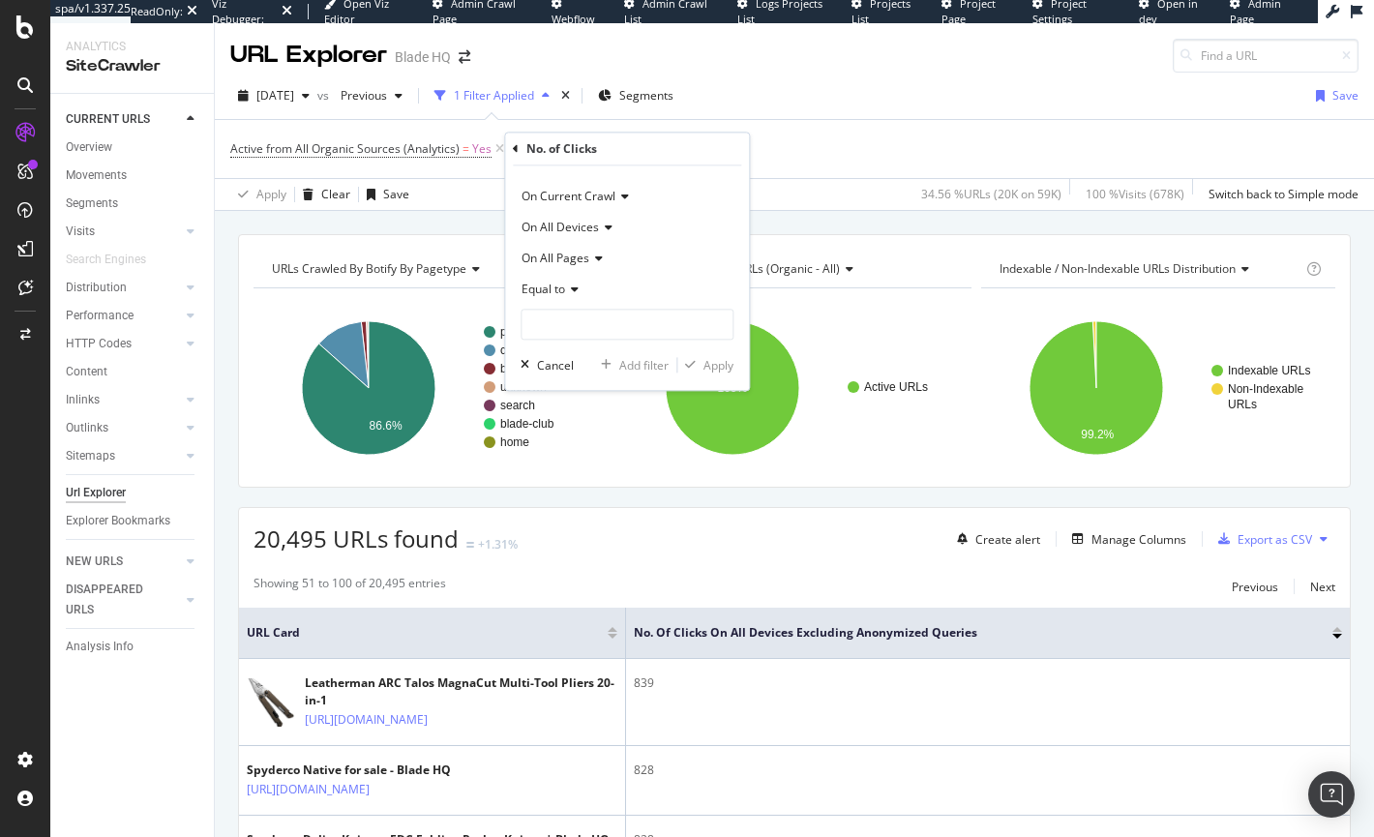
click at [570, 290] on icon at bounding box center [572, 290] width 14 height 12
click at [706, 165] on div "No. of Clicks On Current Crawl On All Devices On All Pages Equal to Cancel Add …" at bounding box center [627, 261] width 244 height 257
click at [518, 151] on icon at bounding box center [516, 149] width 6 height 12
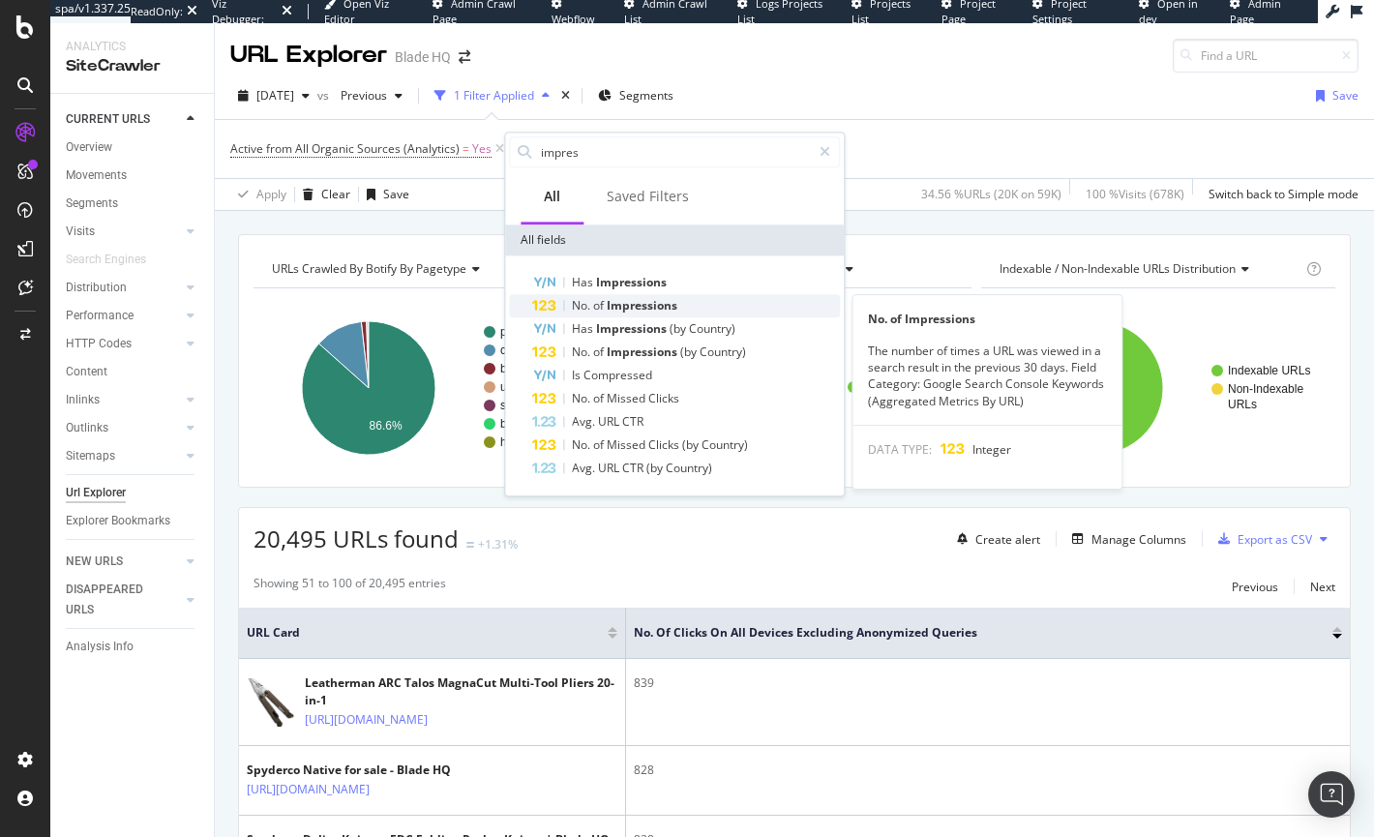
type input "impres"
click at [594, 311] on span "of" at bounding box center [600, 305] width 14 height 16
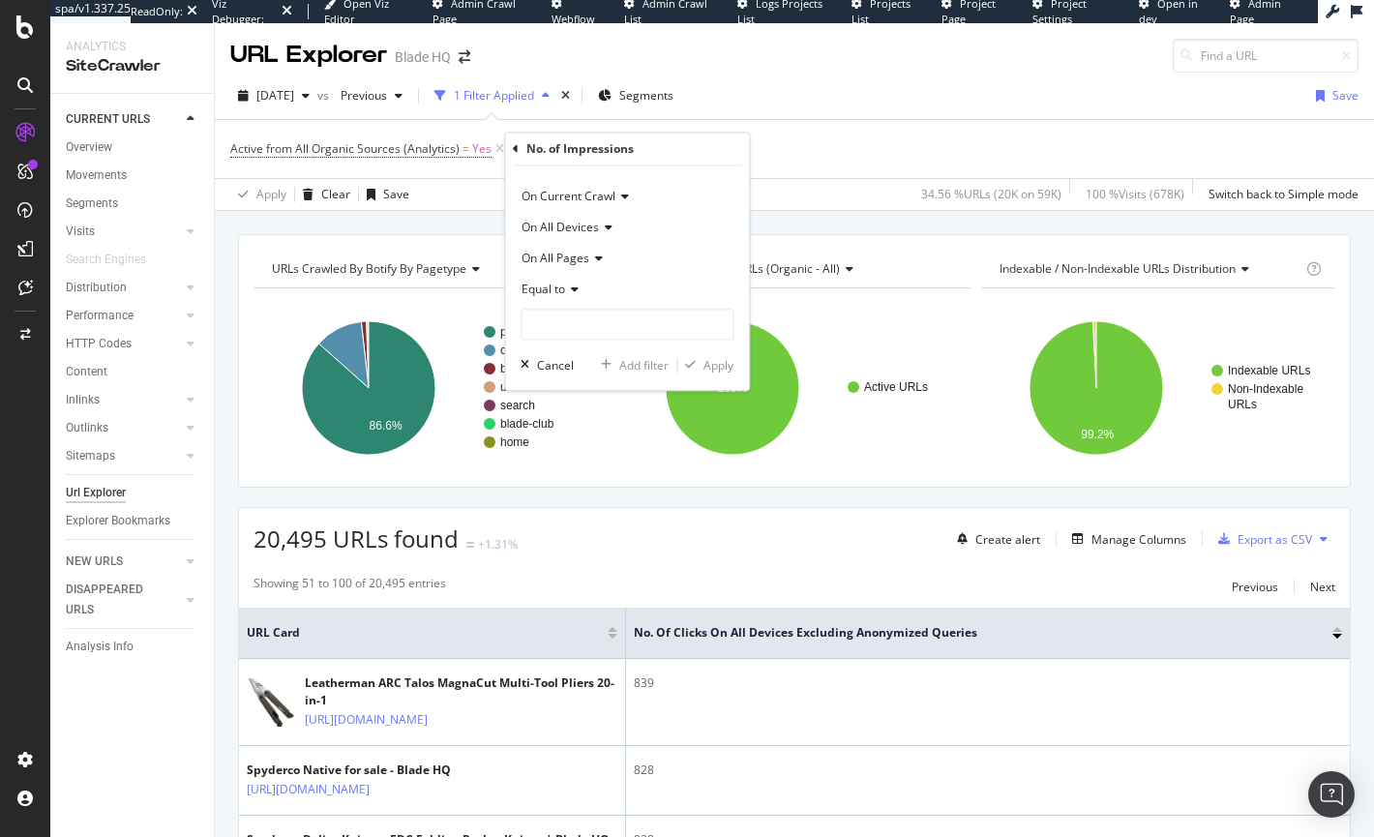
click at [574, 302] on div "Equal to" at bounding box center [627, 290] width 213 height 31
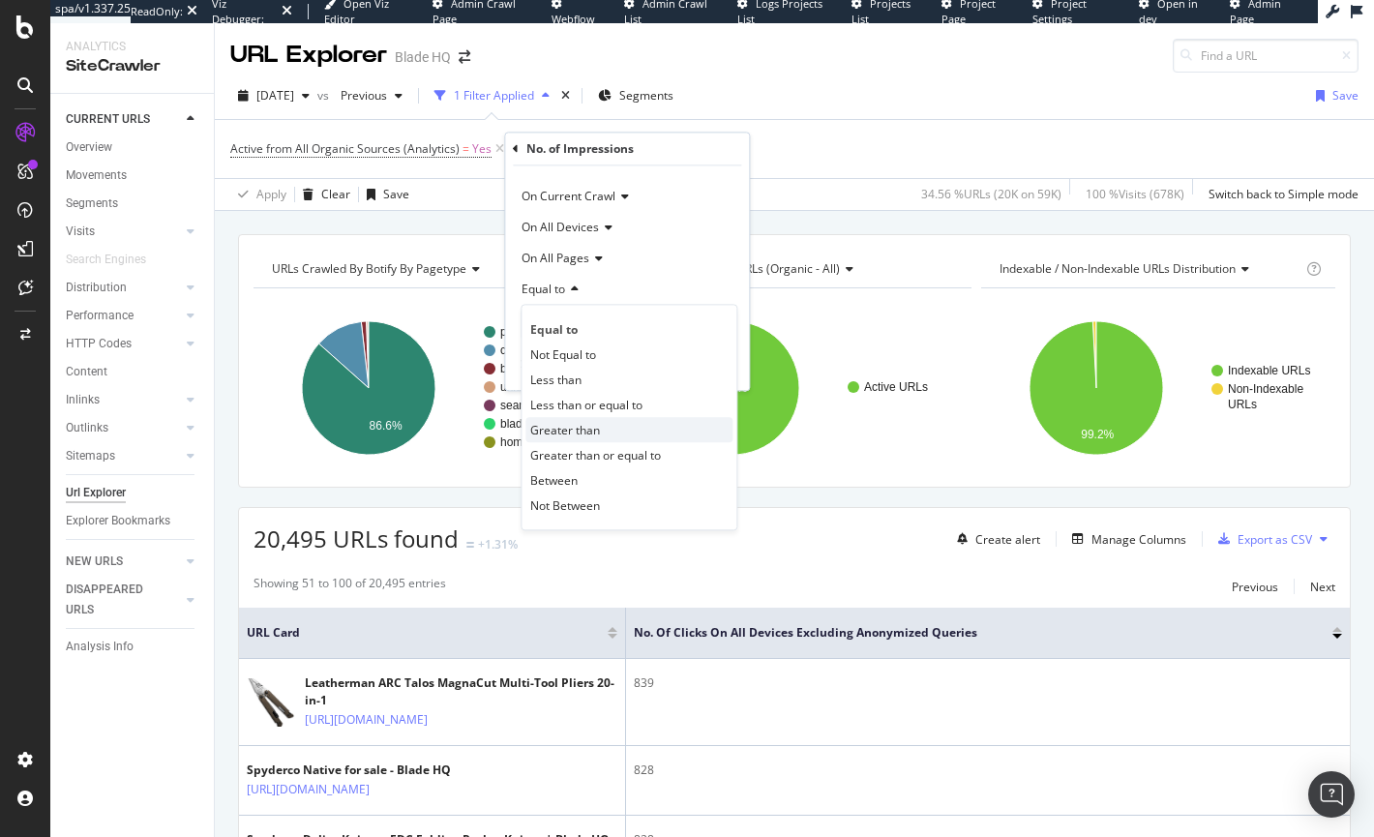
click at [564, 437] on span "Greater than" at bounding box center [565, 430] width 70 height 16
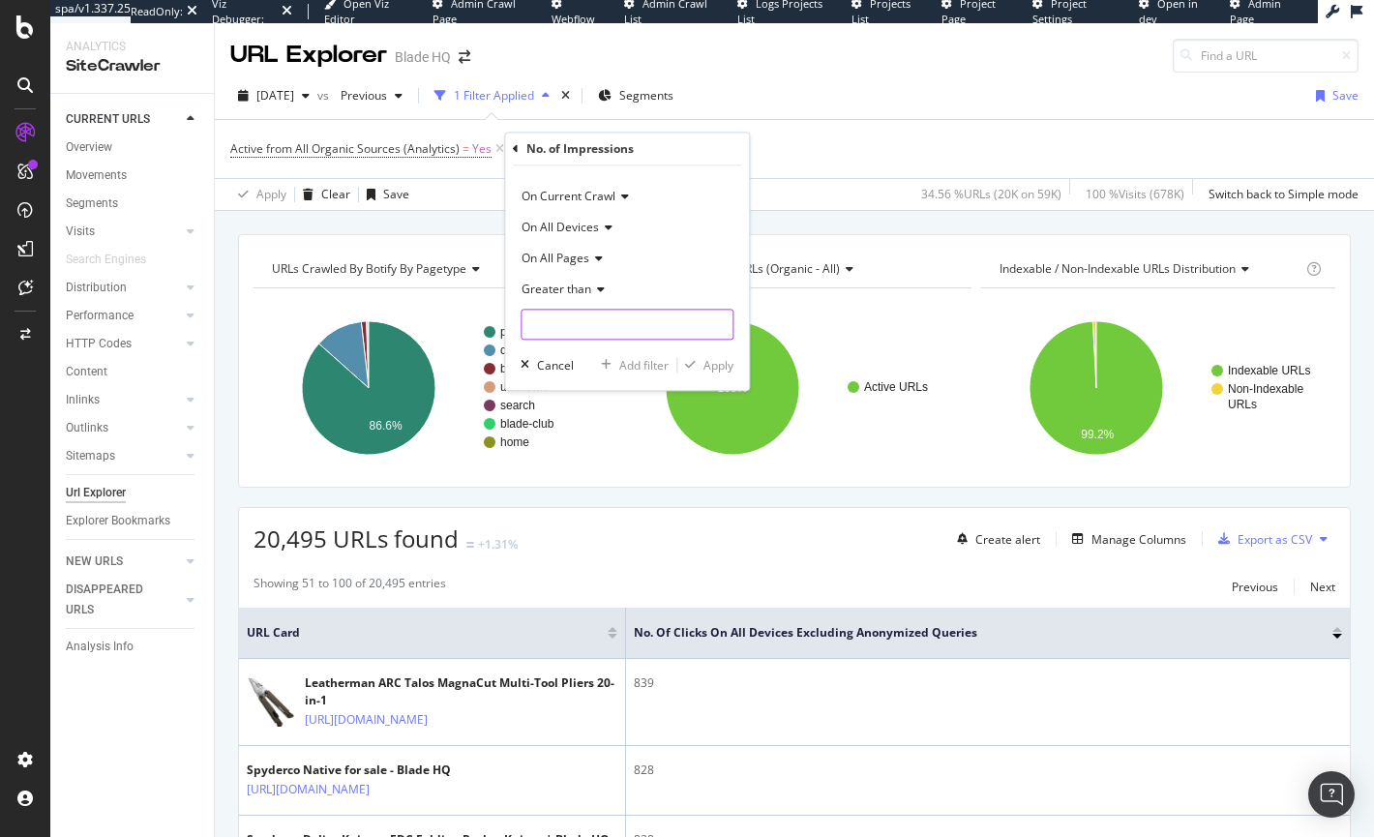
click at [592, 334] on input "number" at bounding box center [627, 325] width 213 height 31
type input "0"
click at [712, 366] on div "Apply" at bounding box center [718, 365] width 30 height 16
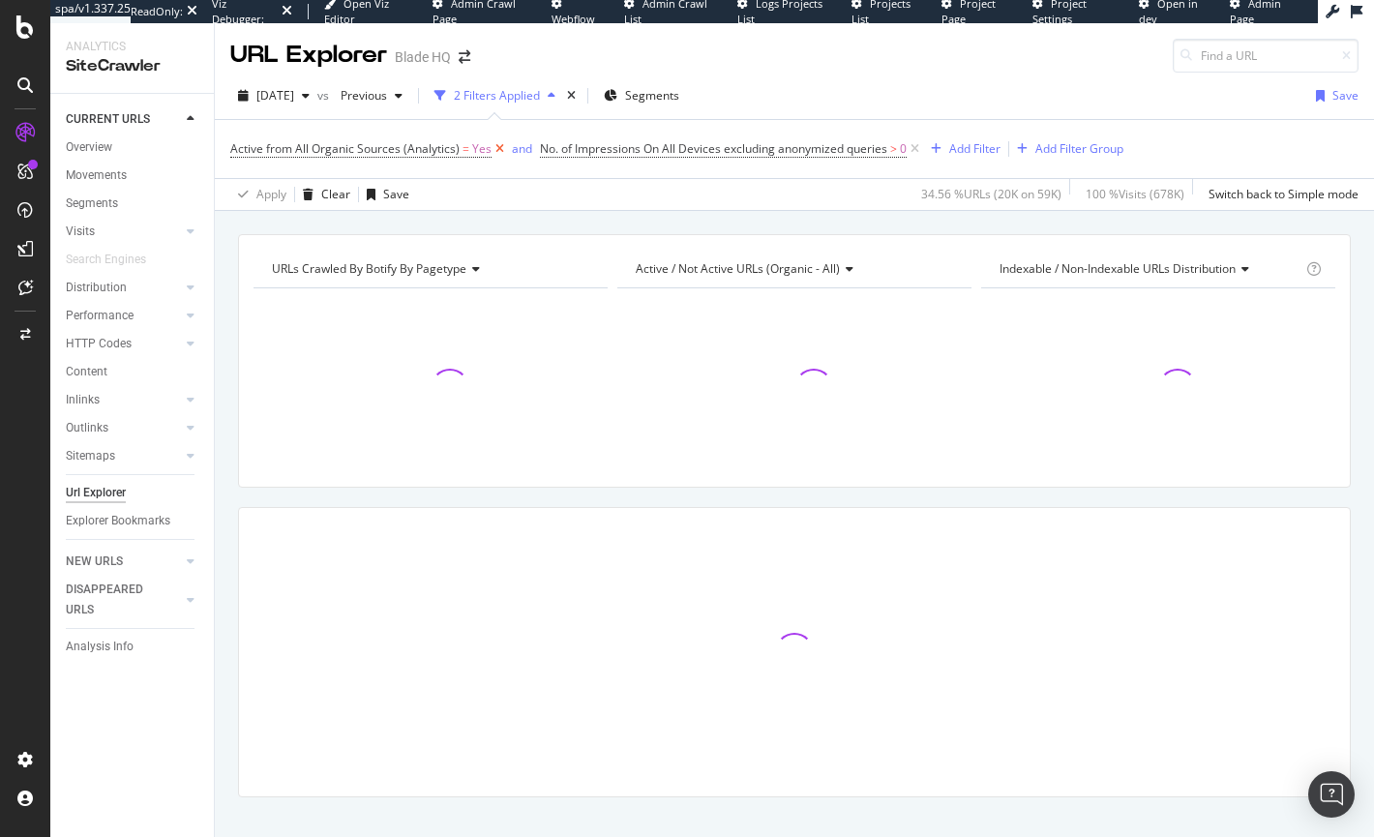
click at [494, 148] on icon at bounding box center [500, 148] width 16 height 19
click at [659, 147] on div "Add Filter" at bounding box center [665, 148] width 51 height 16
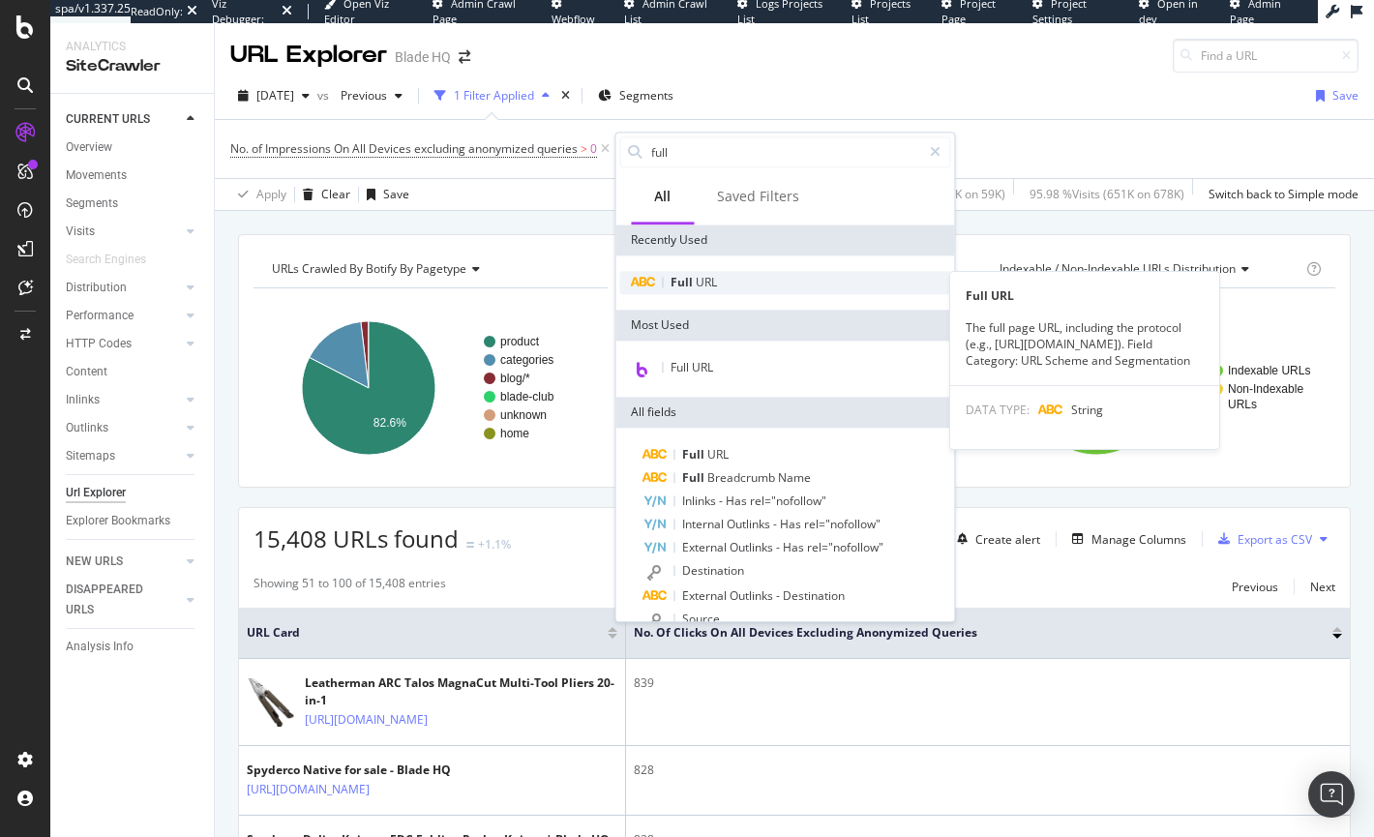
type input "full"
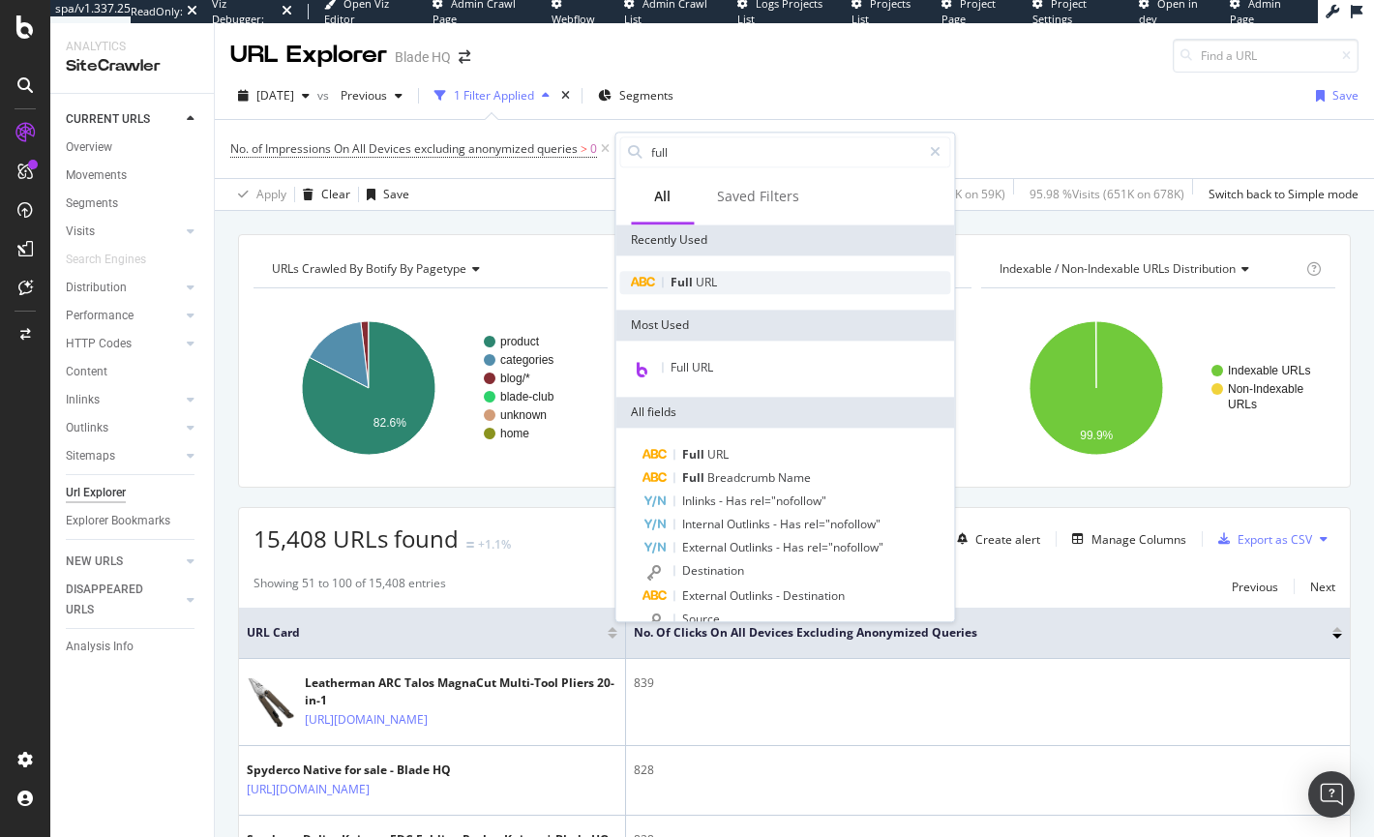
click at [691, 271] on div "Full URL" at bounding box center [784, 282] width 331 height 23
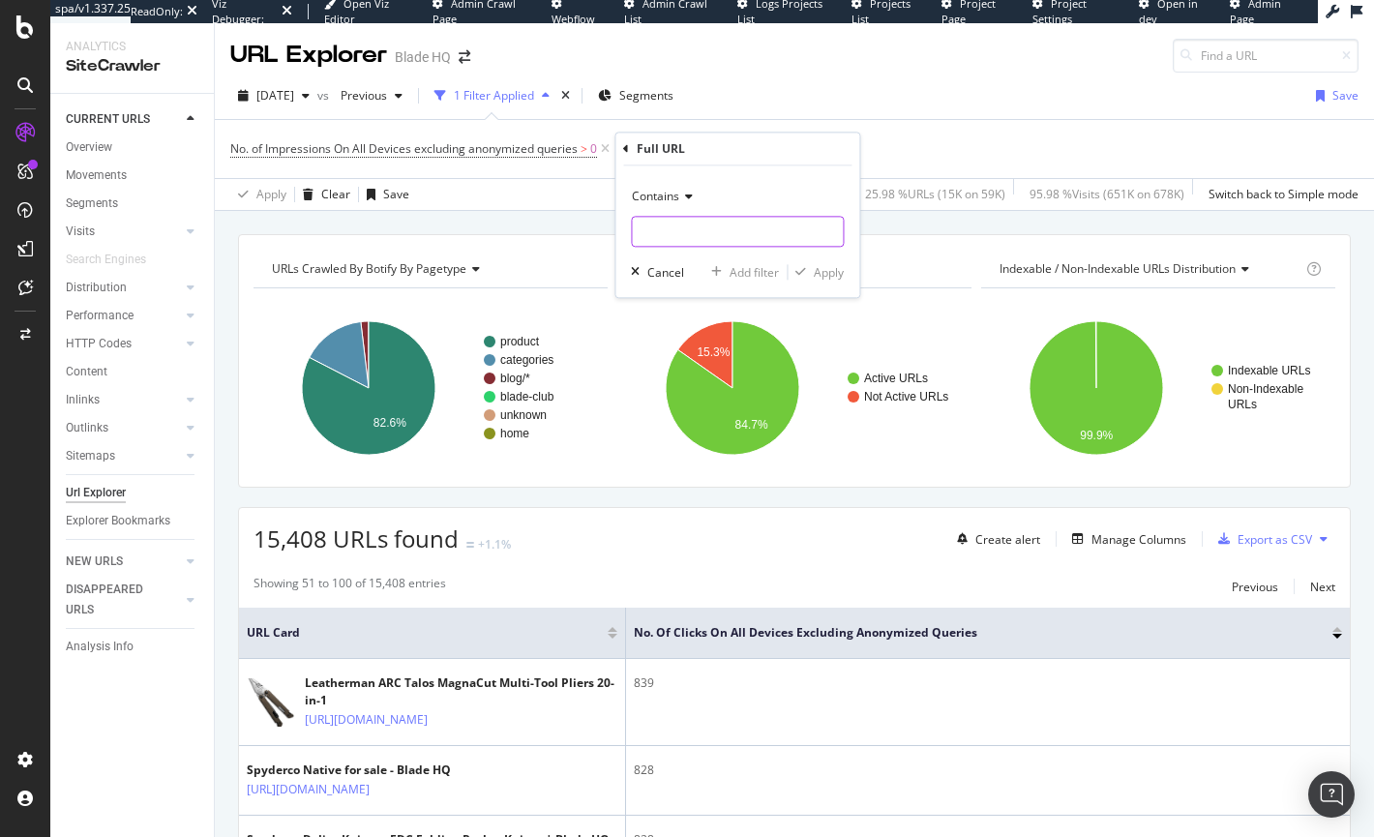
click at [740, 233] on input "text" at bounding box center [737, 232] width 211 height 31
type input "page="
click at [829, 269] on div "Apply" at bounding box center [829, 272] width 30 height 16
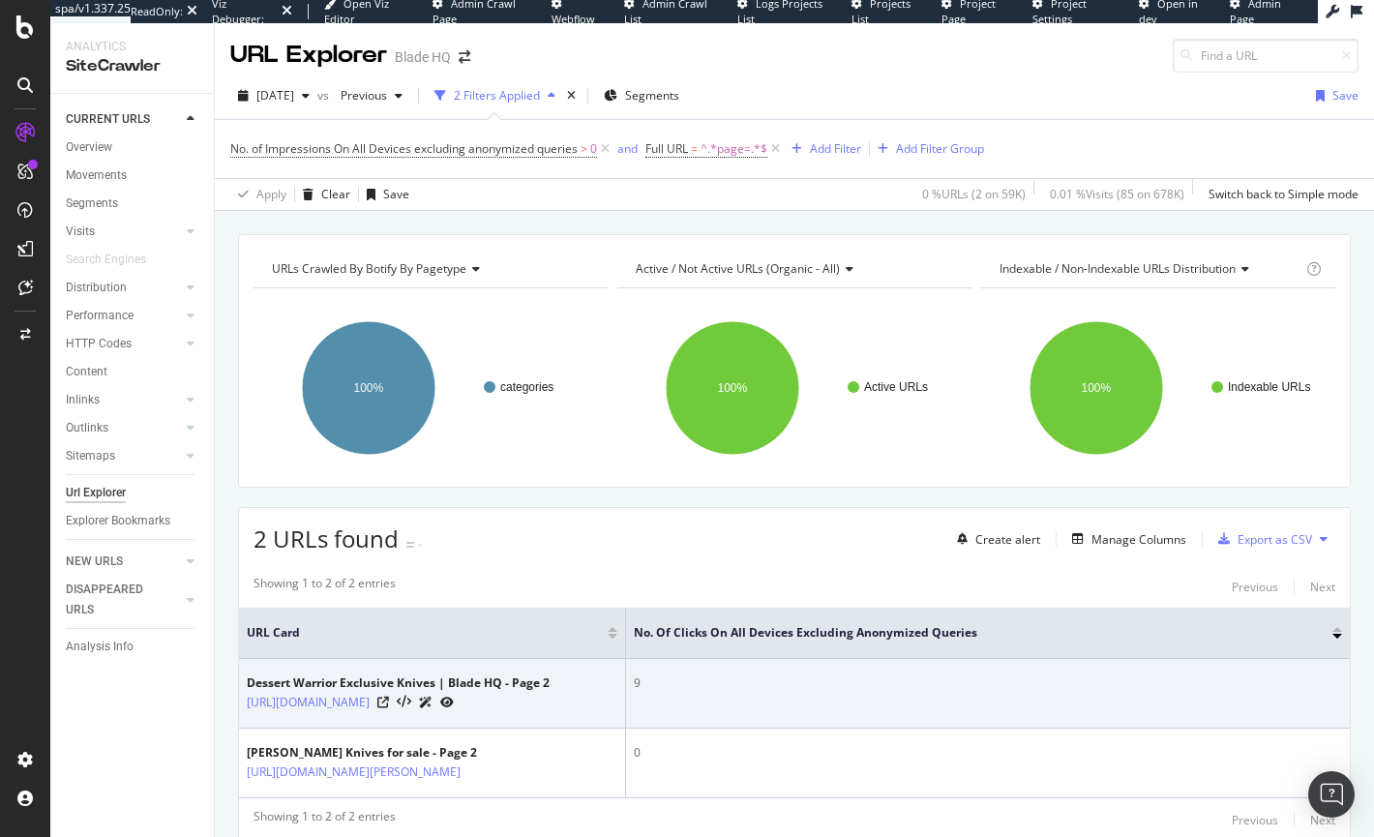
scroll to position [3, 0]
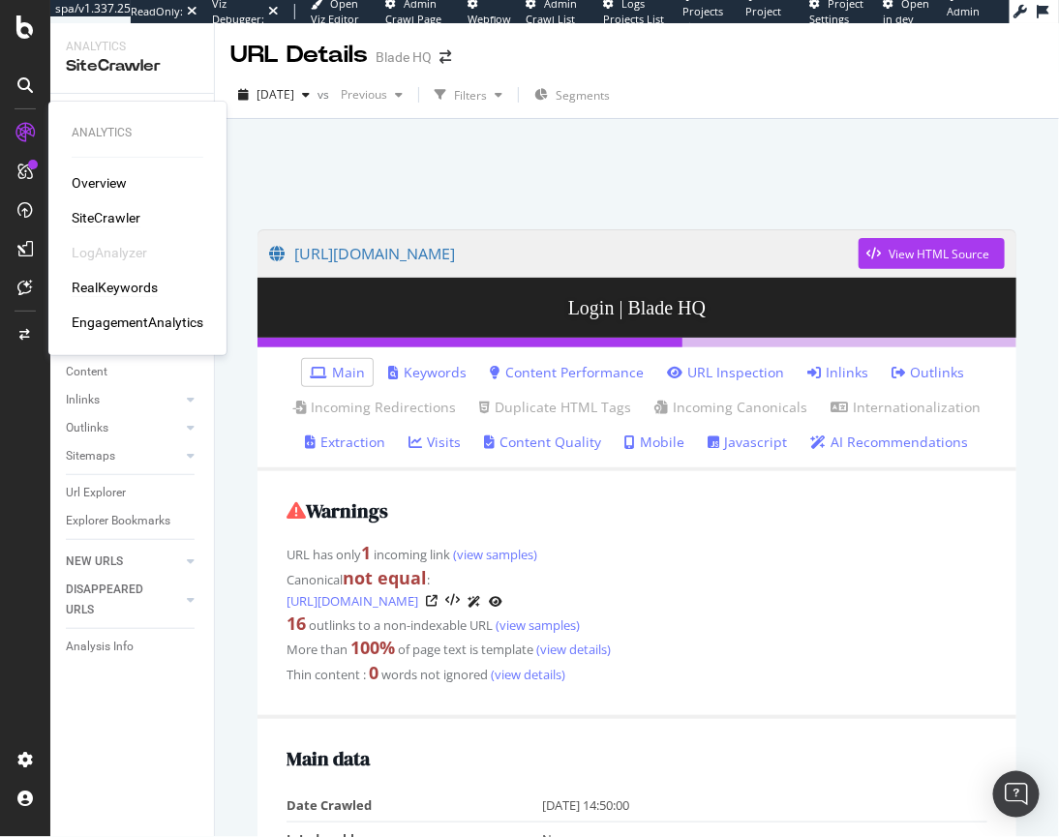
click at [134, 294] on div "RealKeywords" at bounding box center [115, 287] width 86 height 19
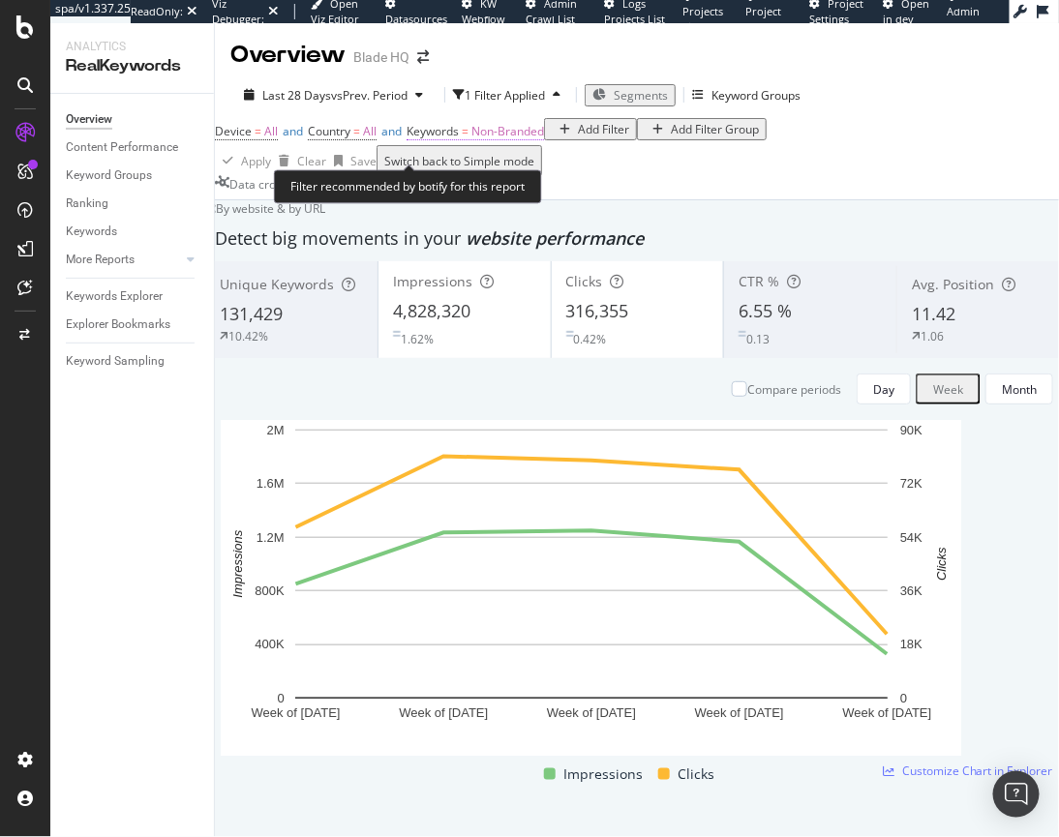
click at [543, 139] on span "Non-Branded" at bounding box center [507, 131] width 73 height 16
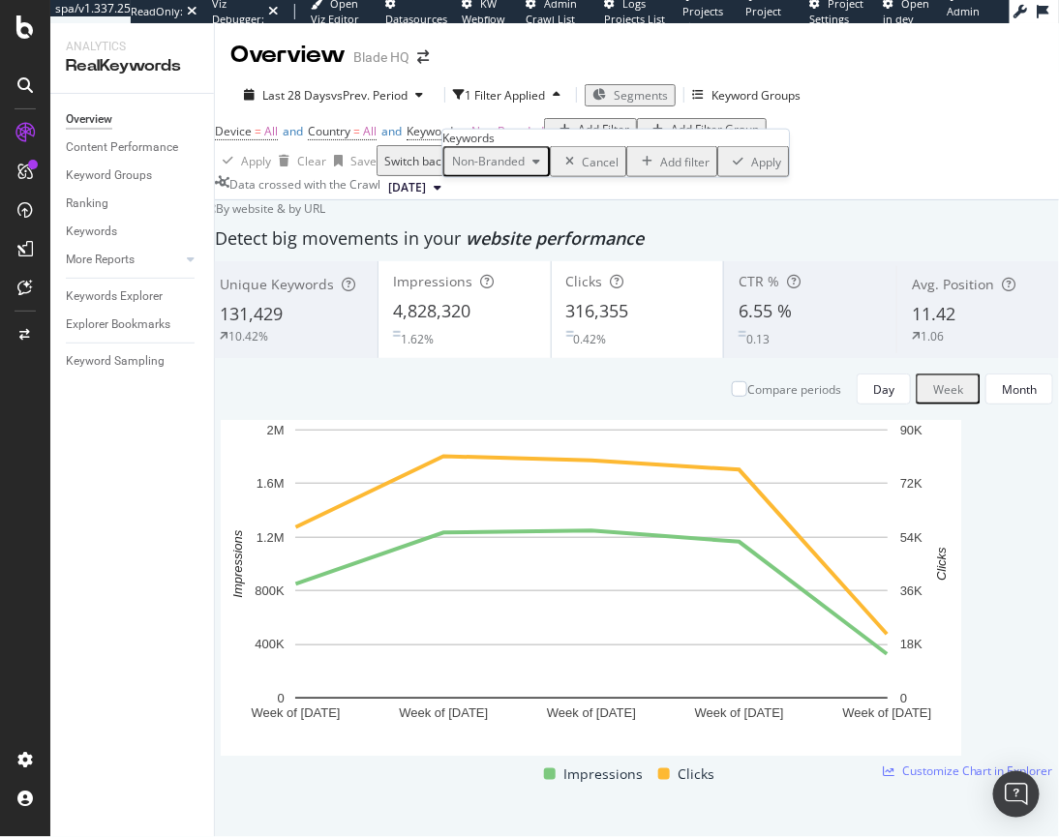
click at [512, 169] on span "Non-Branded" at bounding box center [484, 161] width 80 height 16
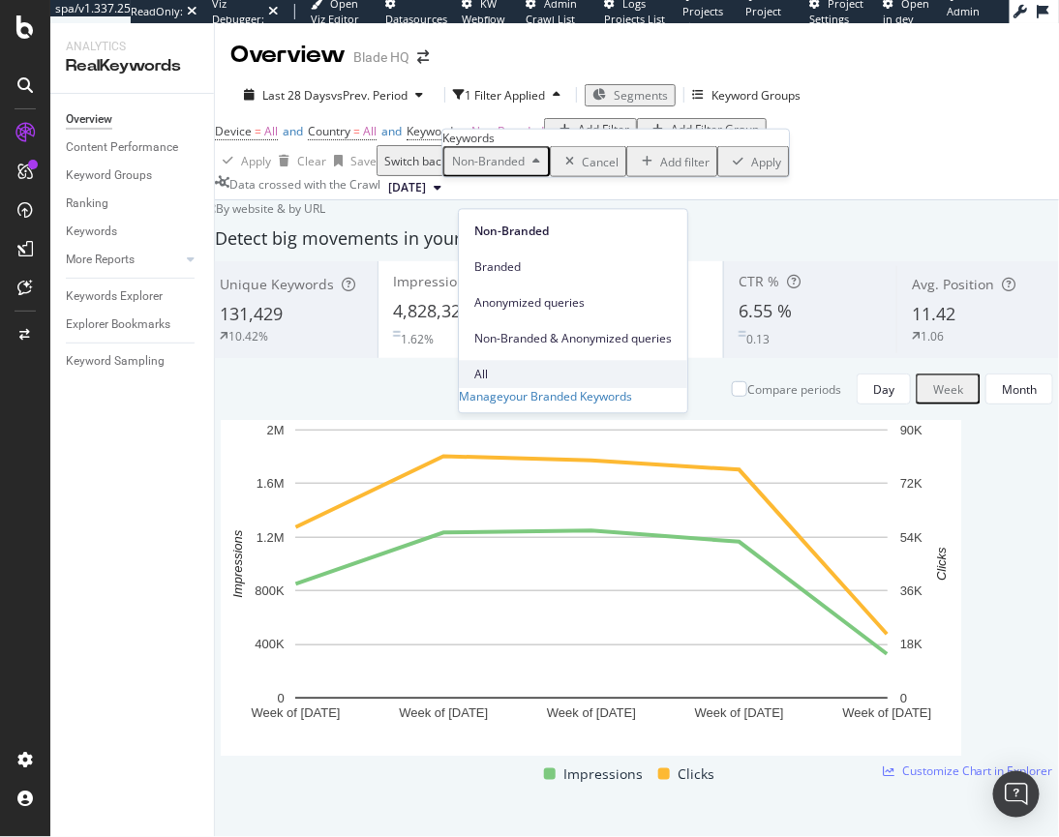
click at [496, 366] on span "All" at bounding box center [572, 374] width 197 height 17
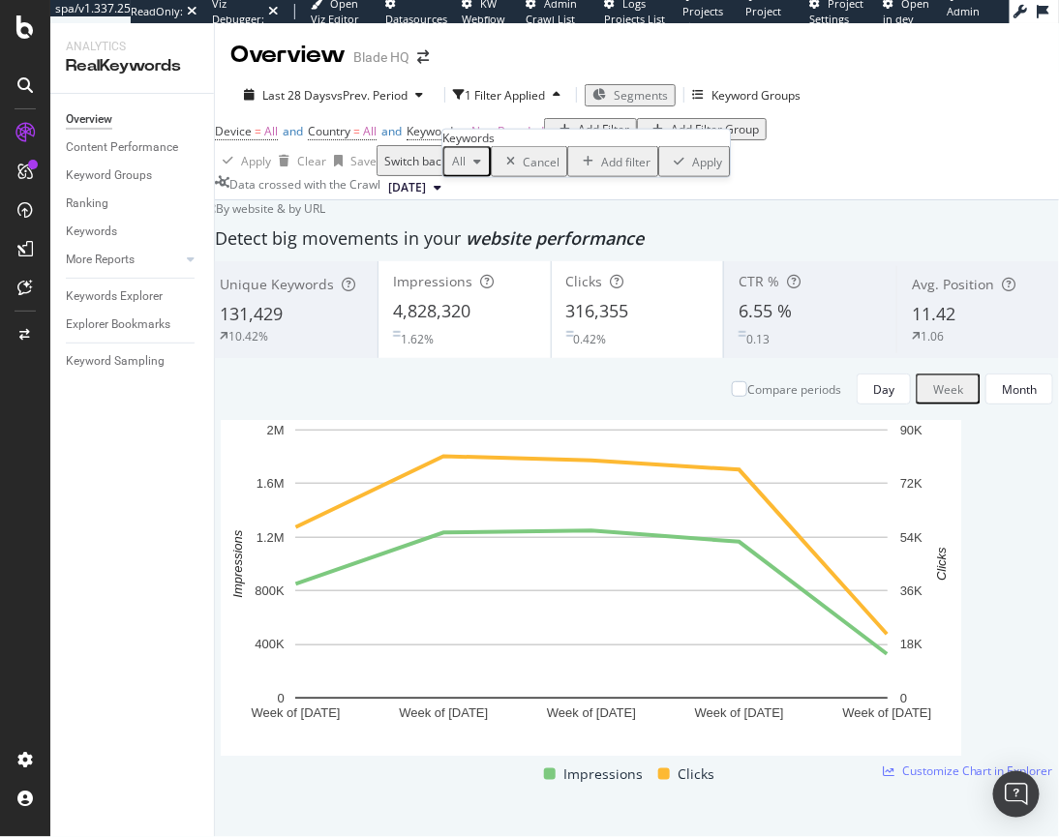
click at [672, 177] on div "All Cancel Add filter Apply" at bounding box center [585, 161] width 287 height 31
click at [692, 169] on div "Apply" at bounding box center [707, 161] width 30 height 16
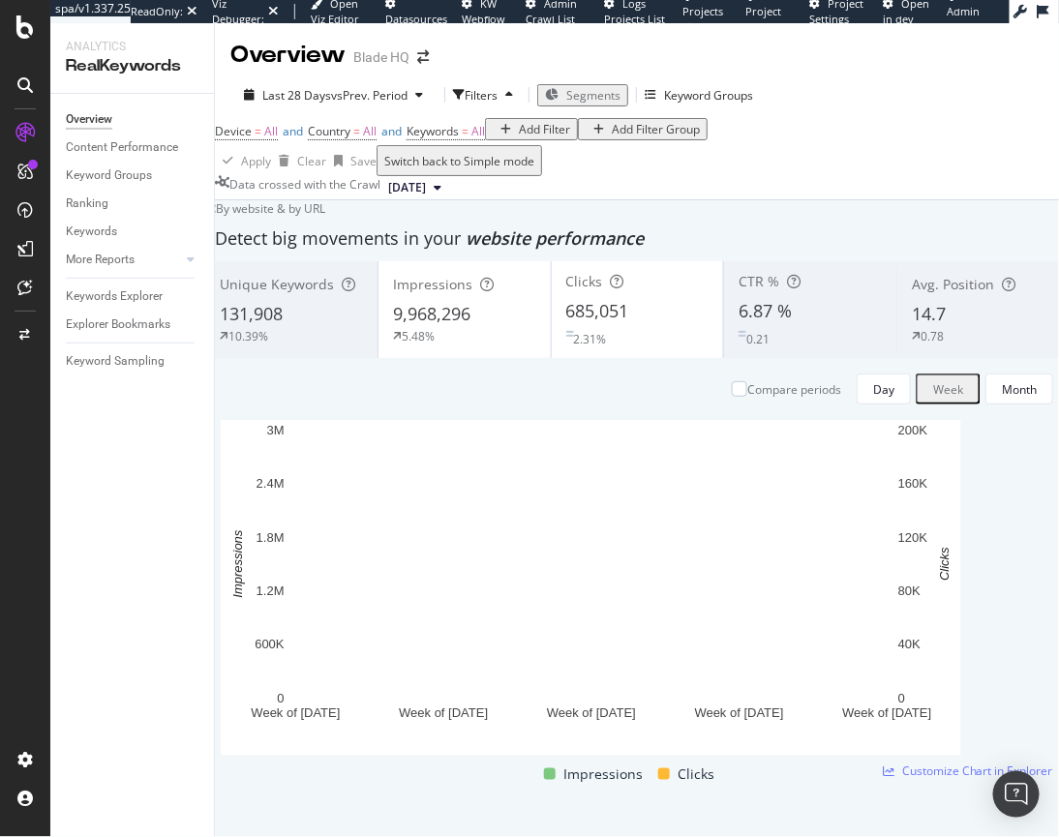
scroll to position [1224, 0]
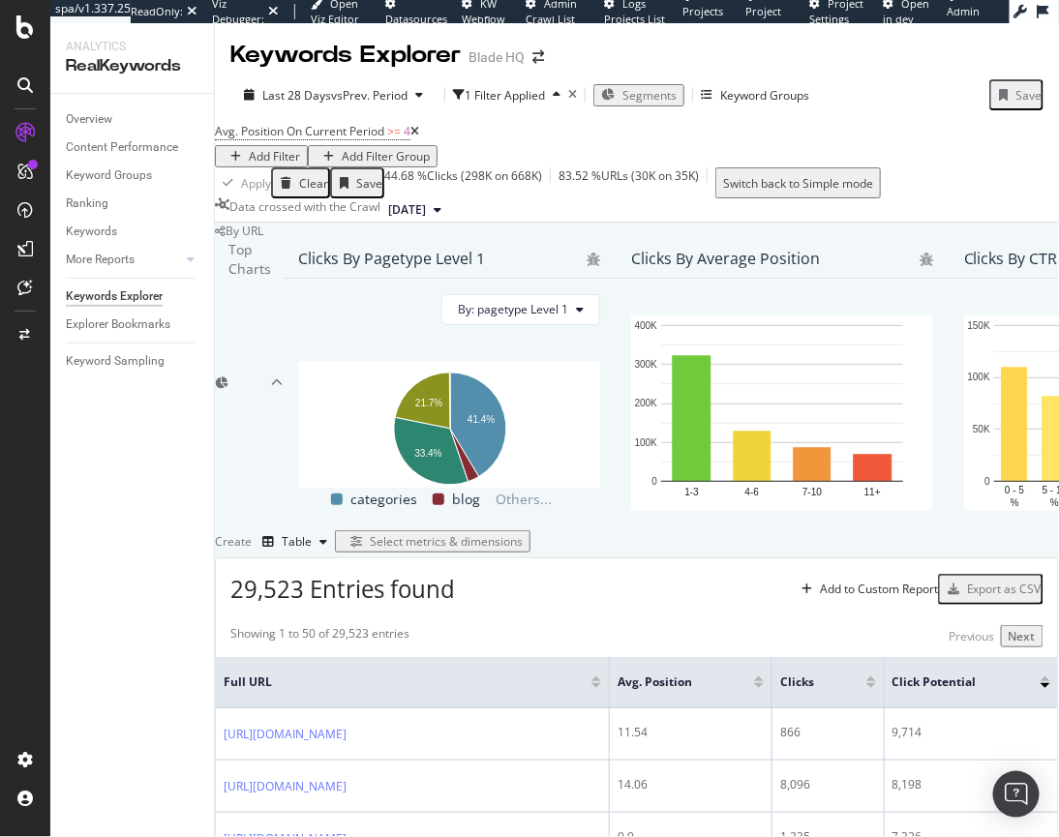
click at [419, 137] on icon at bounding box center [414, 132] width 9 height 12
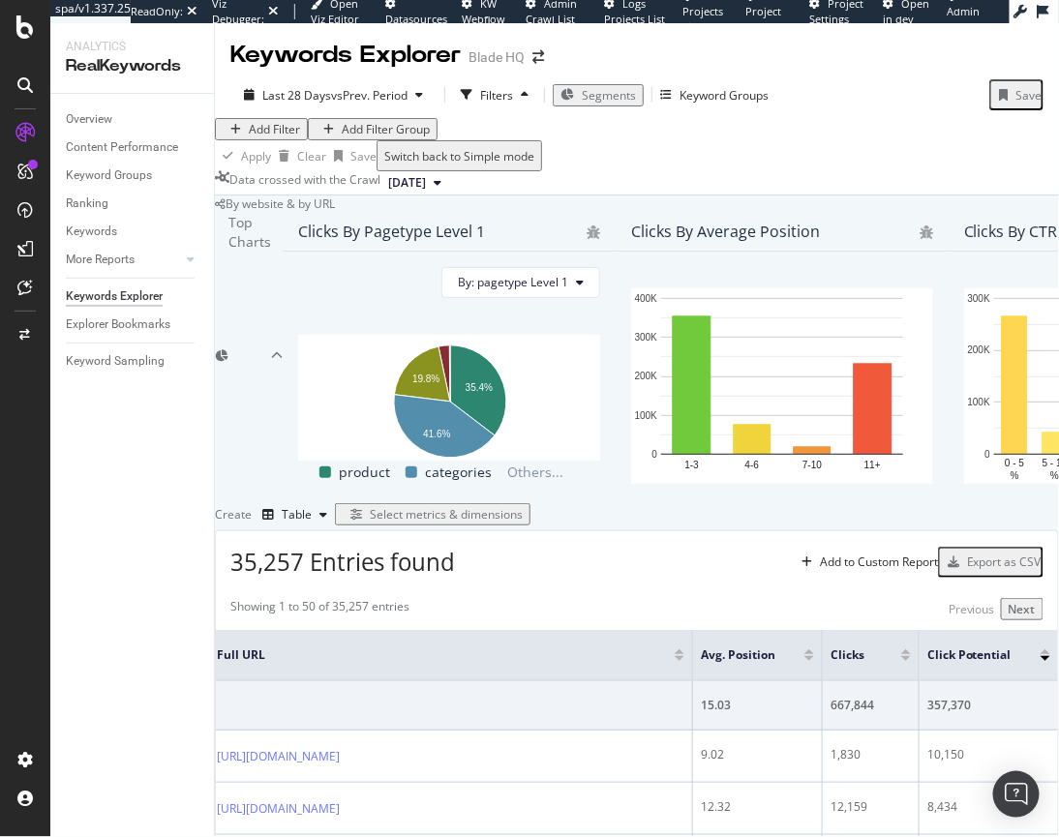
scroll to position [0, 73]
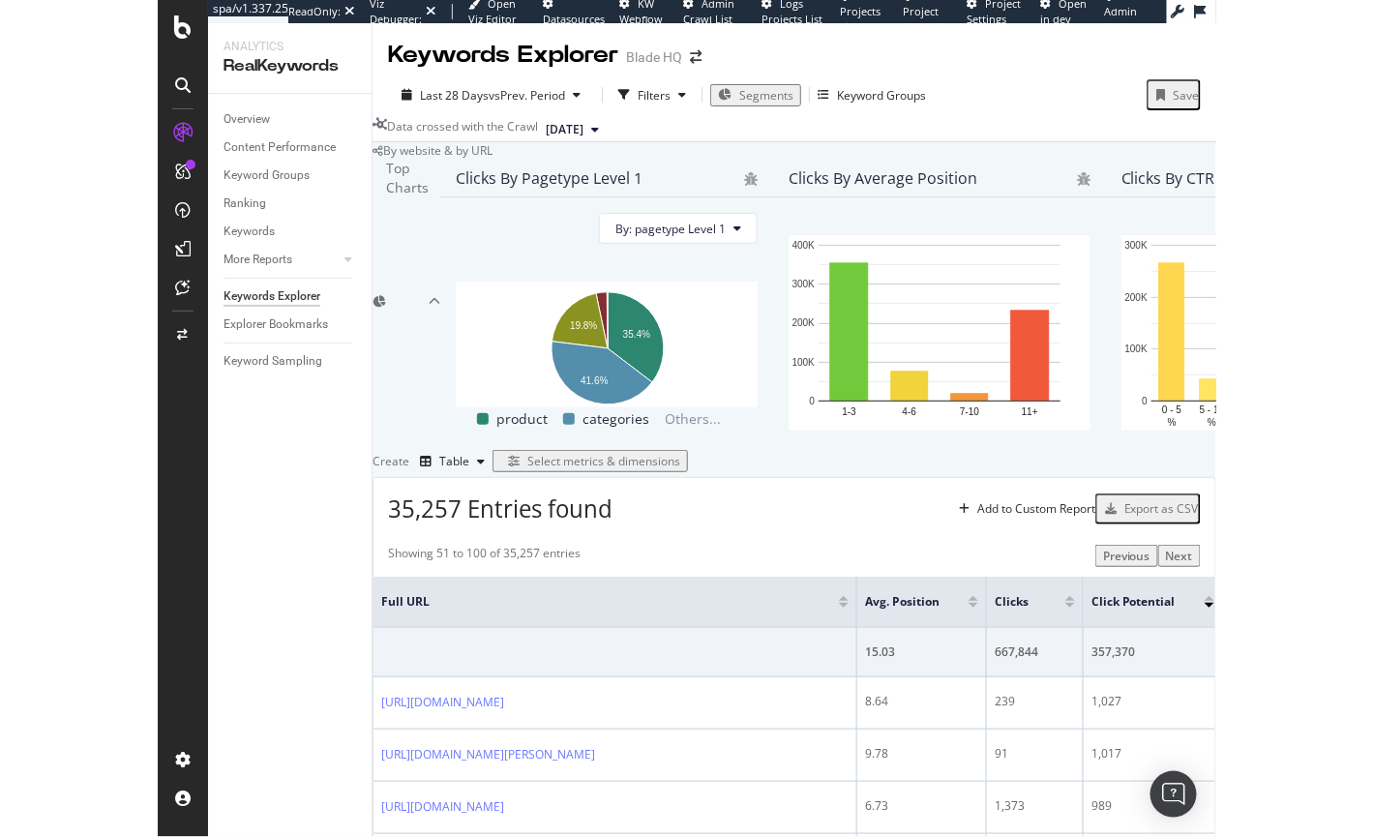
scroll to position [0, 0]
